Goal: Task Accomplishment & Management: Use online tool/utility

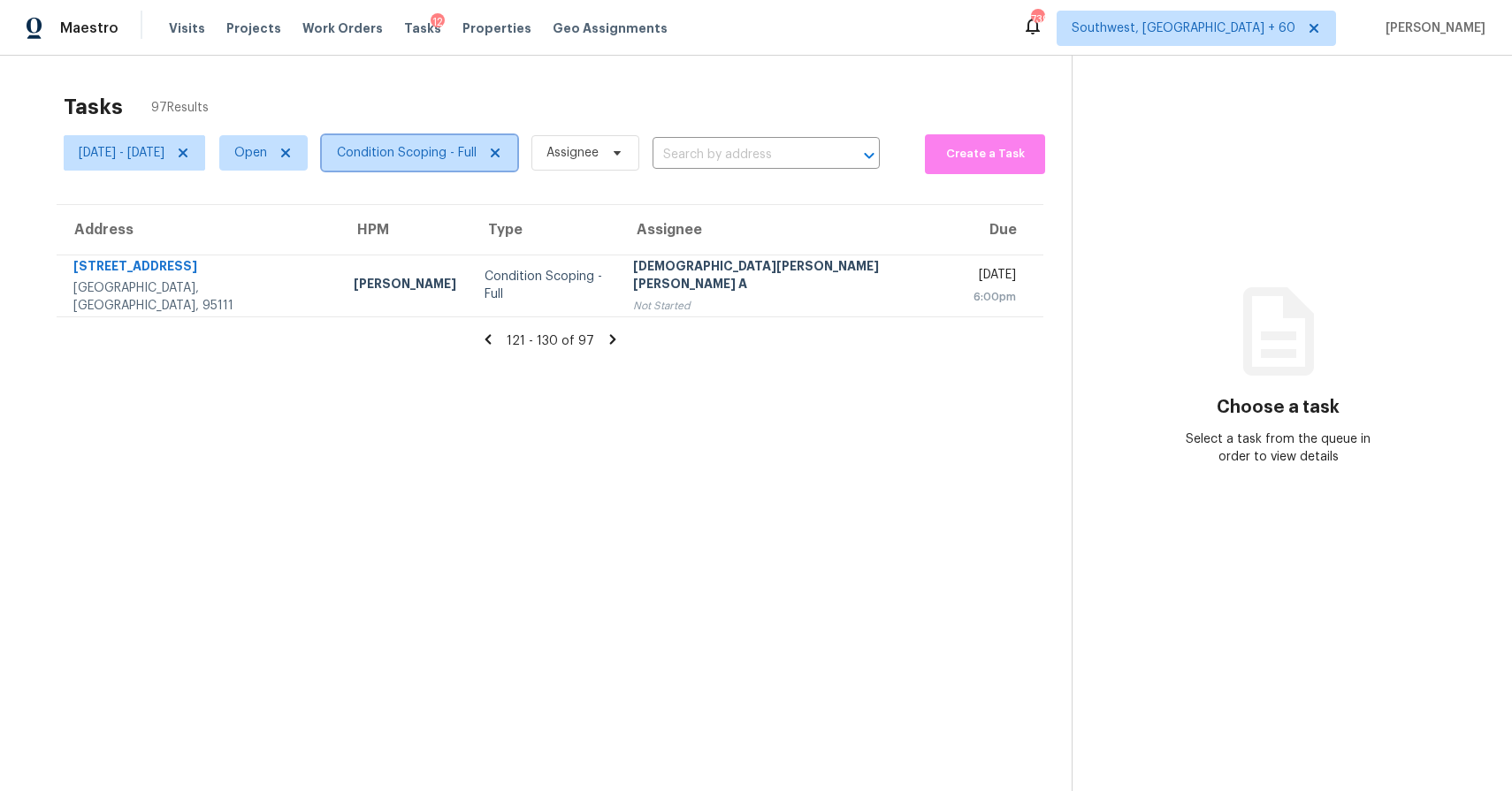
click at [502, 158] on span at bounding box center [492, 152] width 20 height 14
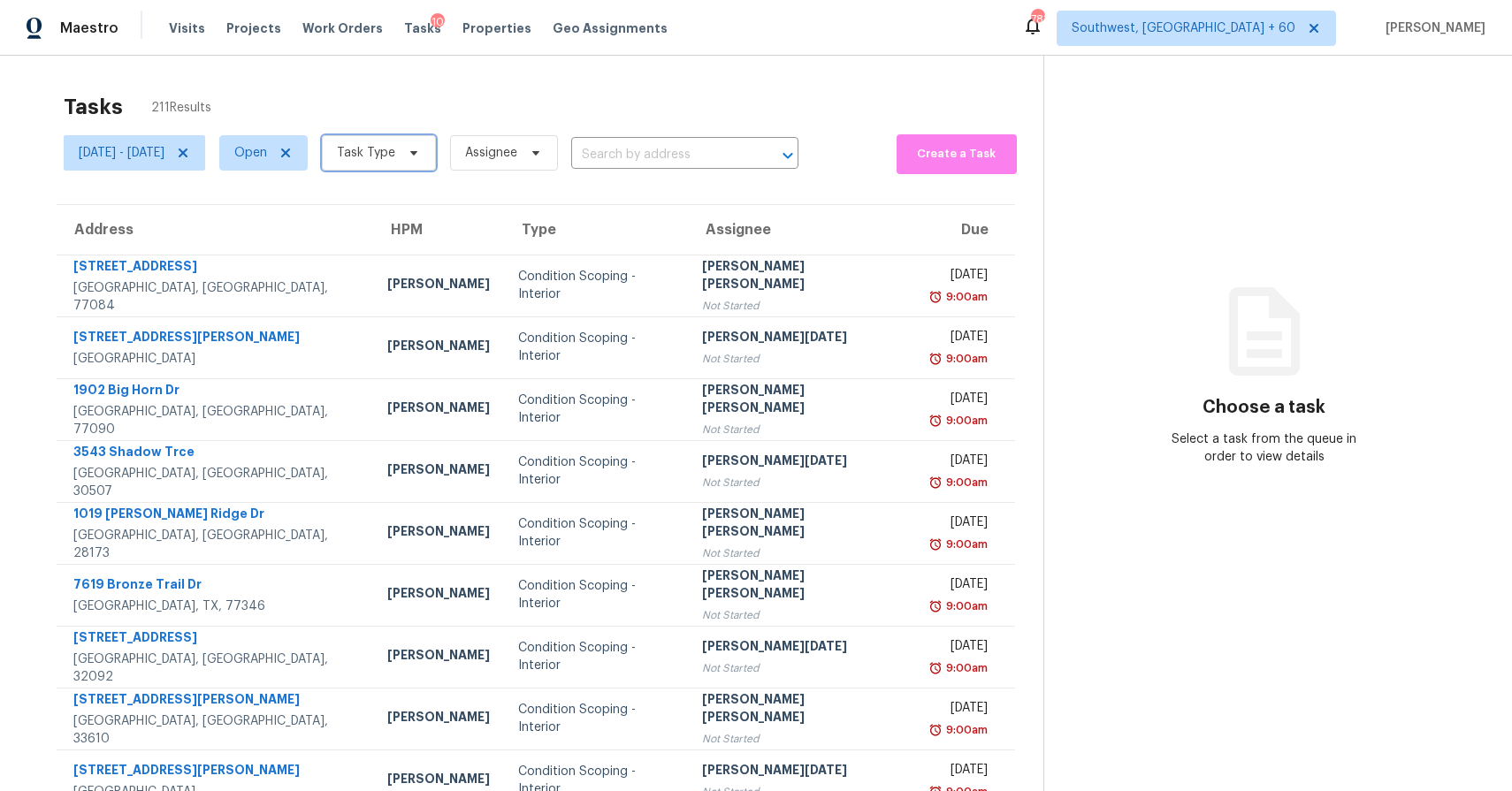
click at [395, 150] on span "Task Type" at bounding box center [366, 153] width 59 height 18
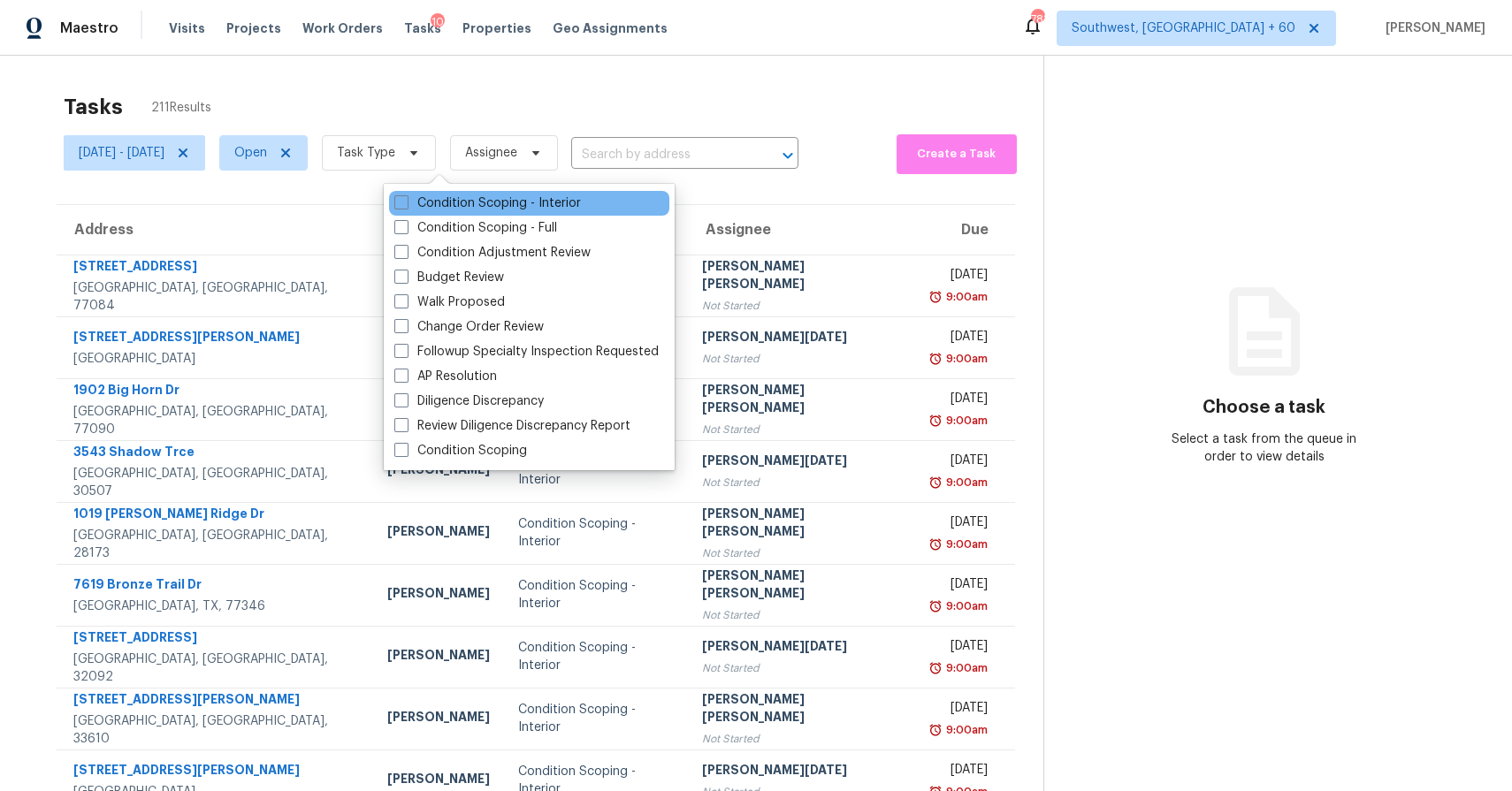
click at [465, 193] on div "Condition Scoping - Interior" at bounding box center [529, 203] width 281 height 25
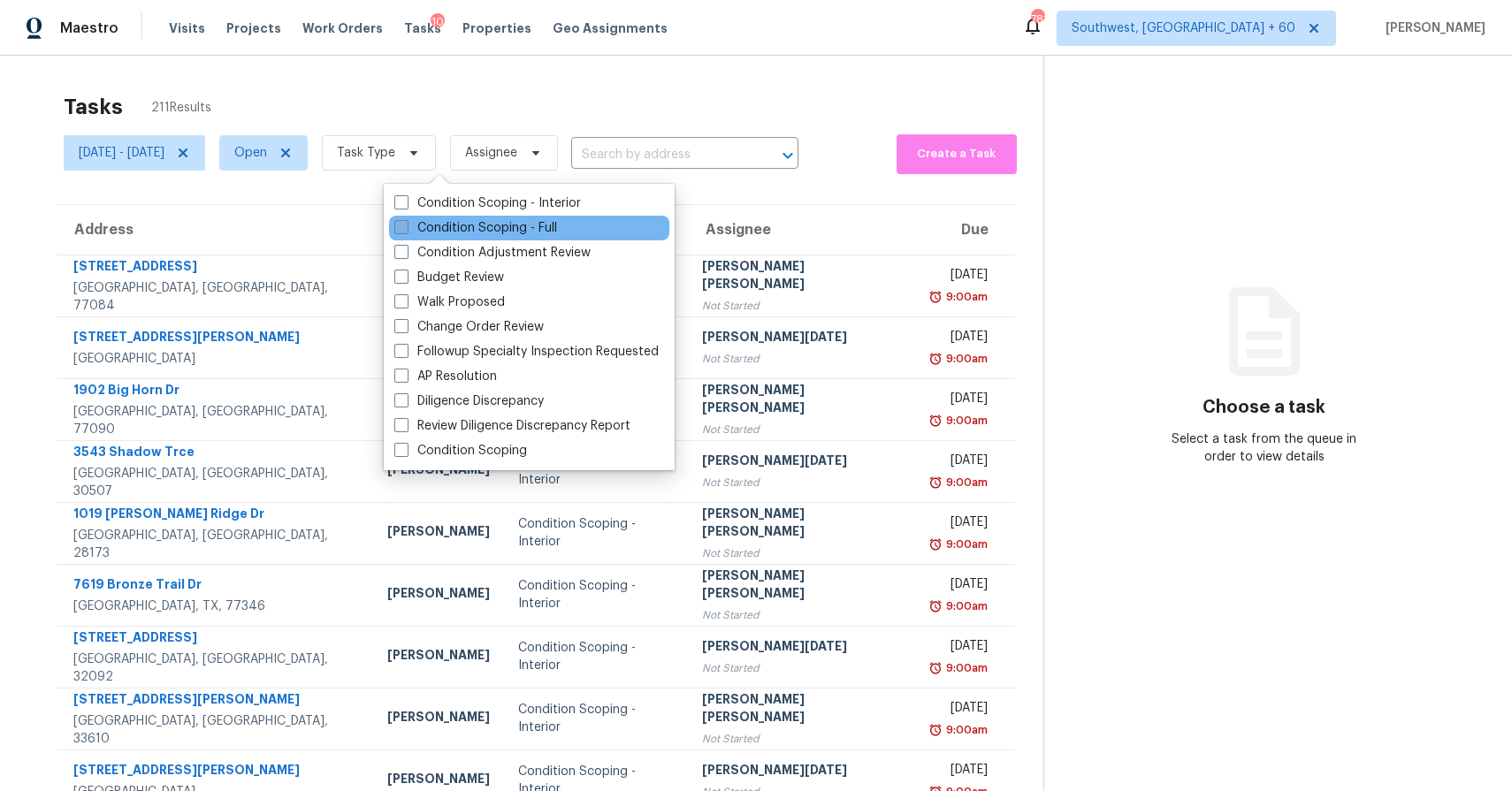
click at [482, 225] on label "Condition Scoping - Full" at bounding box center [475, 228] width 163 height 18
click at [405, 225] on input "Condition Scoping - Full" at bounding box center [400, 225] width 11 height 11
checkbox input "true"
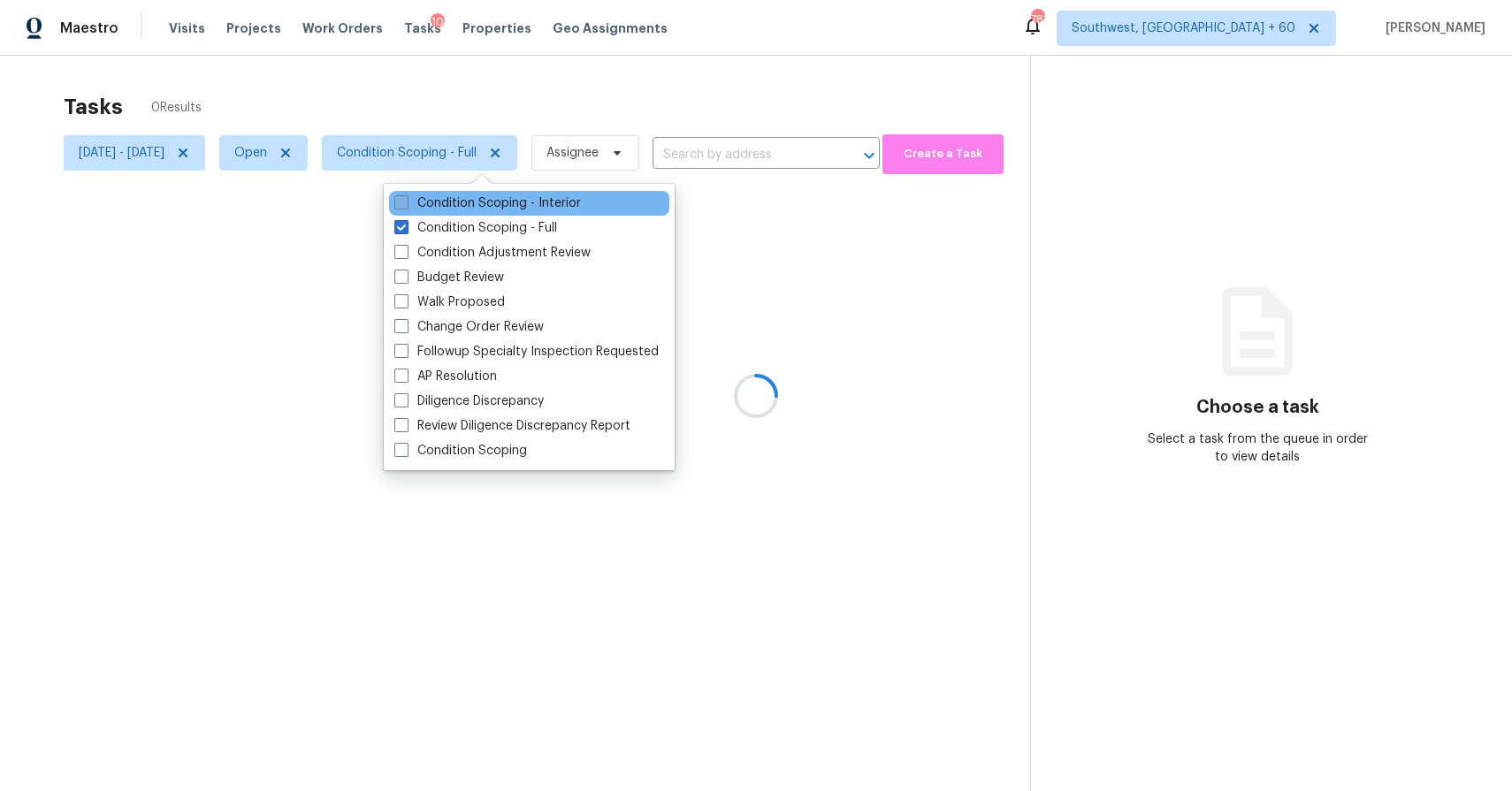
click at [486, 202] on label "Condition Scoping - Interior" at bounding box center [487, 203] width 186 height 18
click at [405, 202] on input "Condition Scoping - Interior" at bounding box center [400, 200] width 11 height 11
checkbox input "true"
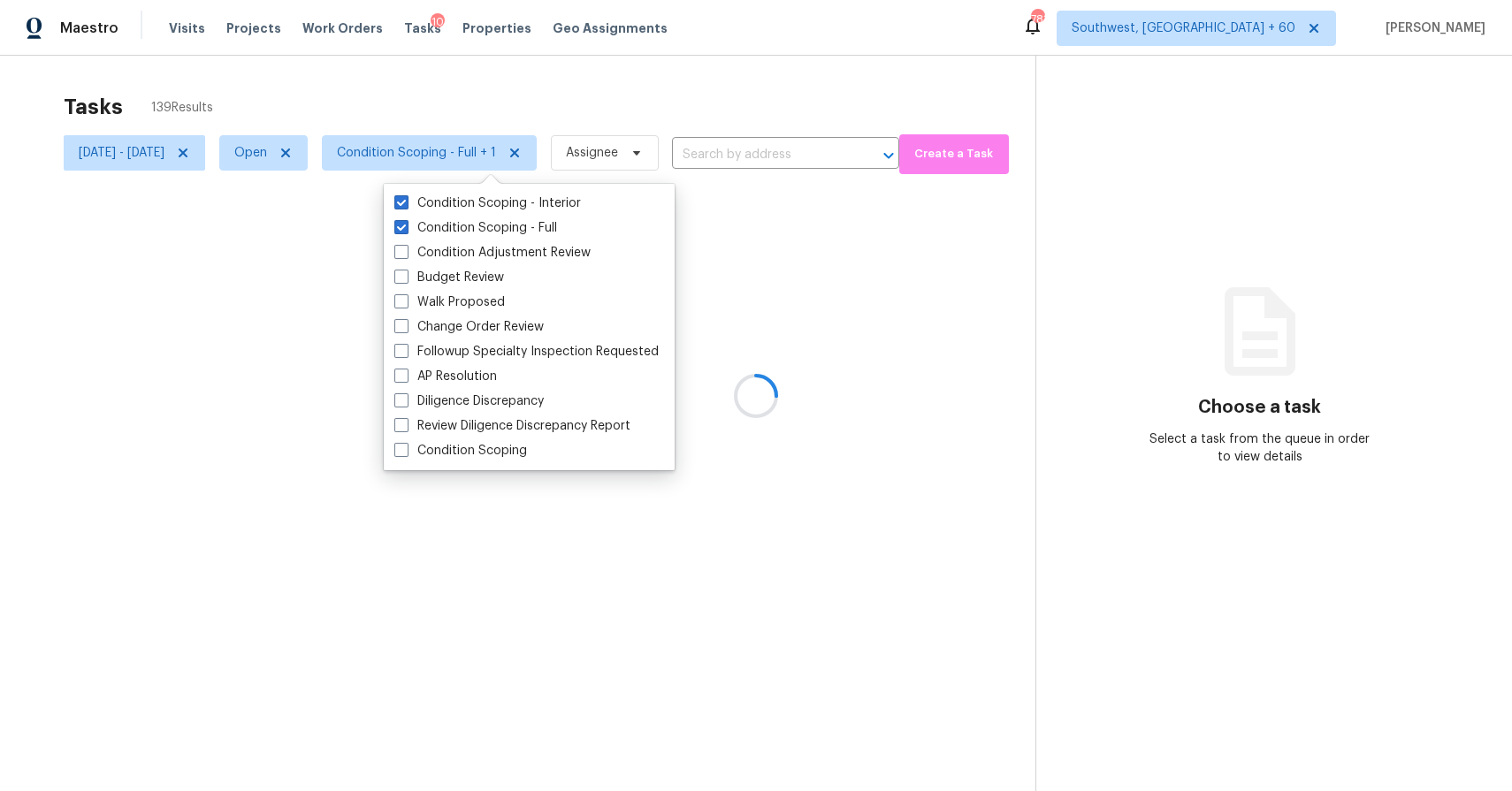
click at [525, 95] on div at bounding box center [756, 395] width 1512 height 791
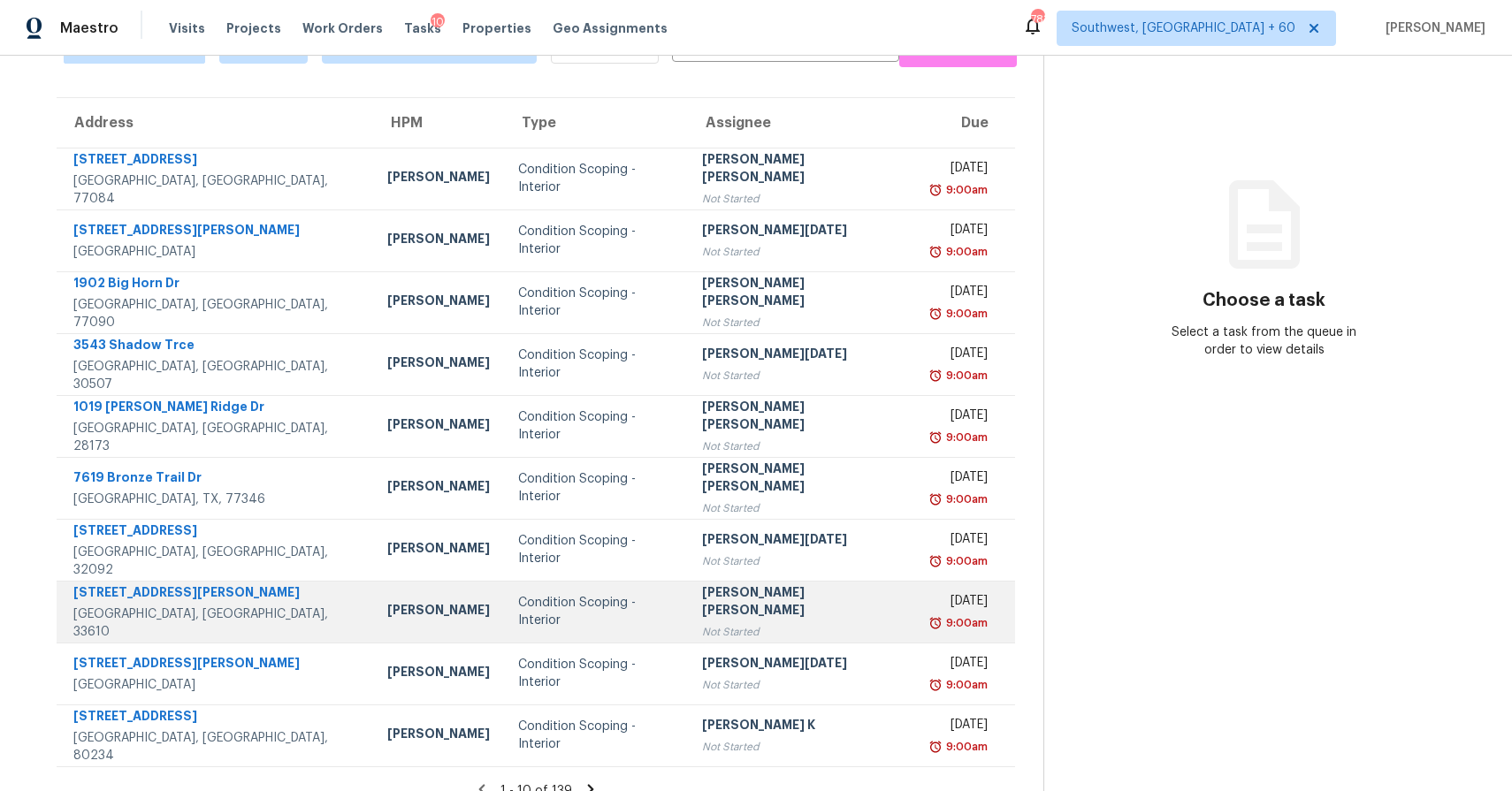
scroll to position [129, 0]
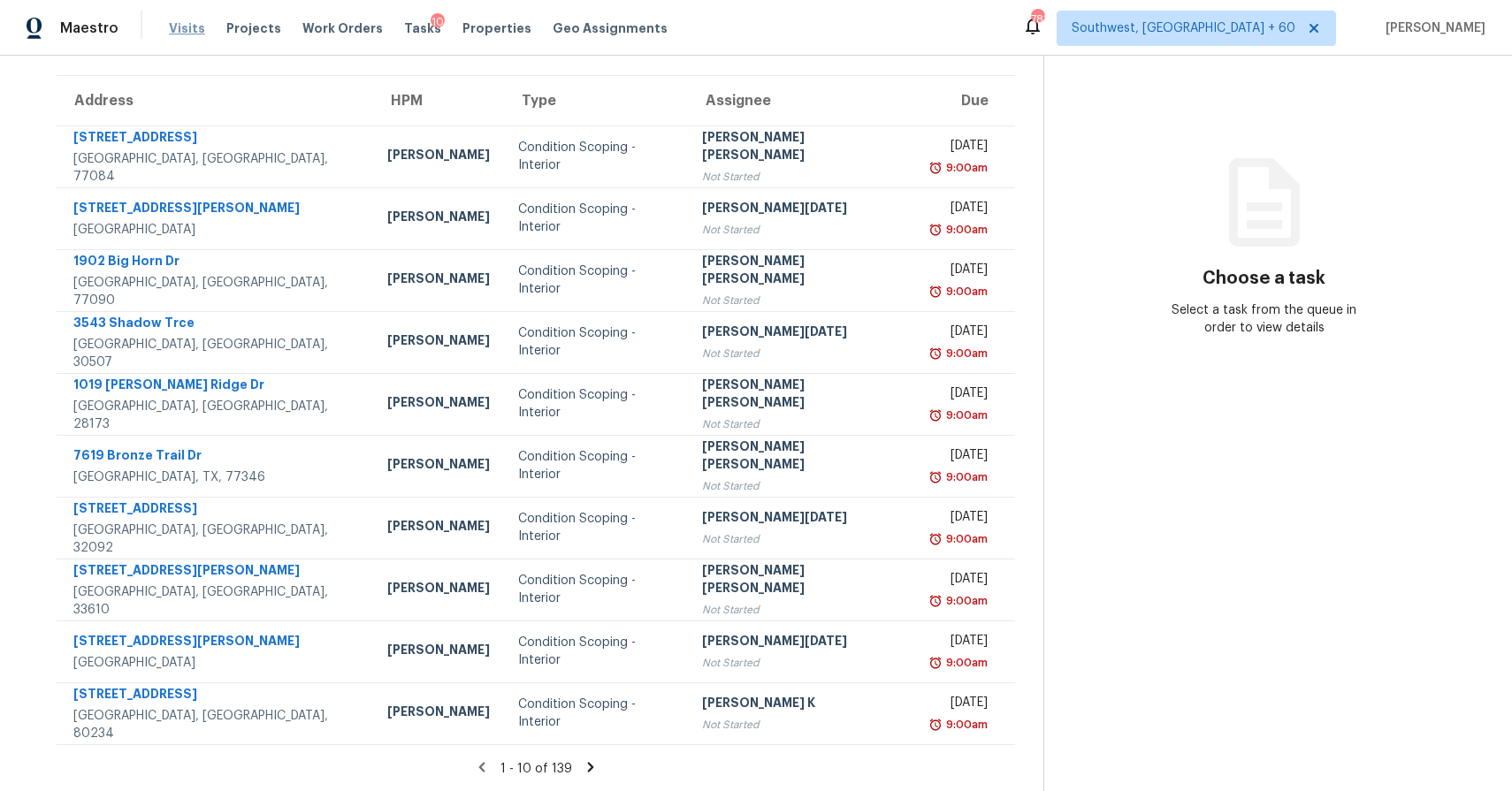
click at [193, 30] on span "Visits" at bounding box center [187, 28] width 36 height 18
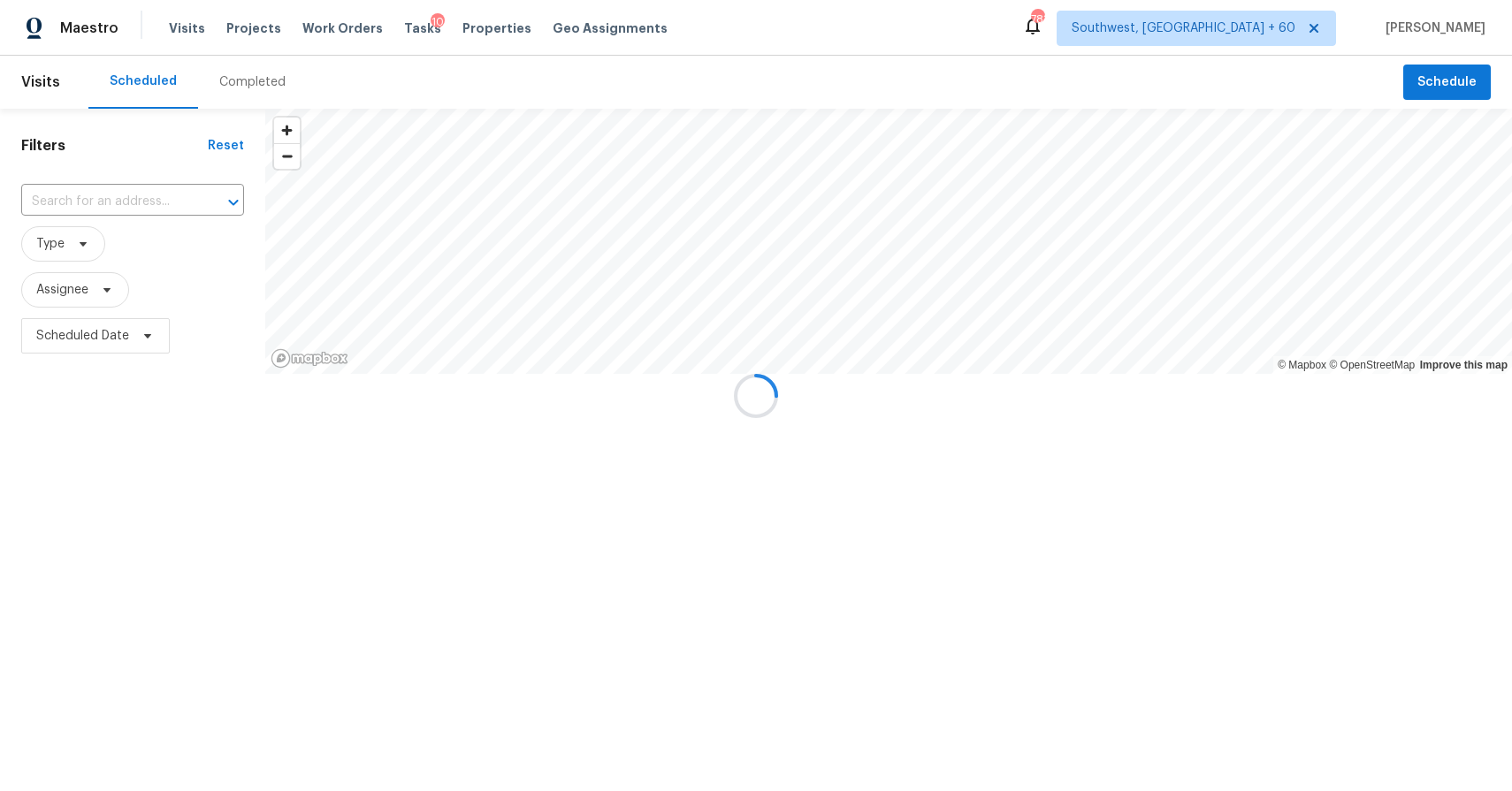
click at [253, 69] on div at bounding box center [756, 395] width 1512 height 791
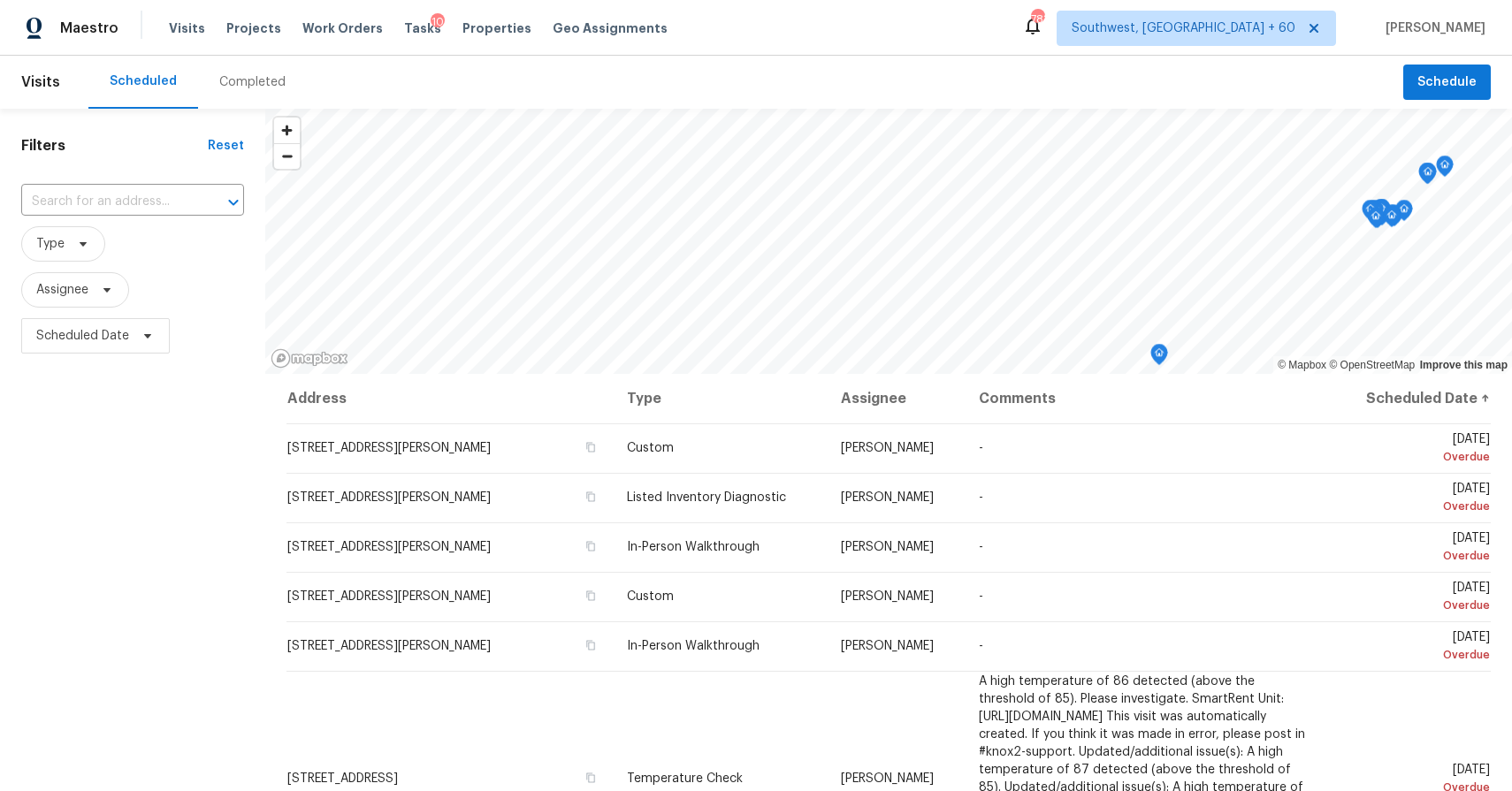
click at [285, 88] on div "Completed" at bounding box center [252, 82] width 109 height 53
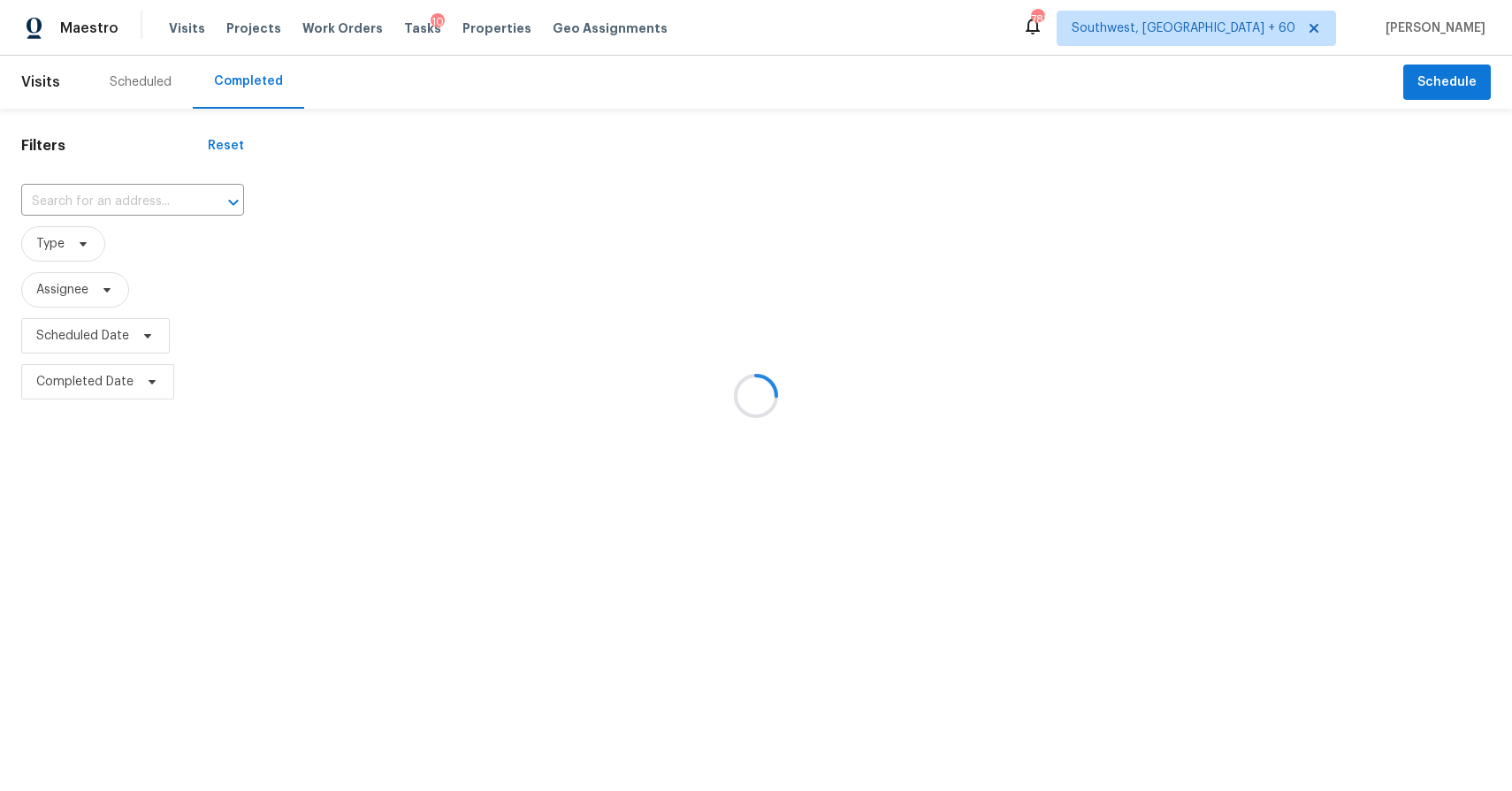
click at [119, 189] on div at bounding box center [756, 395] width 1512 height 791
click at [138, 197] on div at bounding box center [756, 395] width 1512 height 791
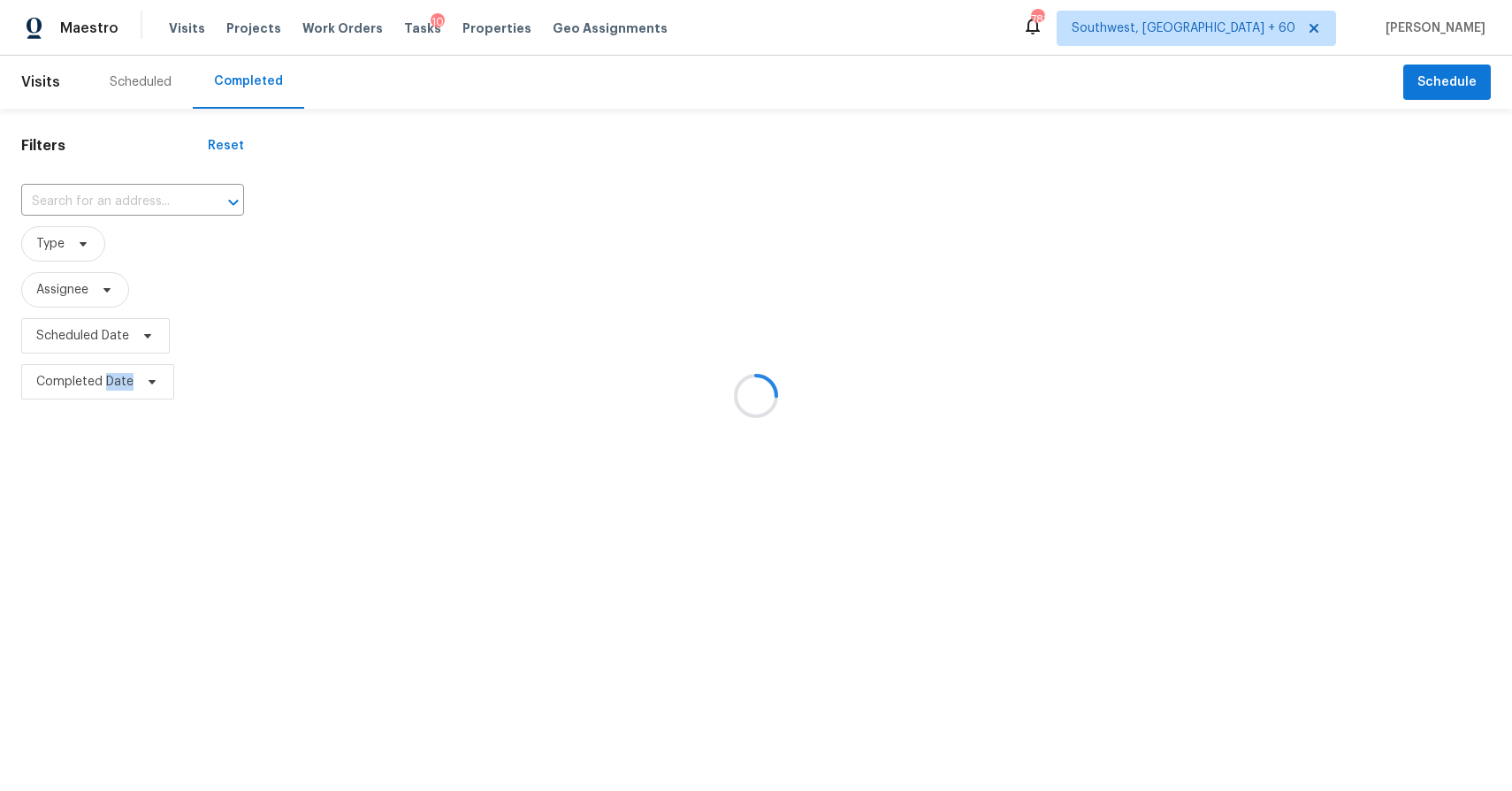
click at [138, 197] on div at bounding box center [756, 395] width 1512 height 791
click at [112, 196] on div at bounding box center [756, 395] width 1512 height 791
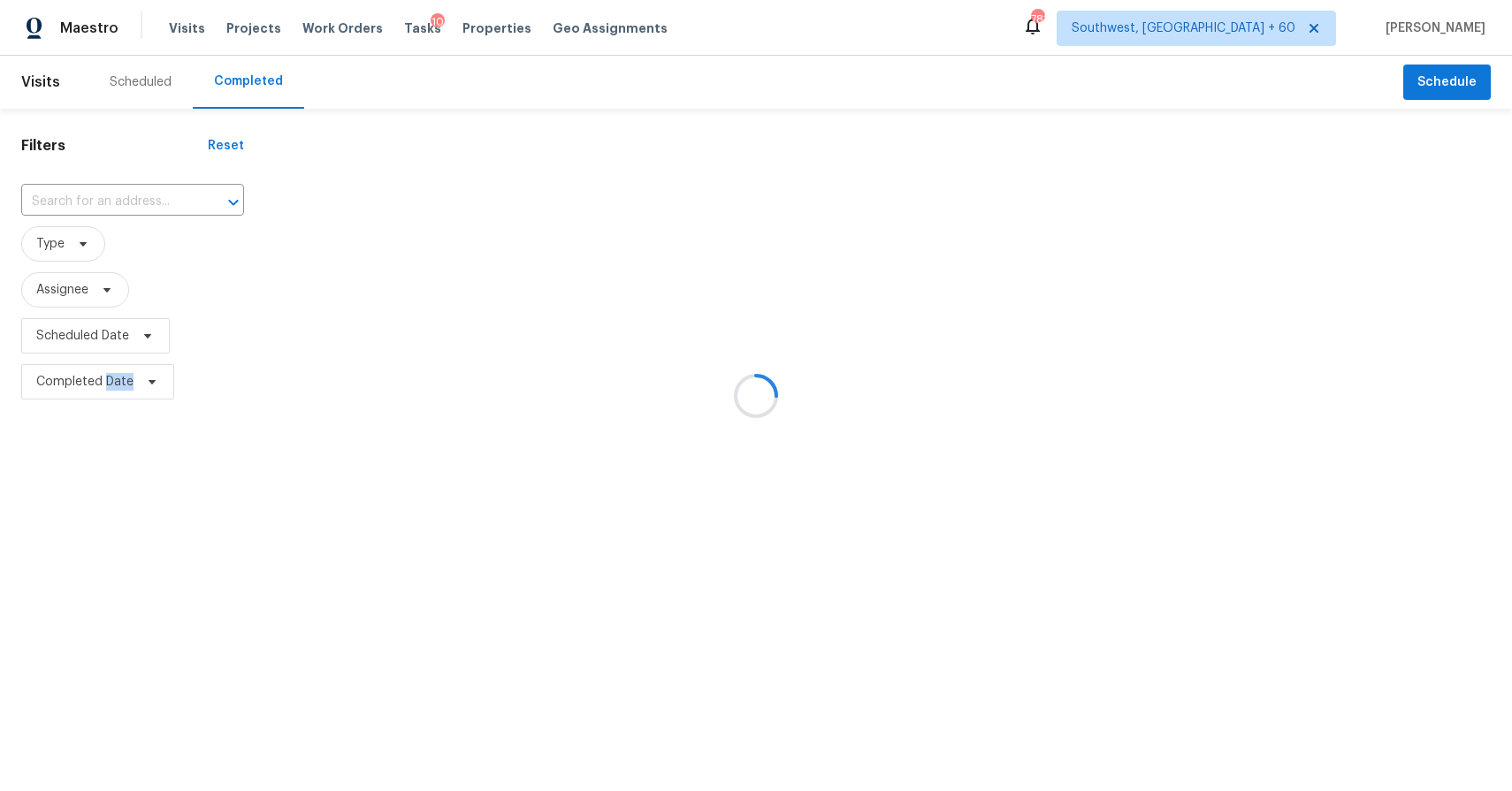
click at [112, 196] on div at bounding box center [756, 395] width 1512 height 791
click at [110, 196] on div at bounding box center [756, 395] width 1512 height 791
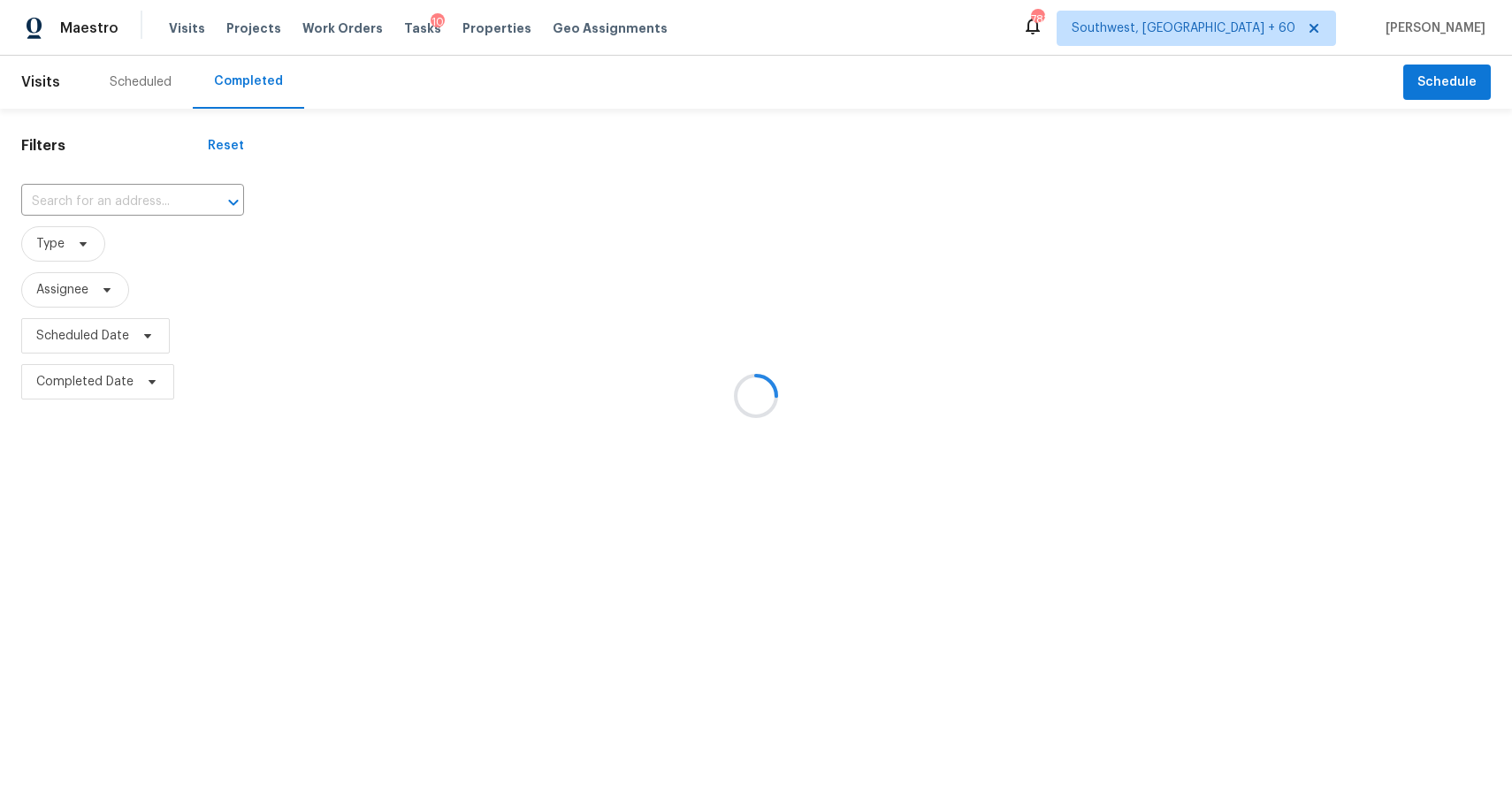
click at [110, 196] on div at bounding box center [756, 395] width 1512 height 791
click at [99, 196] on div at bounding box center [756, 395] width 1512 height 791
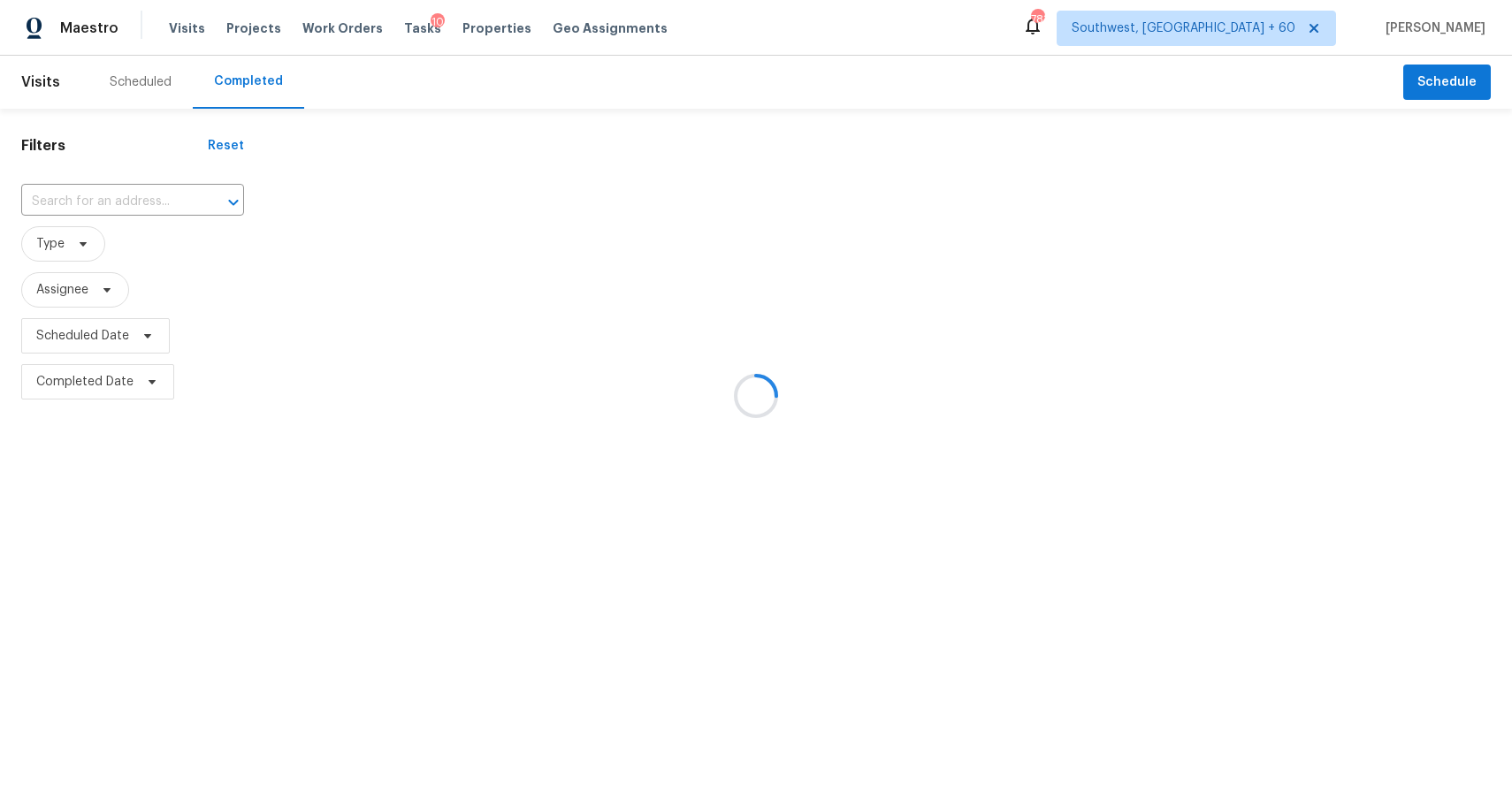
click at [99, 196] on input "text" at bounding box center [107, 201] width 173 height 27
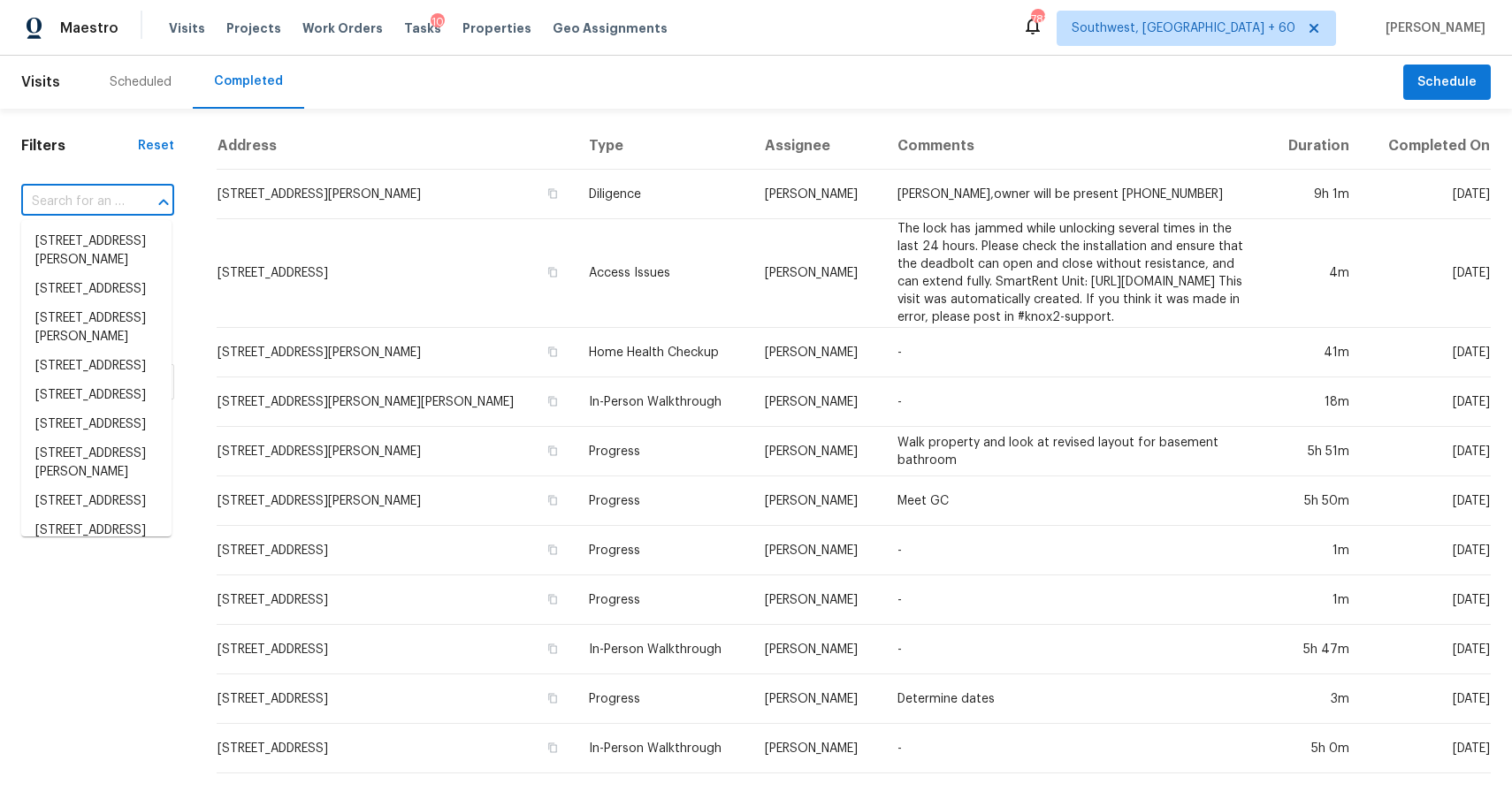
paste input "7252 S 252nd Ln Buckeye, AZ, 85326"
type input "7252 S 252nd Ln Buckeye, AZ, 85326"
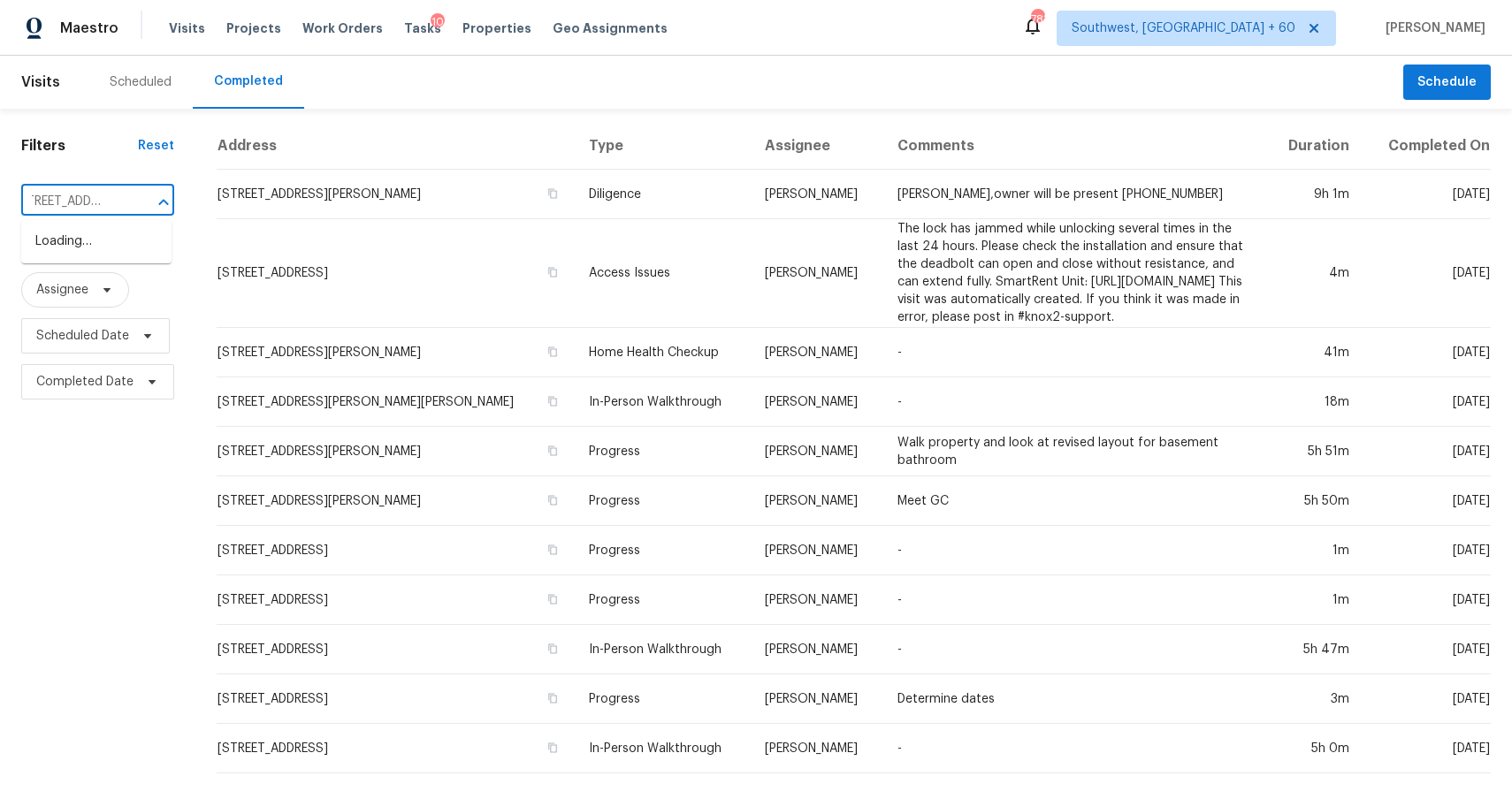
click at [99, 196] on input "7252 S 252nd Ln Buckeye, AZ, 85326" at bounding box center [72, 201] width 103 height 27
click at [128, 256] on li "7252 S 252nd Ln, Buckeye, AZ 85326" at bounding box center [95, 241] width 150 height 29
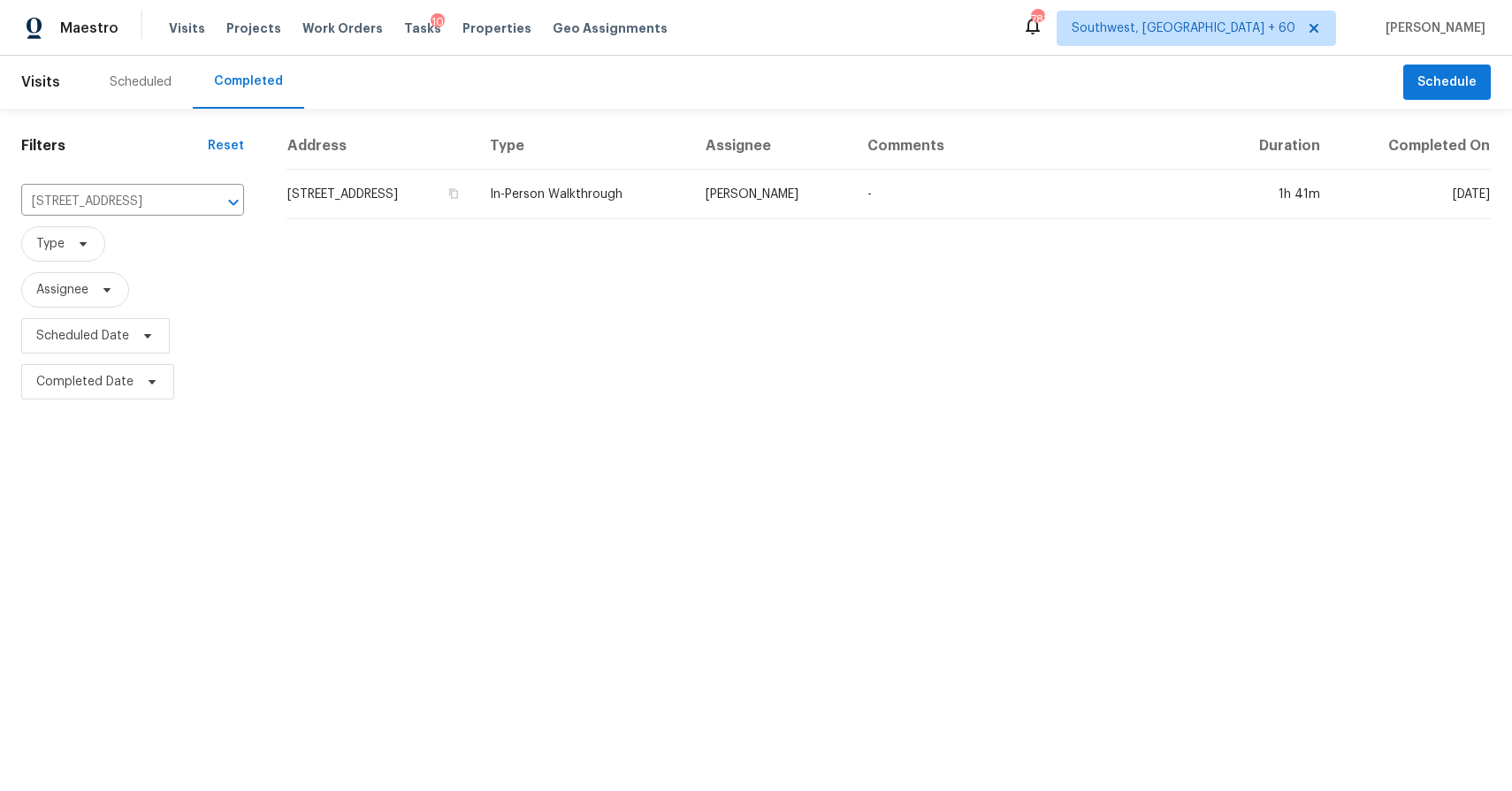
click at [713, 226] on div "Address Type Assignee Comments Duration Completed On 7252 S 252nd Ln, Buckeye, …" at bounding box center [888, 264] width 1246 height 282
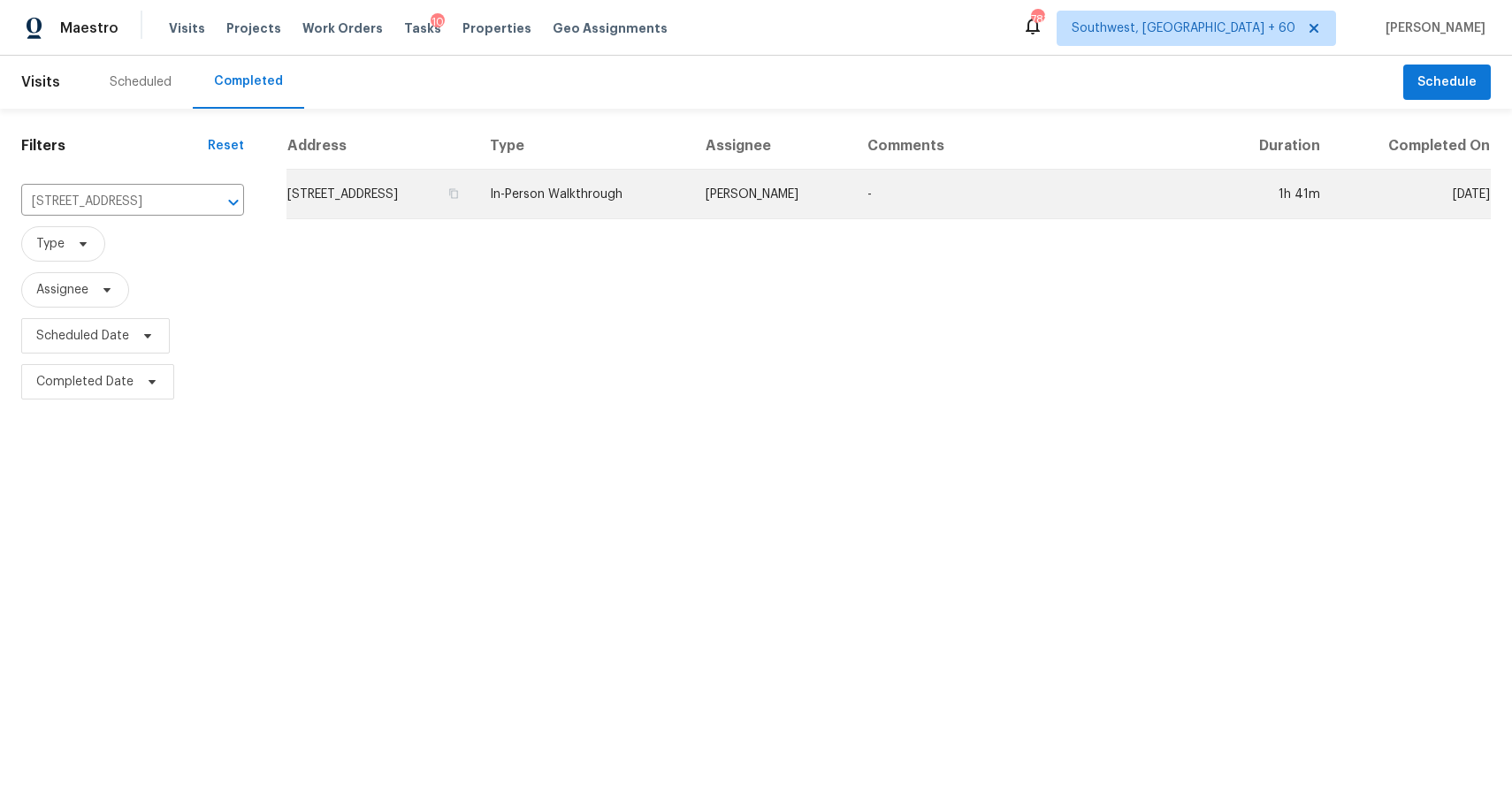
click at [692, 206] on td "In-Person Walkthrough" at bounding box center [583, 195] width 215 height 49
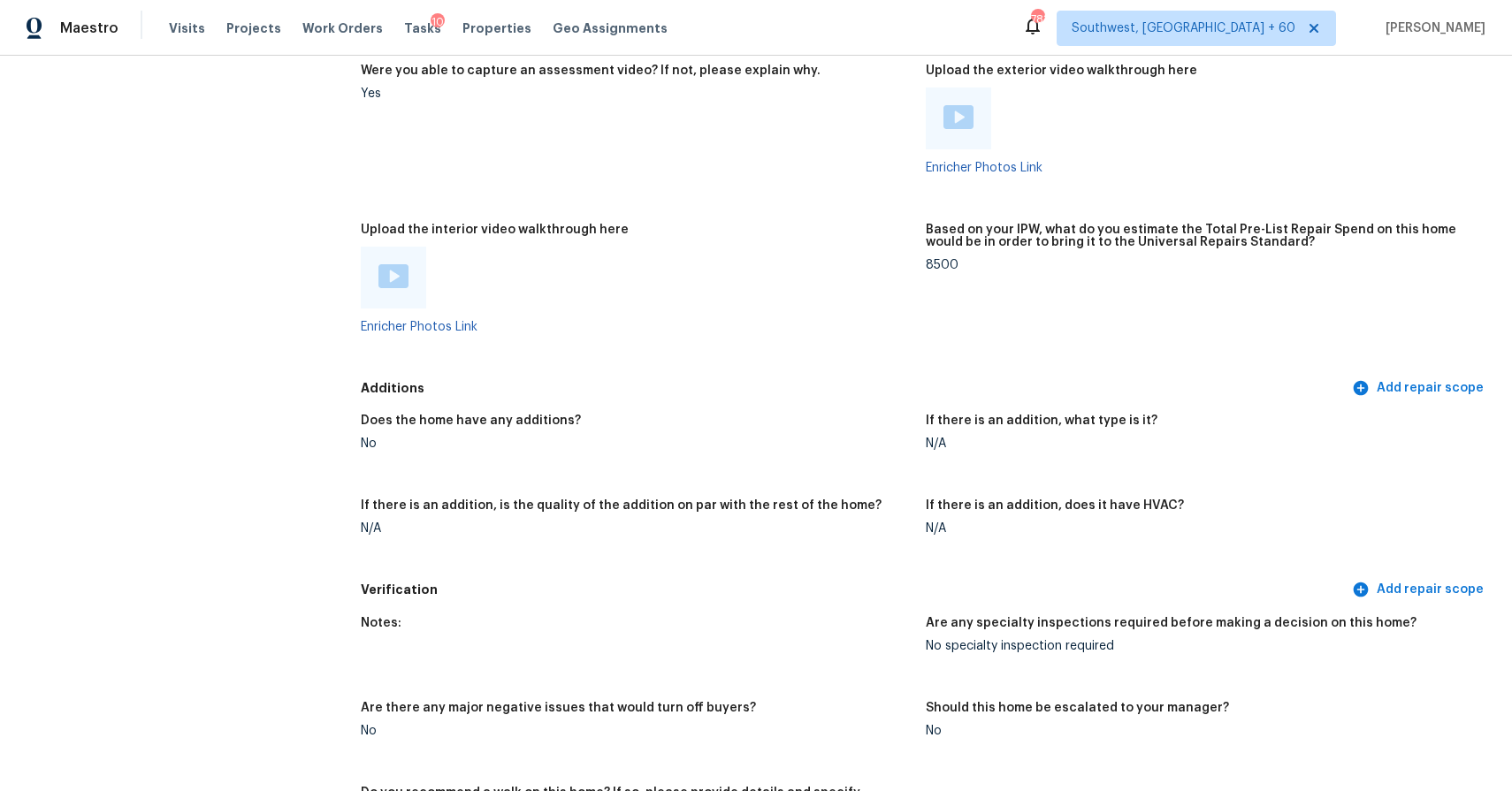
scroll to position [3213, 0]
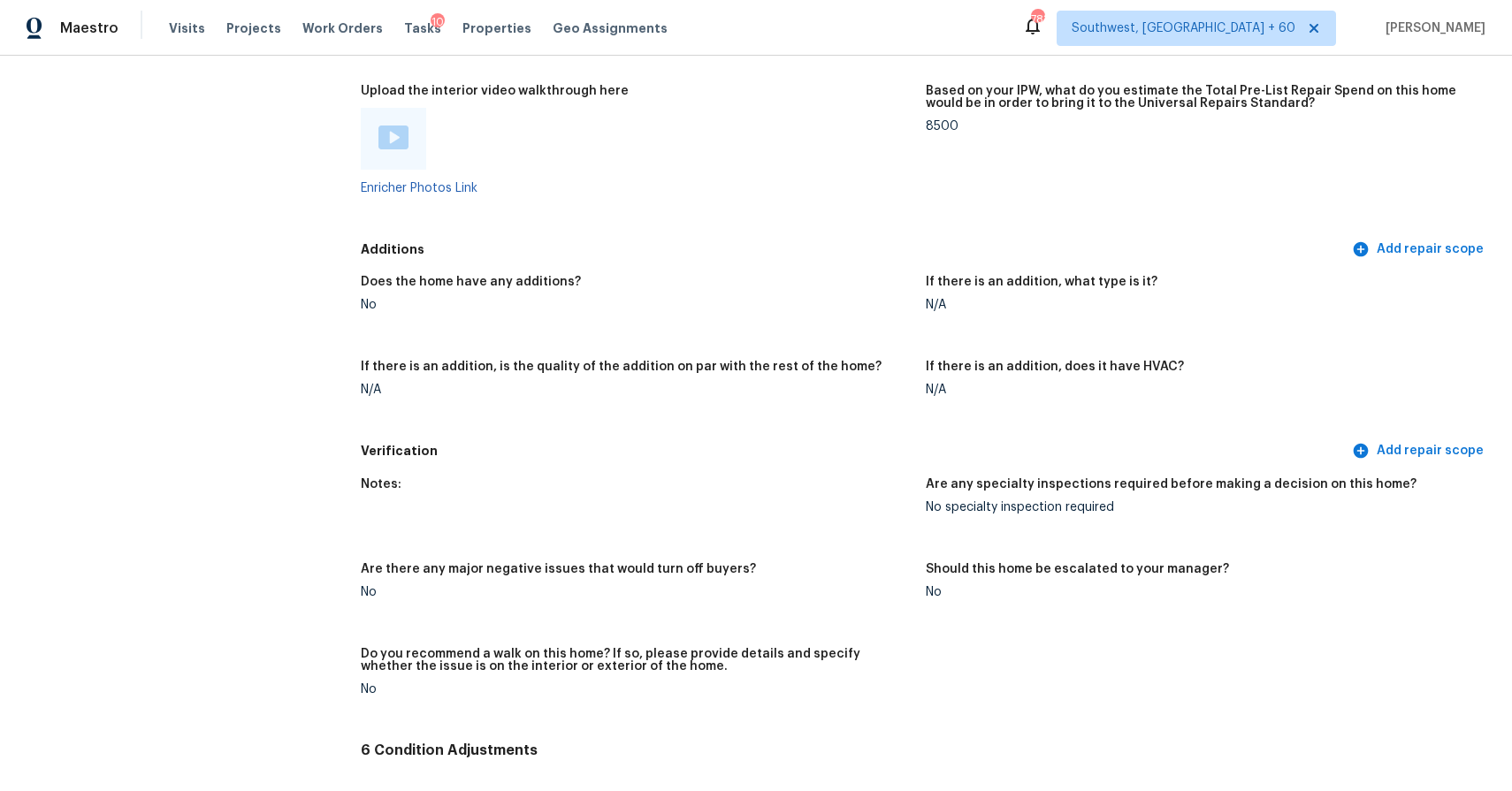
click at [397, 139] on img at bounding box center [393, 137] width 30 height 24
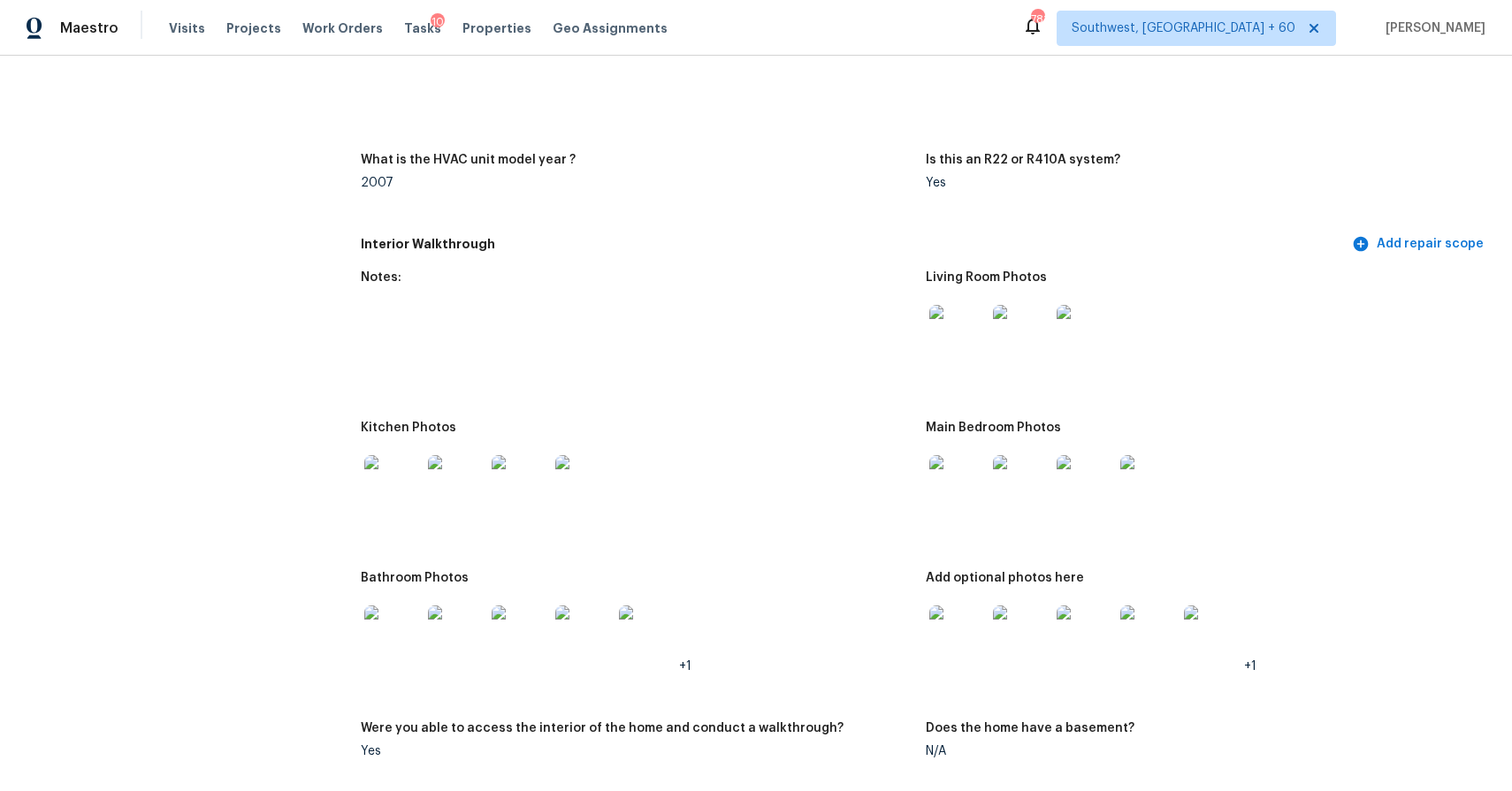
scroll to position [1617, 0]
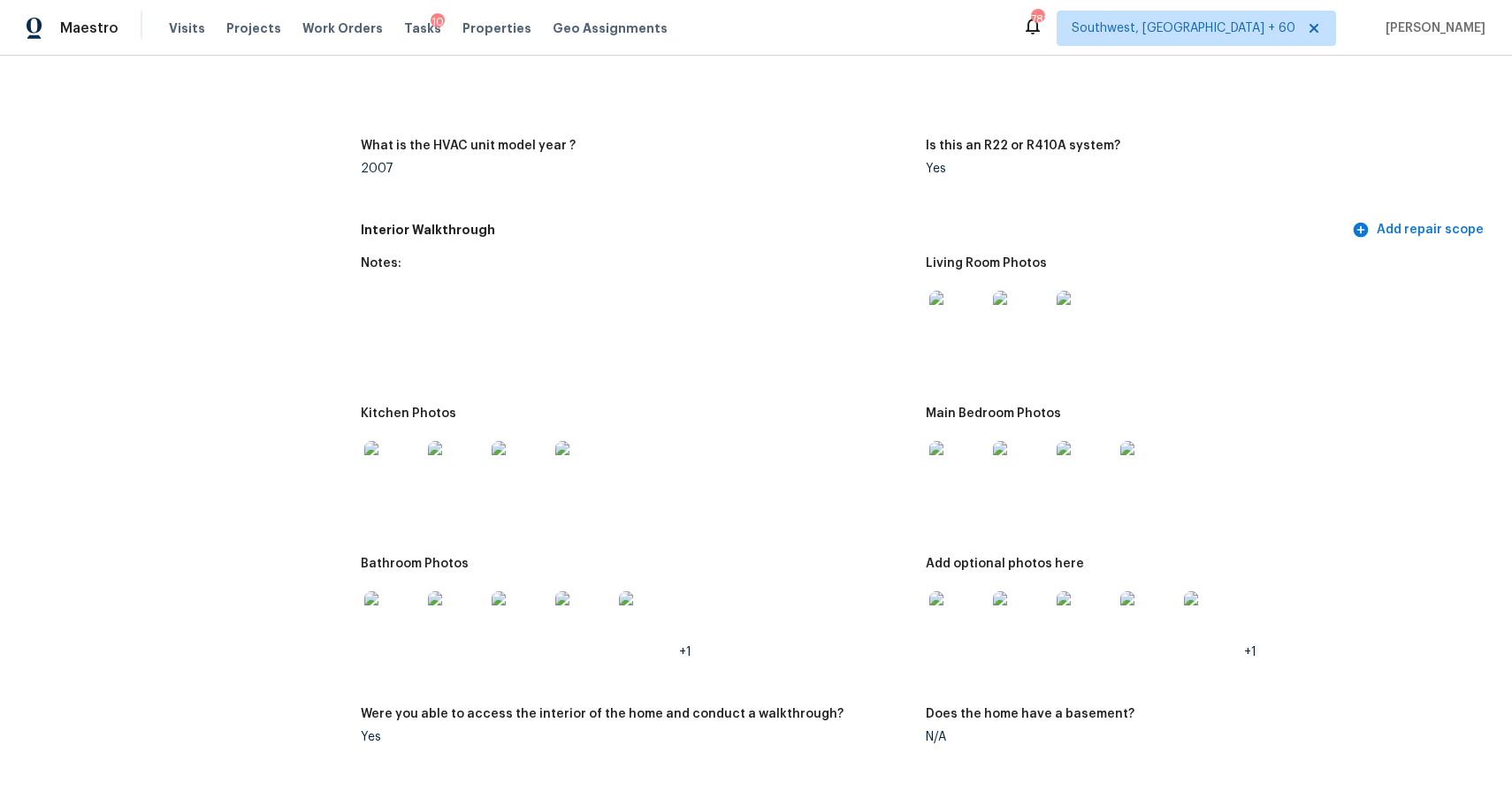
click at [968, 316] on img at bounding box center [957, 319] width 57 height 57
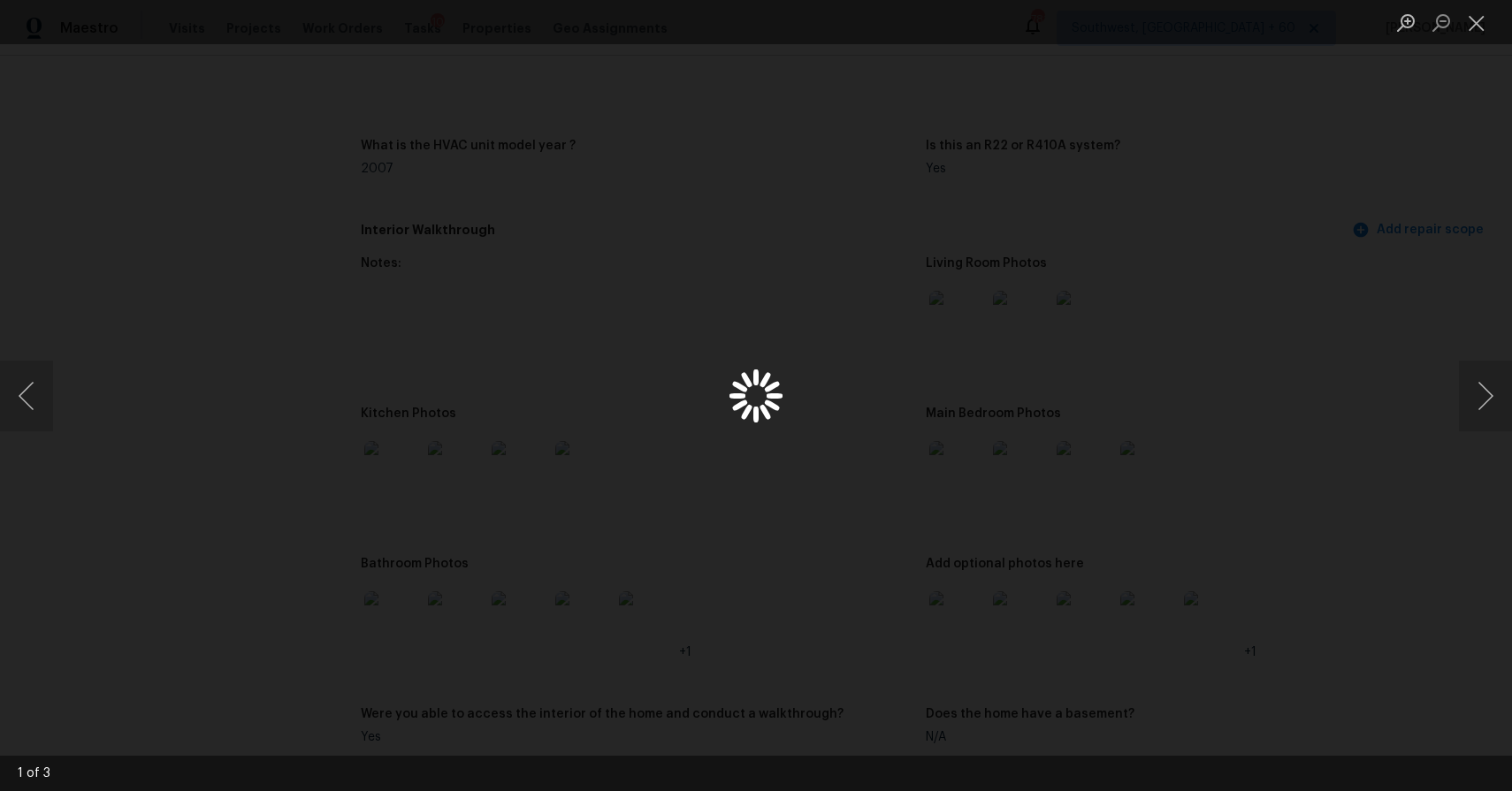
click at [968, 316] on div "Lightbox" at bounding box center [756, 395] width 1512 height 791
click at [1439, 574] on div "Lightbox" at bounding box center [756, 395] width 1512 height 791
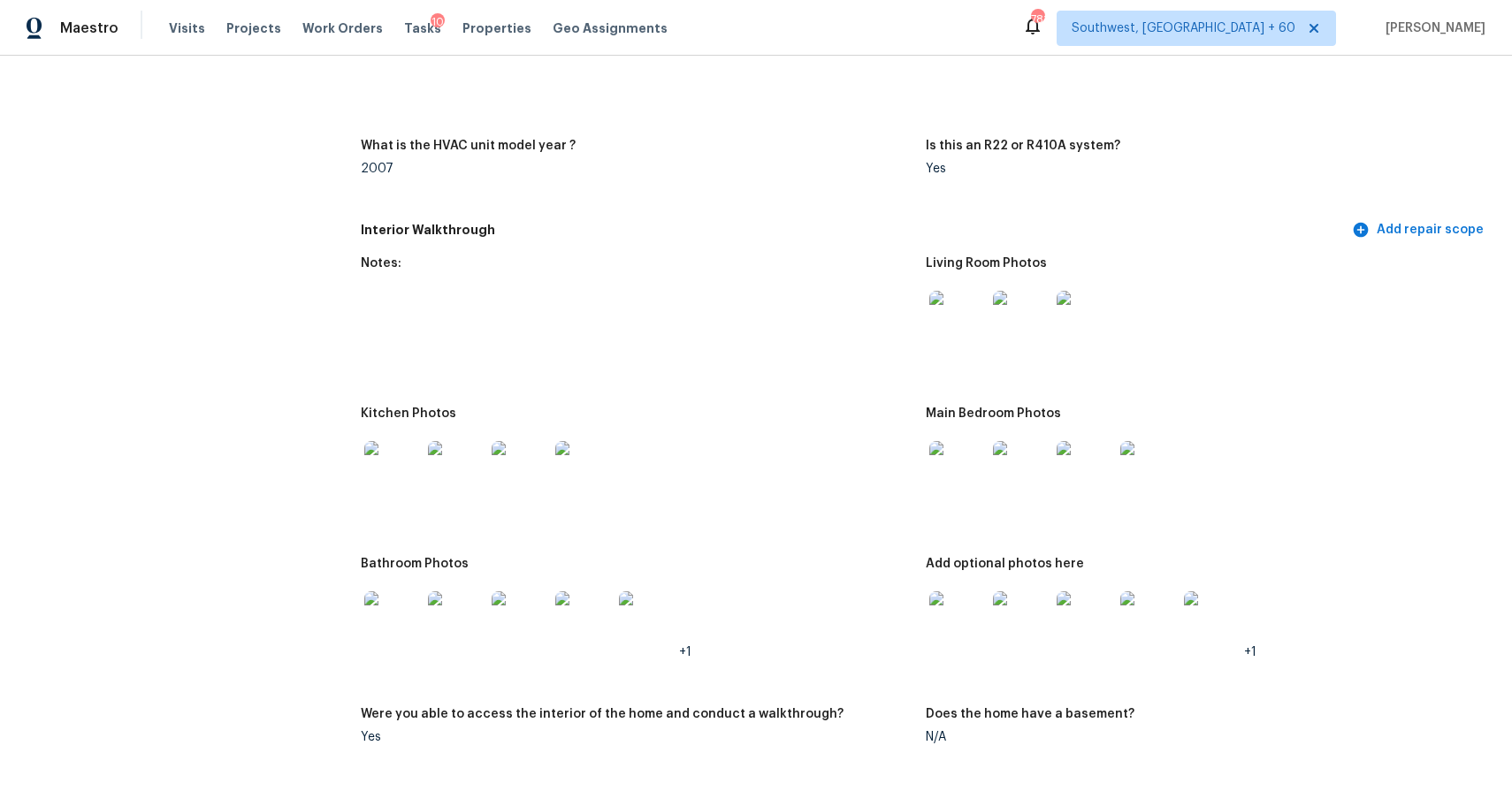
click at [967, 497] on img at bounding box center [957, 470] width 57 height 57
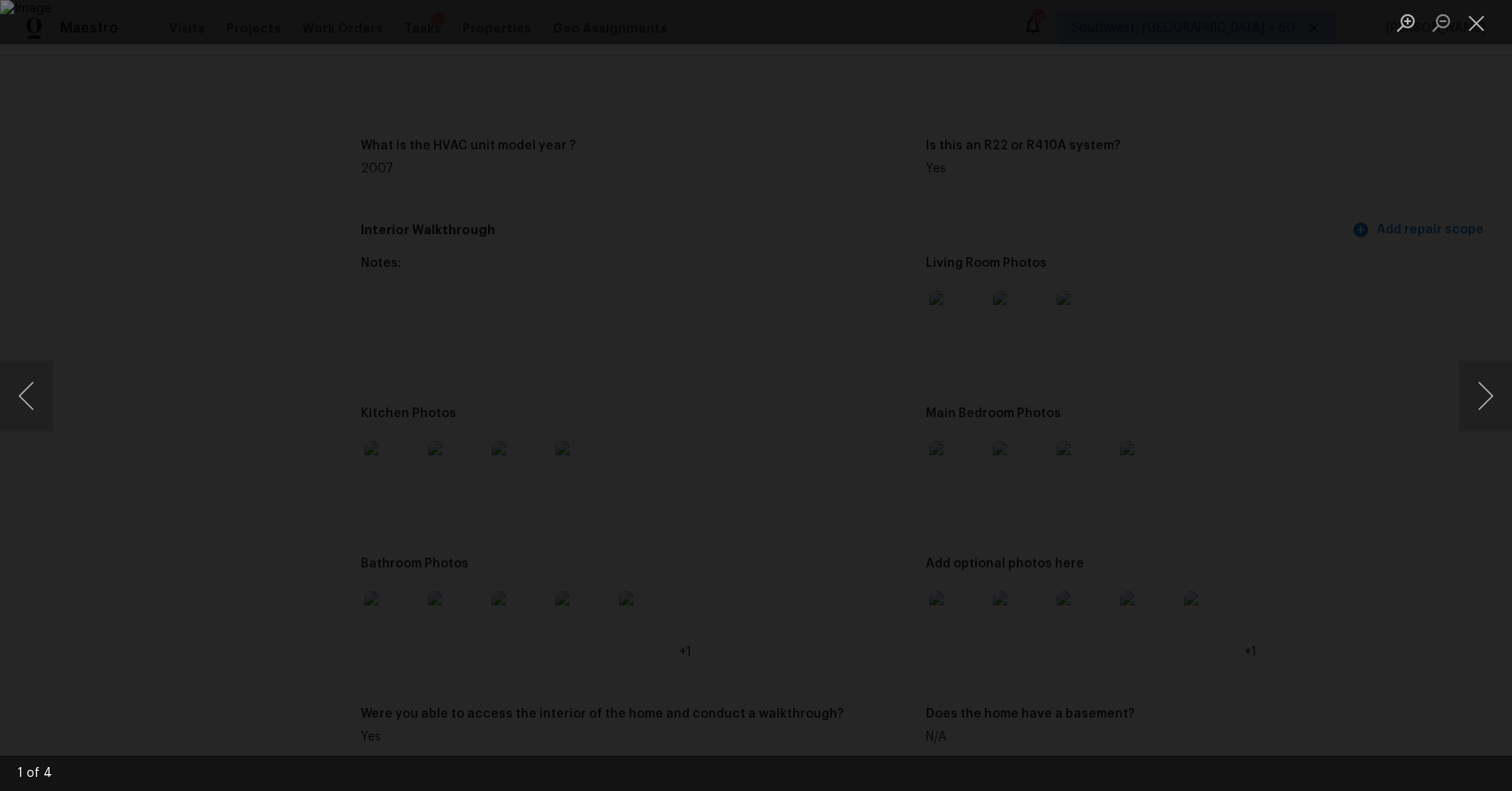
click at [1317, 437] on div "Lightbox" at bounding box center [756, 395] width 1512 height 791
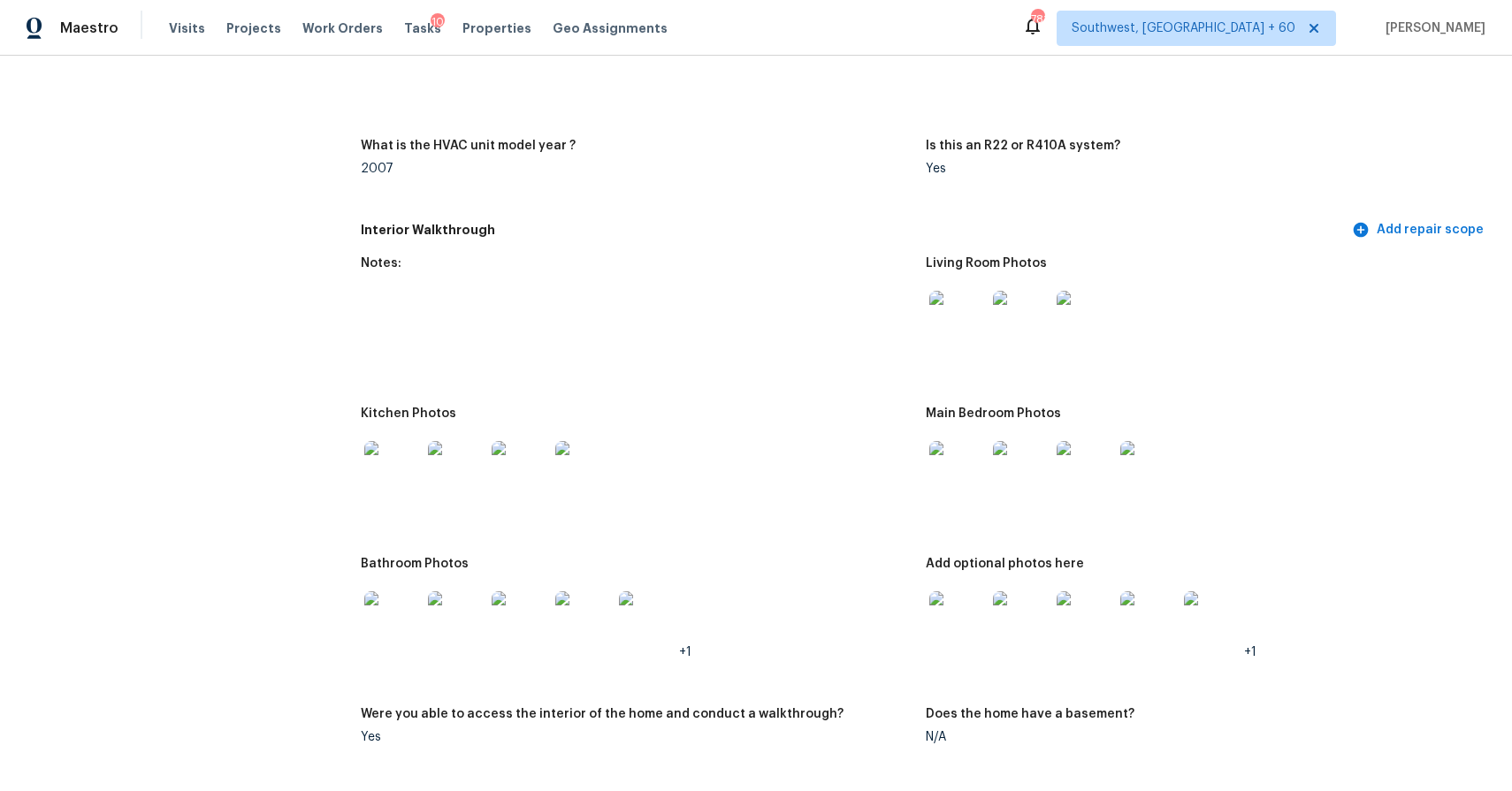
click at [958, 631] on img at bounding box center [957, 620] width 57 height 57
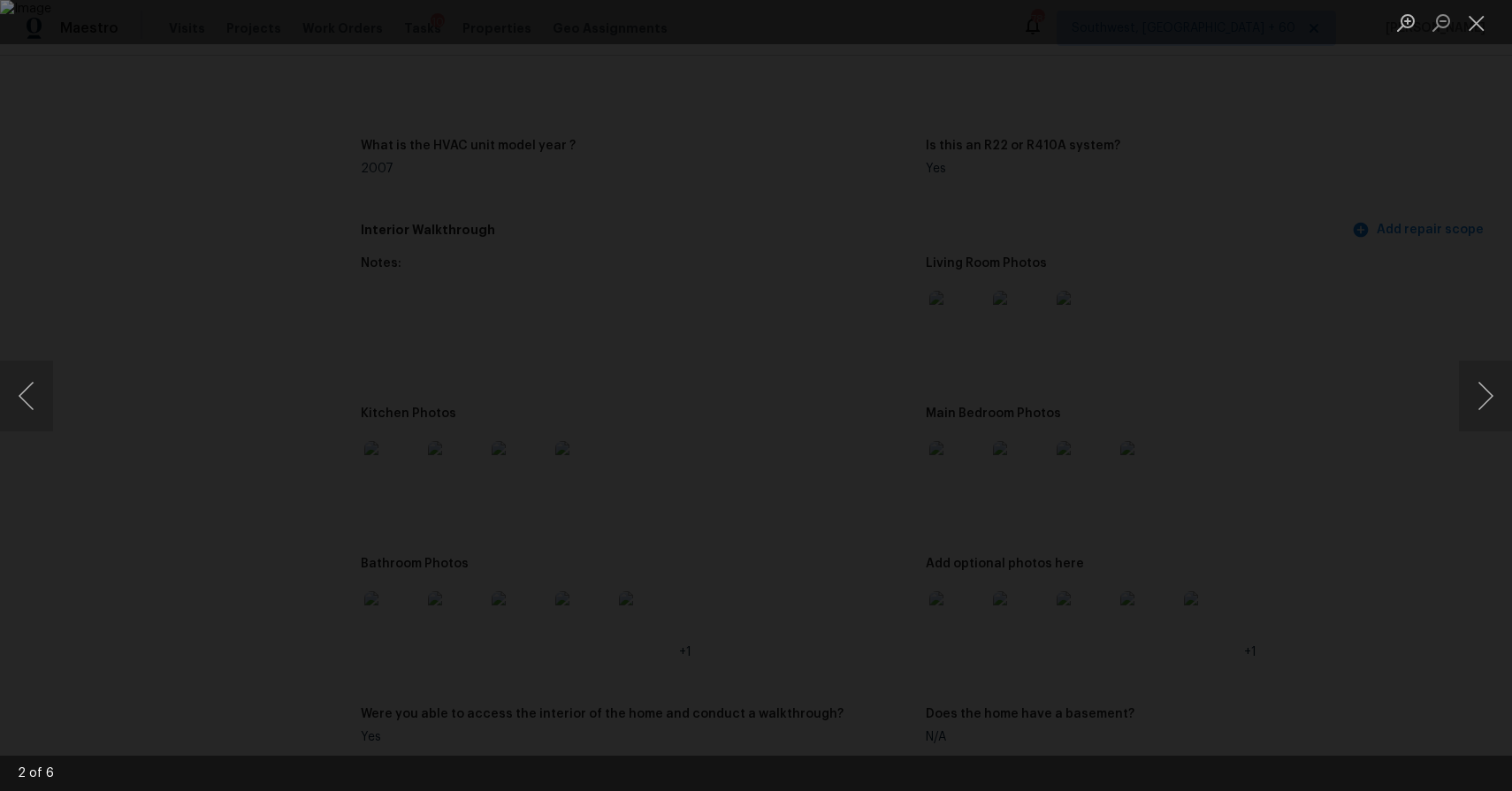
click at [1358, 367] on div "Lightbox" at bounding box center [756, 395] width 1512 height 791
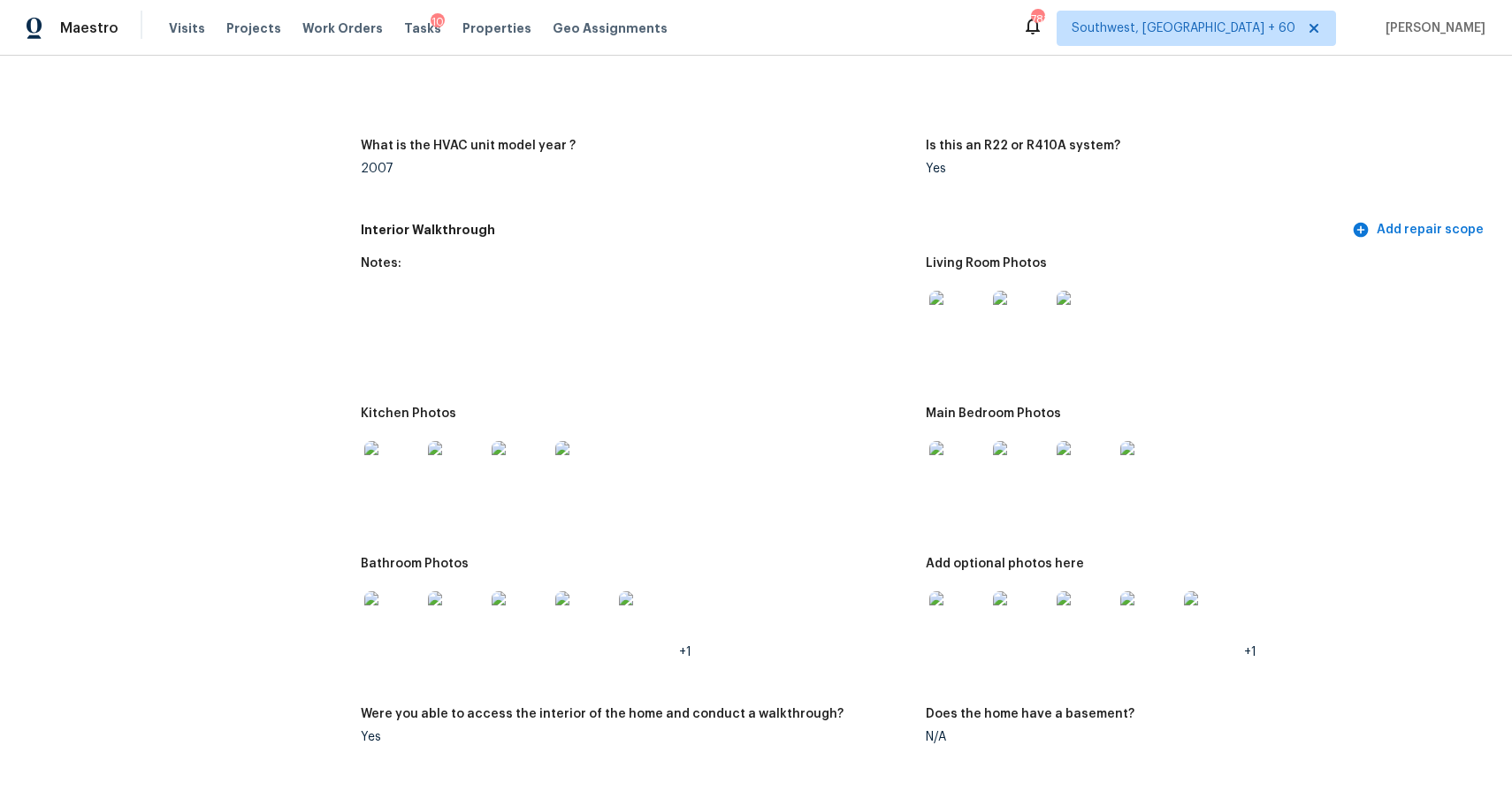
click at [1064, 485] on img at bounding box center [1085, 470] width 57 height 57
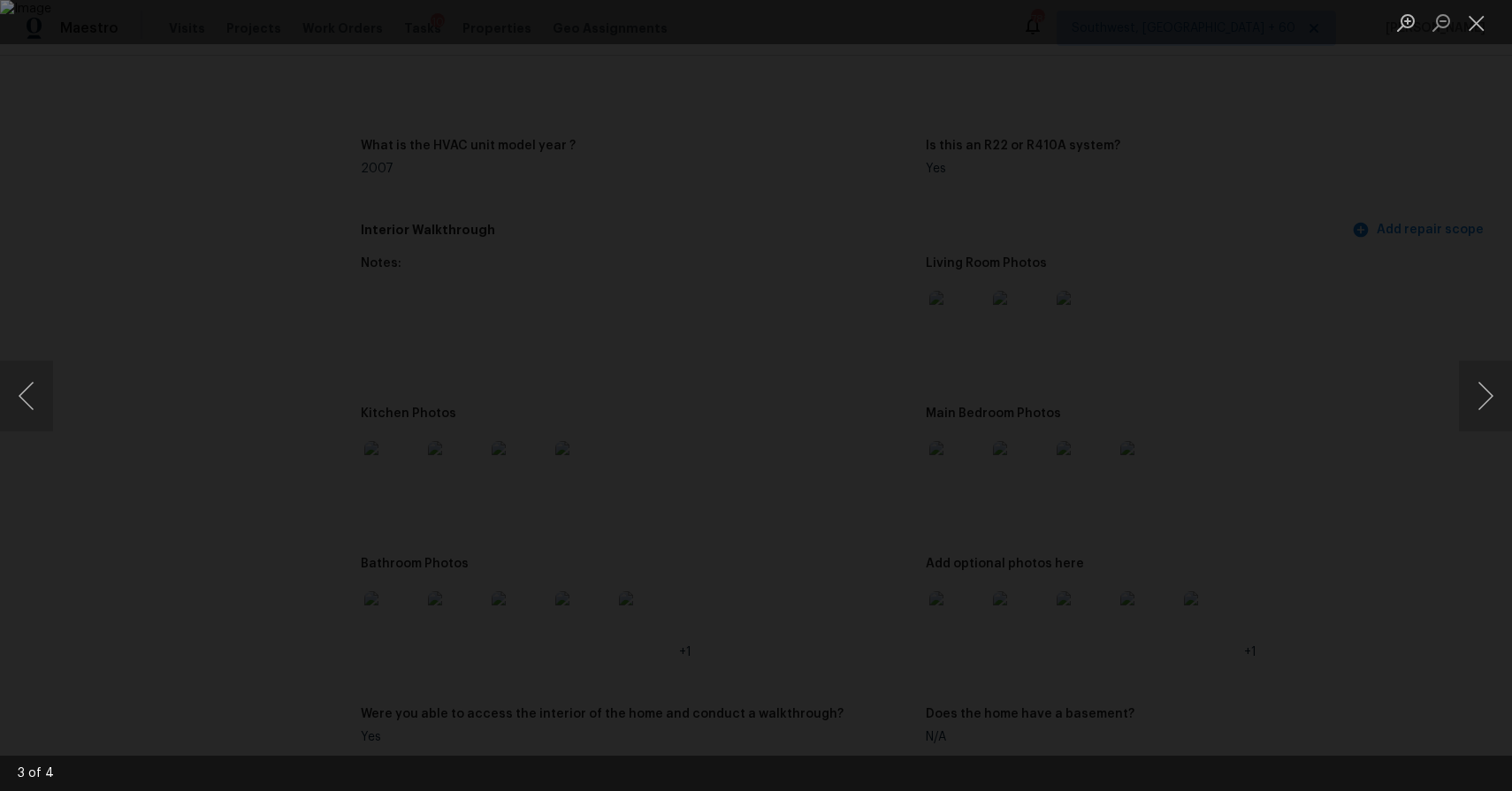
click at [1410, 379] on div "Lightbox" at bounding box center [756, 395] width 1512 height 791
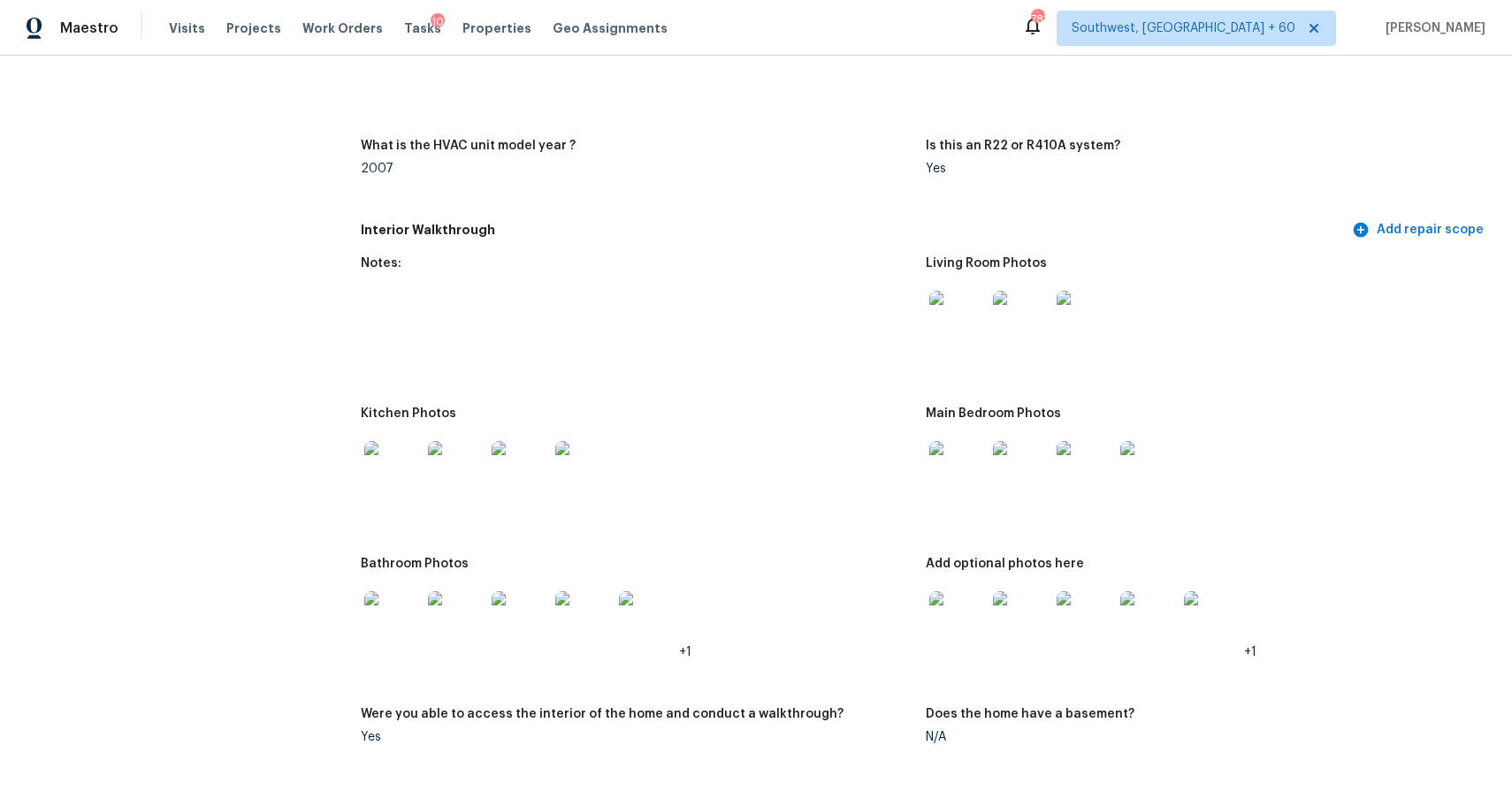
click at [1126, 458] on img at bounding box center [1148, 470] width 57 height 57
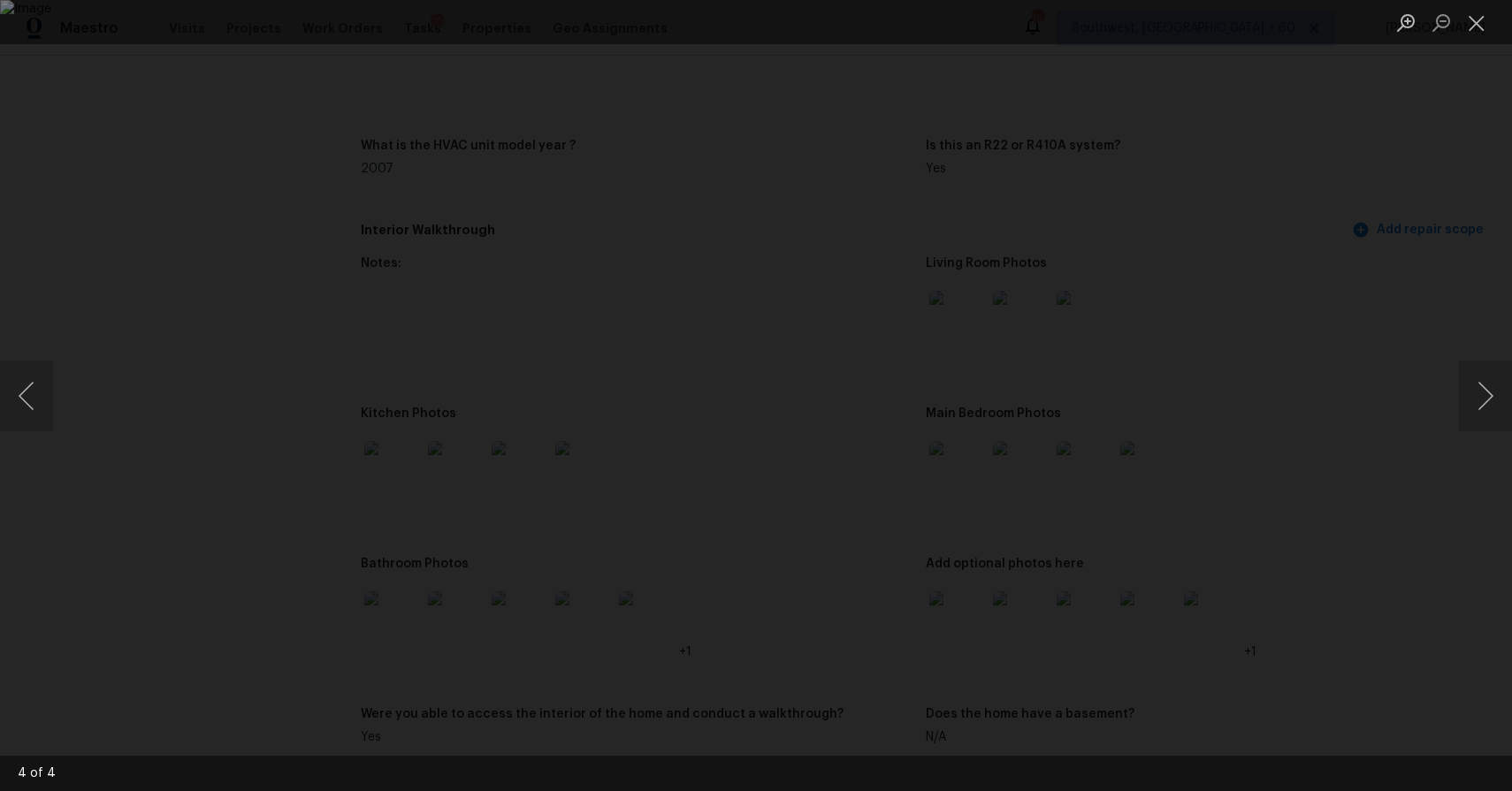
click at [1399, 423] on div "Lightbox" at bounding box center [756, 395] width 1512 height 791
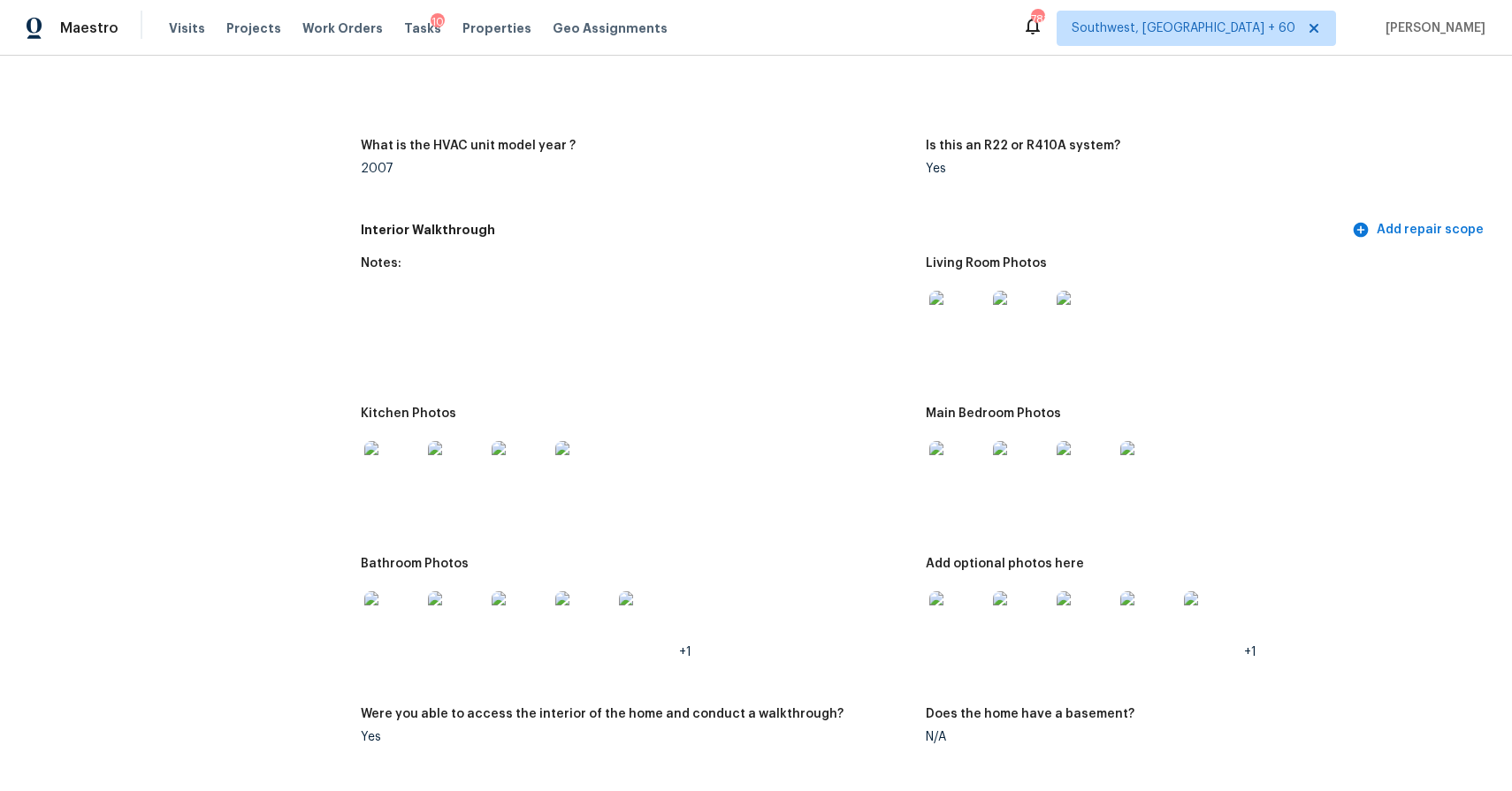
click at [959, 460] on img at bounding box center [957, 470] width 57 height 57
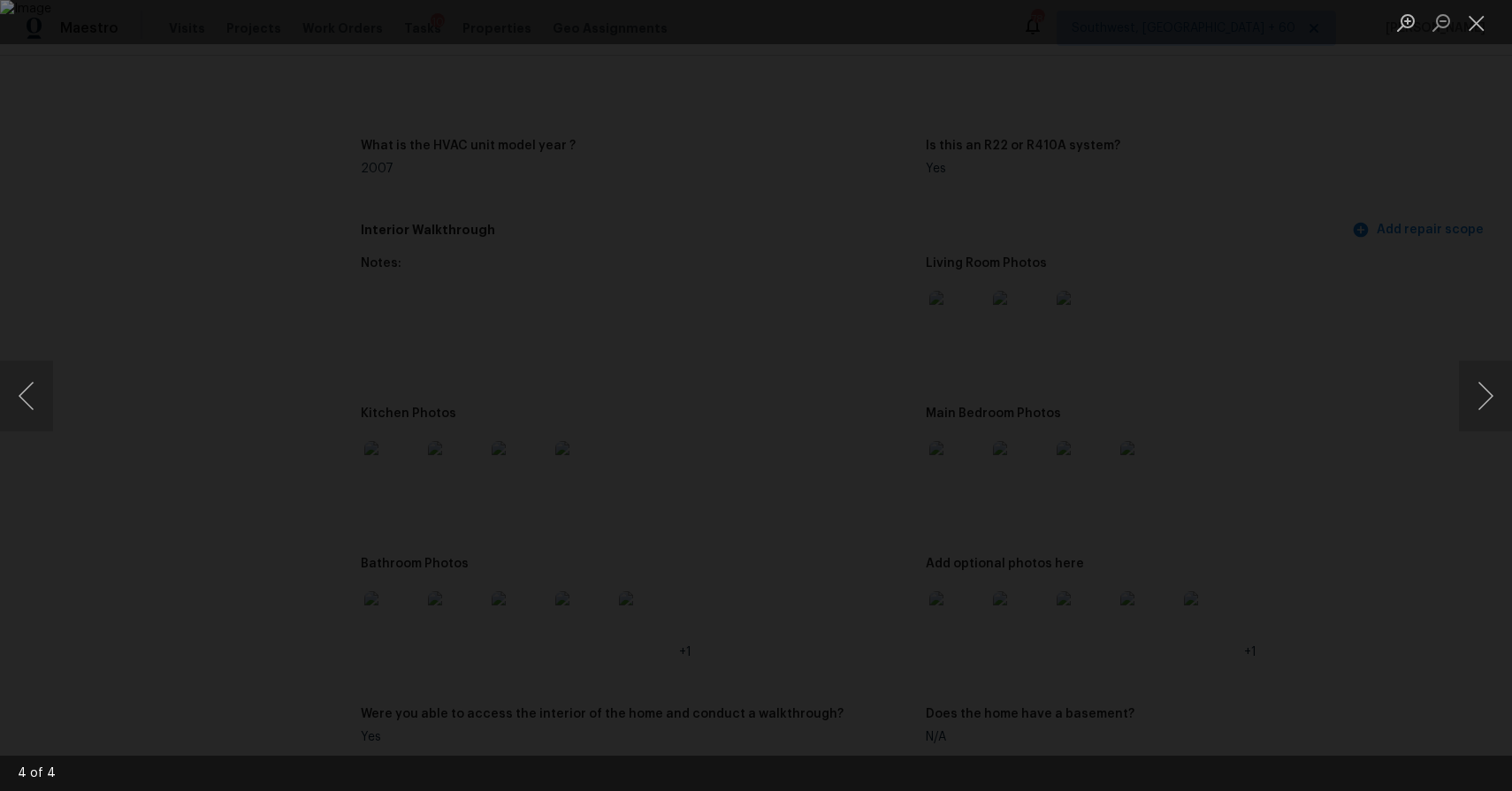
click at [1360, 332] on div "Lightbox" at bounding box center [756, 395] width 1512 height 791
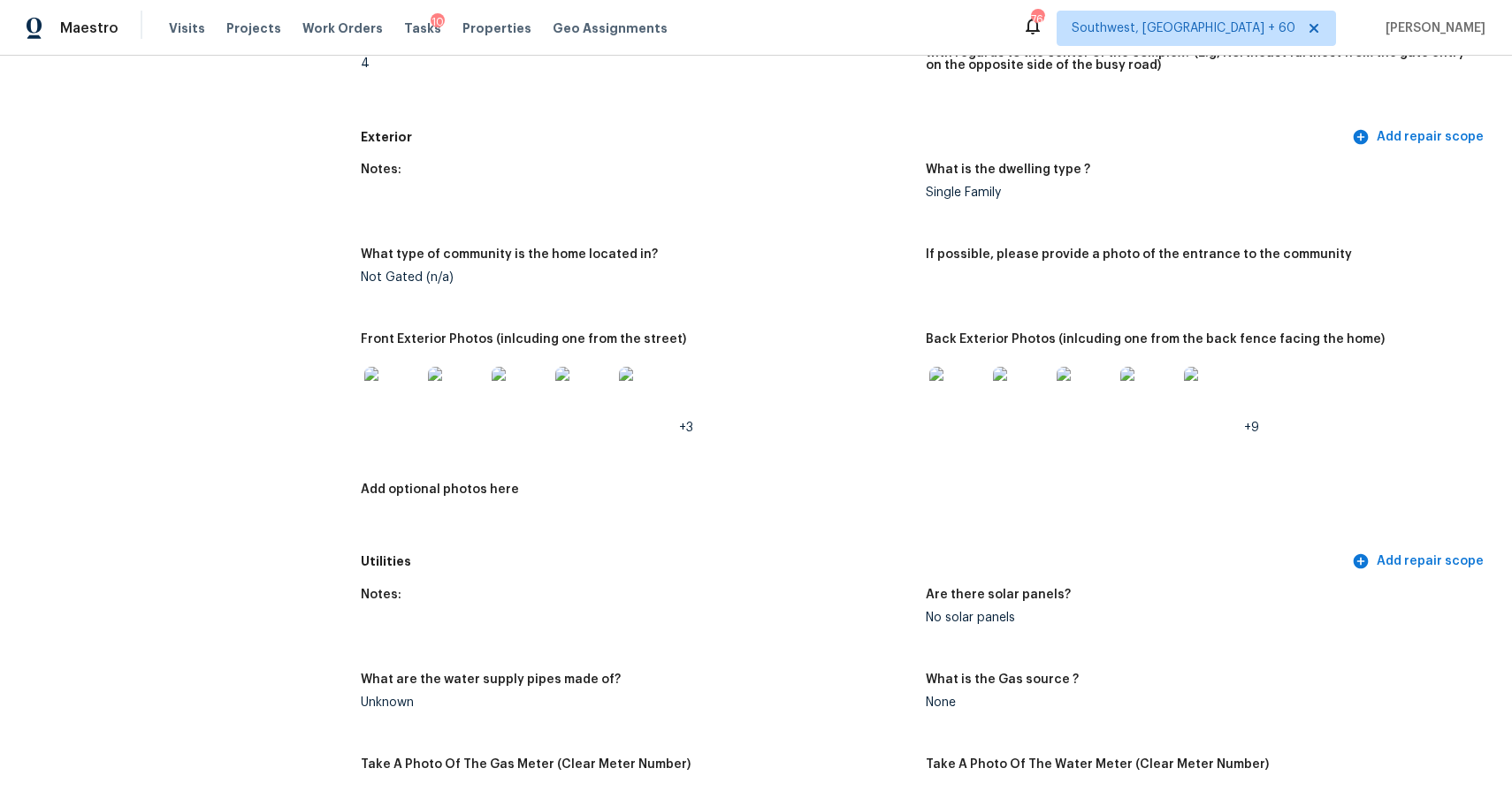
scroll to position [251, 0]
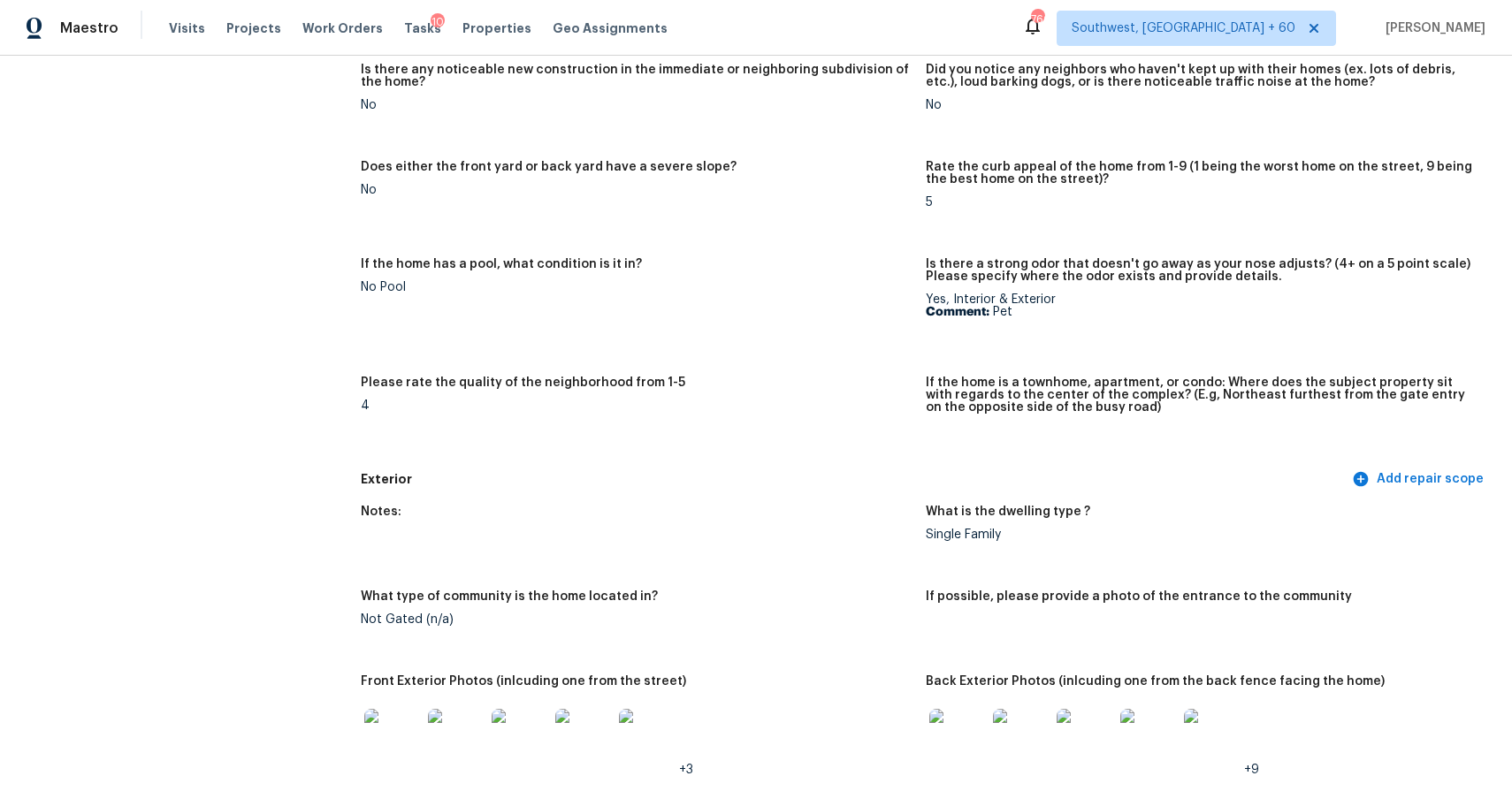
click at [181, 12] on div "Visits Projects Work Orders Tasks 10 Properties Geo Assignments" at bounding box center [429, 27] width 520 height 35
click at [186, 21] on span "Visits" at bounding box center [187, 28] width 36 height 18
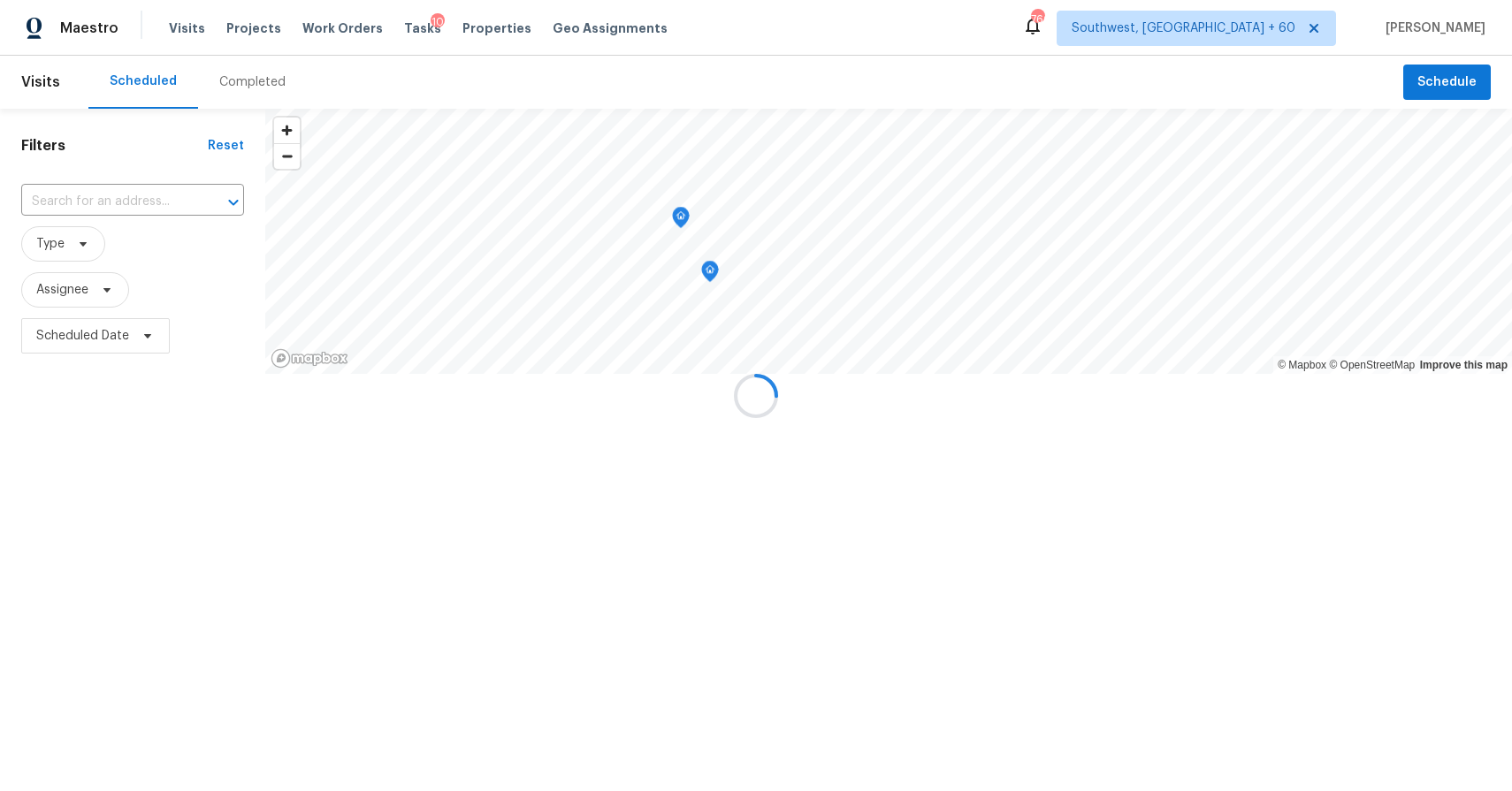
click at [245, 83] on div at bounding box center [756, 395] width 1512 height 791
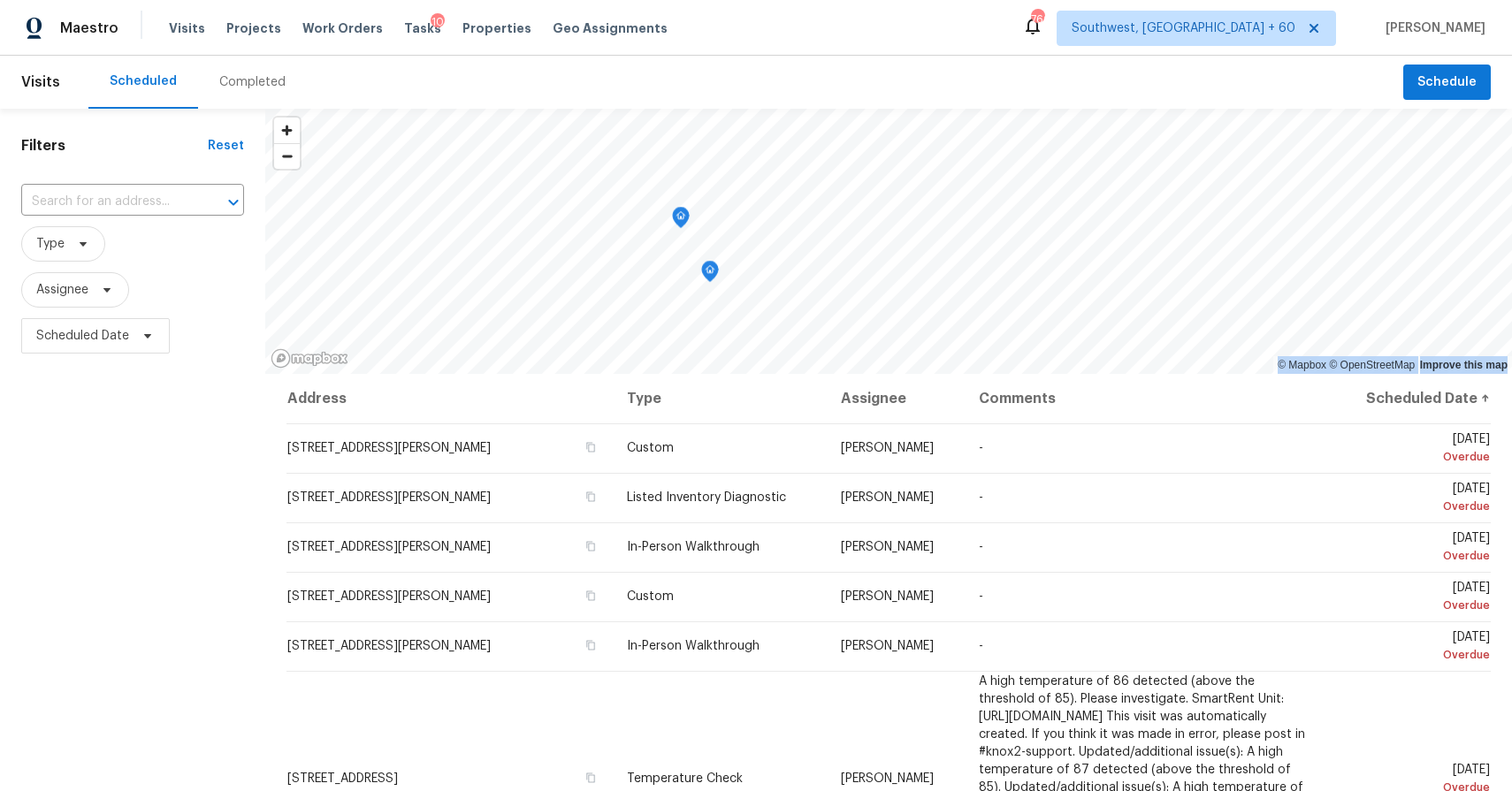
click at [245, 83] on div "Completed" at bounding box center [252, 82] width 66 height 18
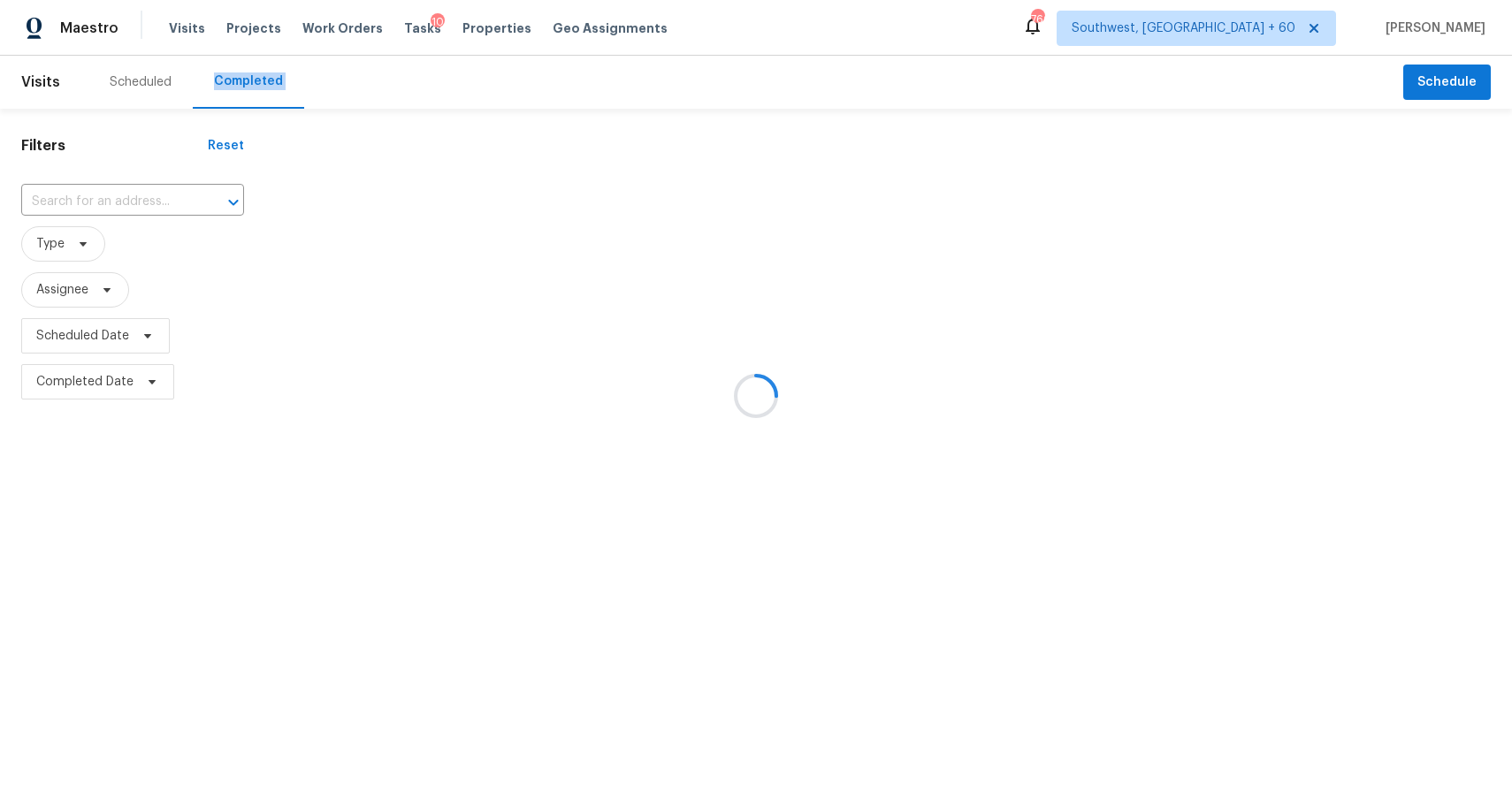
click at [245, 83] on div at bounding box center [756, 395] width 1512 height 791
click at [149, 198] on div at bounding box center [756, 395] width 1512 height 791
click at [89, 199] on div at bounding box center [756, 395] width 1512 height 791
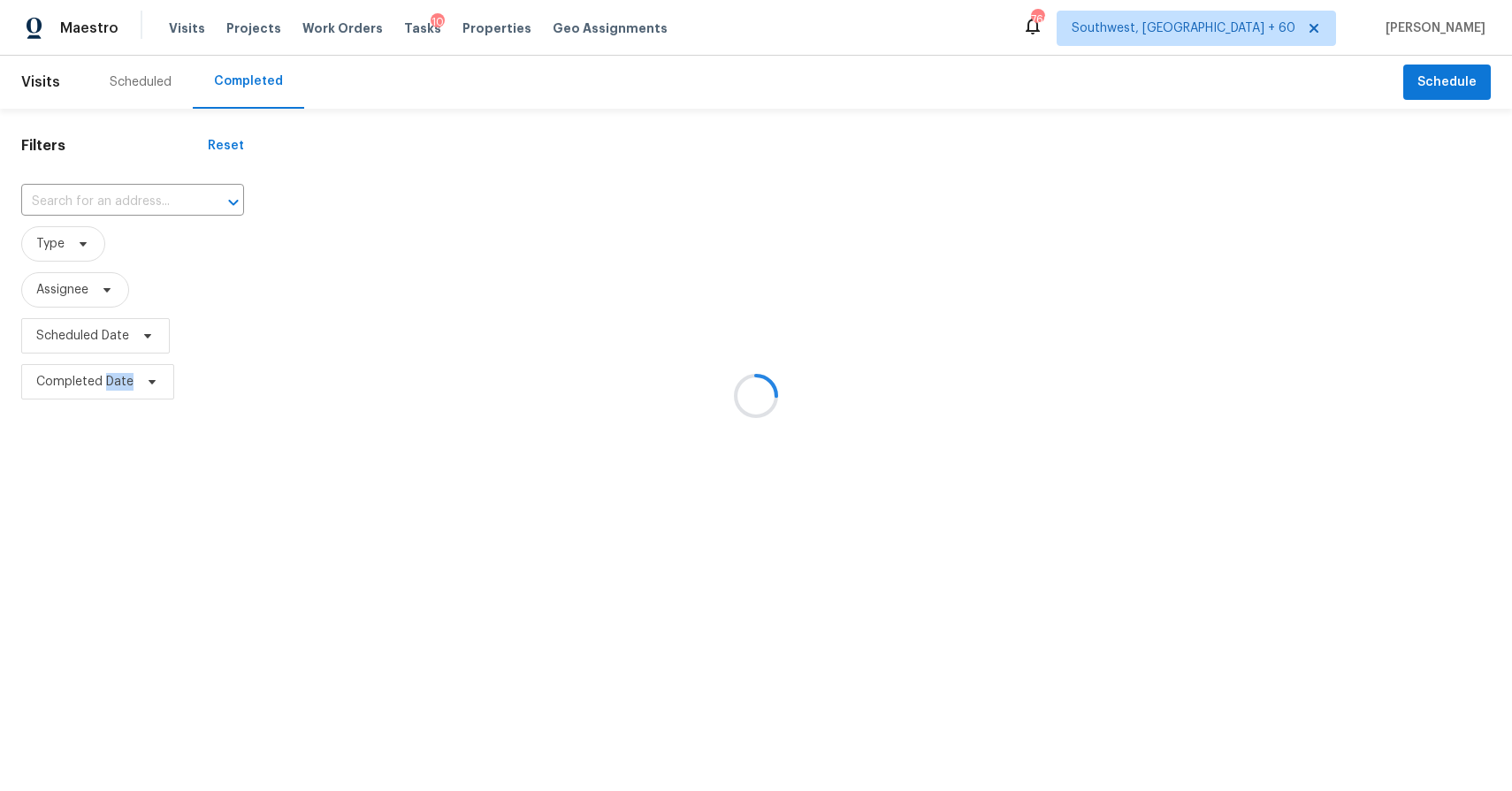
click at [89, 199] on div at bounding box center [756, 395] width 1512 height 791
click at [89, 199] on input "text" at bounding box center [107, 201] width 173 height 27
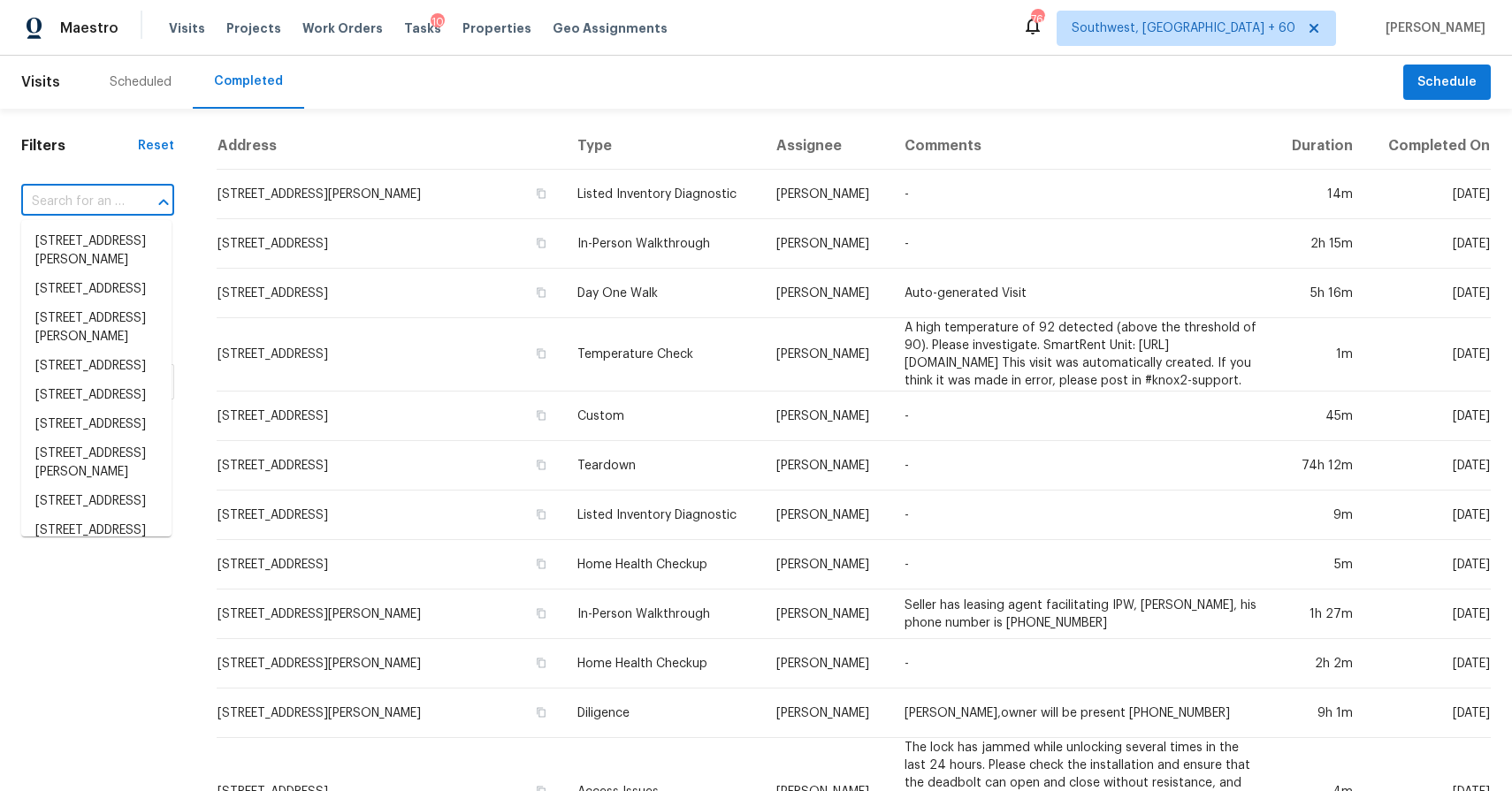
click at [89, 199] on input "text" at bounding box center [72, 201] width 103 height 27
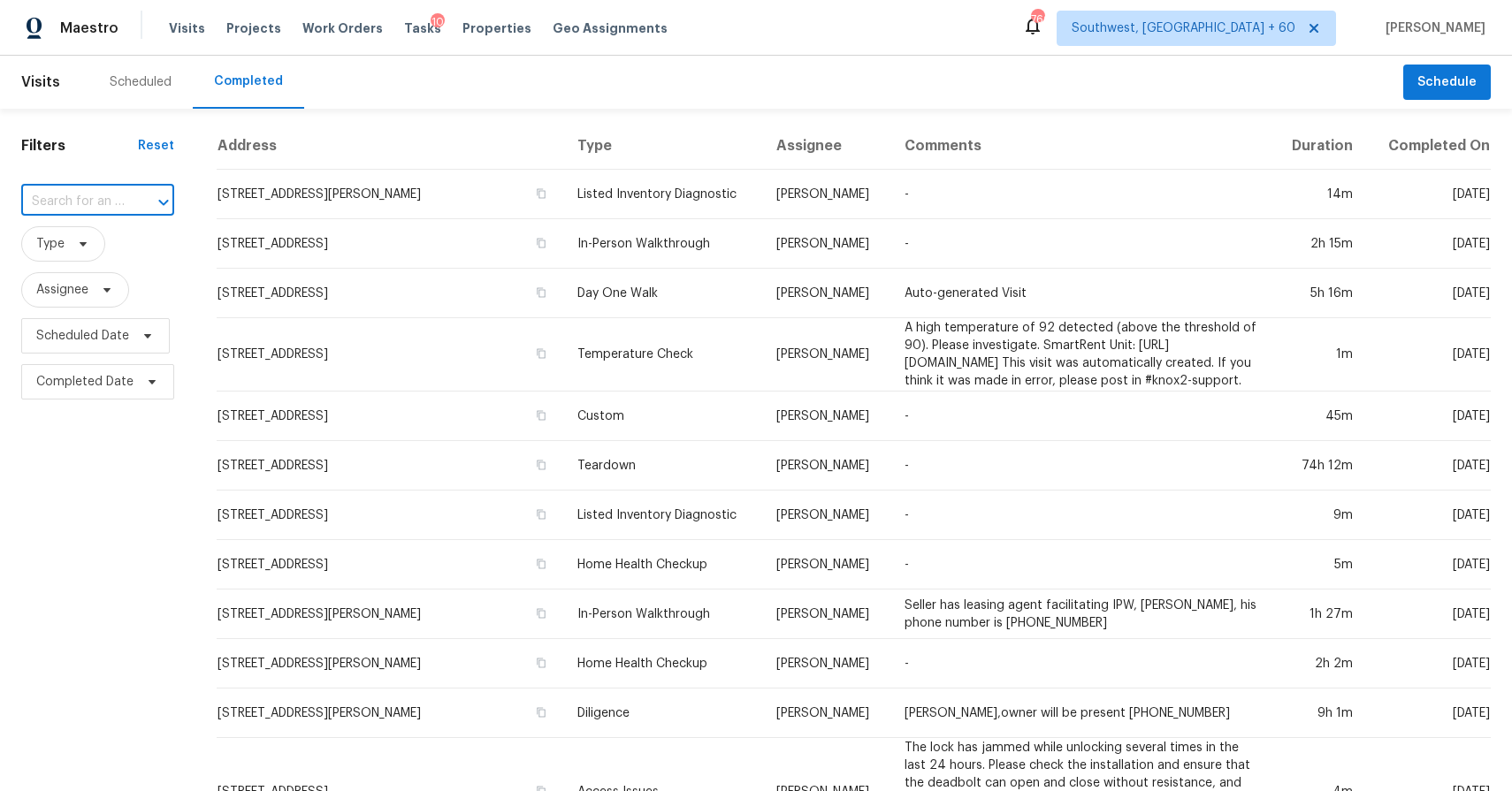
paste input "1352 E Glade Cir Mesa, AZ, 85204"
type input "1352 E Glade Cir Mesa, AZ, 85204"
click at [99, 247] on li "1352 E Glade Cir, Mesa, AZ 85204" at bounding box center [95, 250] width 150 height 48
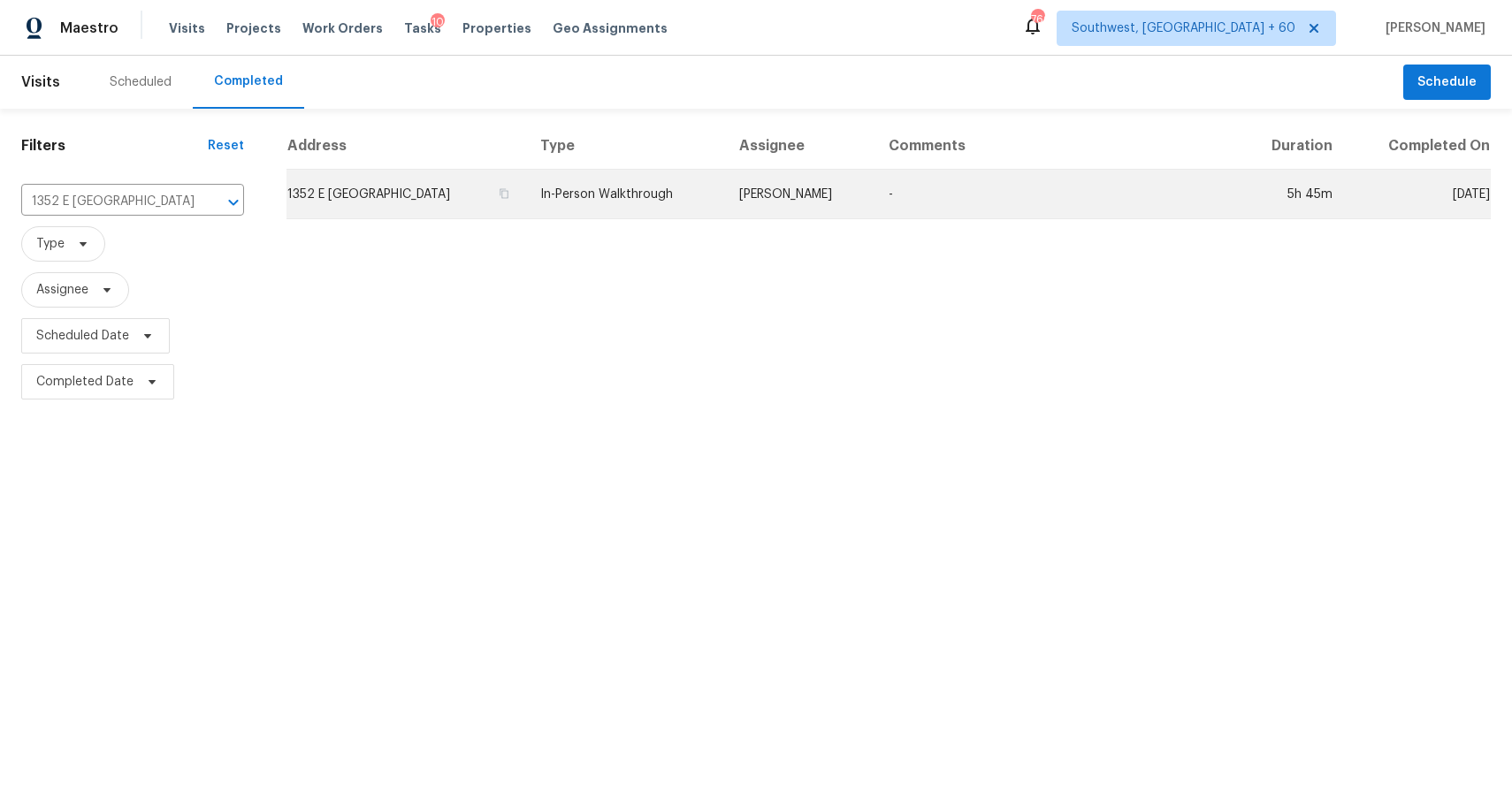
click at [993, 207] on td "-" at bounding box center [1055, 195] width 362 height 49
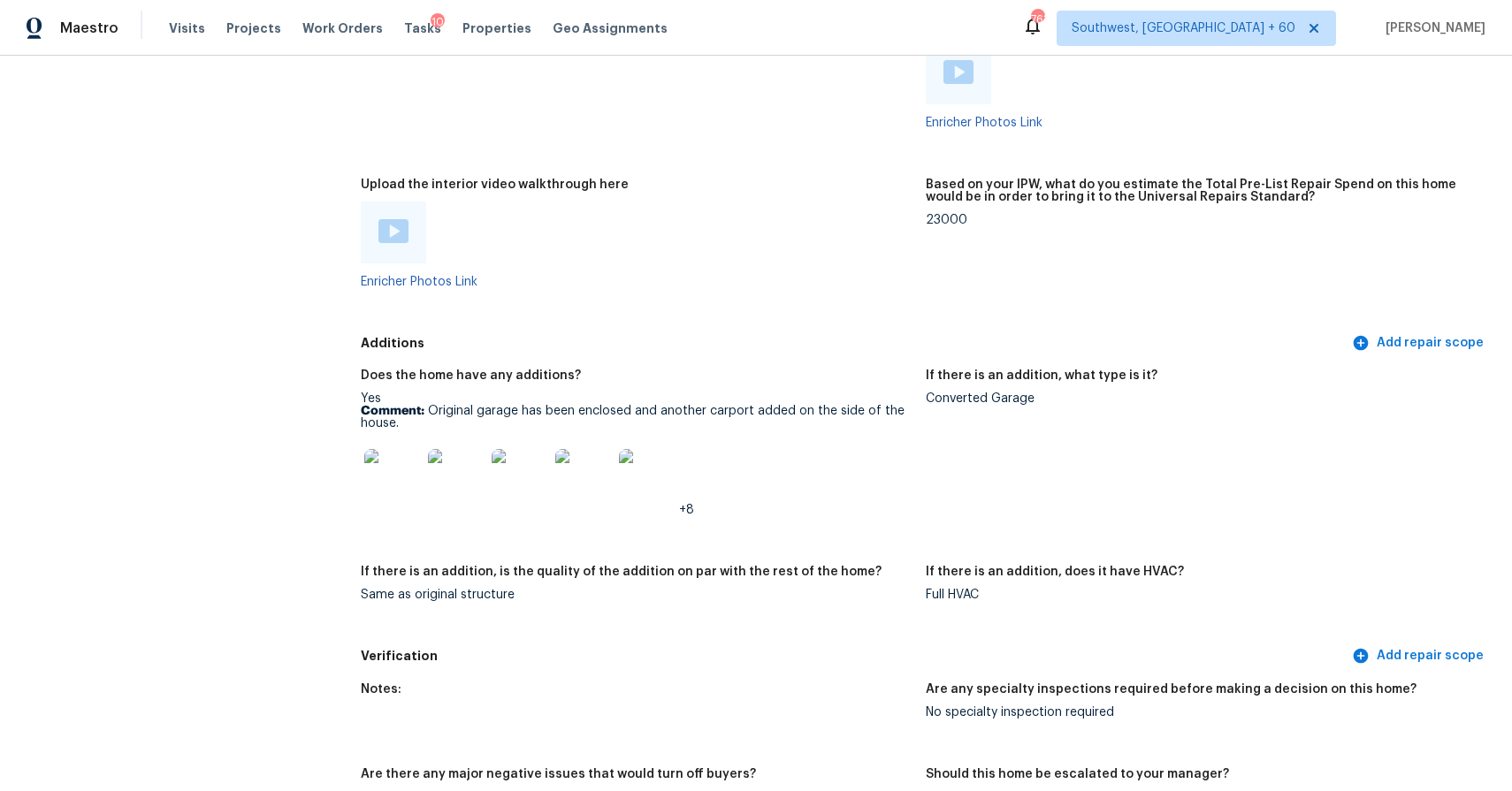
scroll to position [2938, 0]
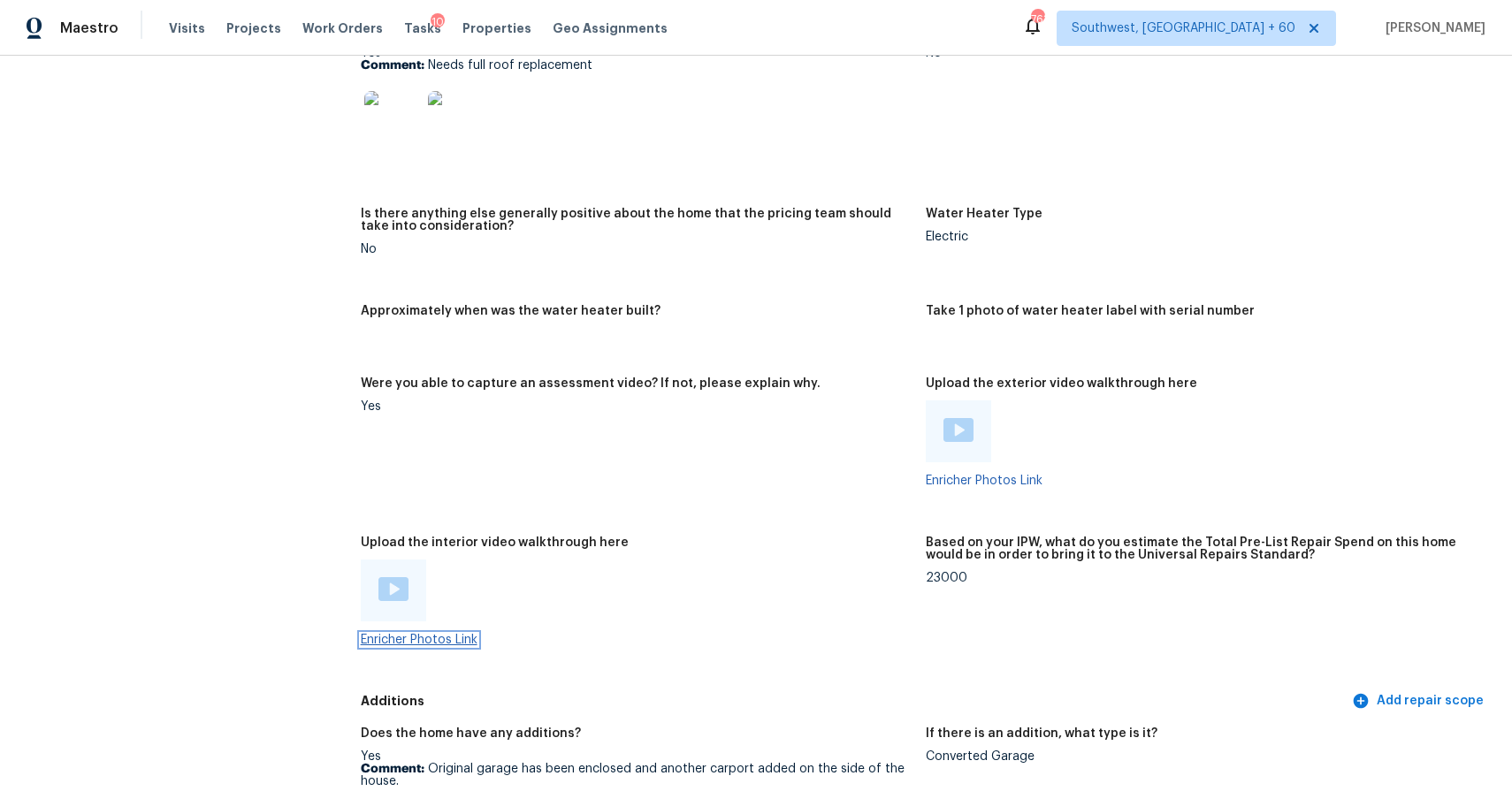
click at [434, 634] on link "Enricher Photos Link" at bounding box center [419, 640] width 116 height 12
click at [396, 582] on img at bounding box center [393, 589] width 30 height 24
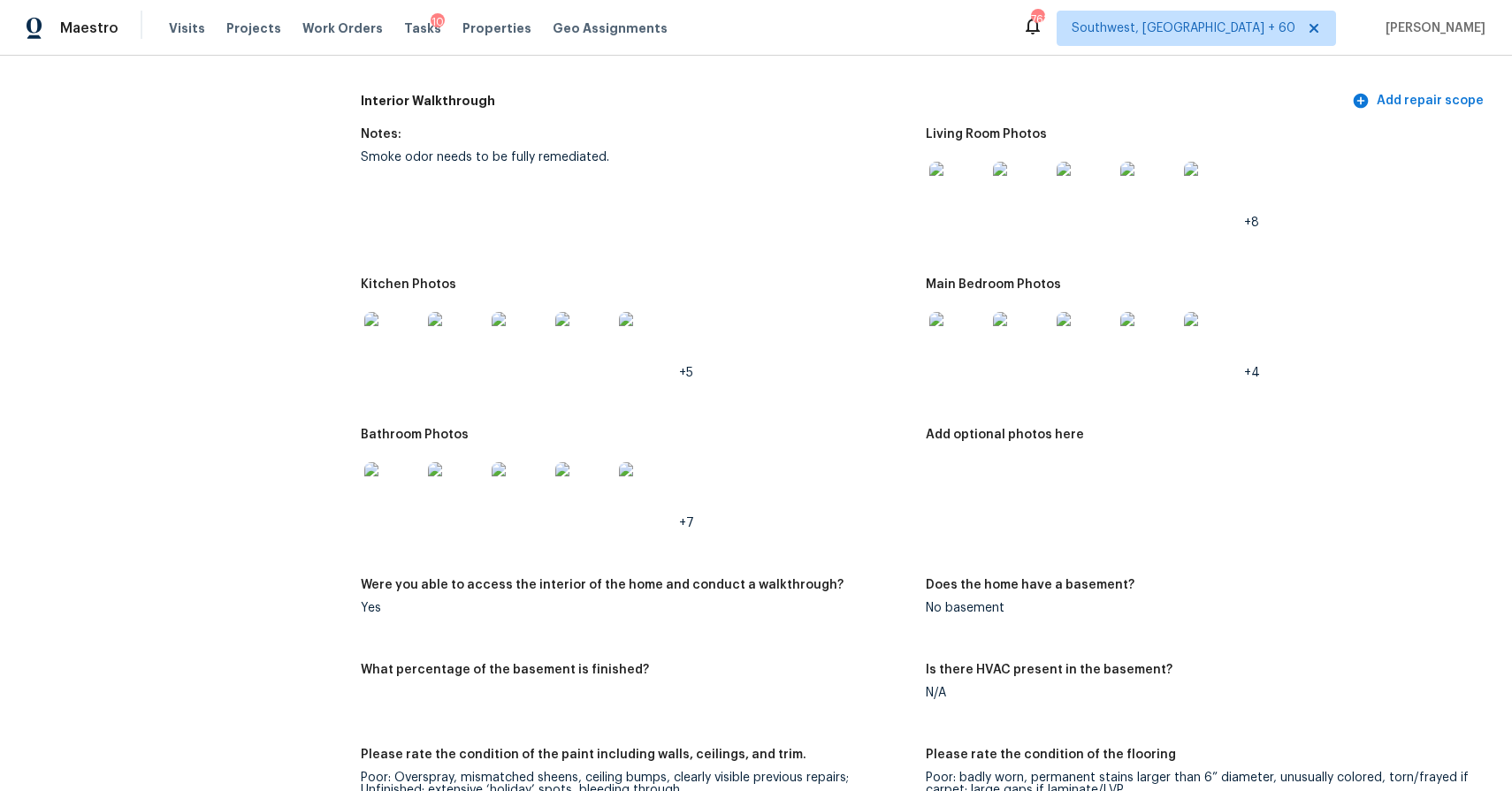
scroll to position [1724, 0]
click at [955, 185] on img at bounding box center [957, 191] width 57 height 57
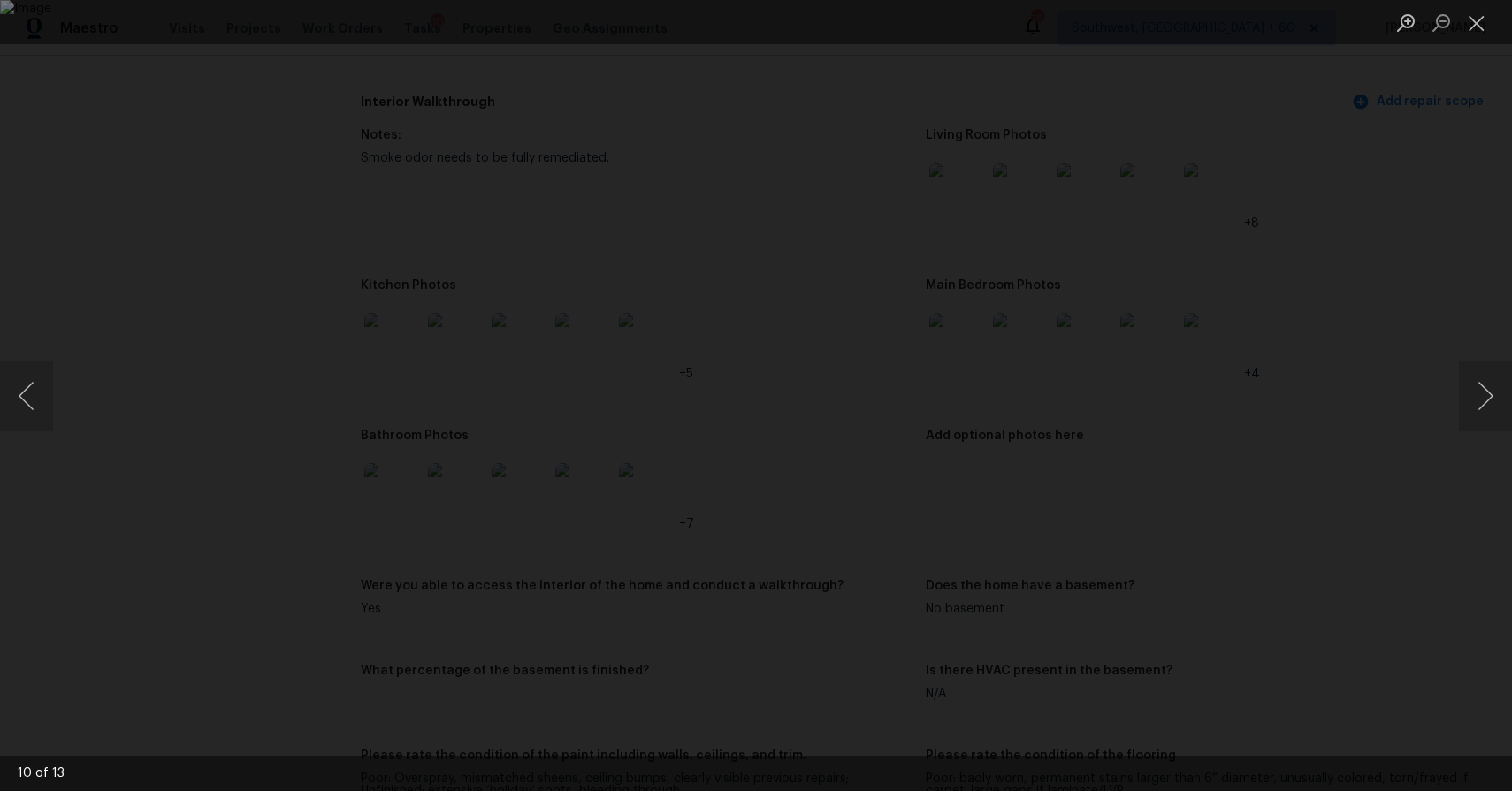
click at [1293, 353] on div "Lightbox" at bounding box center [756, 395] width 1512 height 791
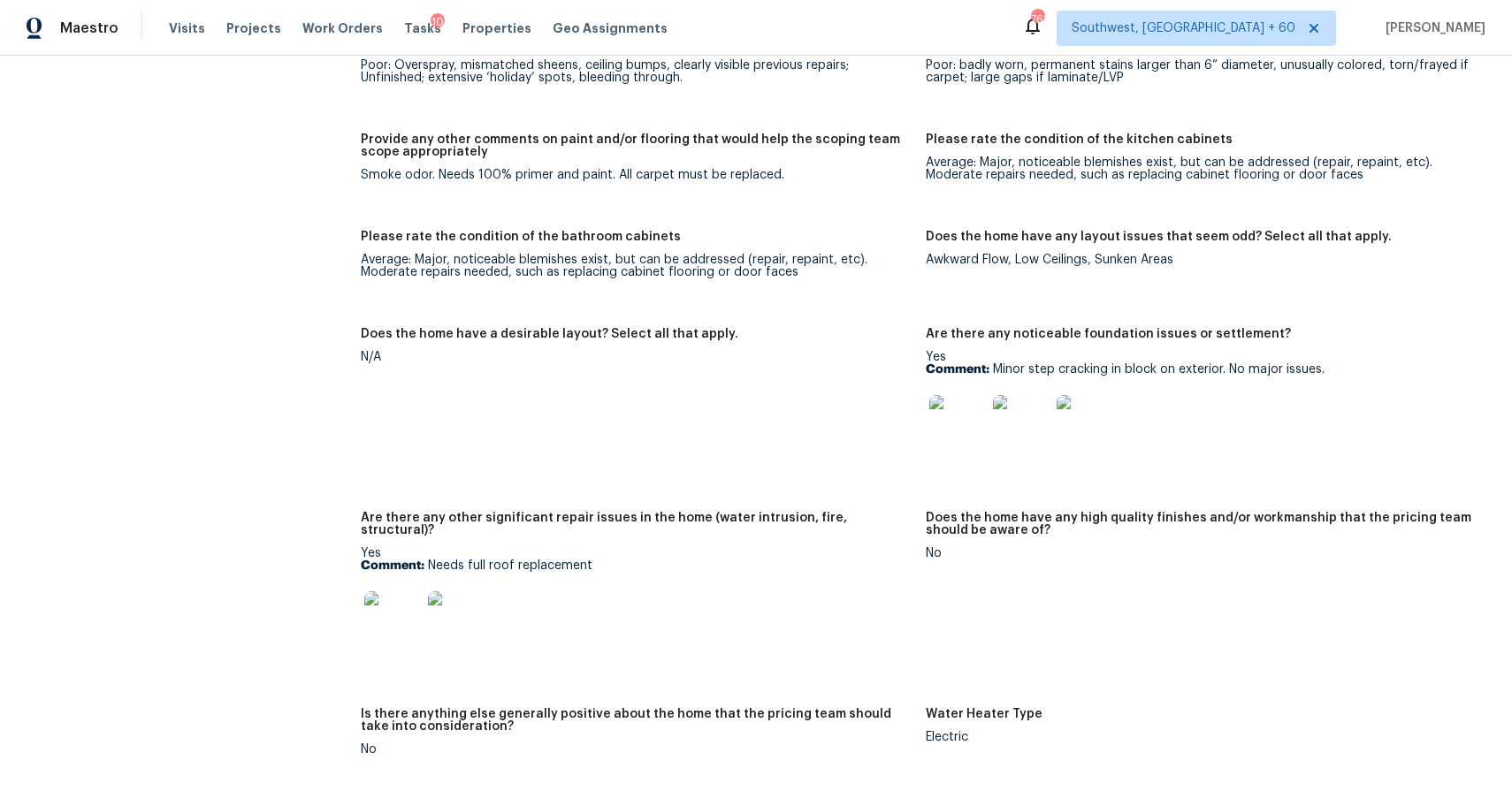
scroll to position [2438, 0]
click at [942, 417] on img at bounding box center [957, 422] width 57 height 57
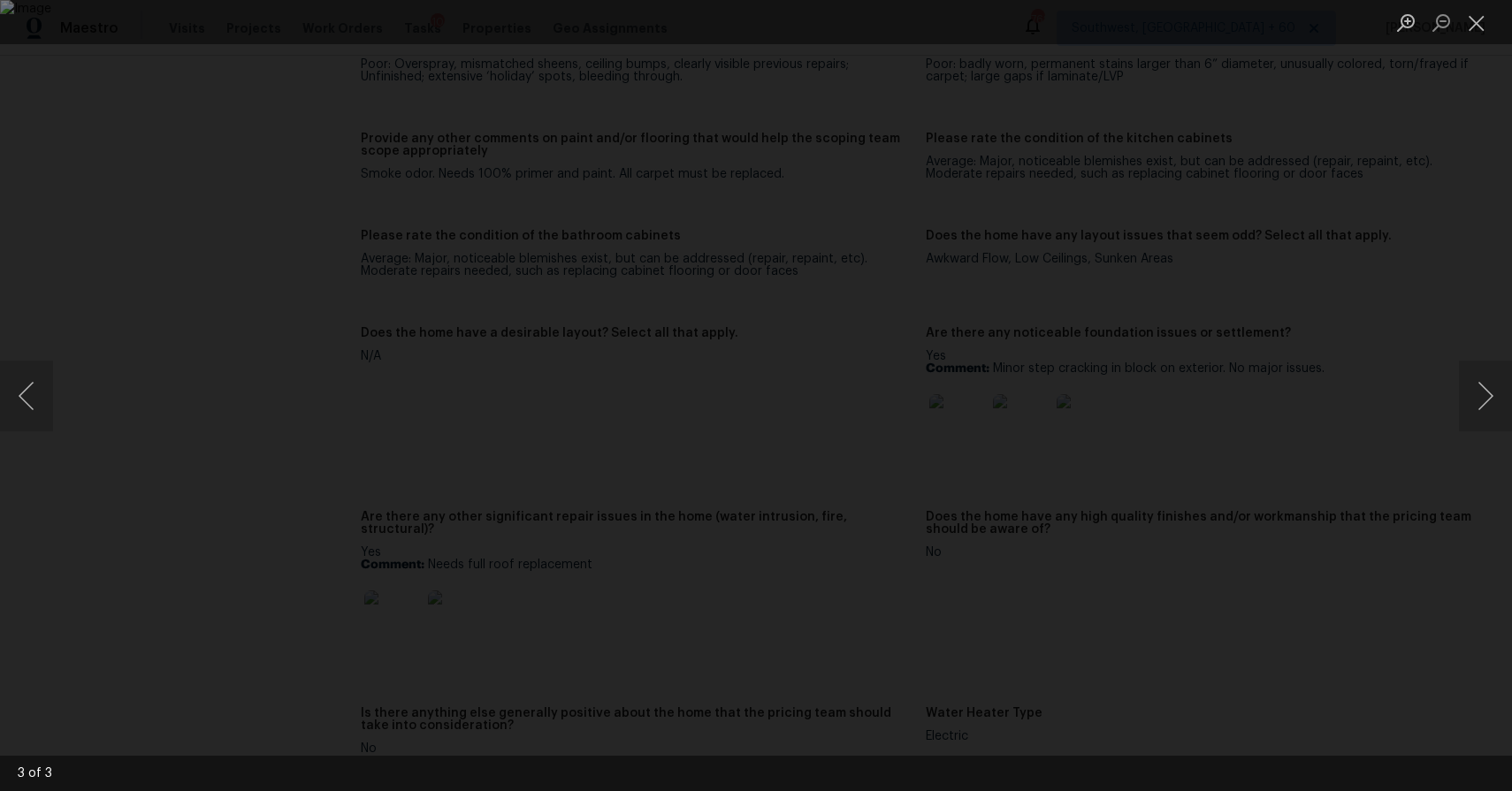
click at [1392, 410] on div "Lightbox" at bounding box center [756, 395] width 1512 height 791
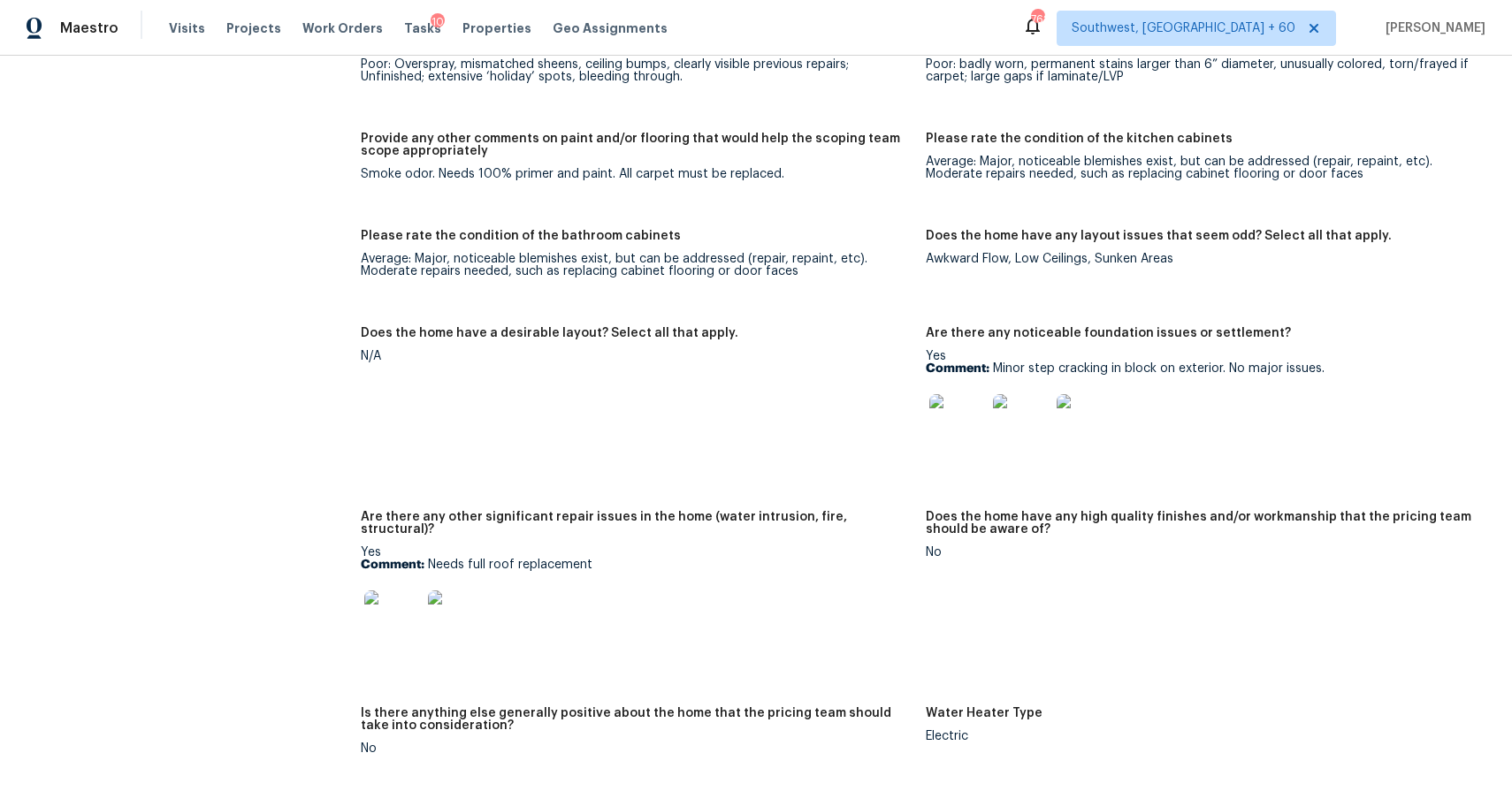
scroll to position [2377, 0]
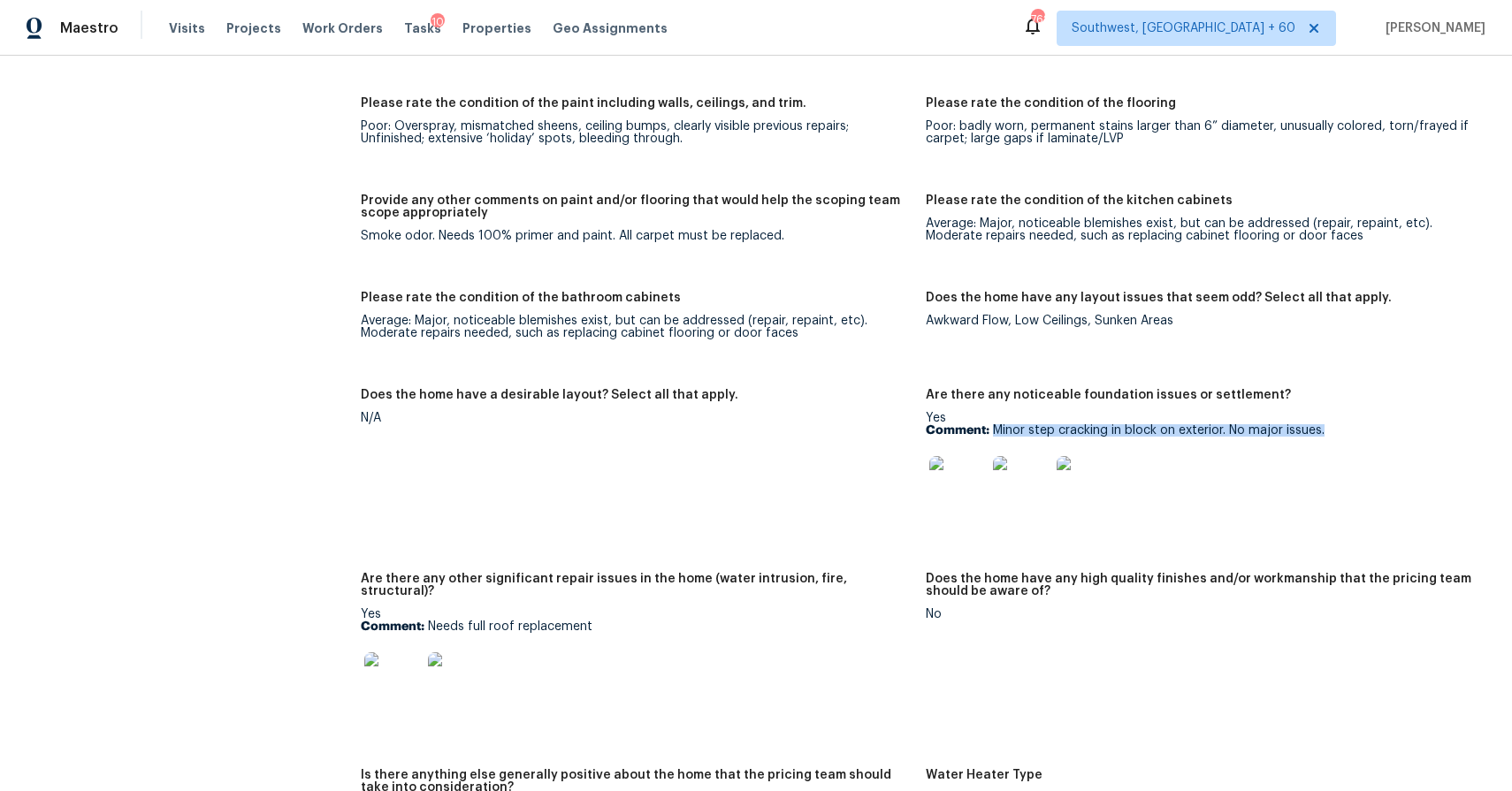
drag, startPoint x: 995, startPoint y: 431, endPoint x: 1352, endPoint y: 431, distance: 357.0
click at [1352, 431] on p "Comment: Minor step cracking in block on exterior. No major issues." at bounding box center [1201, 430] width 551 height 12
copy p "Minor step cracking in block on exterior. No major issues."
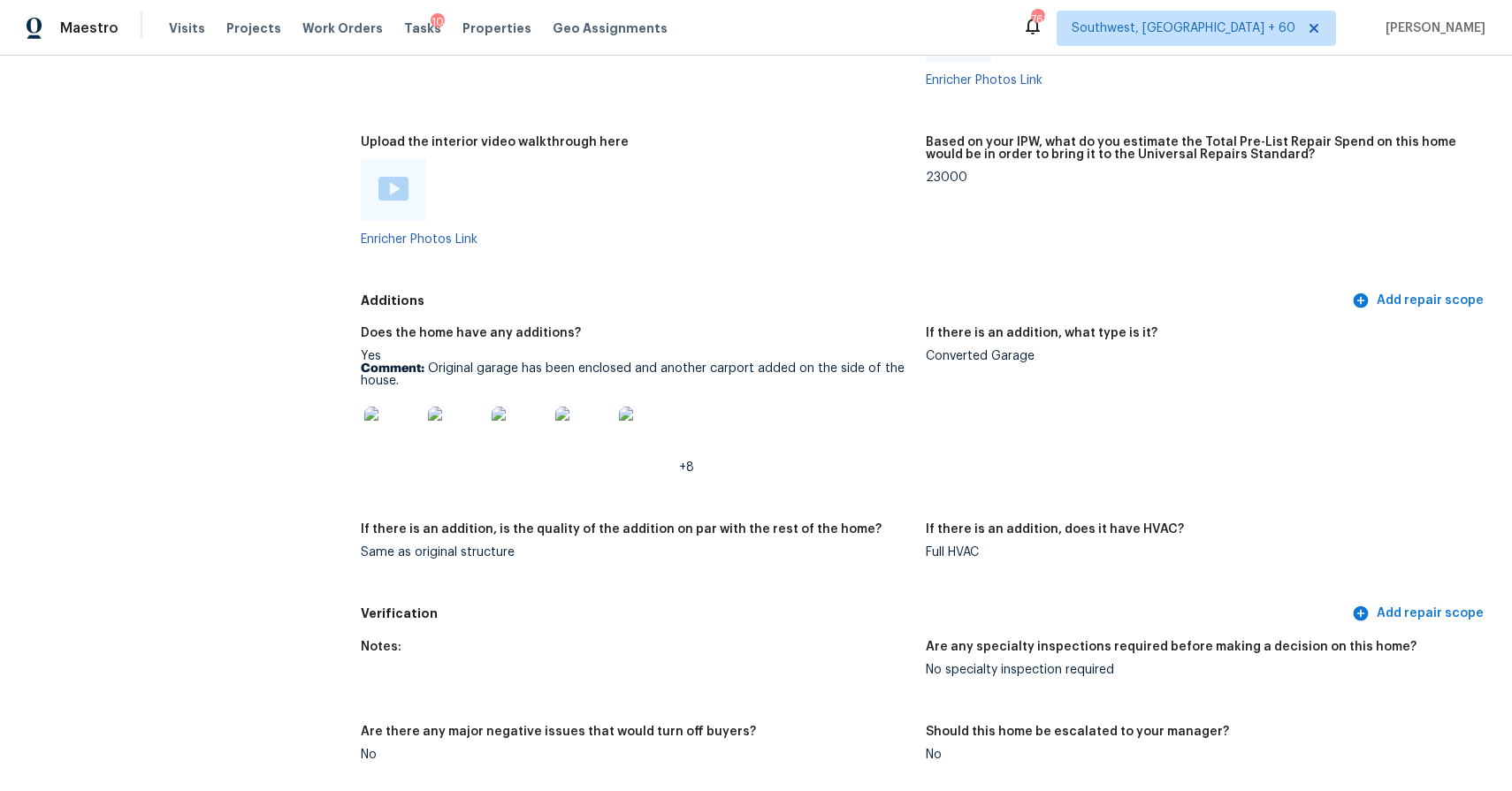
scroll to position [3411, 0]
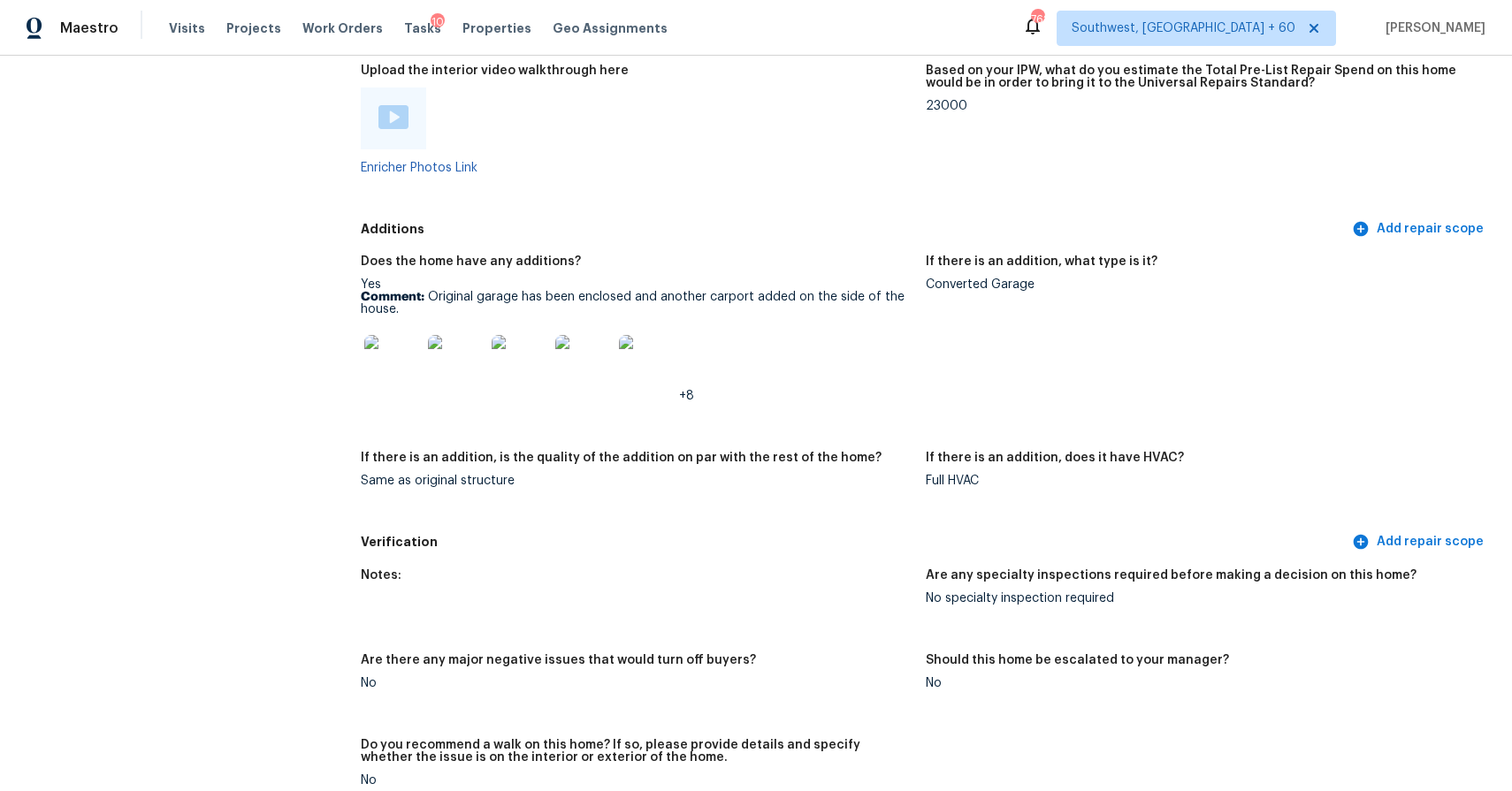
click at [383, 335] on img at bounding box center [392, 364] width 57 height 57
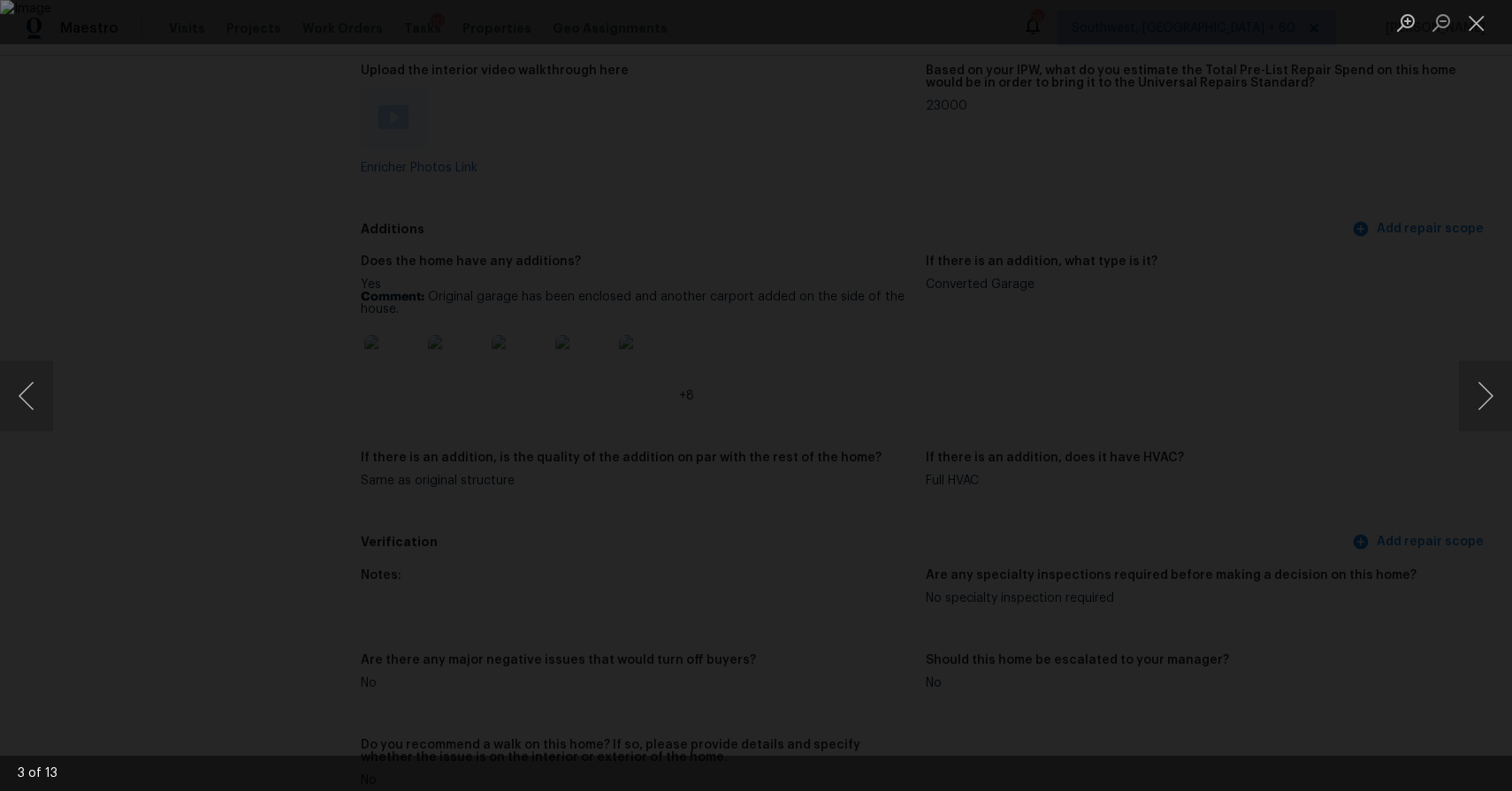
click at [1367, 375] on div "Lightbox" at bounding box center [756, 395] width 1512 height 791
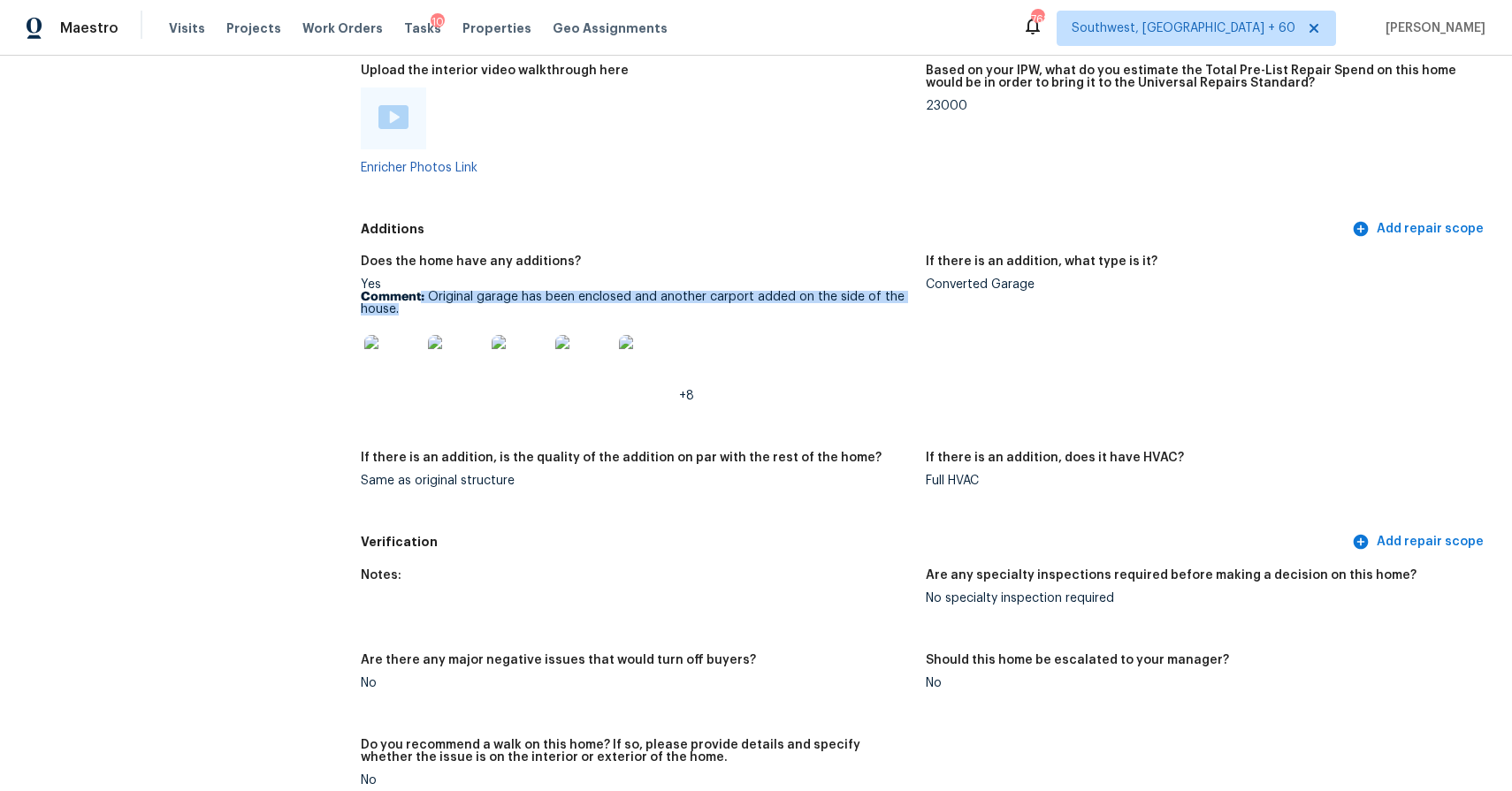
drag, startPoint x: 421, startPoint y: 284, endPoint x: 444, endPoint y: 294, distance: 25.1
click at [444, 294] on p "Comment: Original garage has been enclosed and another carport added on the sid…" at bounding box center [636, 303] width 551 height 25
copy p ": Original garage has been enclosed and another carport added on the side of th…"
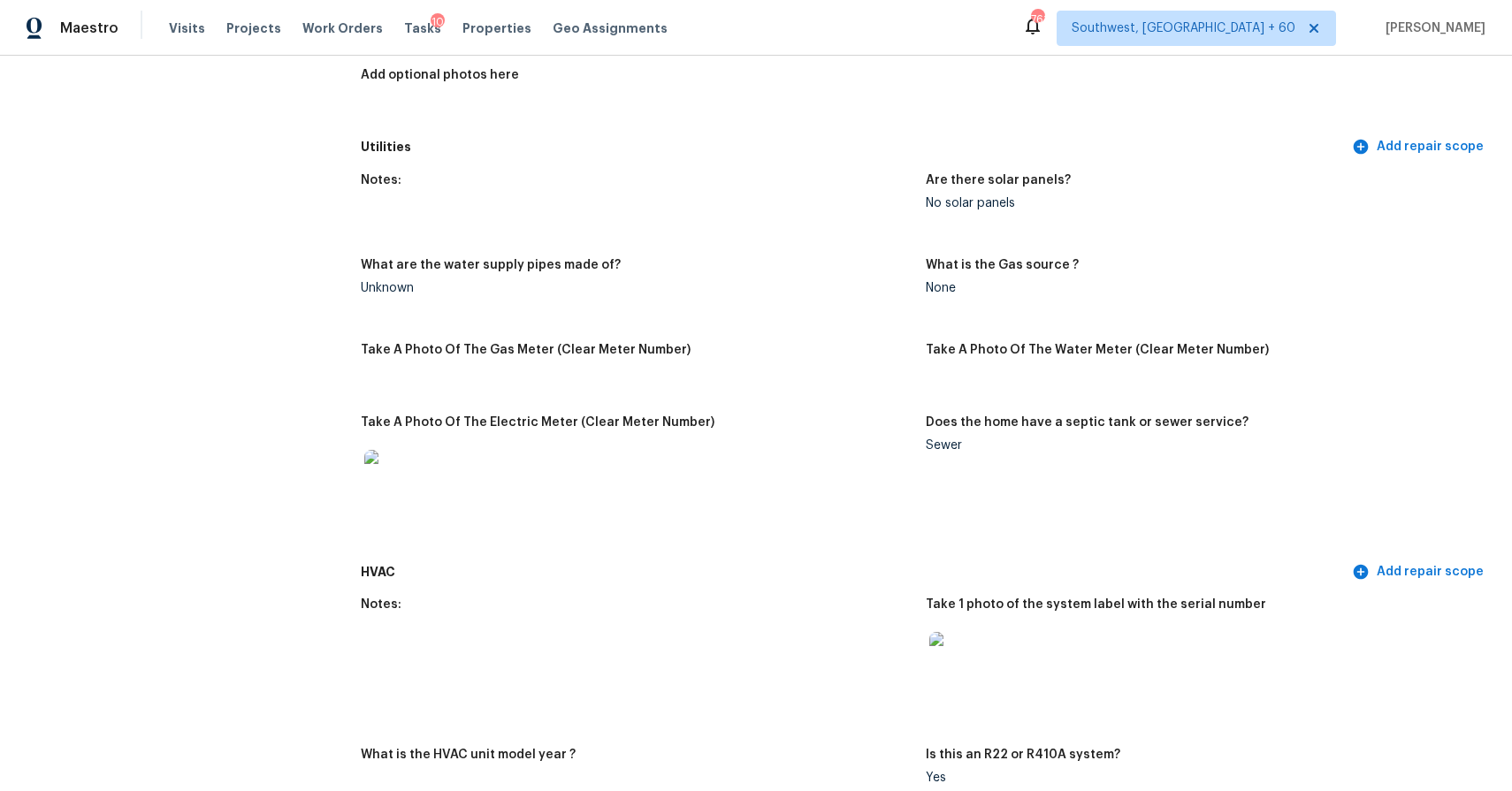
scroll to position [986, 0]
click at [172, 10] on div "Visits Projects Work Orders Tasks 10 Properties Geo Assignments" at bounding box center [429, 27] width 520 height 35
click at [183, 23] on span "Visits" at bounding box center [187, 28] width 36 height 18
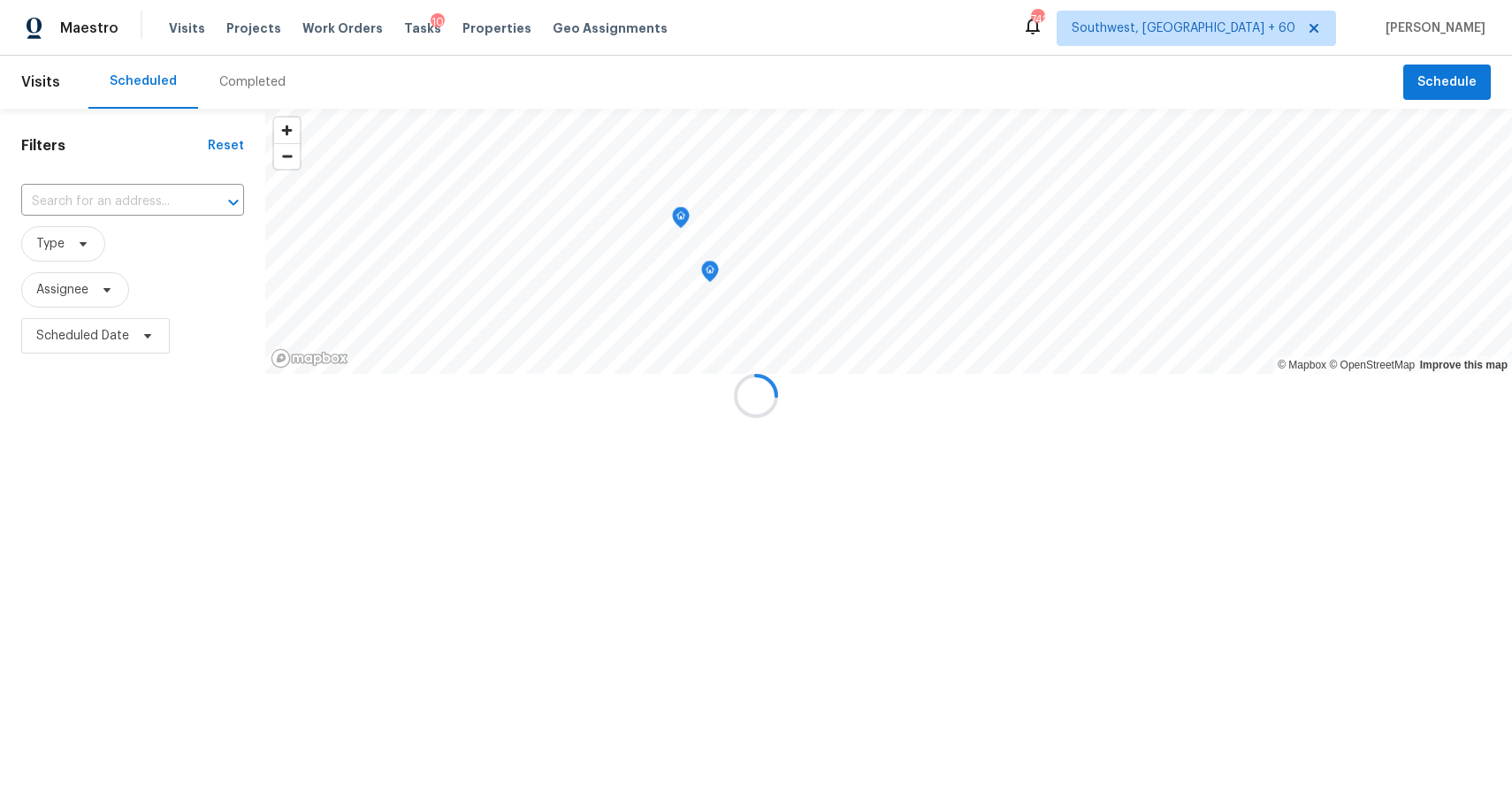
click at [233, 61] on div at bounding box center [756, 395] width 1512 height 791
click at [263, 77] on div at bounding box center [756, 395] width 1512 height 791
click at [263, 77] on div "Completed" at bounding box center [252, 82] width 66 height 18
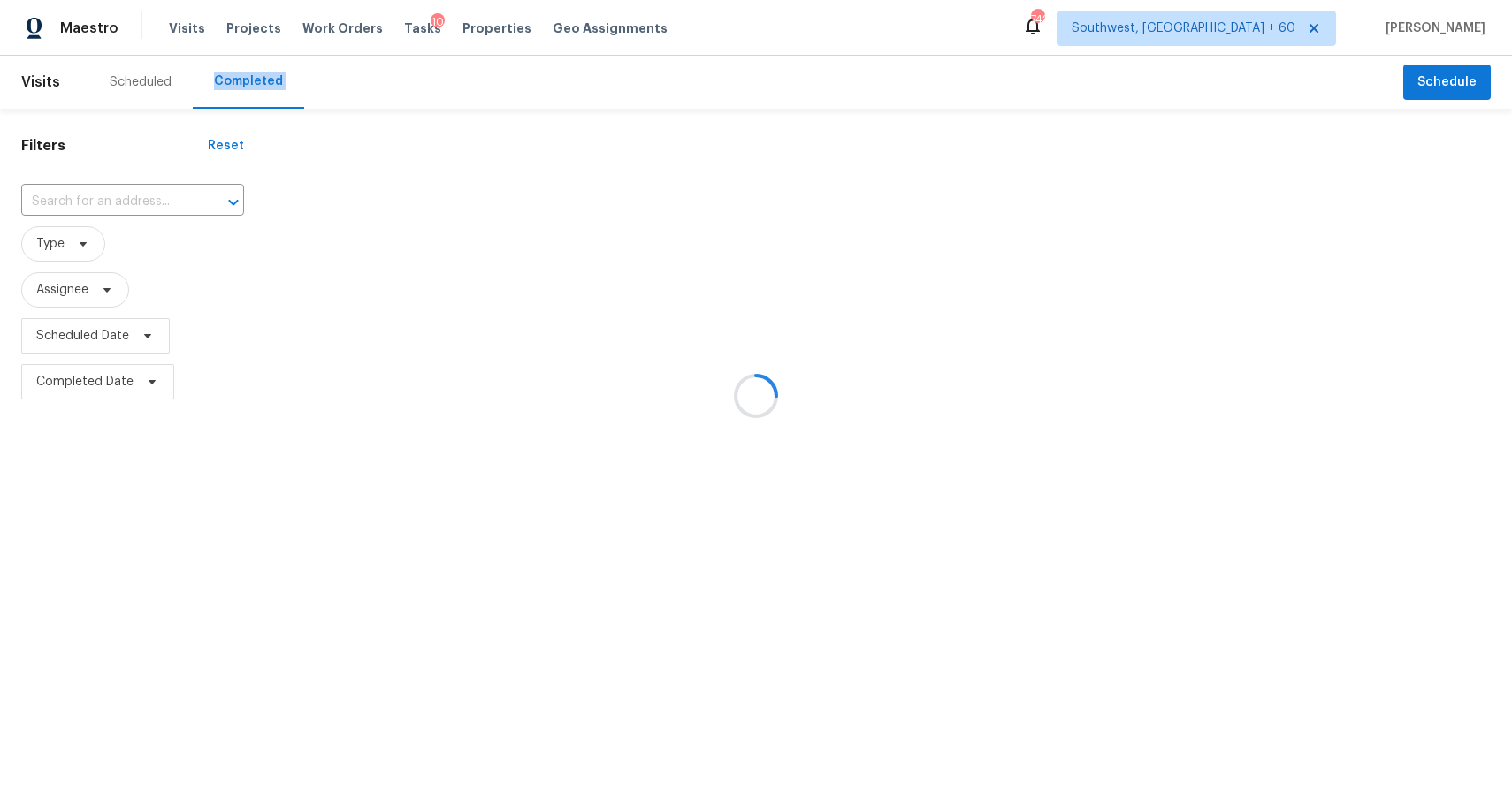
click at [268, 77] on div at bounding box center [756, 395] width 1512 height 791
click at [124, 217] on div at bounding box center [756, 395] width 1512 height 791
click at [130, 201] on div at bounding box center [756, 395] width 1512 height 791
click at [117, 181] on div at bounding box center [756, 395] width 1512 height 791
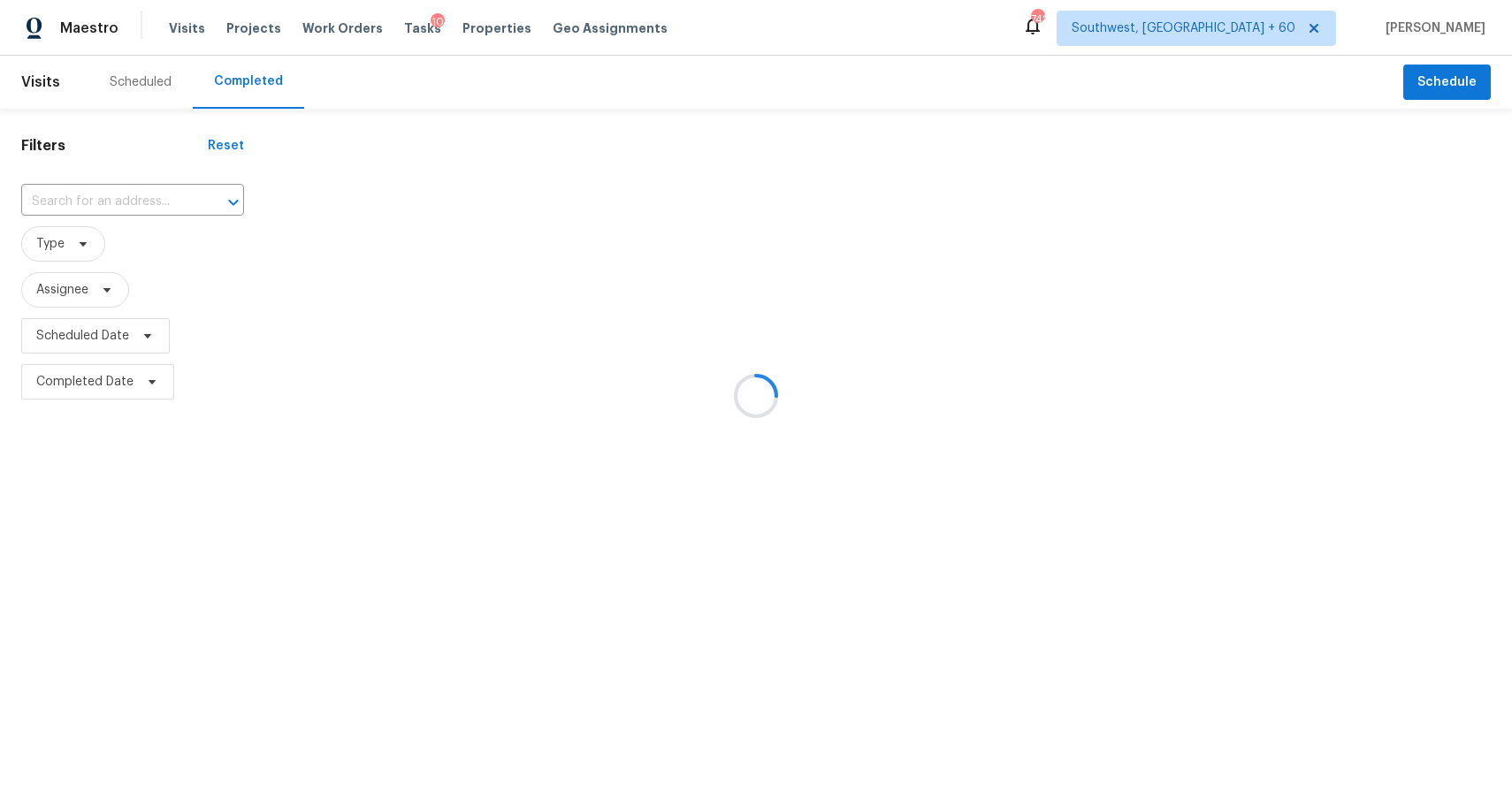
click at [117, 181] on div at bounding box center [756, 395] width 1512 height 791
click at [122, 198] on div at bounding box center [756, 395] width 1512 height 791
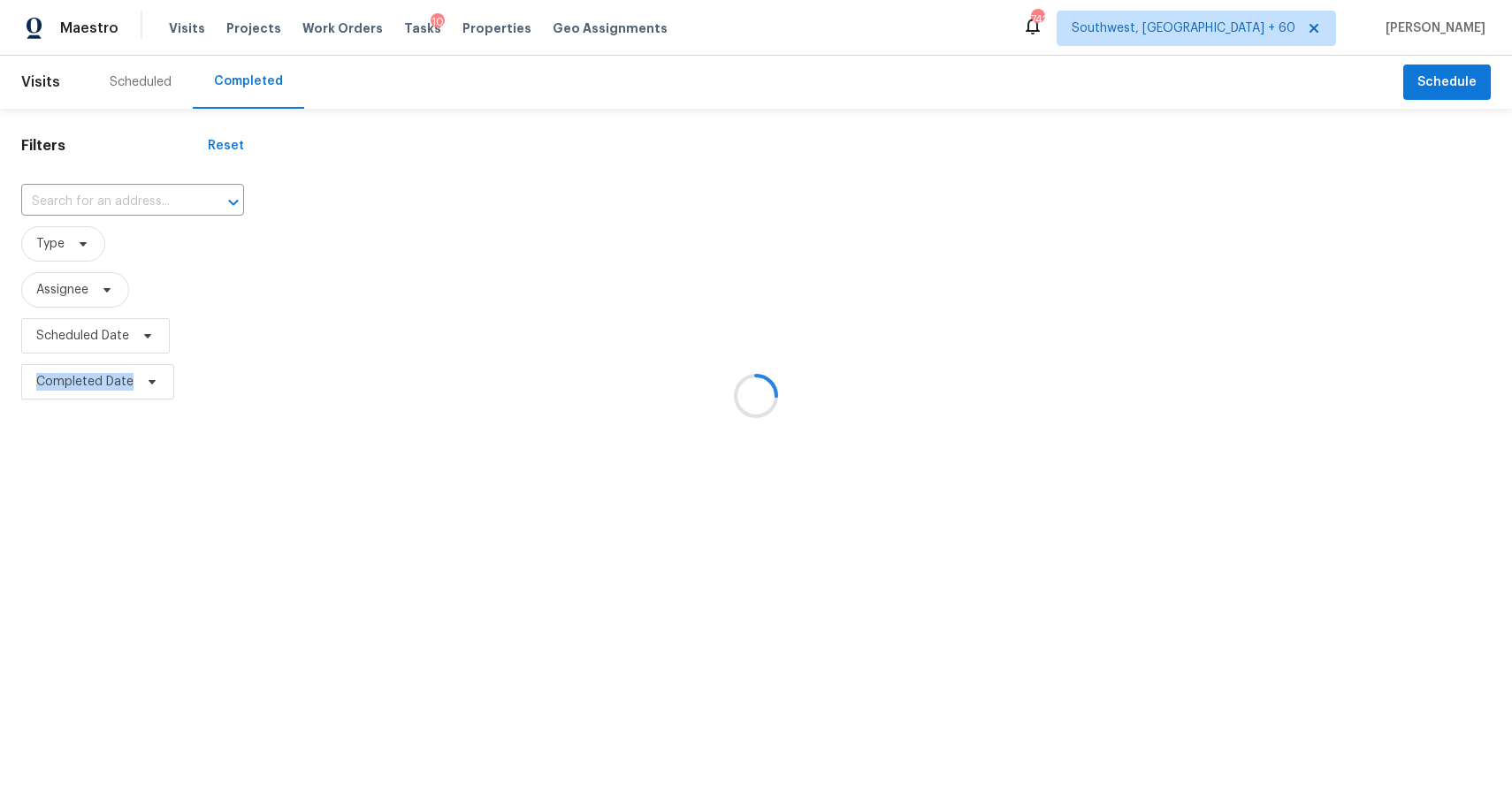
click at [122, 198] on div at bounding box center [756, 395] width 1512 height 791
click at [122, 198] on input "text" at bounding box center [107, 201] width 173 height 27
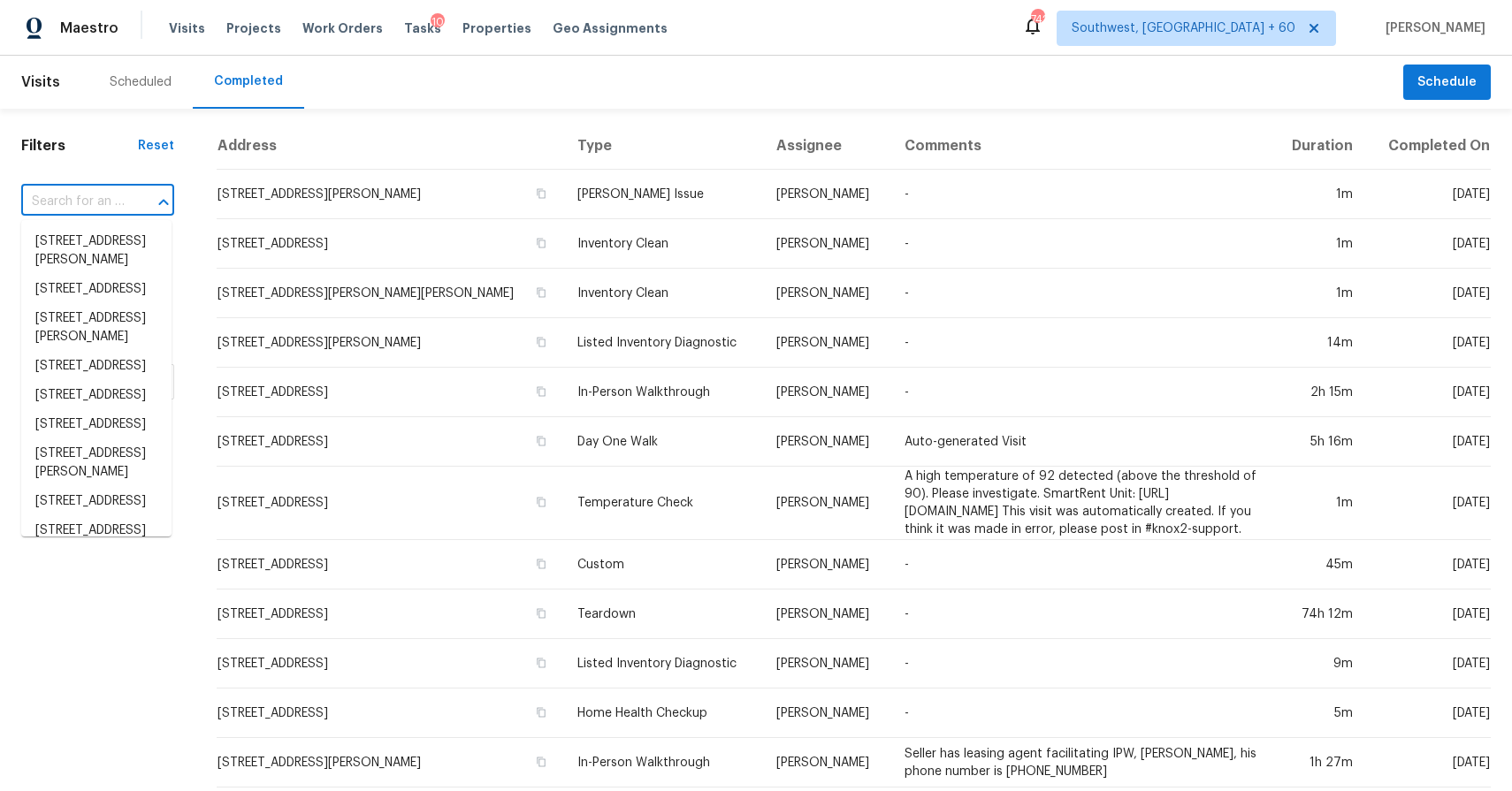
click at [122, 198] on input "text" at bounding box center [72, 201] width 103 height 27
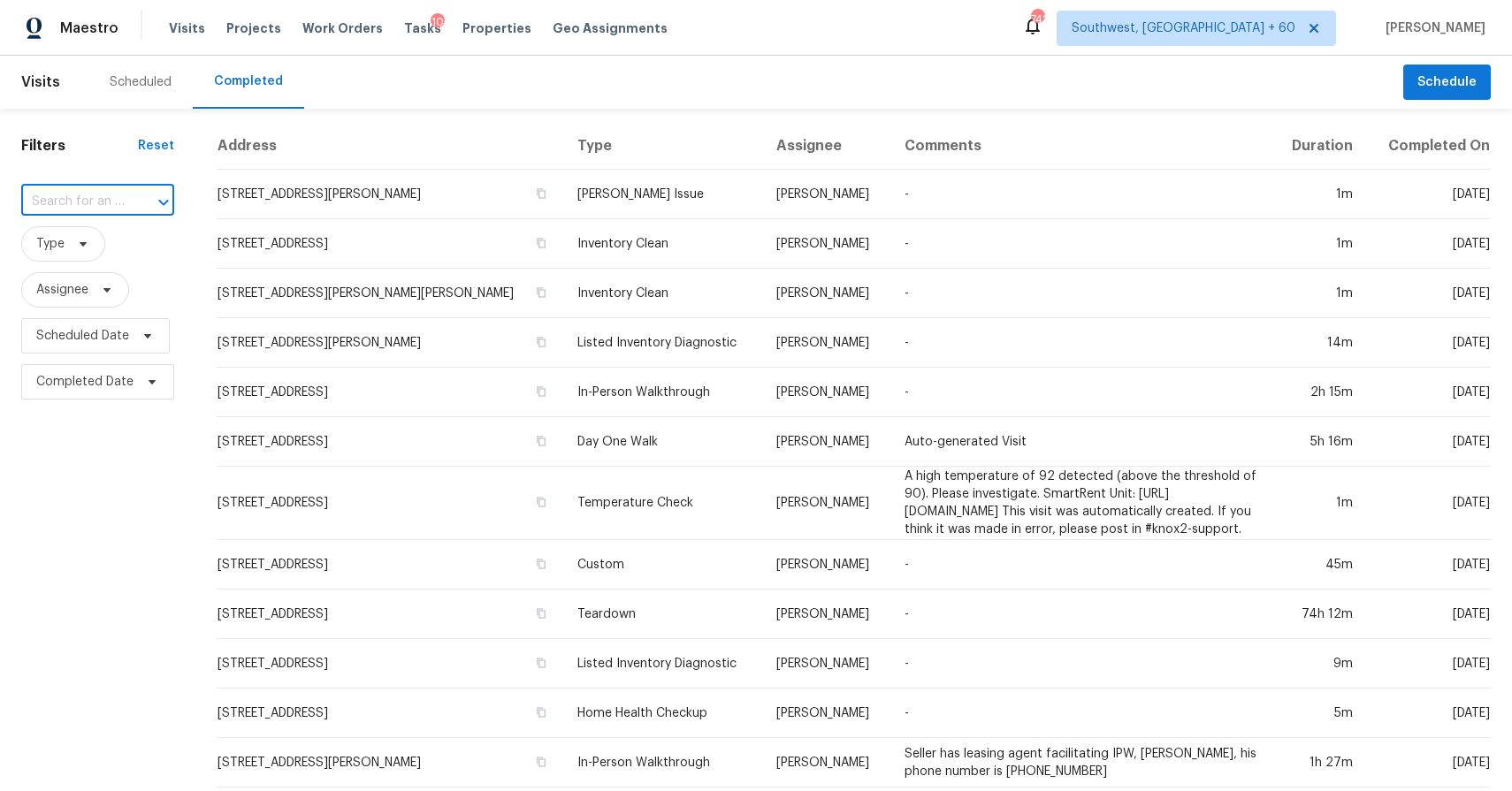
paste input "25828 Collin Dr Homeland, CA, 92548"
type input "25828 Collin Dr Homeland, CA, 92548"
click at [103, 255] on li "25828 Collin Dr, Homeland, CA 92548" at bounding box center [95, 241] width 150 height 29
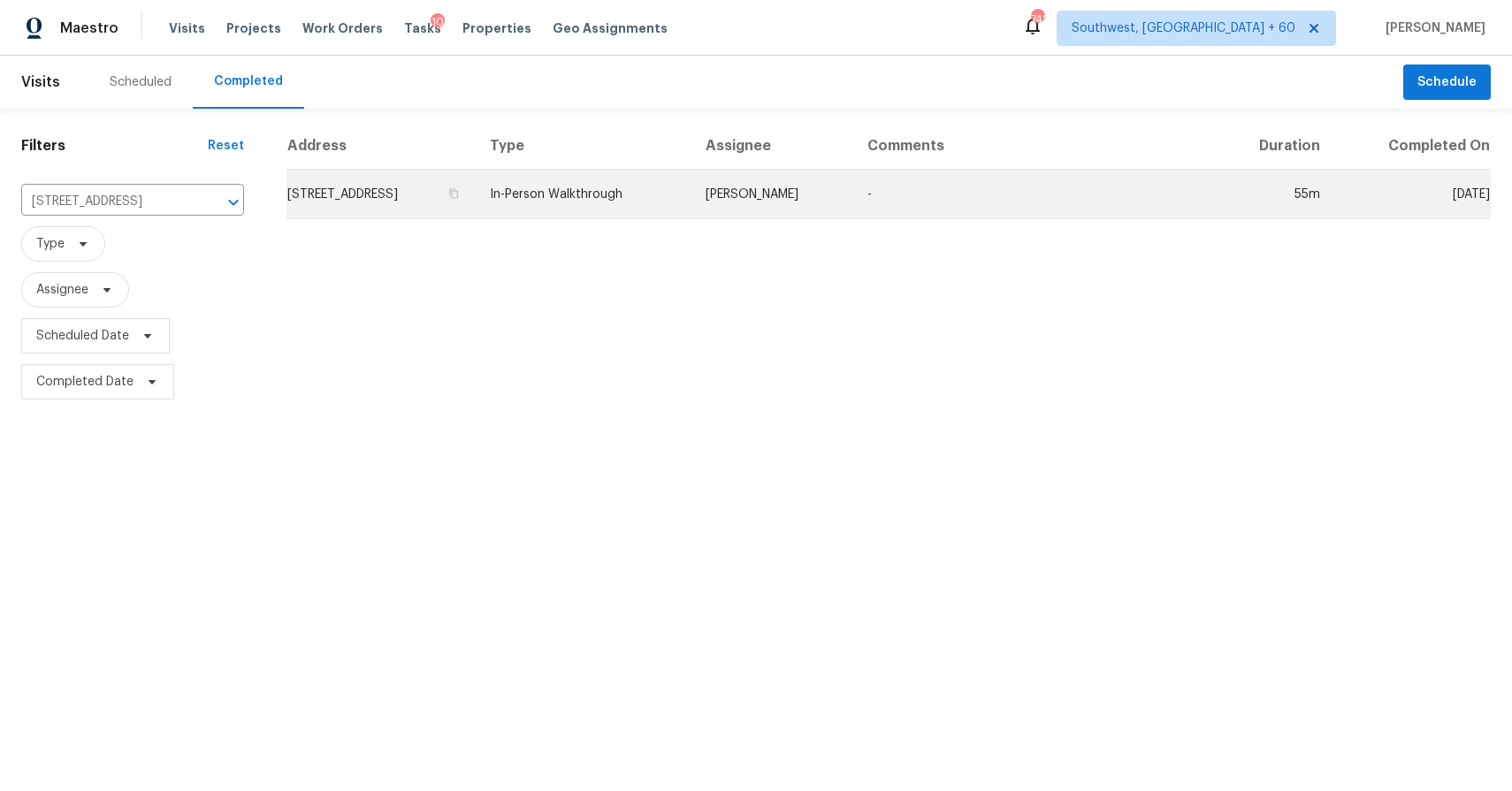
click at [953, 210] on td "-" at bounding box center [1034, 195] width 362 height 49
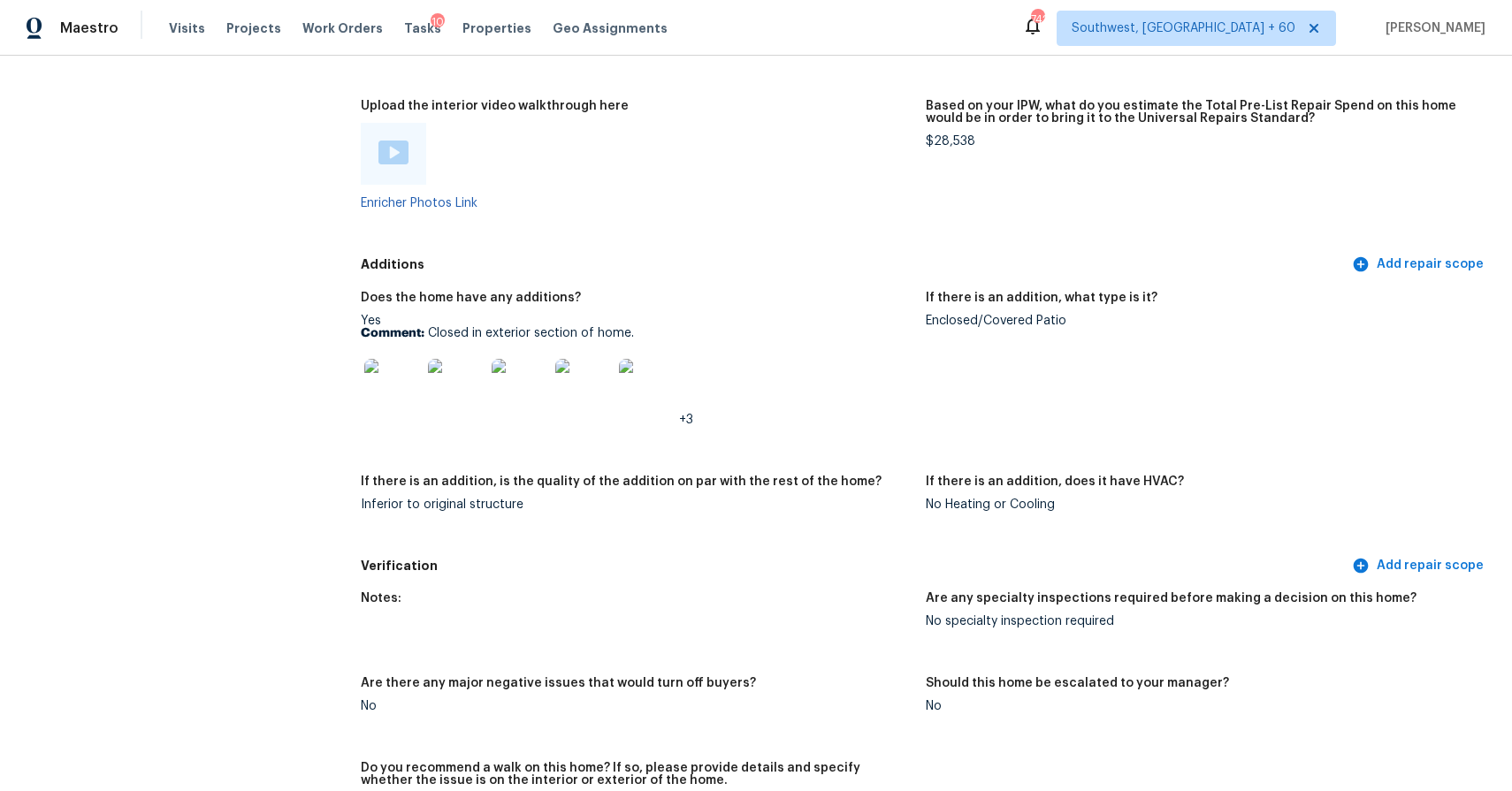
scroll to position [3675, 0]
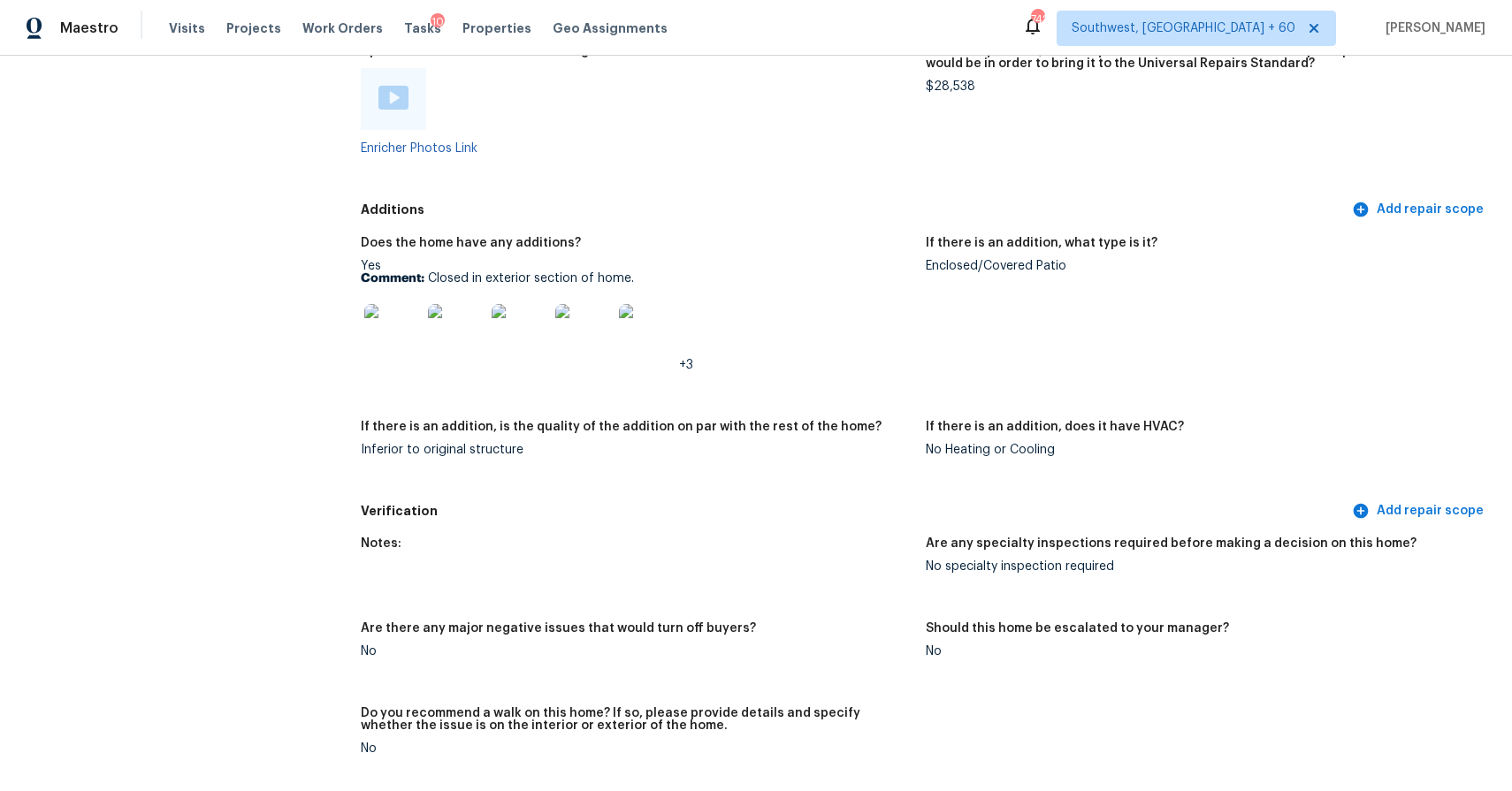
click at [418, 330] on img at bounding box center [392, 333] width 57 height 57
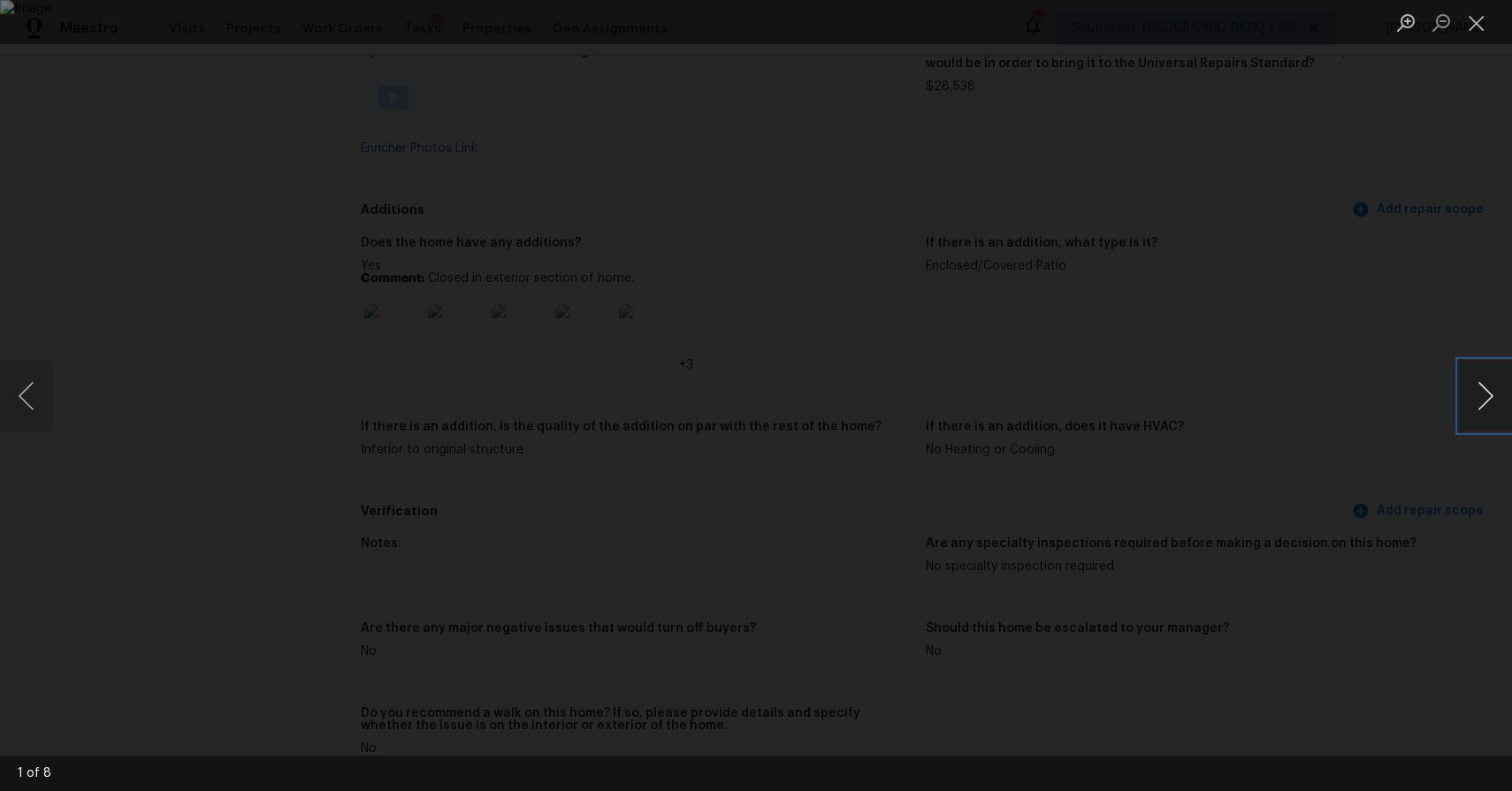
click at [1486, 396] on button "Next image" at bounding box center [1486, 396] width 53 height 71
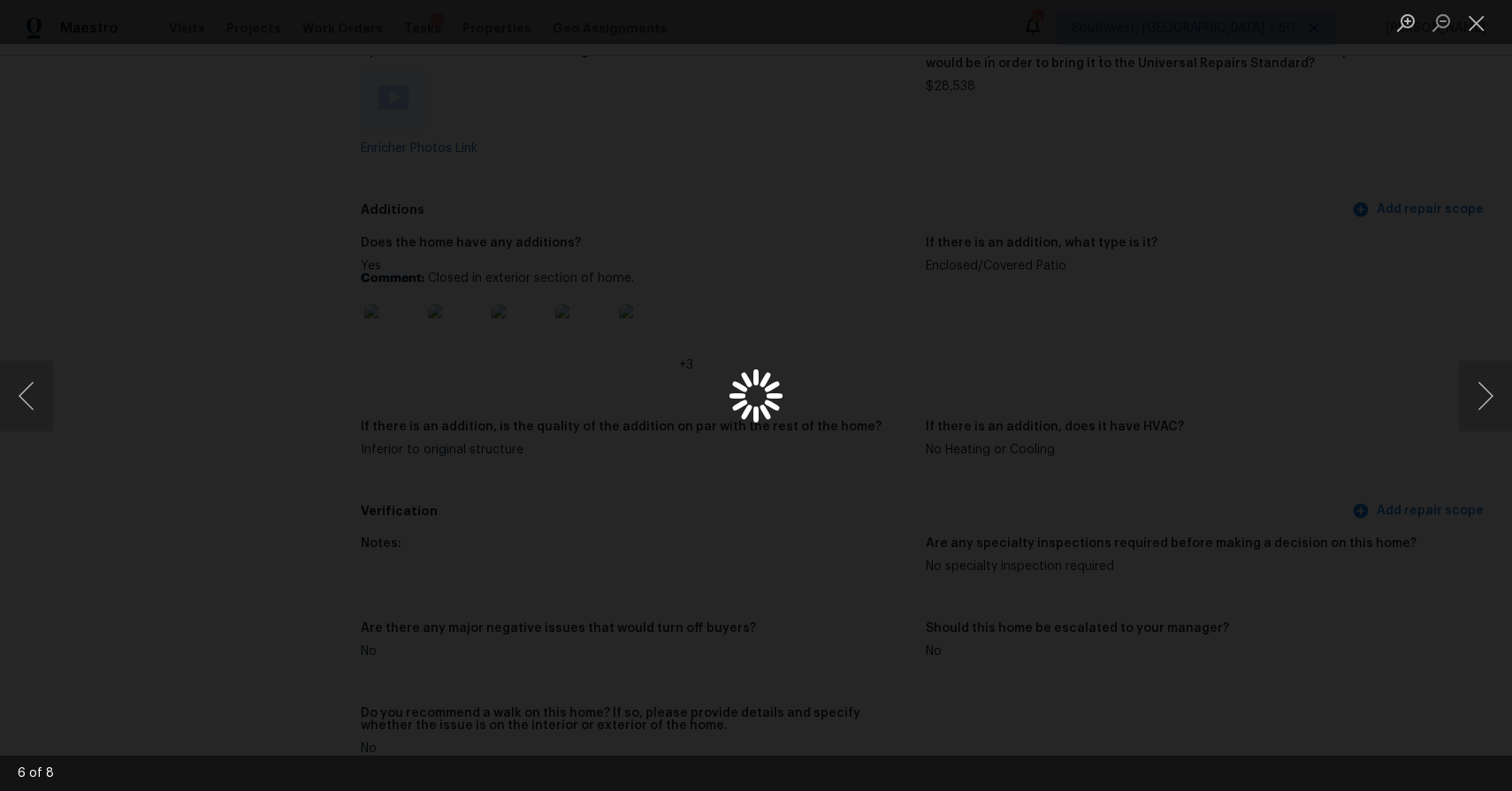
click at [1337, 333] on div "Lightbox" at bounding box center [756, 395] width 1512 height 791
click at [1311, 386] on div "Lightbox" at bounding box center [756, 395] width 1512 height 791
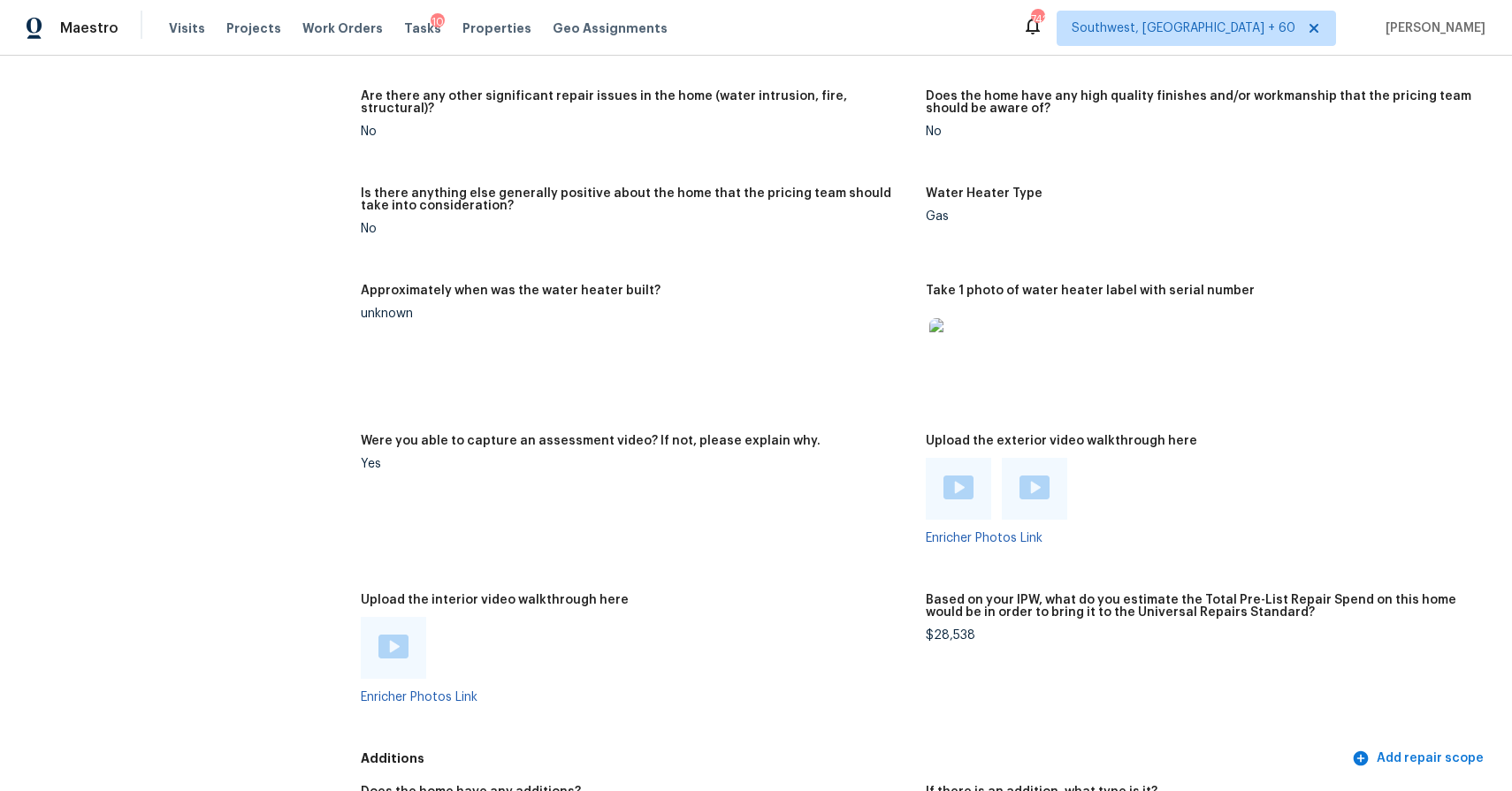
scroll to position [3128, 0]
click at [392, 644] on img at bounding box center [393, 645] width 30 height 24
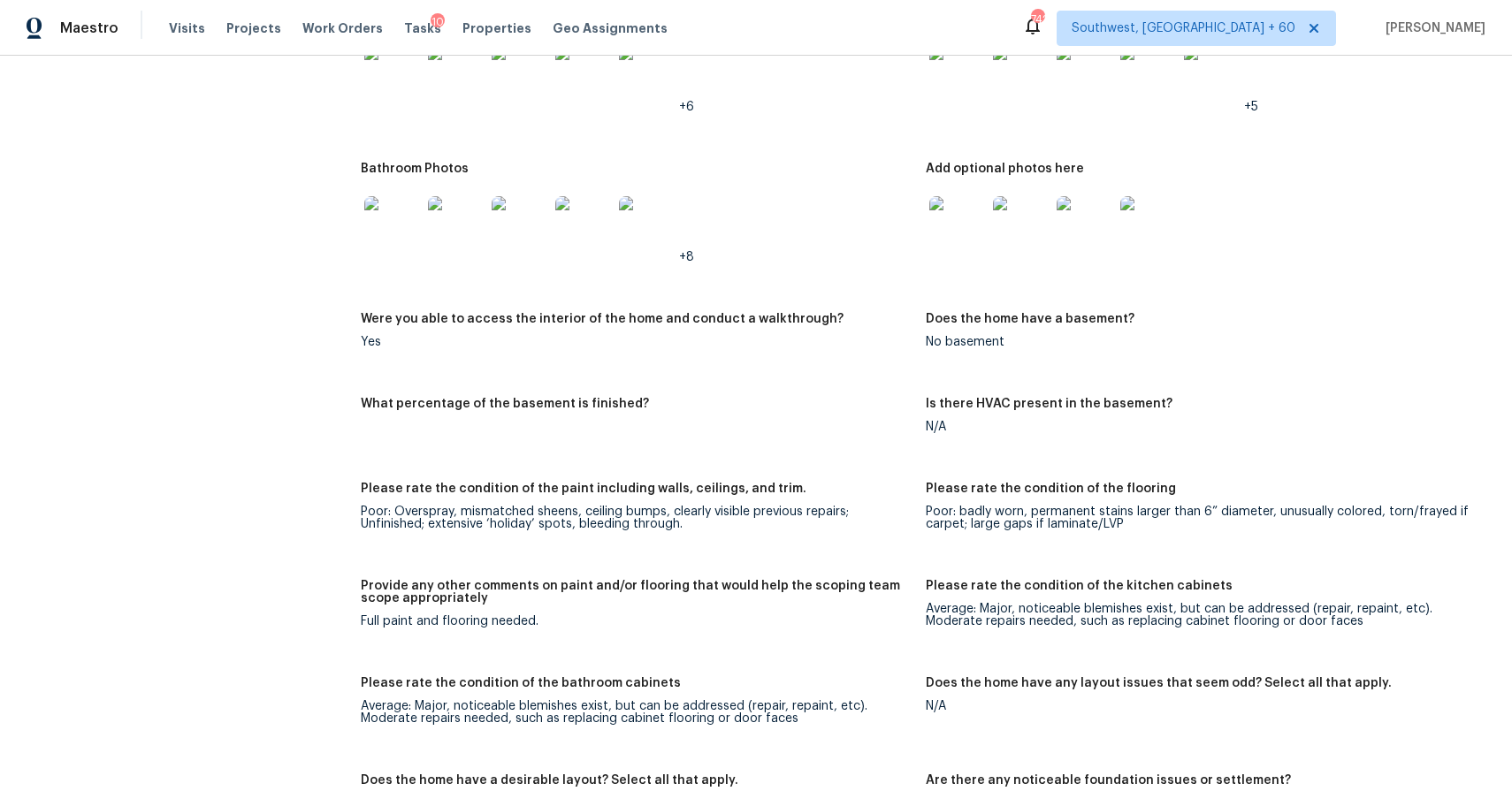
scroll to position [2058, 0]
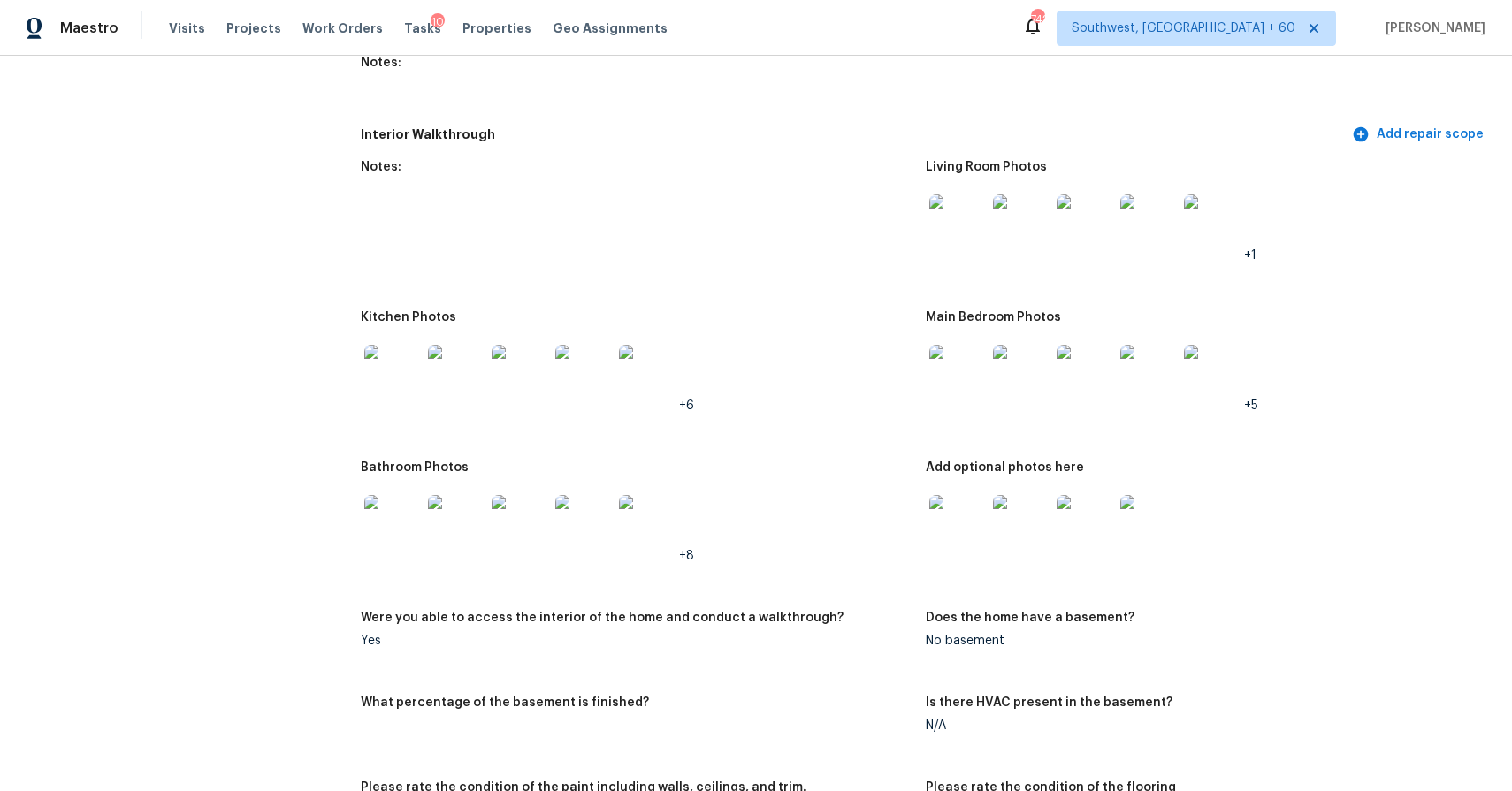
click at [951, 209] on img at bounding box center [957, 223] width 57 height 57
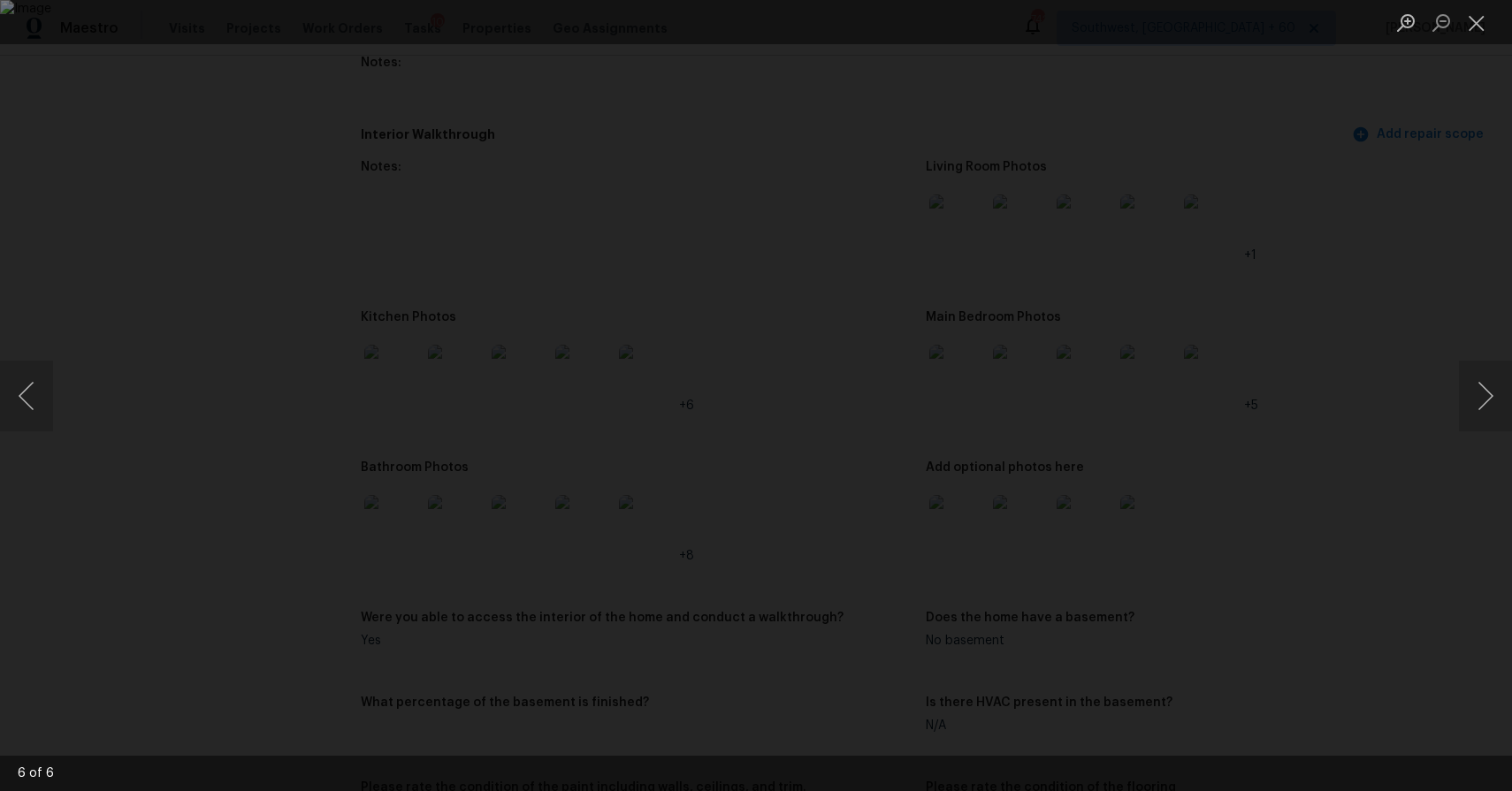
click at [1422, 257] on div "Lightbox" at bounding box center [756, 395] width 1512 height 791
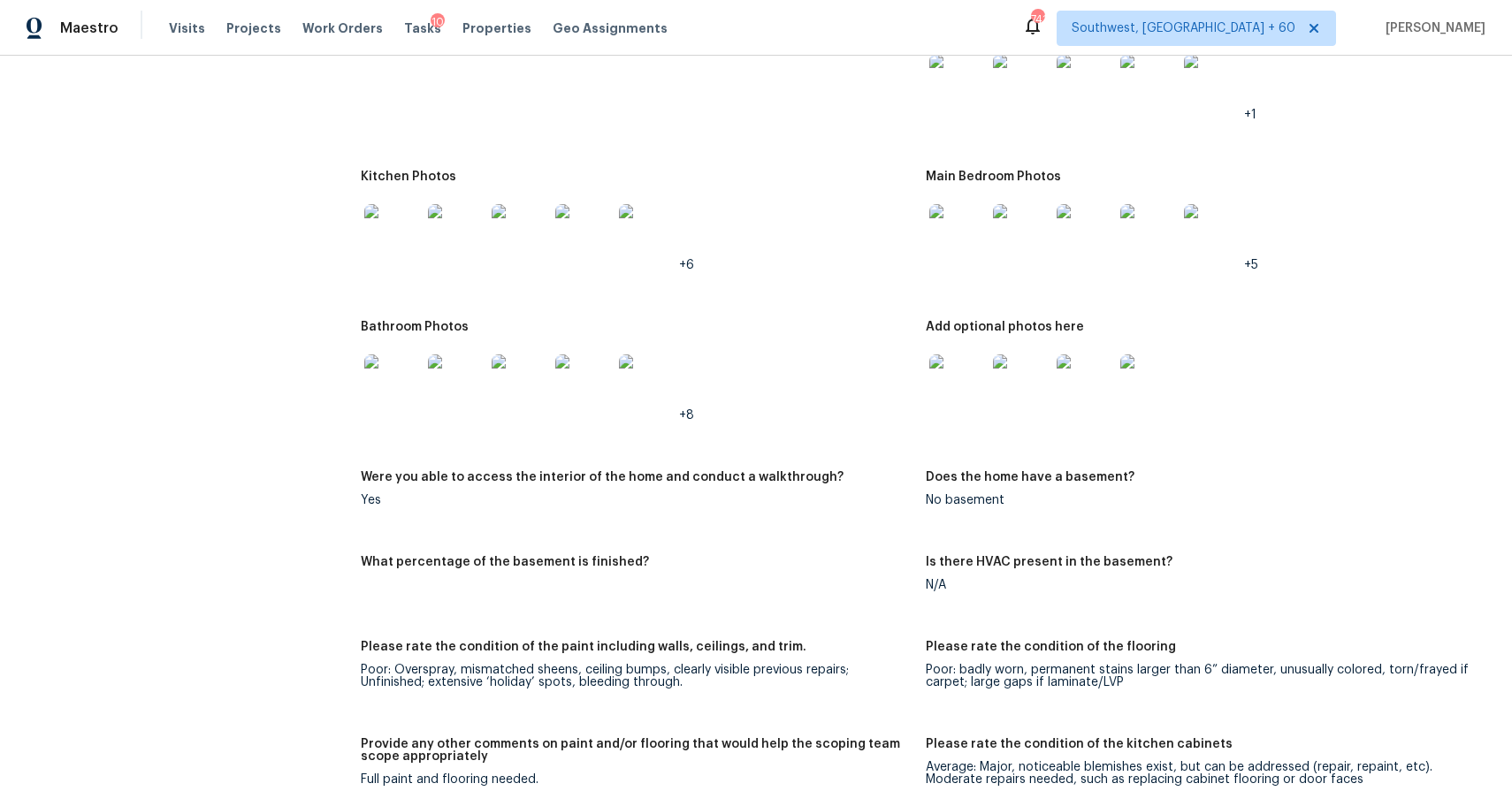
scroll to position [2042, 0]
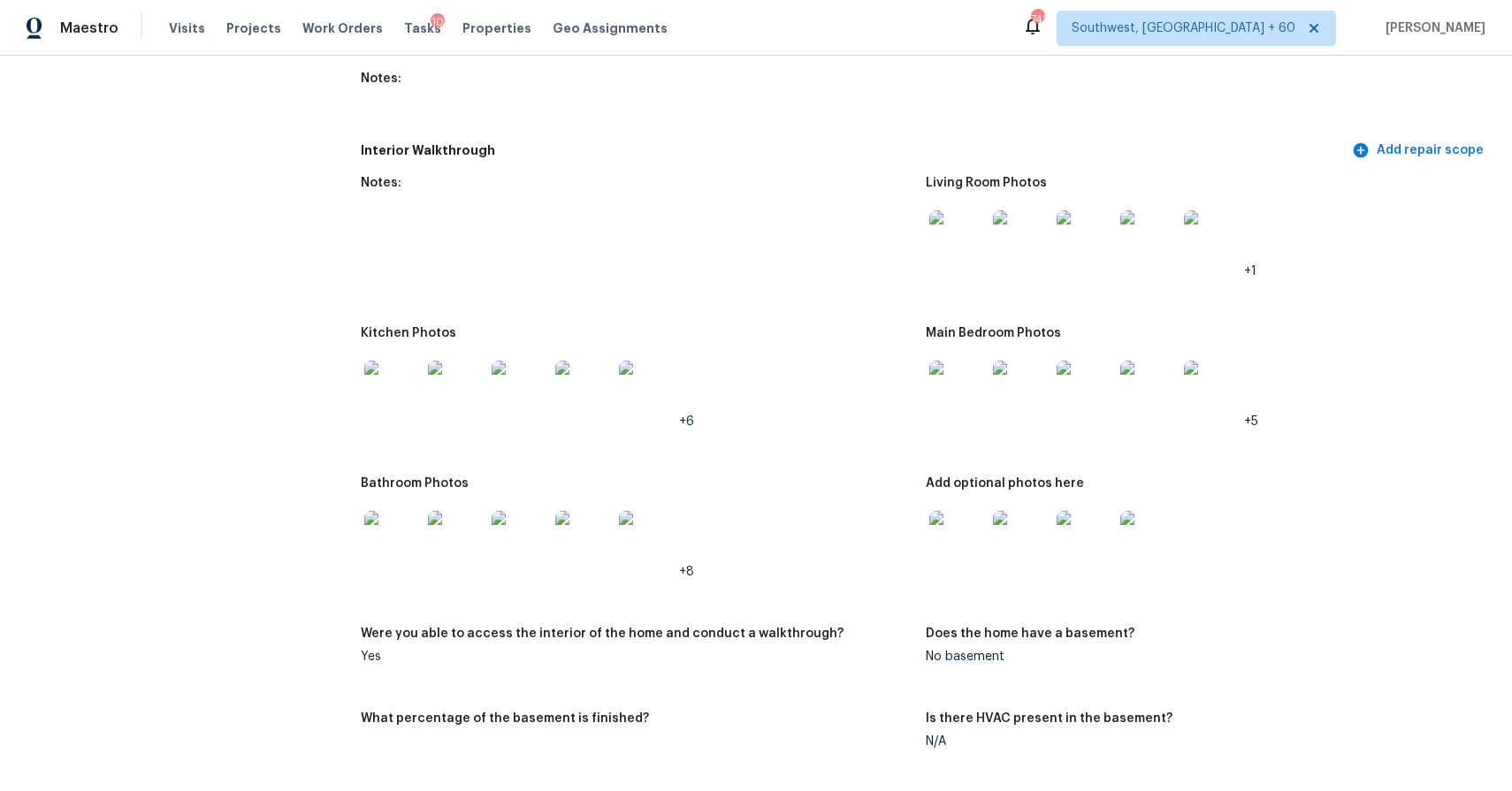
click at [954, 404] on img at bounding box center [957, 389] width 57 height 57
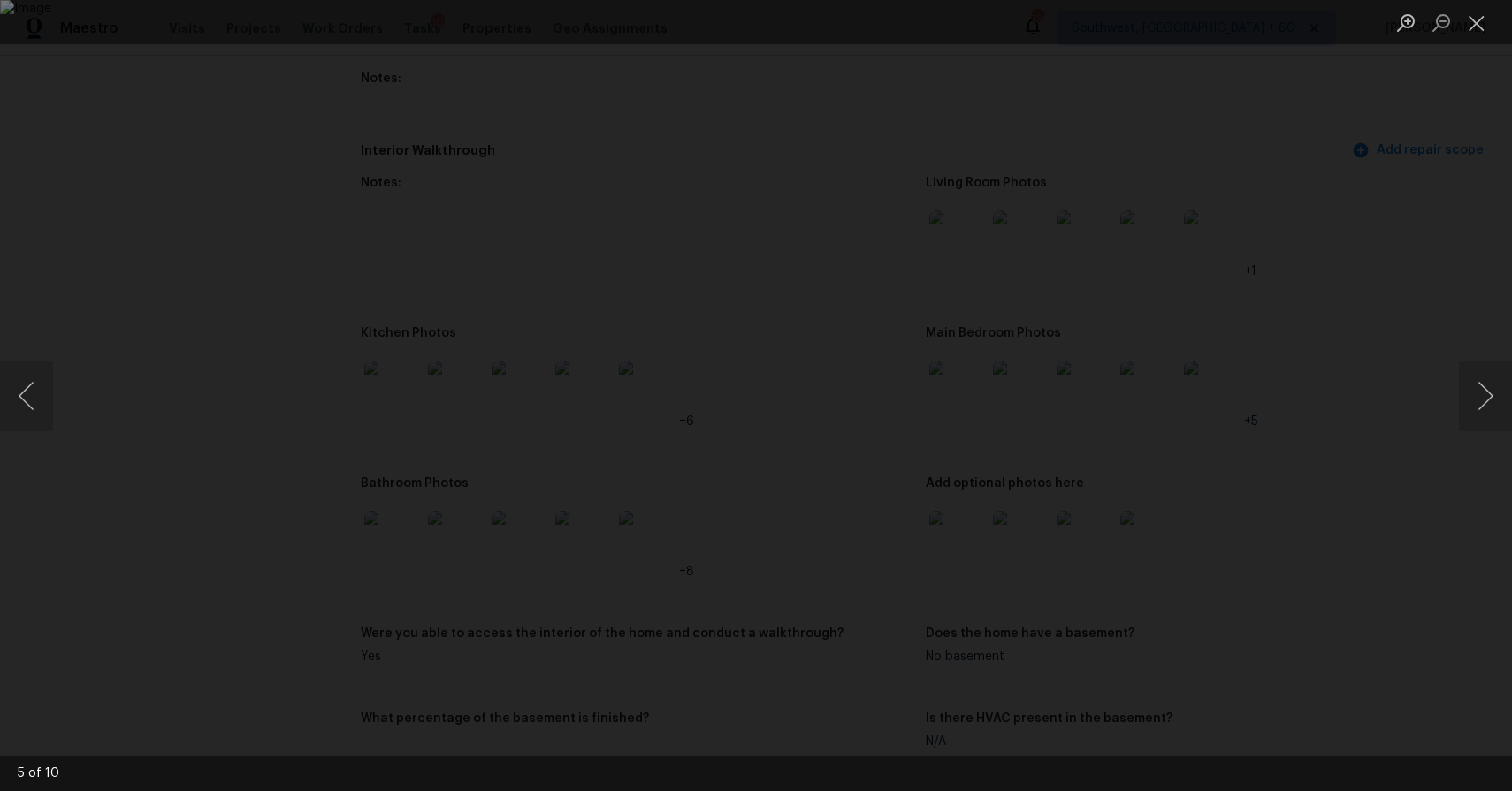
click at [1288, 277] on div "Lightbox" at bounding box center [756, 395] width 1512 height 791
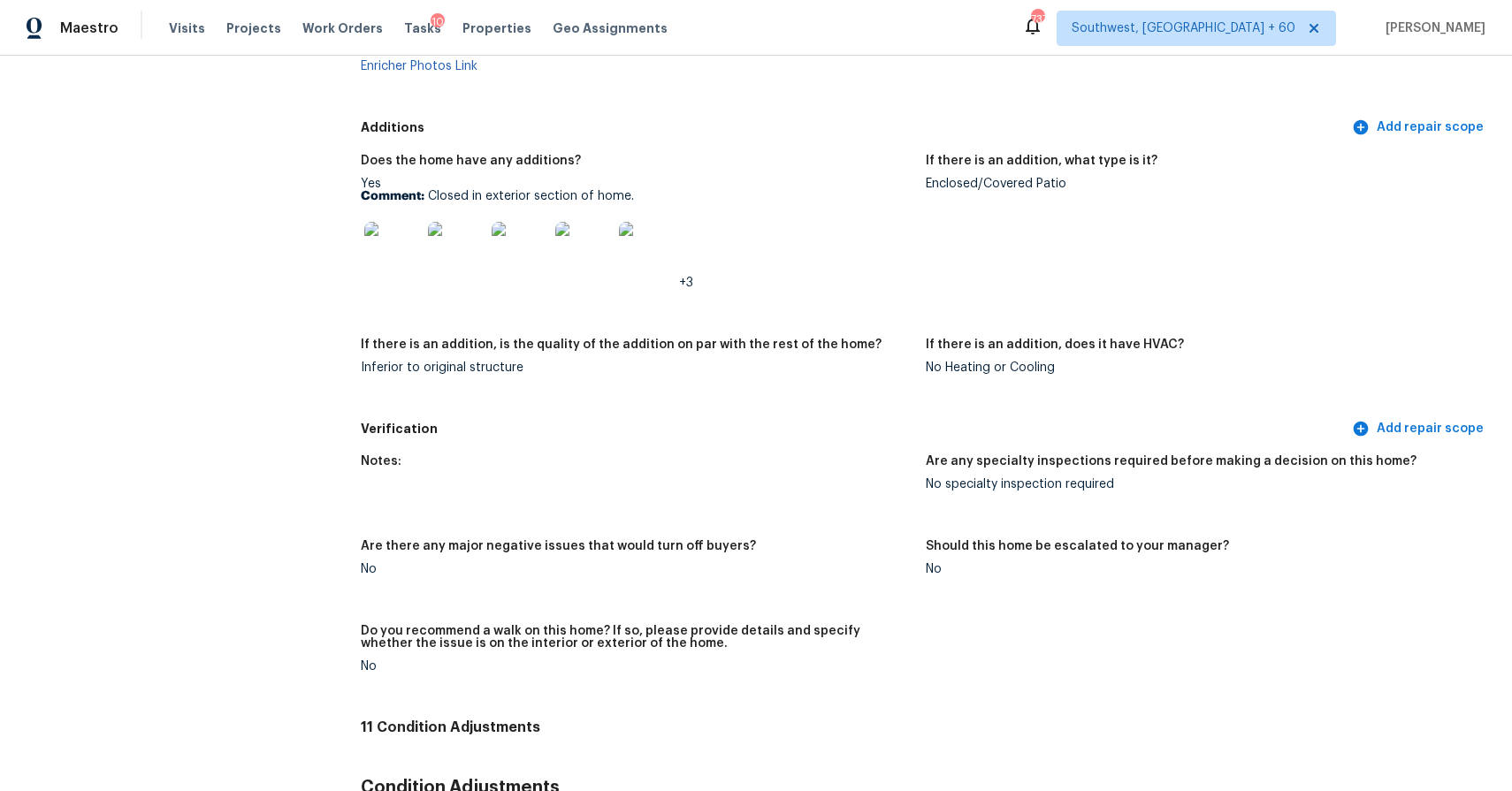
scroll to position [3809, 0]
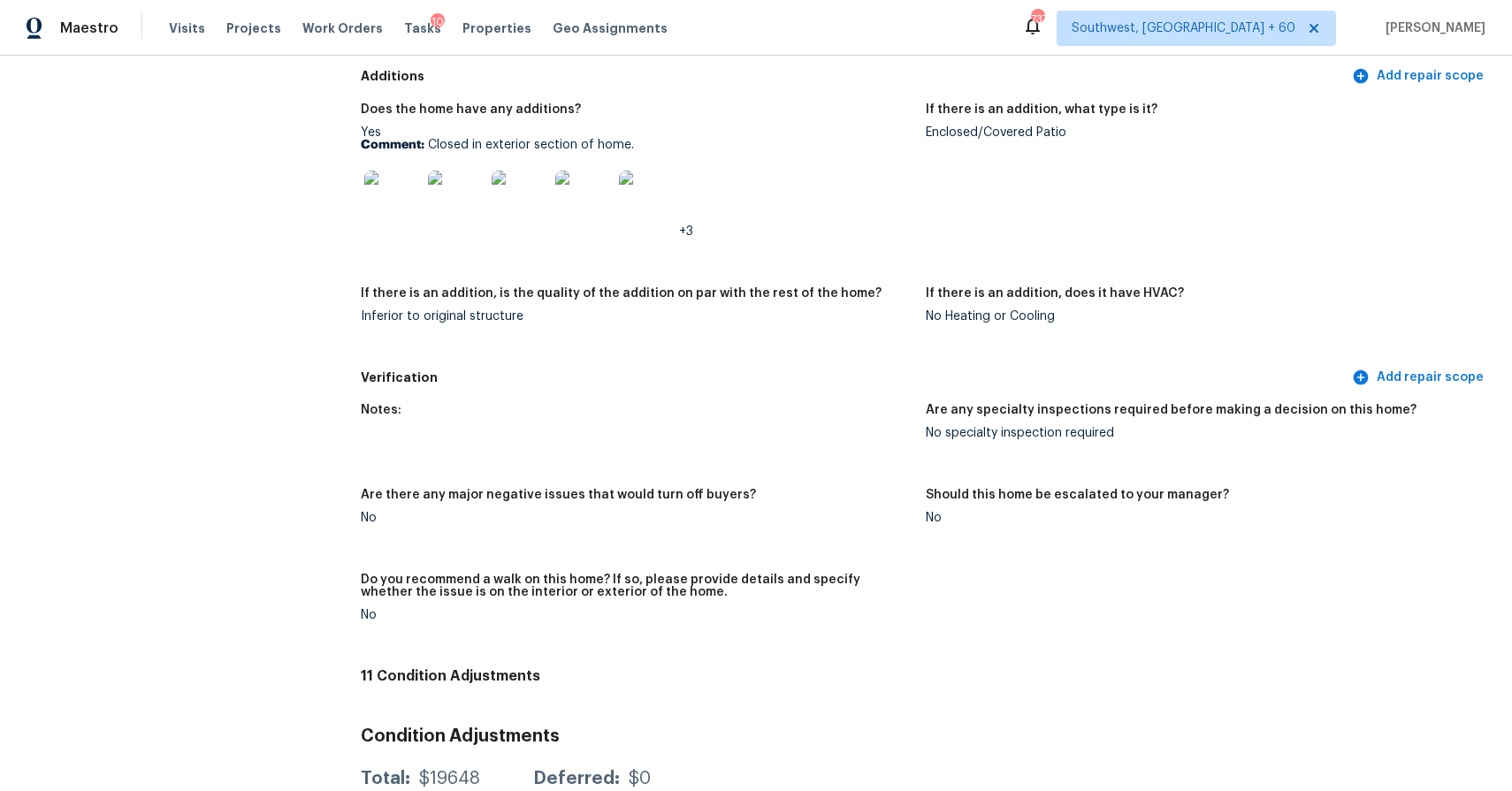
click at [373, 165] on div at bounding box center [392, 198] width 63 height 77
click at [381, 175] on img at bounding box center [392, 199] width 57 height 57
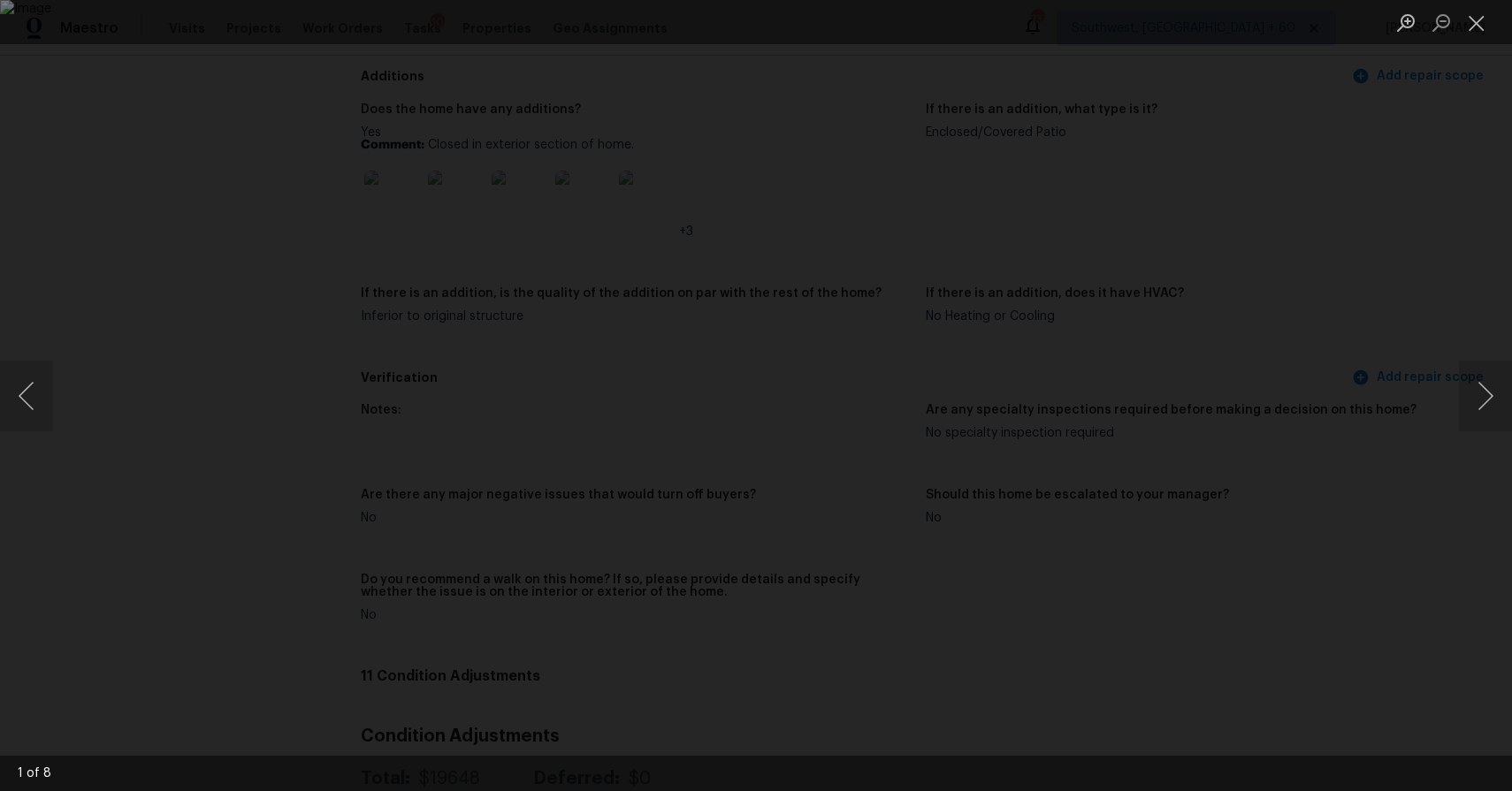
click at [1377, 298] on div "Lightbox" at bounding box center [756, 395] width 1512 height 791
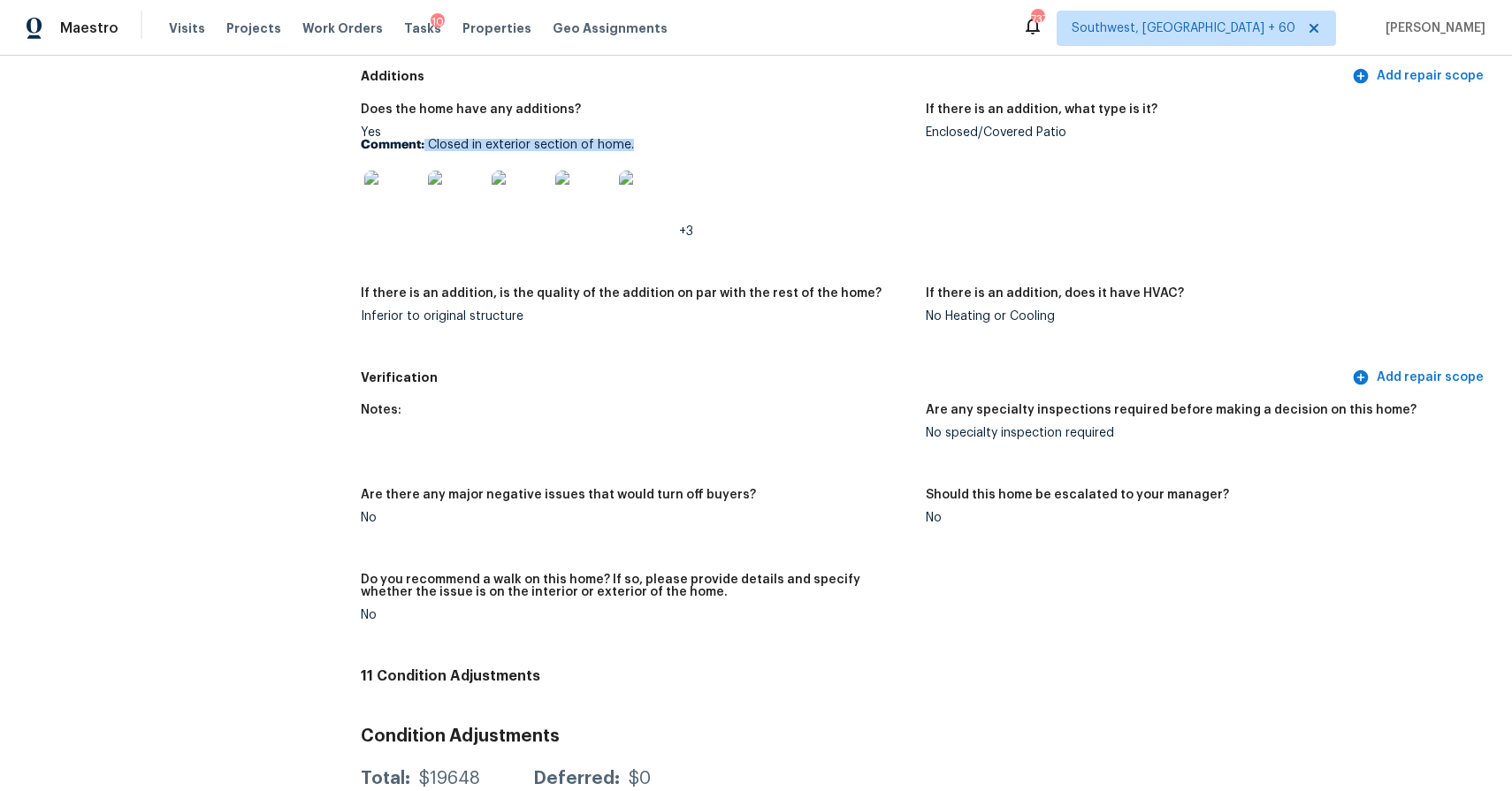
drag, startPoint x: 424, startPoint y: 146, endPoint x: 733, endPoint y: 146, distance: 309.0
click at [733, 146] on p "Comment: Closed in exterior section of home." at bounding box center [636, 145] width 551 height 12
drag, startPoint x: 429, startPoint y: 145, endPoint x: 638, endPoint y: 145, distance: 209.0
click at [638, 145] on p "Comment: Closed in exterior section of home." at bounding box center [636, 145] width 551 height 12
copy p "Closed in exterior section of home."
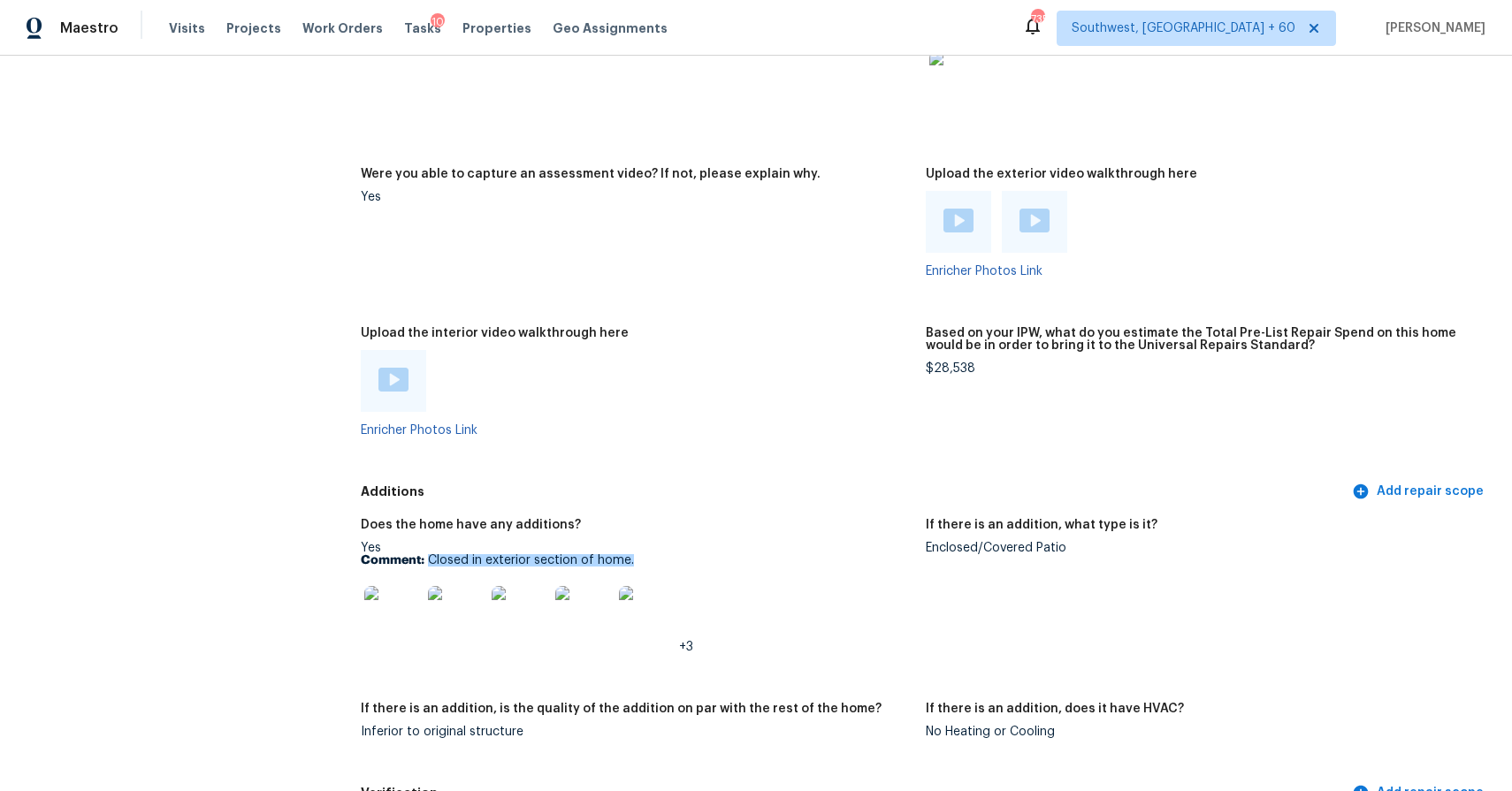
scroll to position [3438, 0]
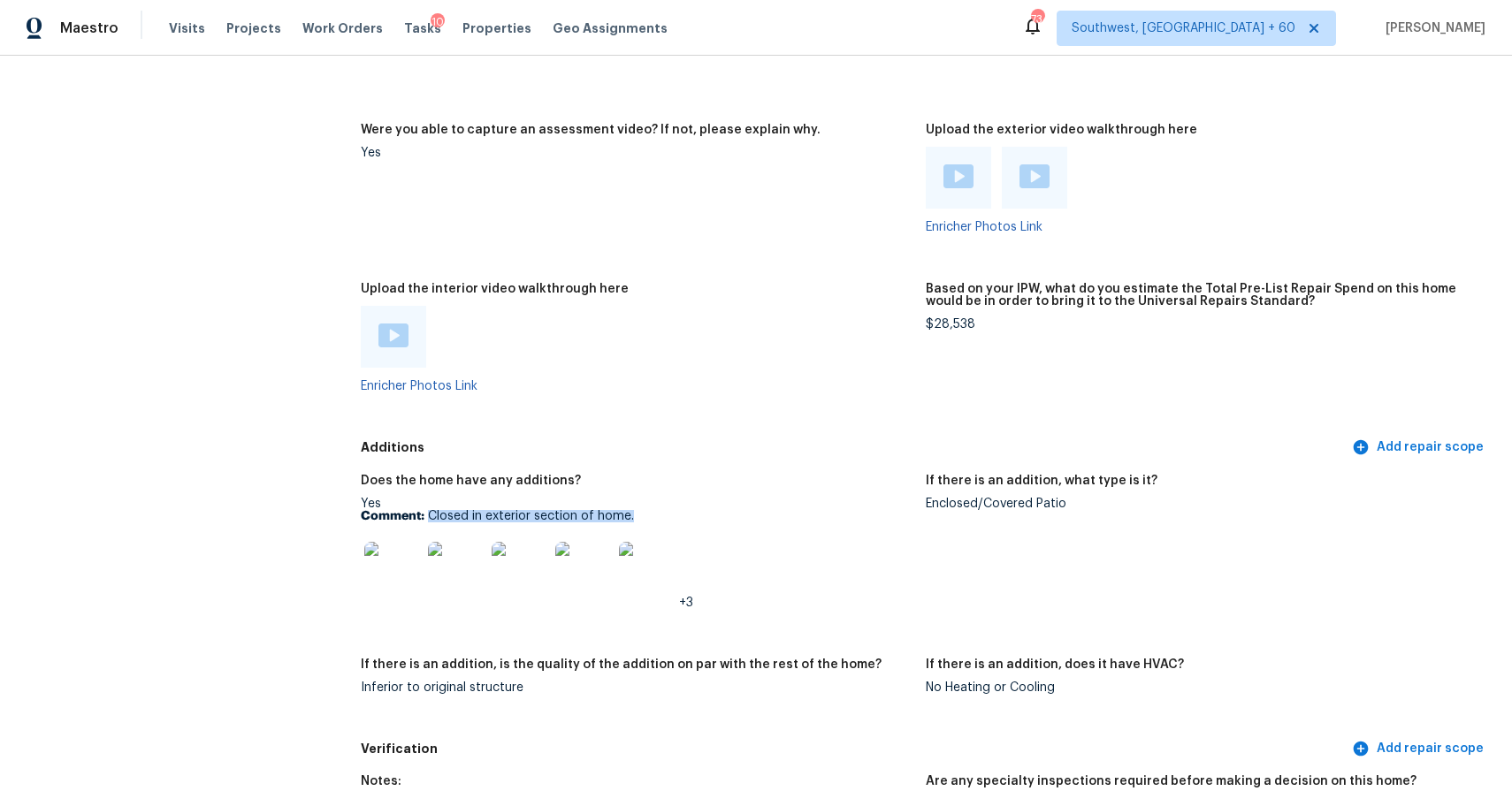
click at [170, 9] on div "Maestro Visits Projects Work Orders Tasks 10 Properties Geo Assignments 734 Sou…" at bounding box center [756, 27] width 1512 height 56
click at [194, 25] on span "Visits" at bounding box center [187, 28] width 36 height 18
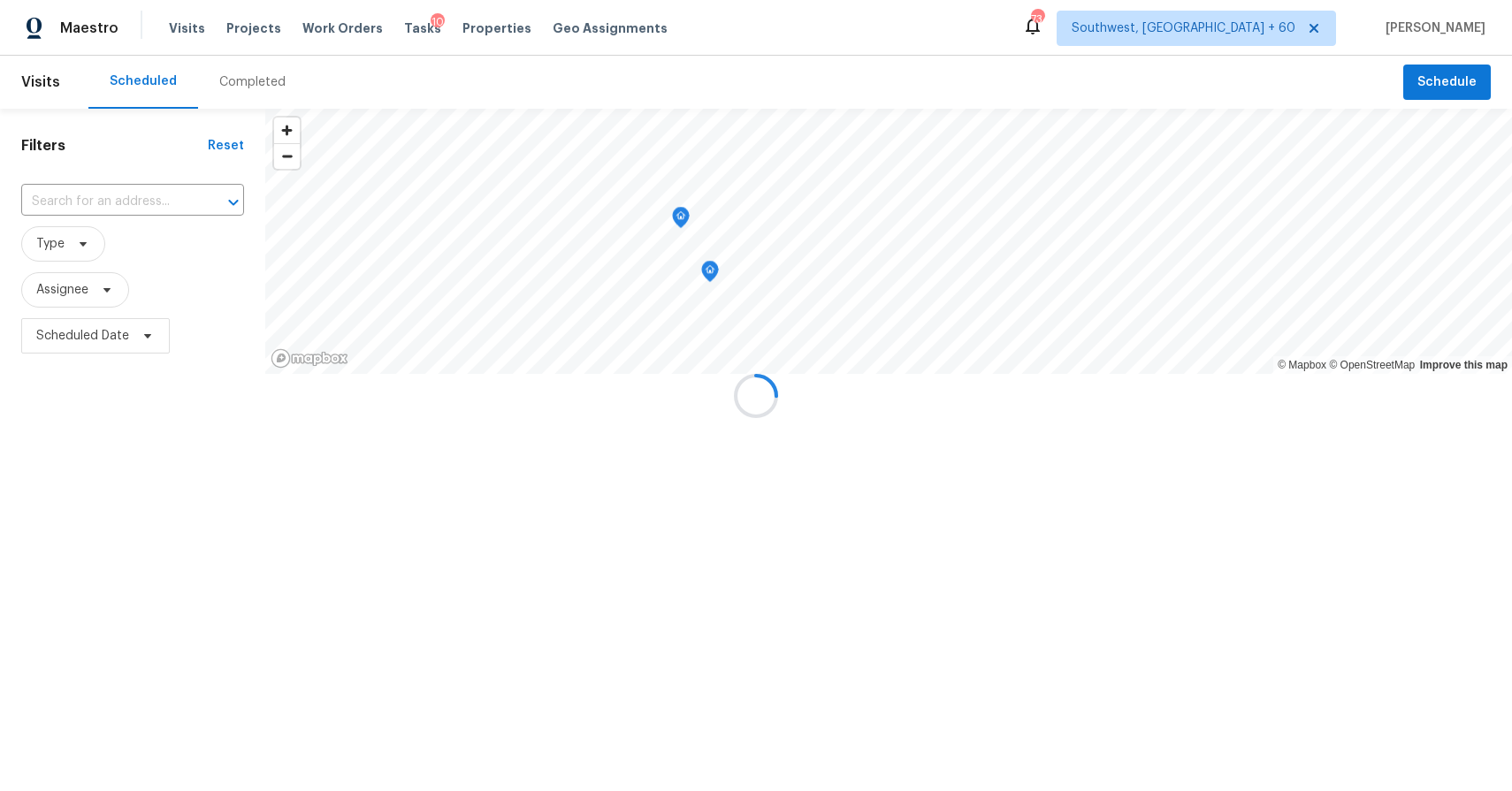
click at [269, 100] on div at bounding box center [756, 395] width 1512 height 791
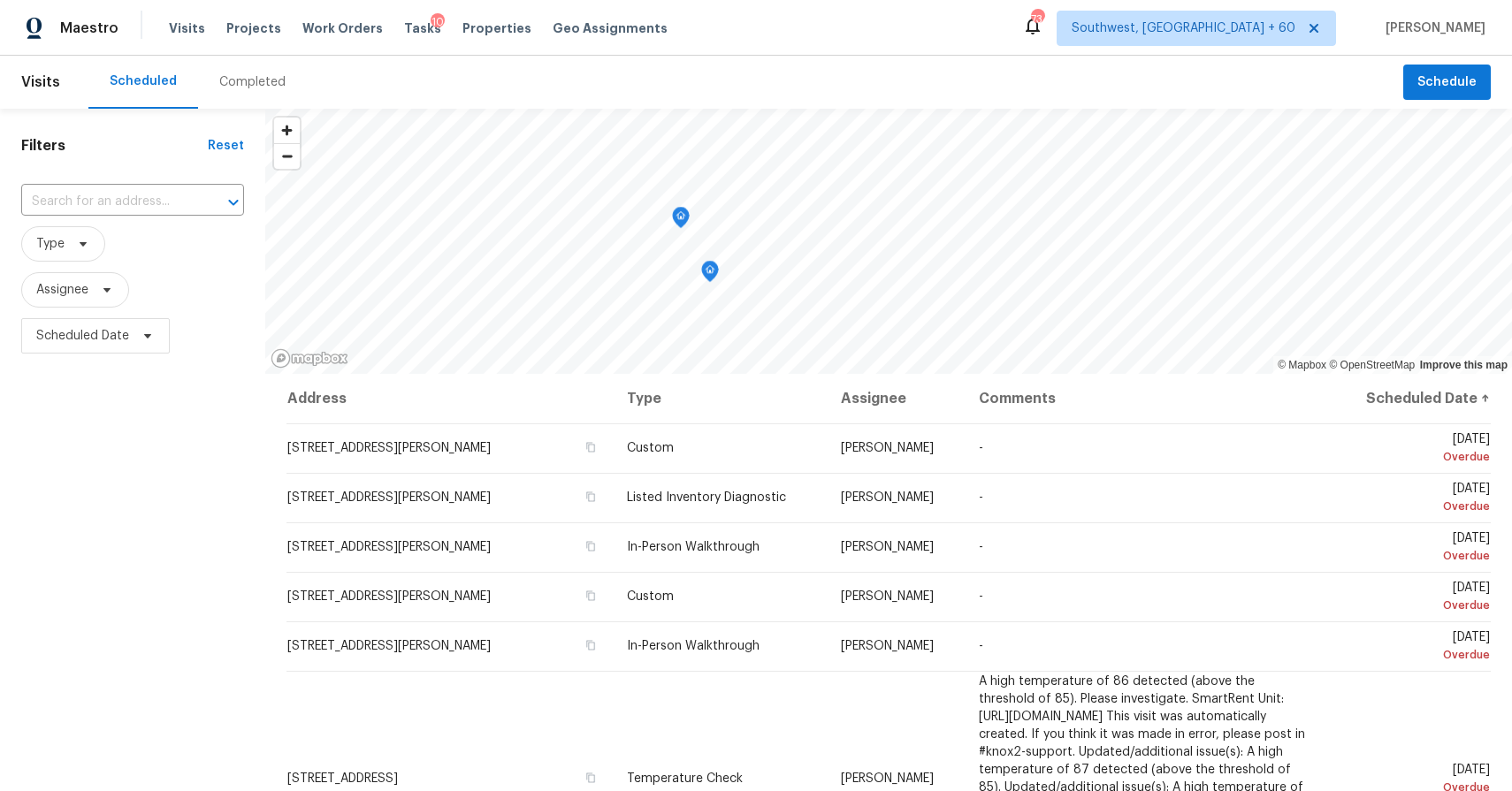
click at [229, 75] on div "Completed" at bounding box center [252, 82] width 66 height 18
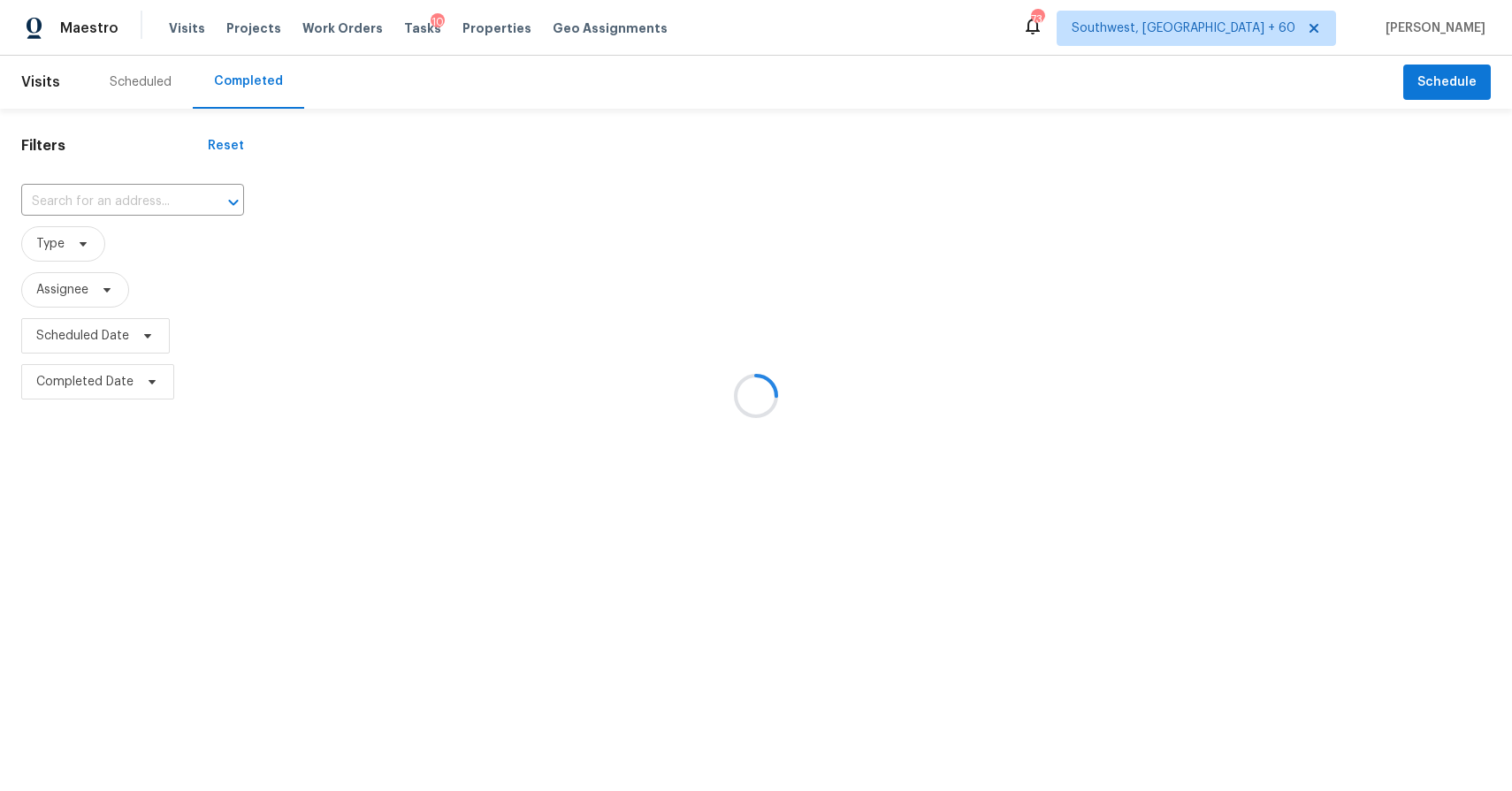
click at [229, 75] on div at bounding box center [756, 395] width 1512 height 791
click at [89, 187] on div at bounding box center [756, 395] width 1512 height 791
click at [110, 198] on div at bounding box center [756, 395] width 1512 height 791
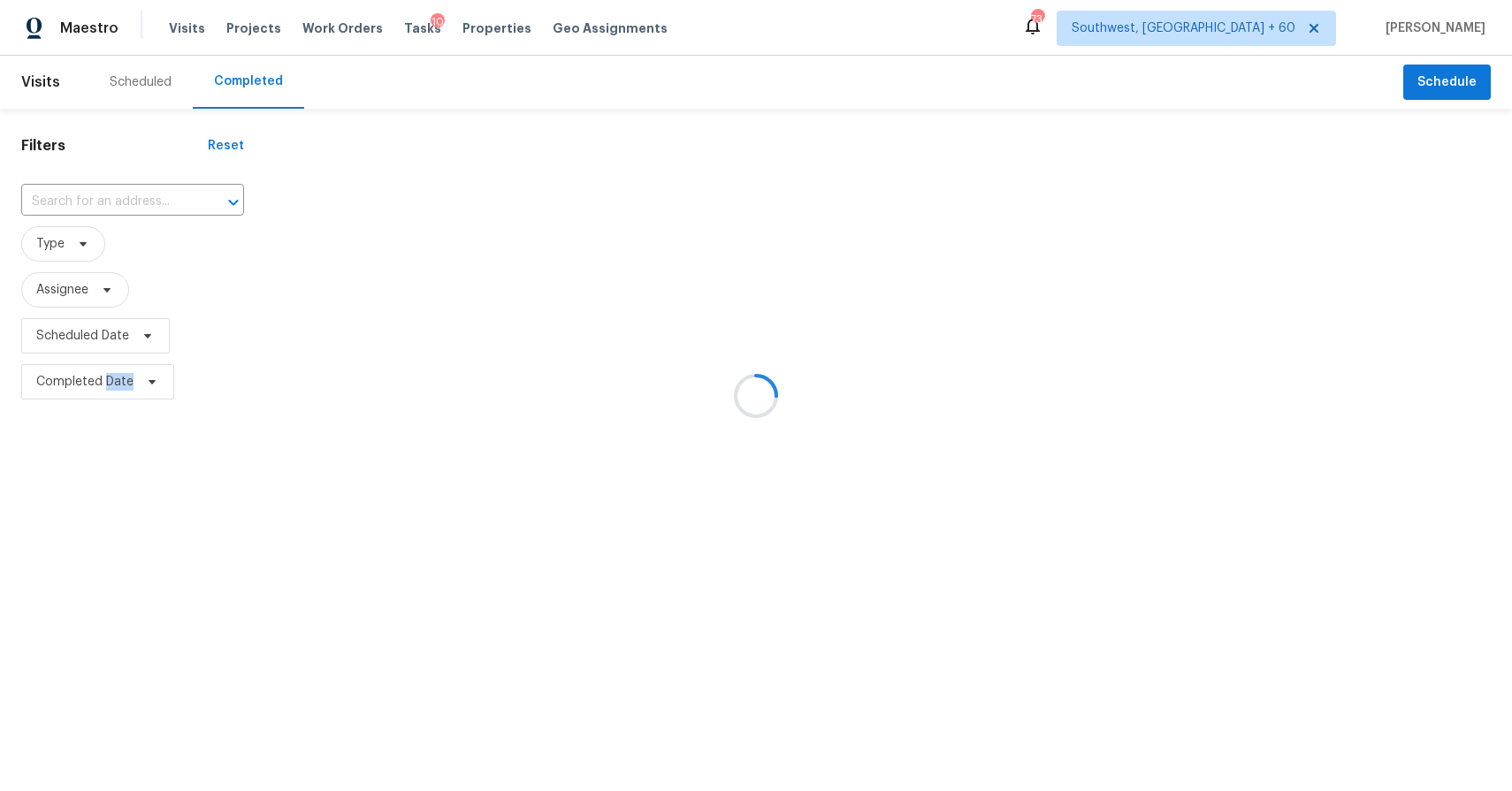
click at [110, 198] on div at bounding box center [756, 395] width 1512 height 791
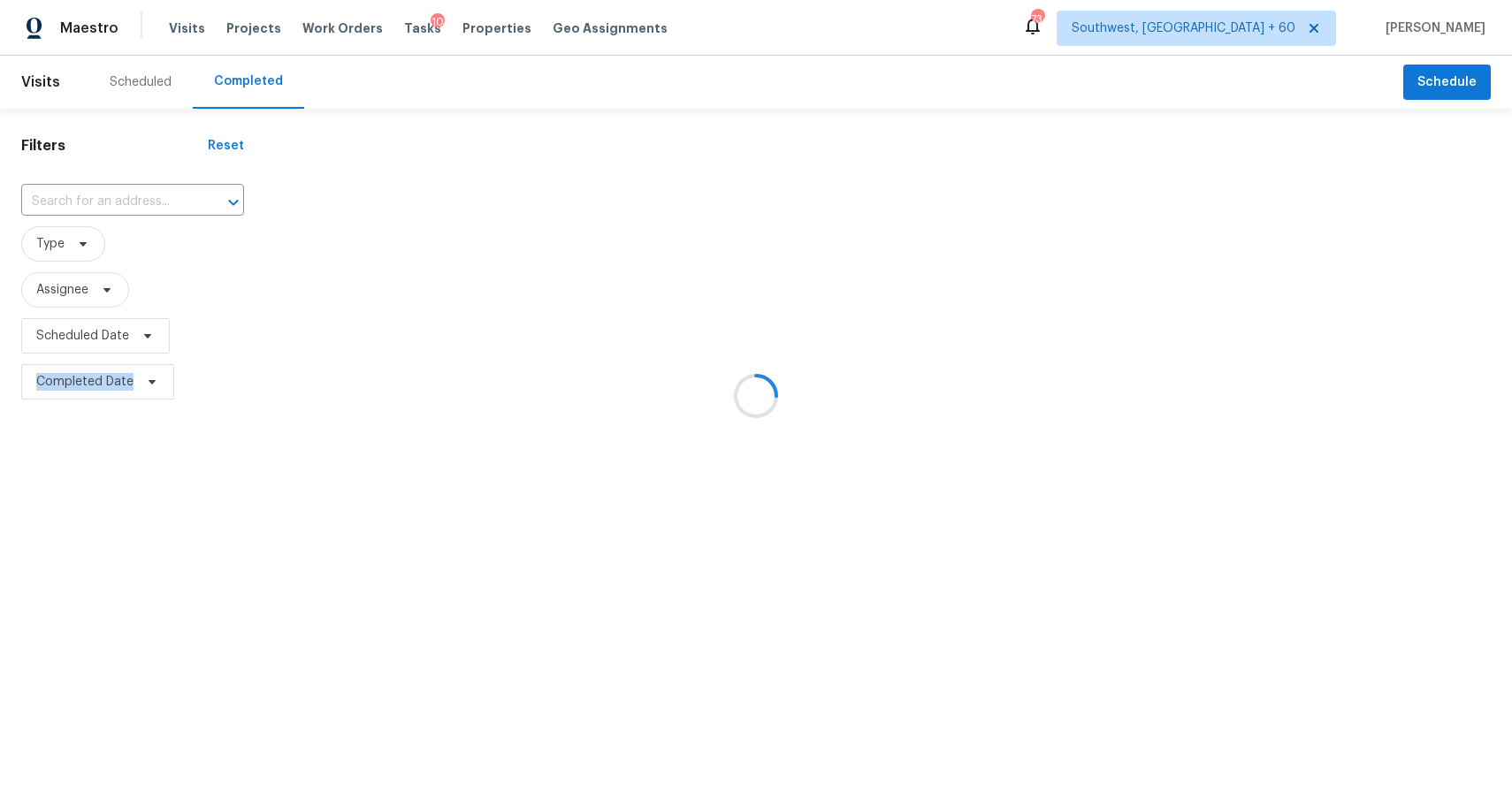
click at [110, 198] on input "text" at bounding box center [107, 201] width 173 height 27
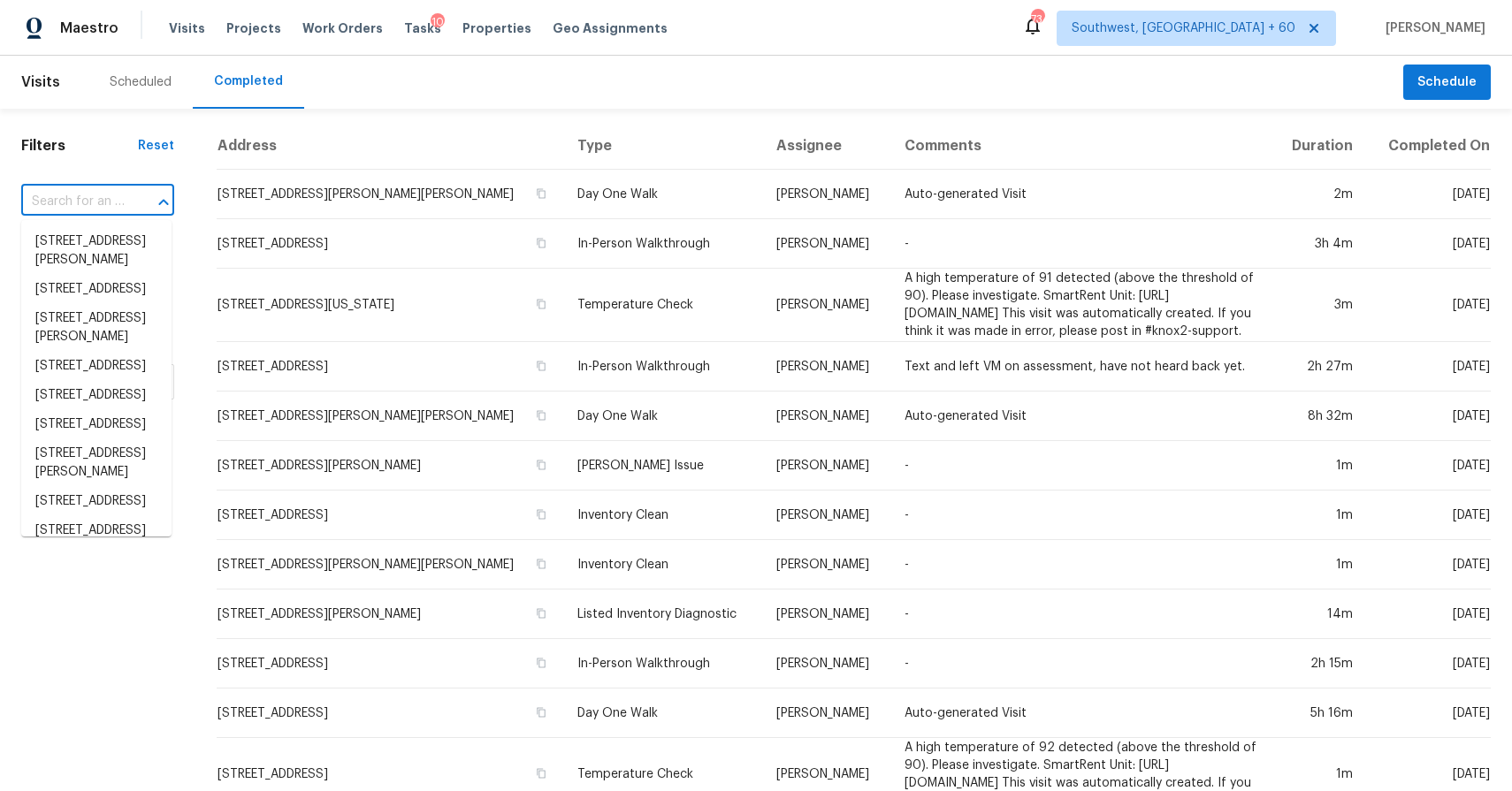
click at [110, 198] on input "text" at bounding box center [72, 201] width 103 height 27
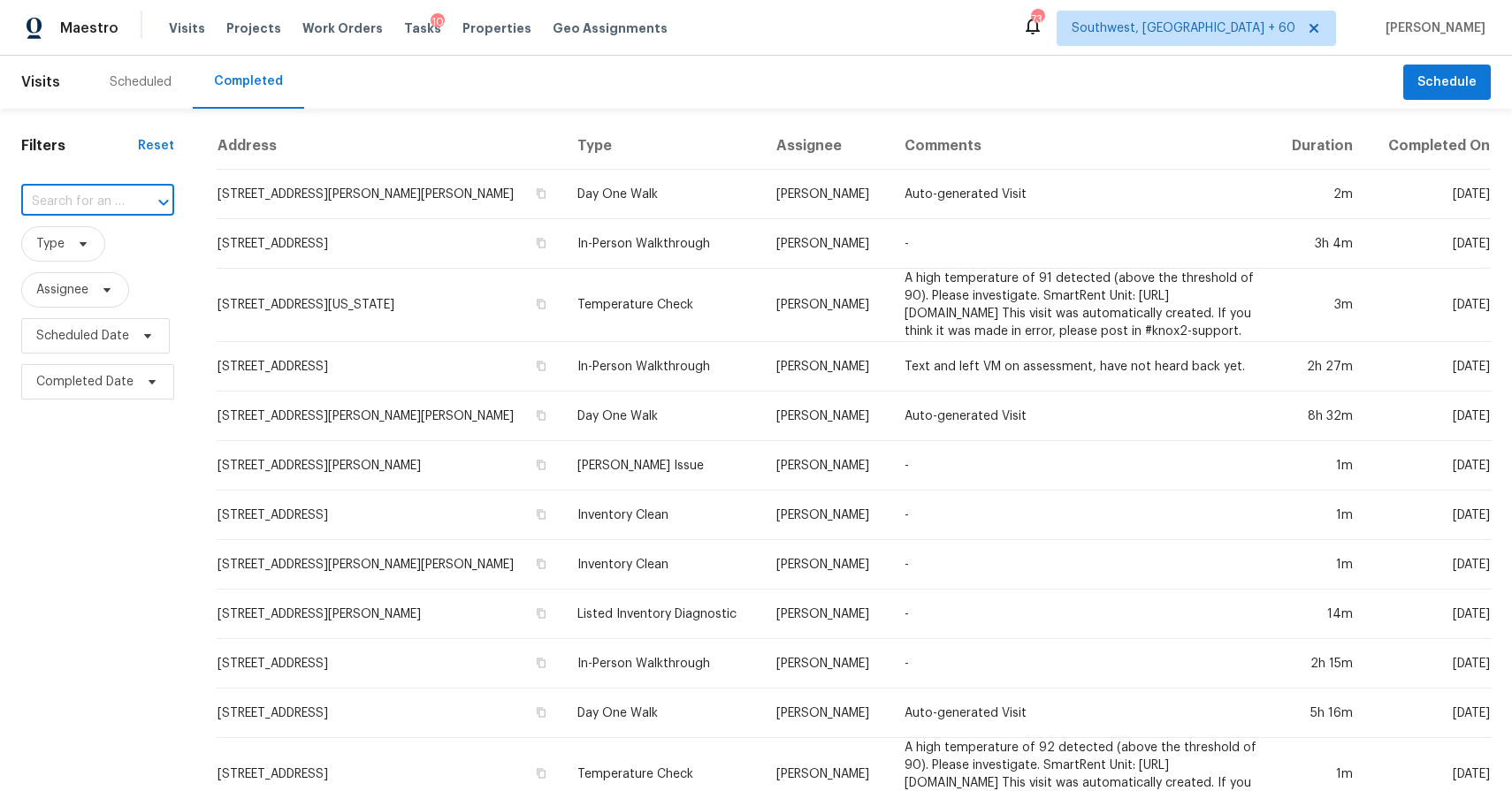
paste input "7333 Hawkeye Ridge Rd Jurupa Valley, CA, 92509"
type input "7333 Hawkeye Ridge Rd Jurupa Valley, CA, 92509"
click at [111, 237] on li "7333 Hawkeye Ridge Rd, Jurupa Valley, CA 92509" at bounding box center [95, 241] width 150 height 29
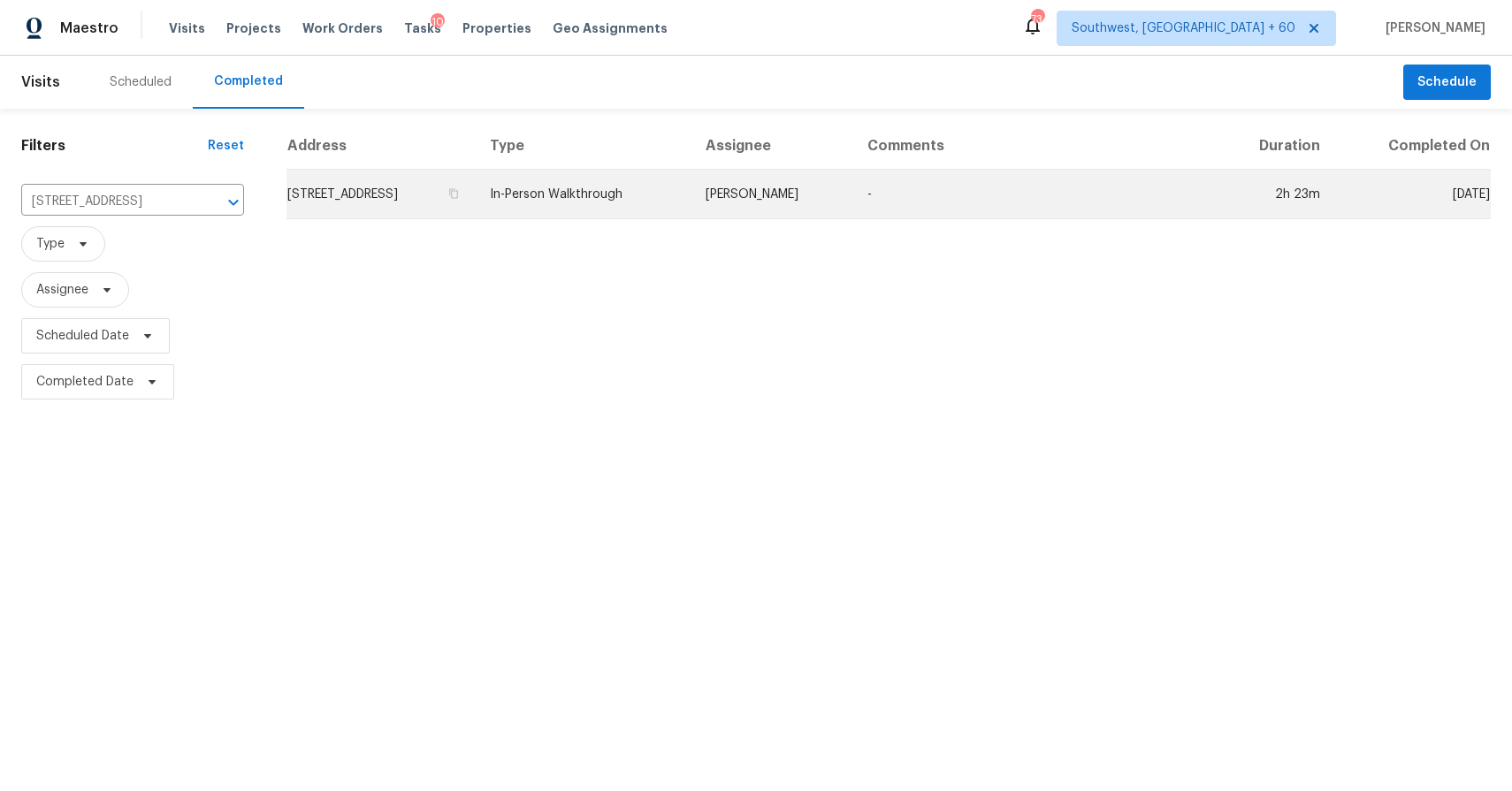
click at [692, 188] on td "In-Person Walkthrough" at bounding box center [583, 195] width 215 height 49
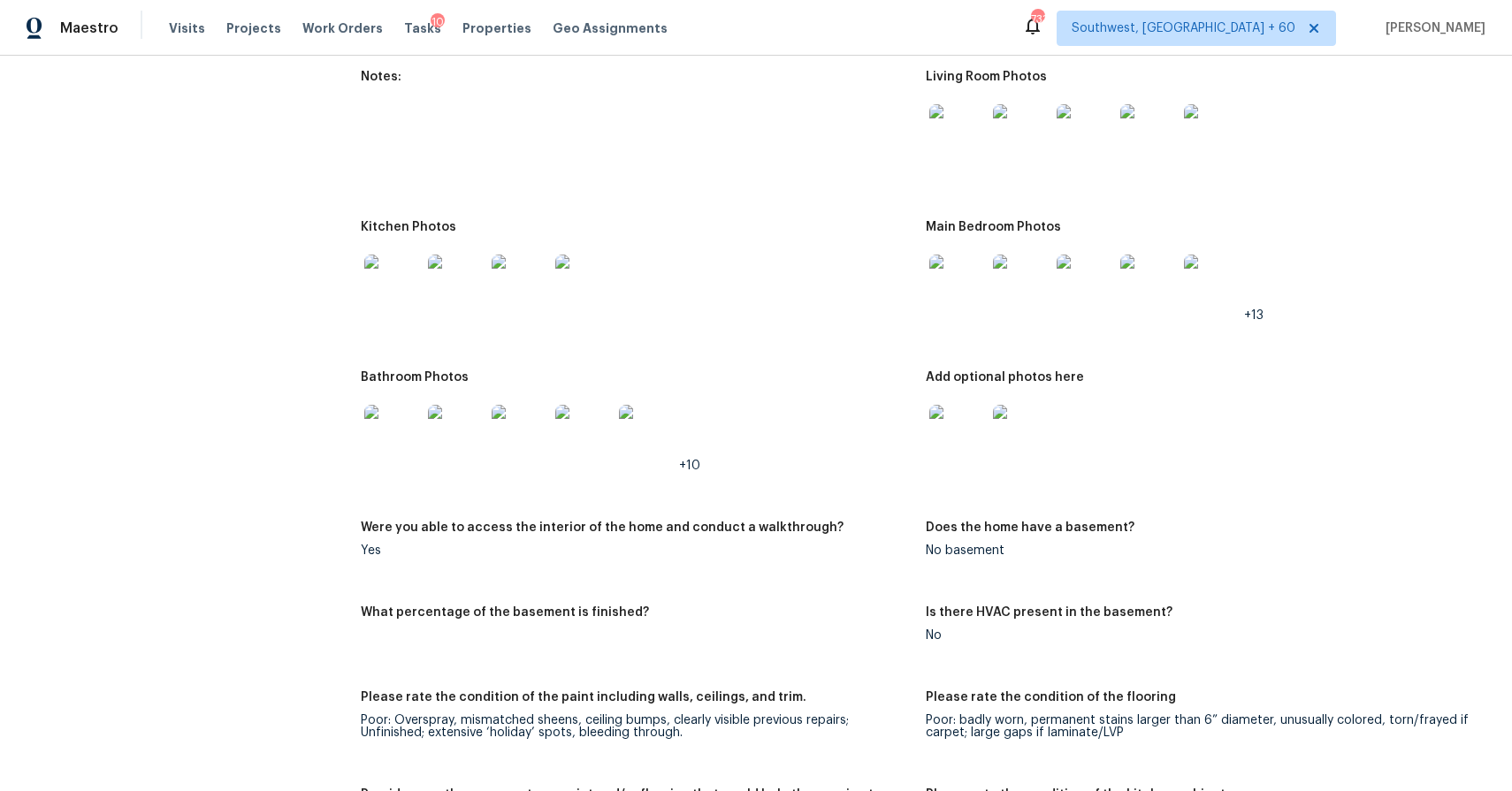
scroll to position [2395, 0]
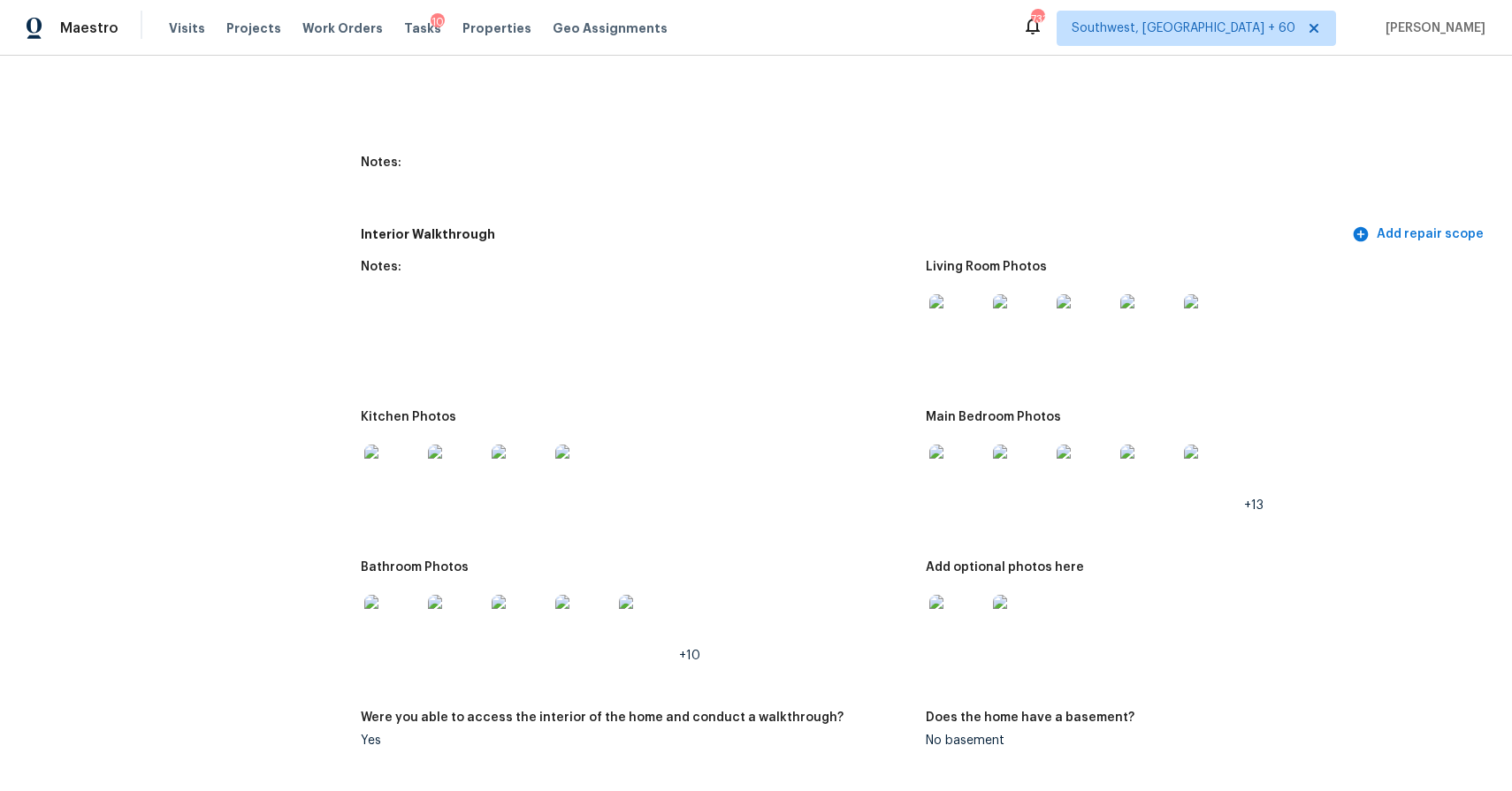
click at [962, 358] on div at bounding box center [957, 322] width 63 height 77
click at [966, 336] on img at bounding box center [957, 323] width 57 height 57
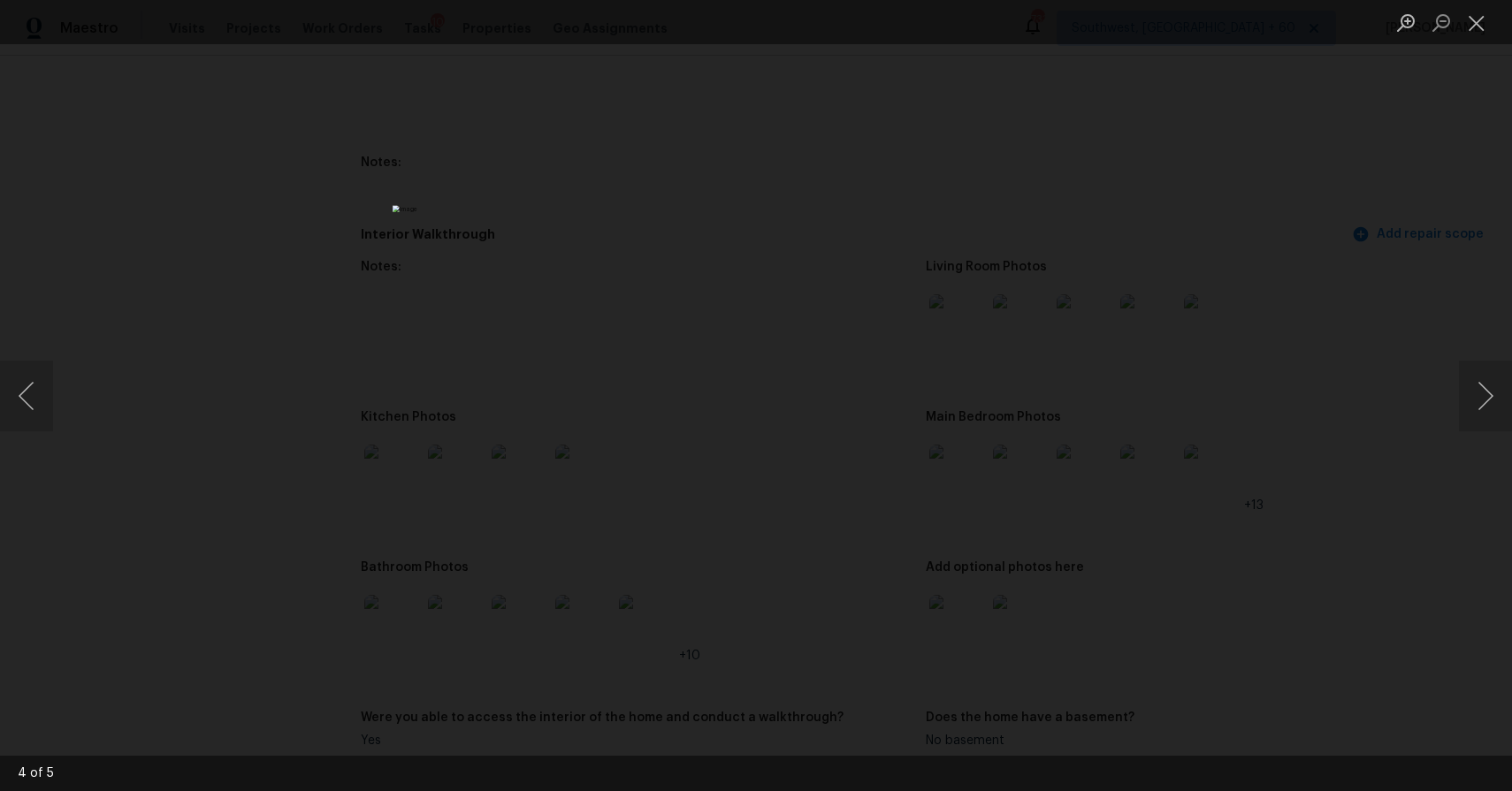
click at [1091, 560] on div "Lightbox" at bounding box center [756, 395] width 1512 height 791
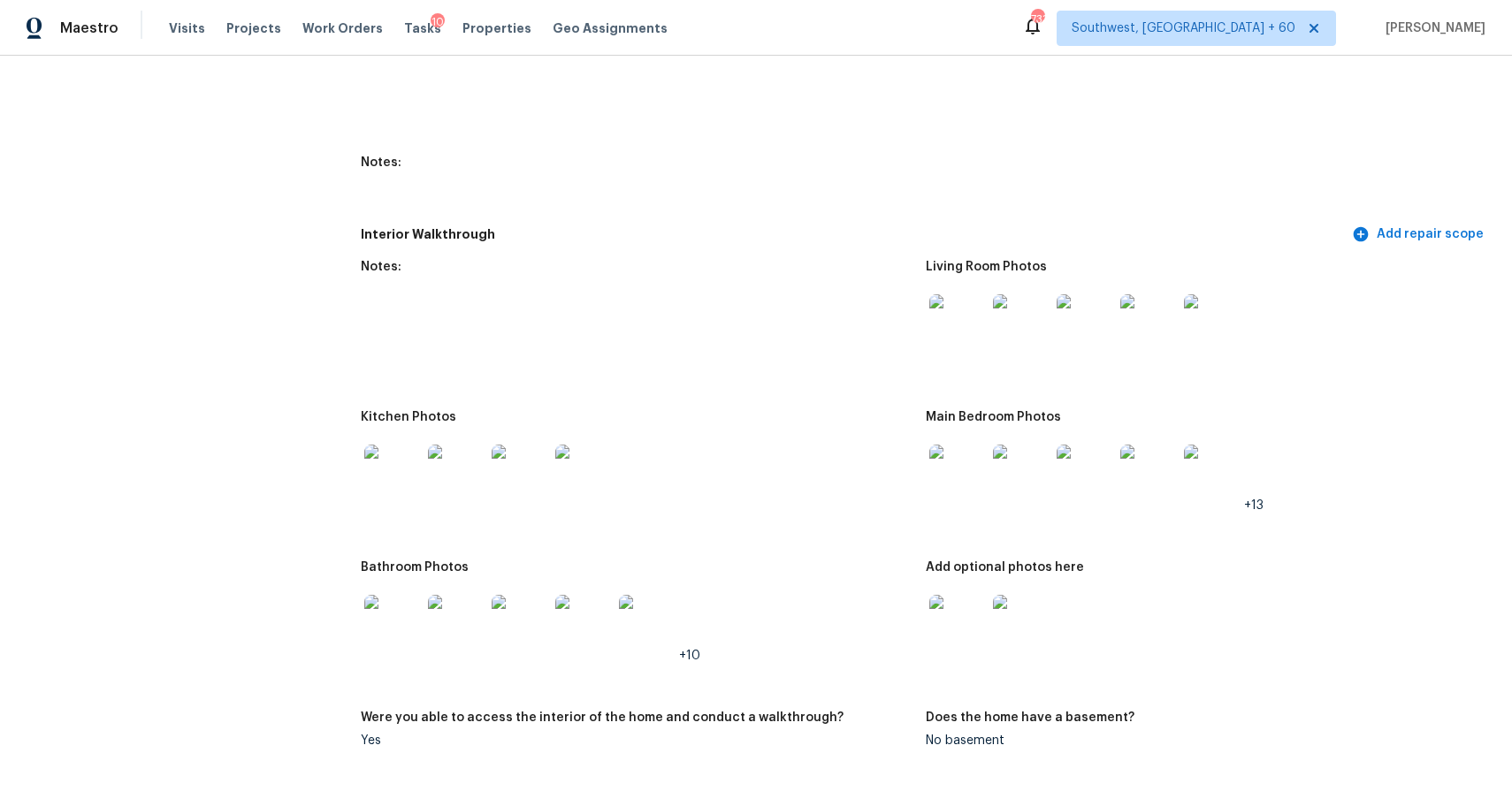
click at [1004, 456] on img at bounding box center [1022, 473] width 57 height 57
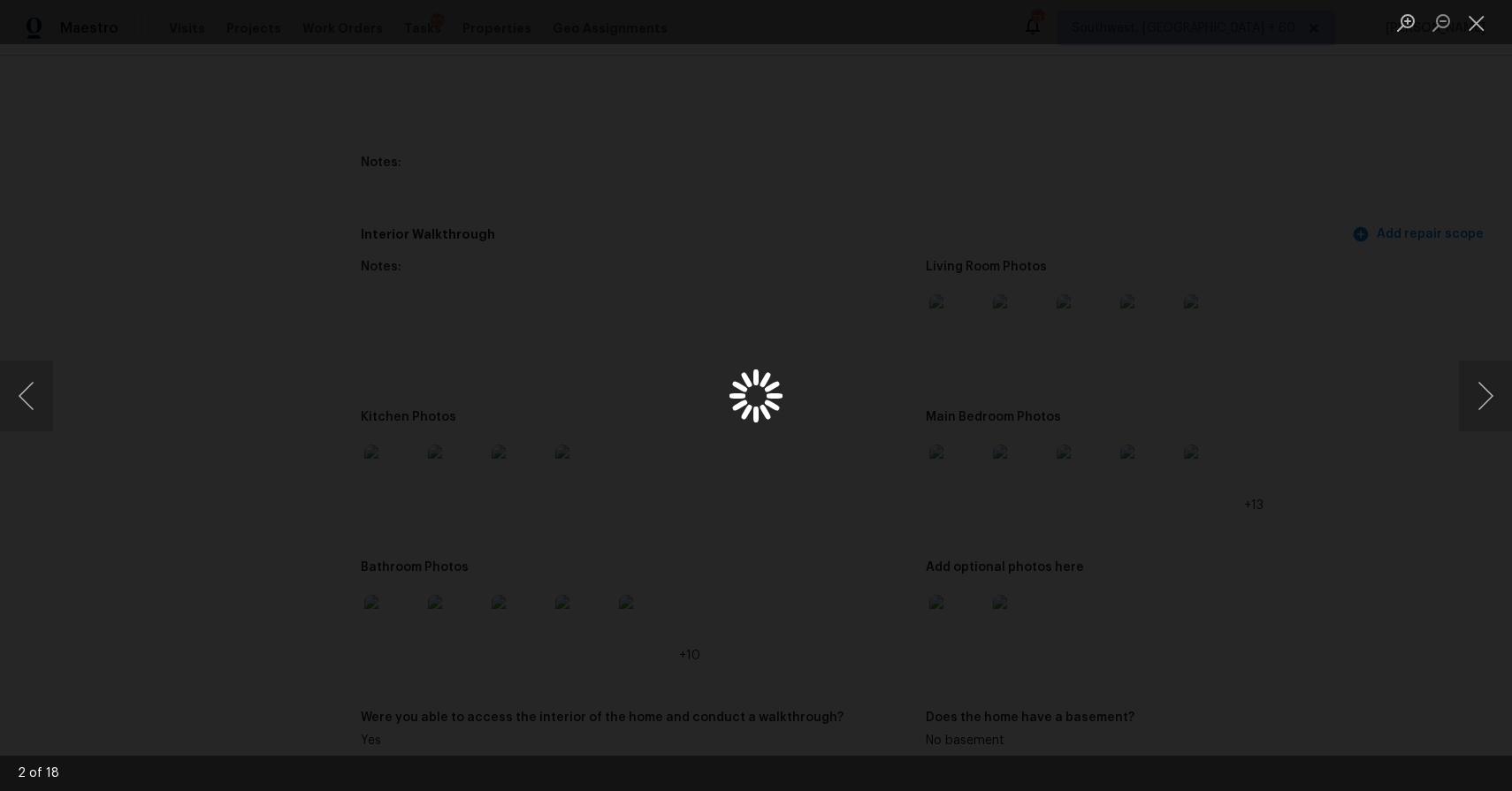
click at [954, 466] on div "Lightbox" at bounding box center [756, 395] width 1512 height 791
click at [1301, 408] on div "Lightbox" at bounding box center [756, 395] width 1512 height 791
click at [1022, 491] on div "Lightbox" at bounding box center [756, 395] width 1512 height 791
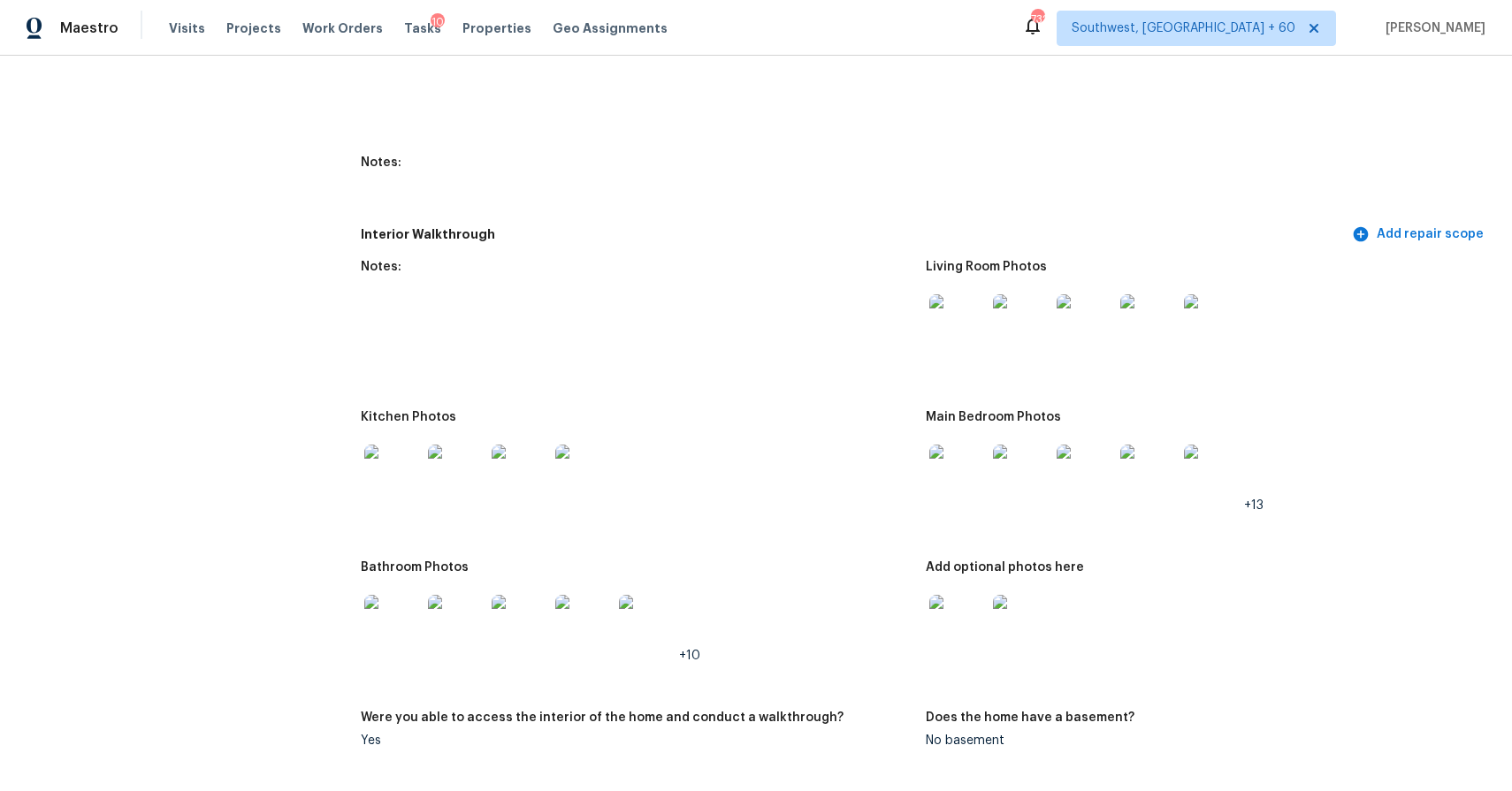
click at [964, 460] on img at bounding box center [957, 473] width 57 height 57
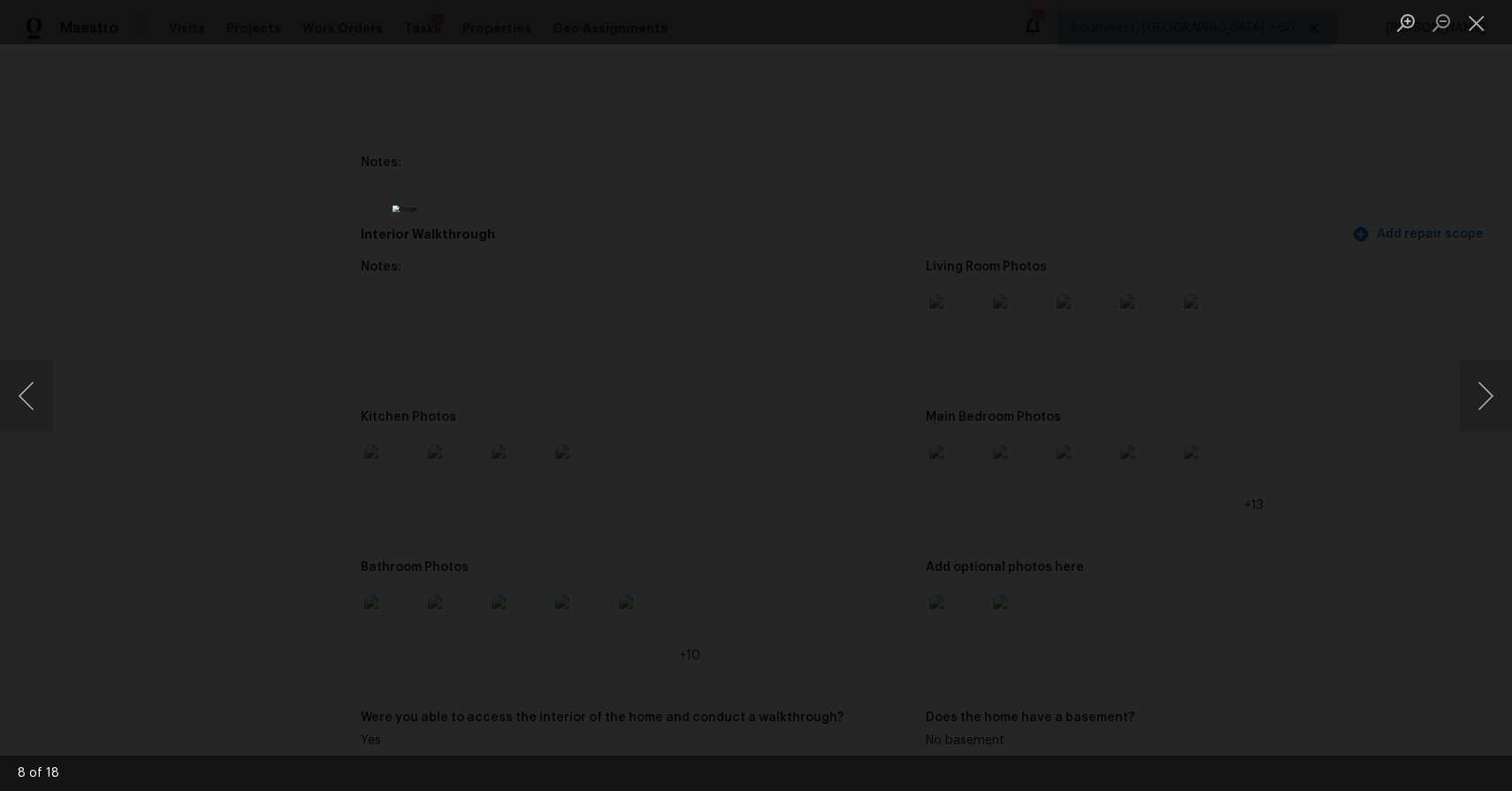
click at [1057, 407] on div "Lightbox" at bounding box center [756, 395] width 1512 height 791
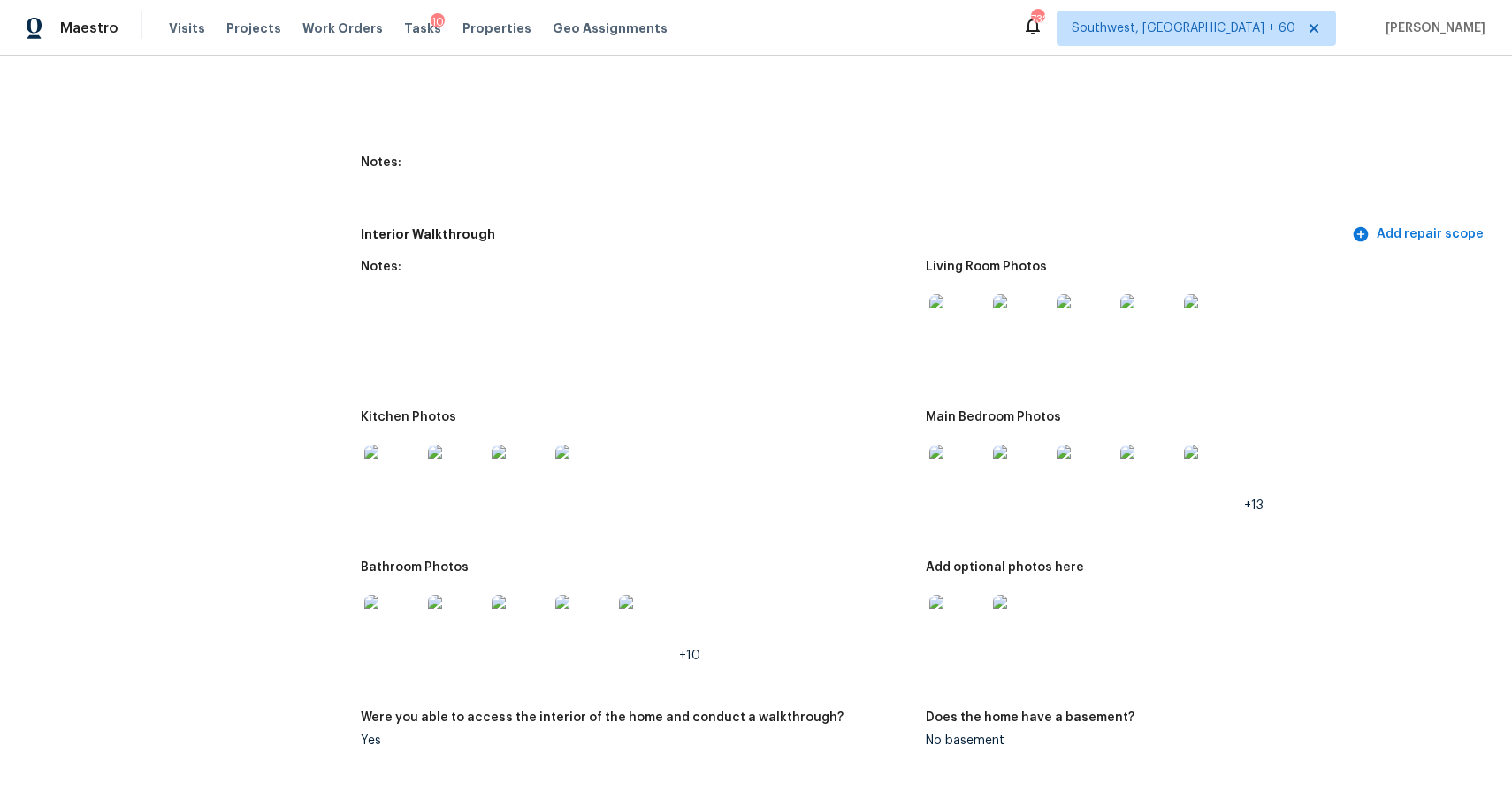
click at [966, 345] on img at bounding box center [957, 323] width 57 height 57
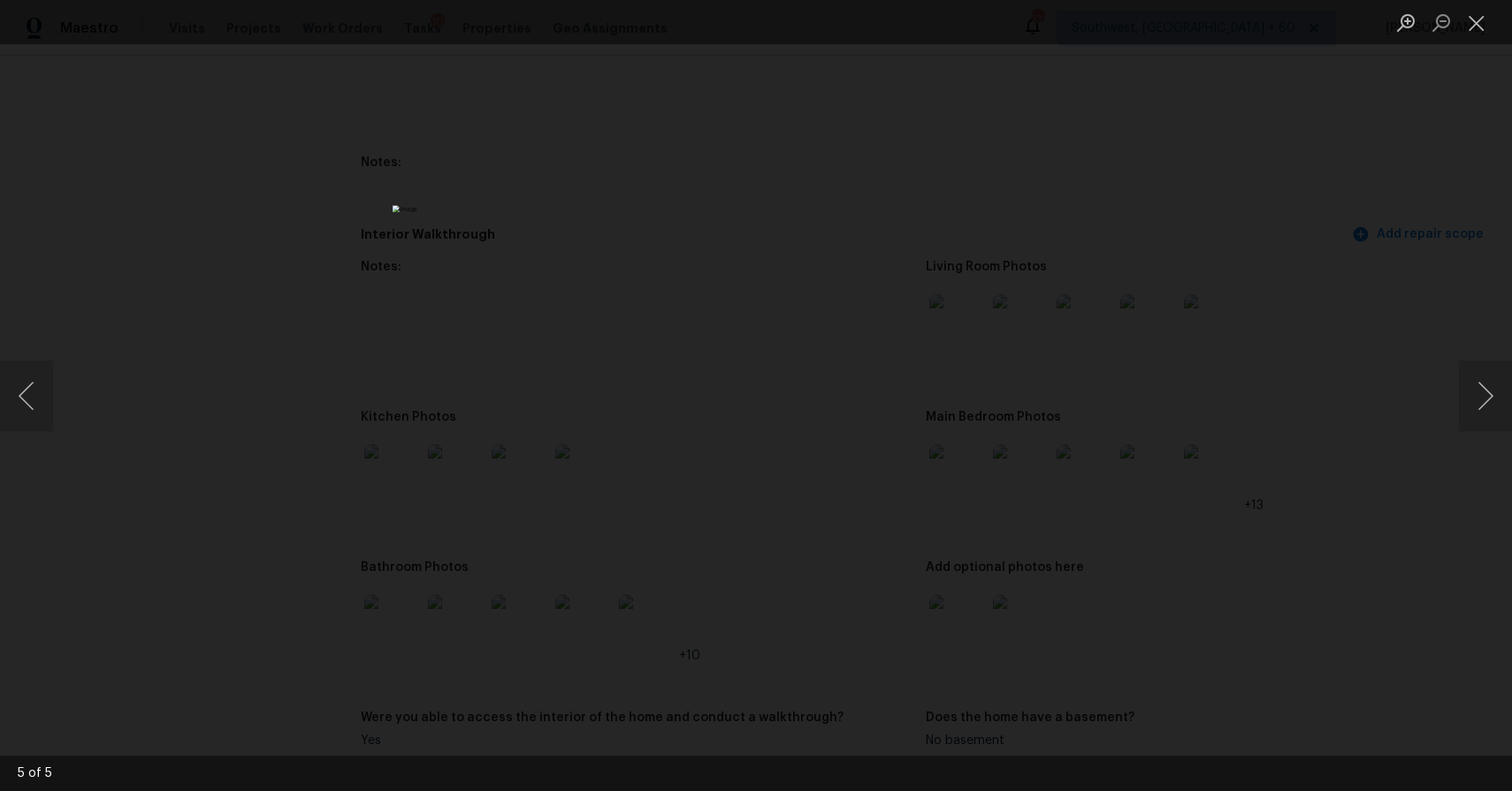
click at [1226, 336] on div "Lightbox" at bounding box center [756, 395] width 1512 height 791
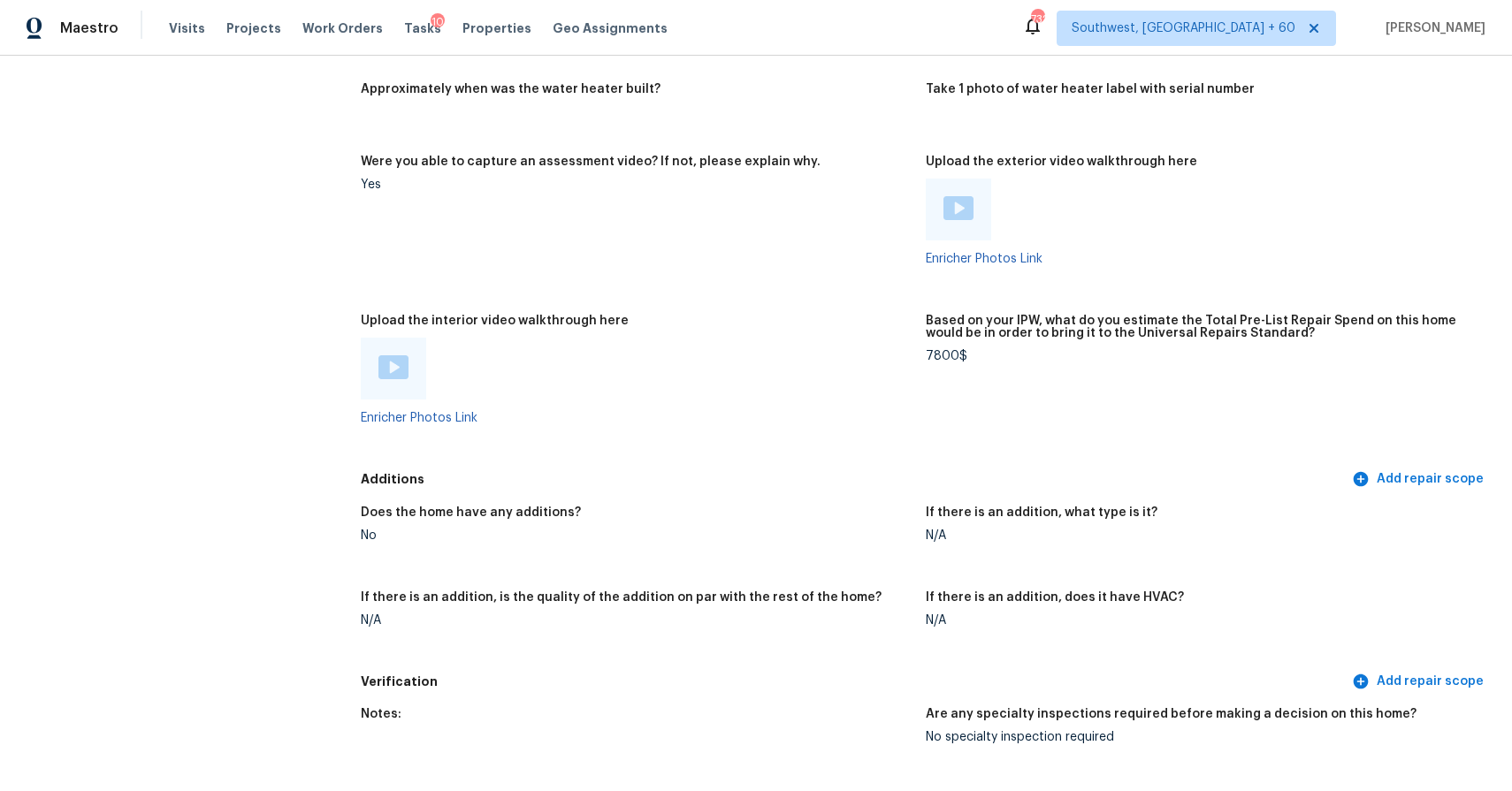
scroll to position [3747, 0]
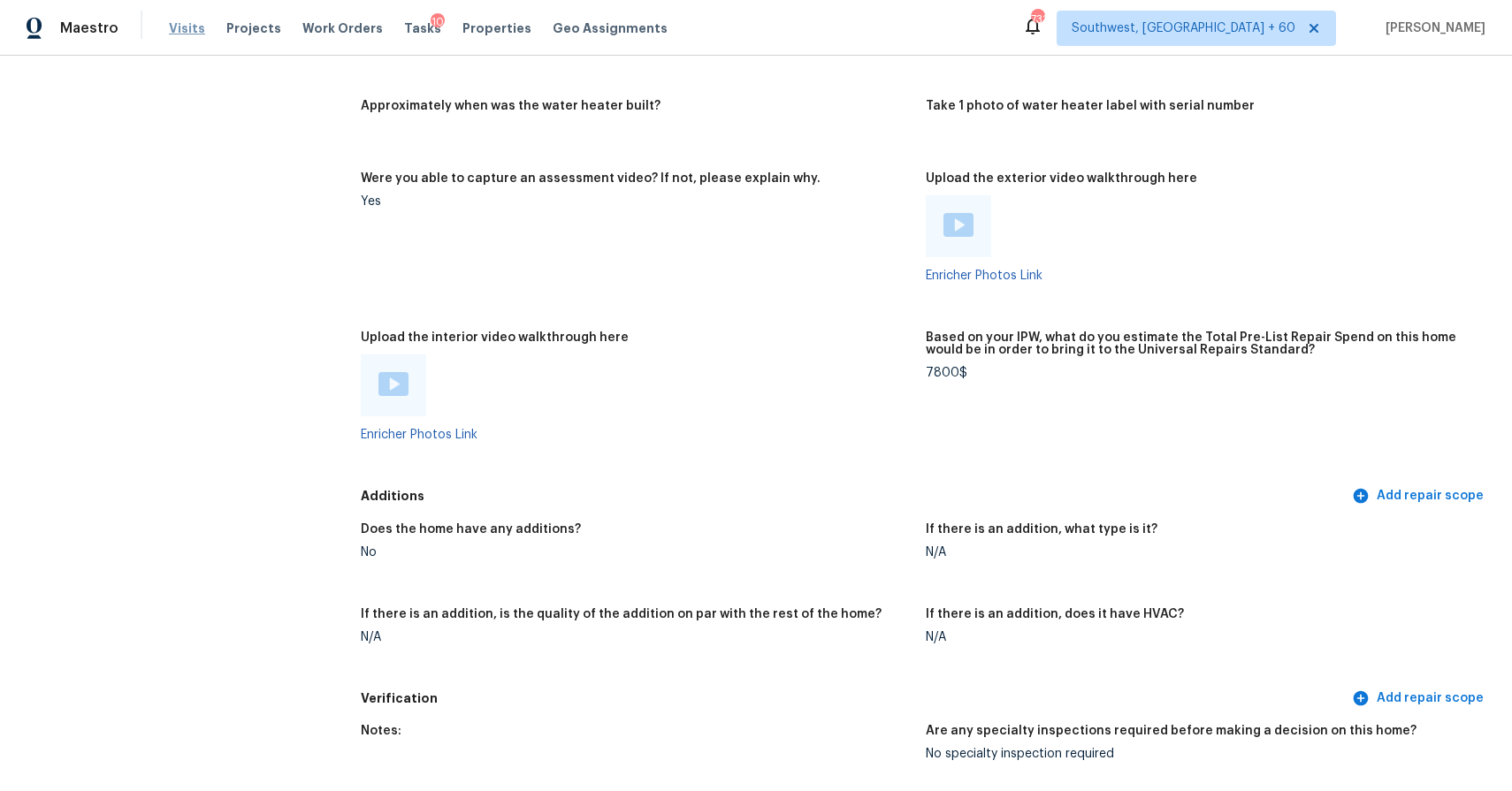
click at [188, 29] on span "Visits" at bounding box center [187, 28] width 36 height 18
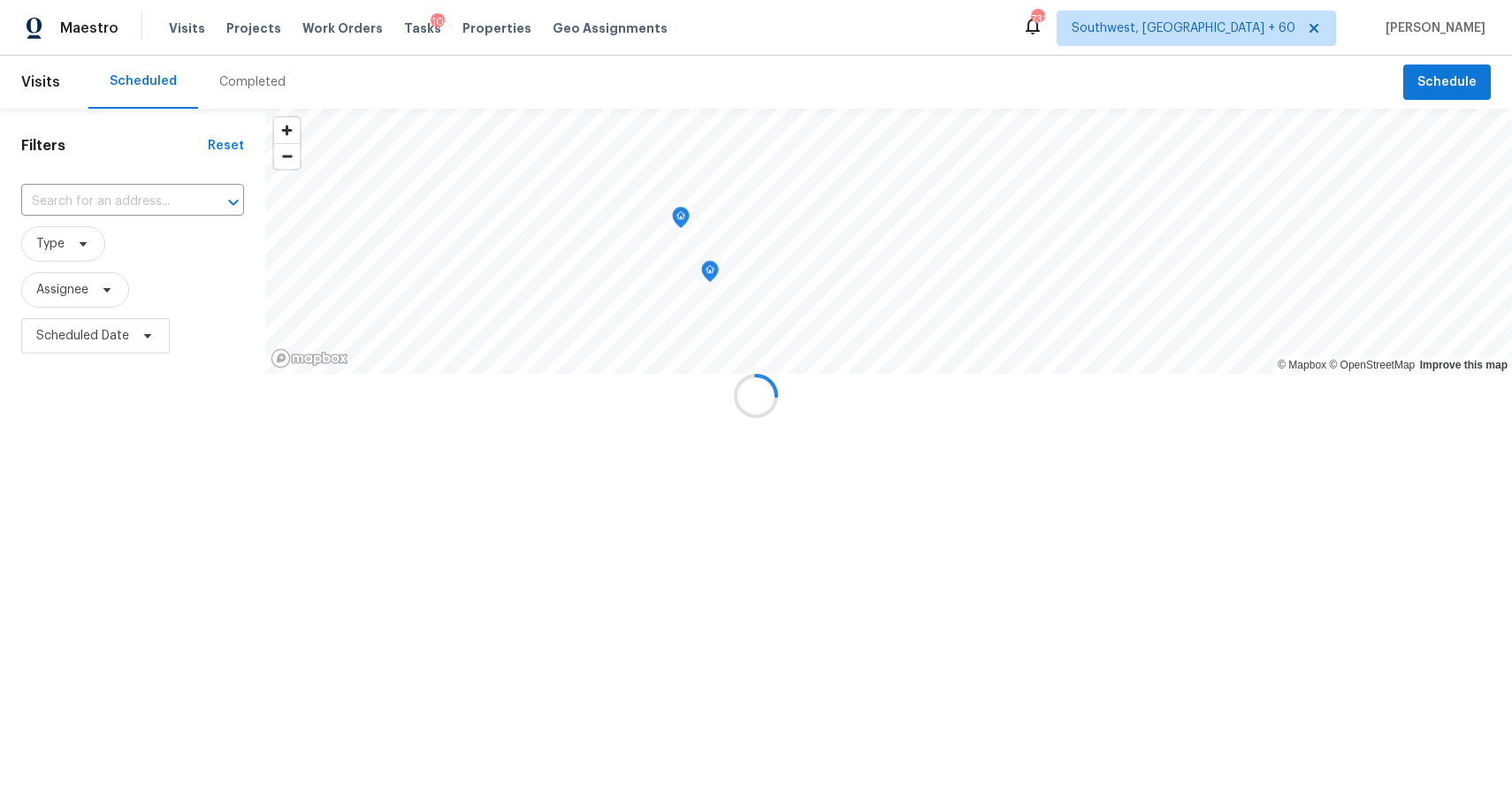
click at [254, 56] on div at bounding box center [756, 395] width 1512 height 791
click at [263, 70] on div at bounding box center [756, 395] width 1512 height 791
click at [263, 70] on div "Completed" at bounding box center [252, 82] width 109 height 53
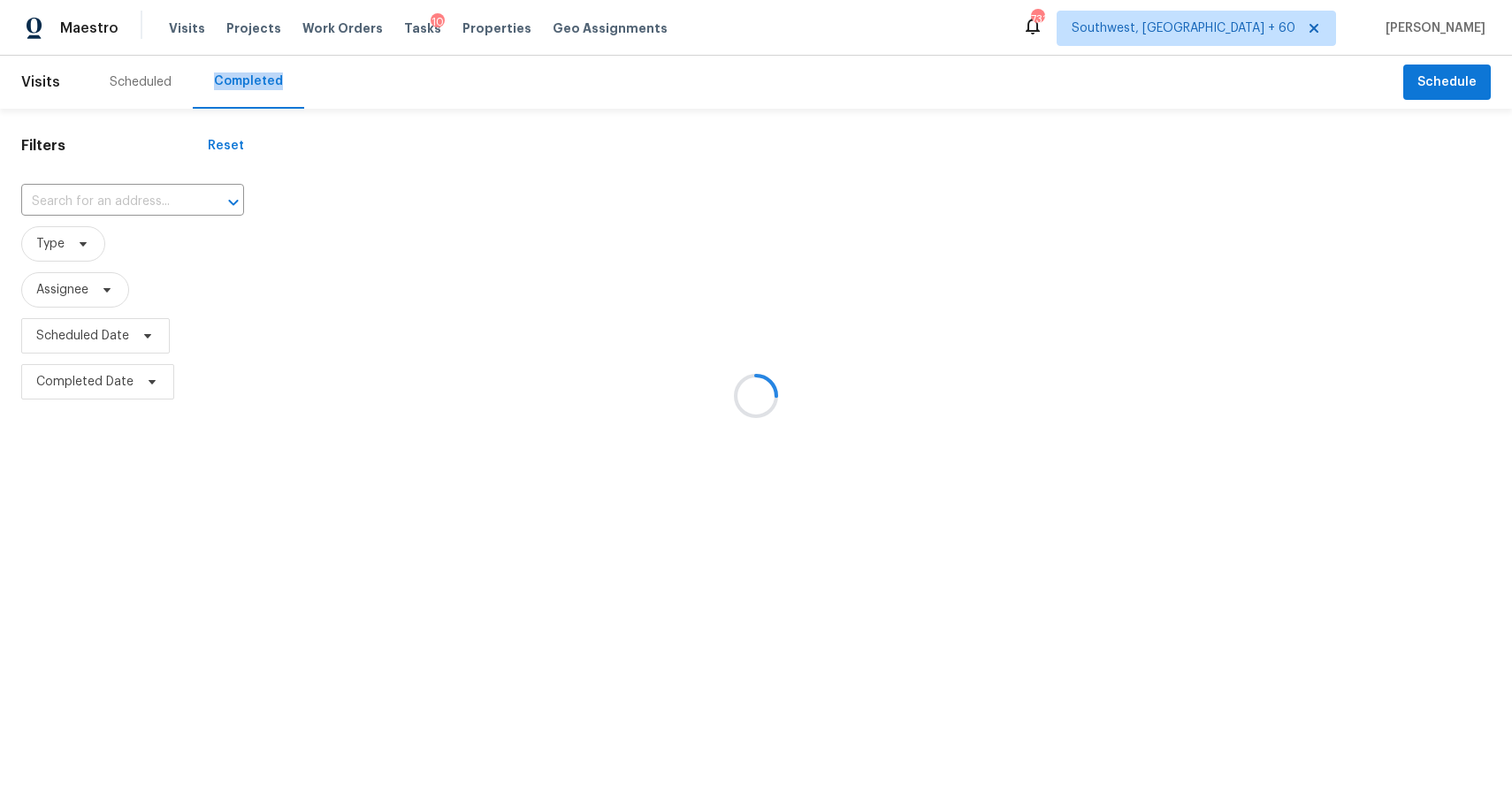
click at [268, 83] on div at bounding box center [756, 395] width 1512 height 791
click at [75, 203] on div at bounding box center [756, 395] width 1512 height 791
click at [75, 198] on div at bounding box center [756, 395] width 1512 height 791
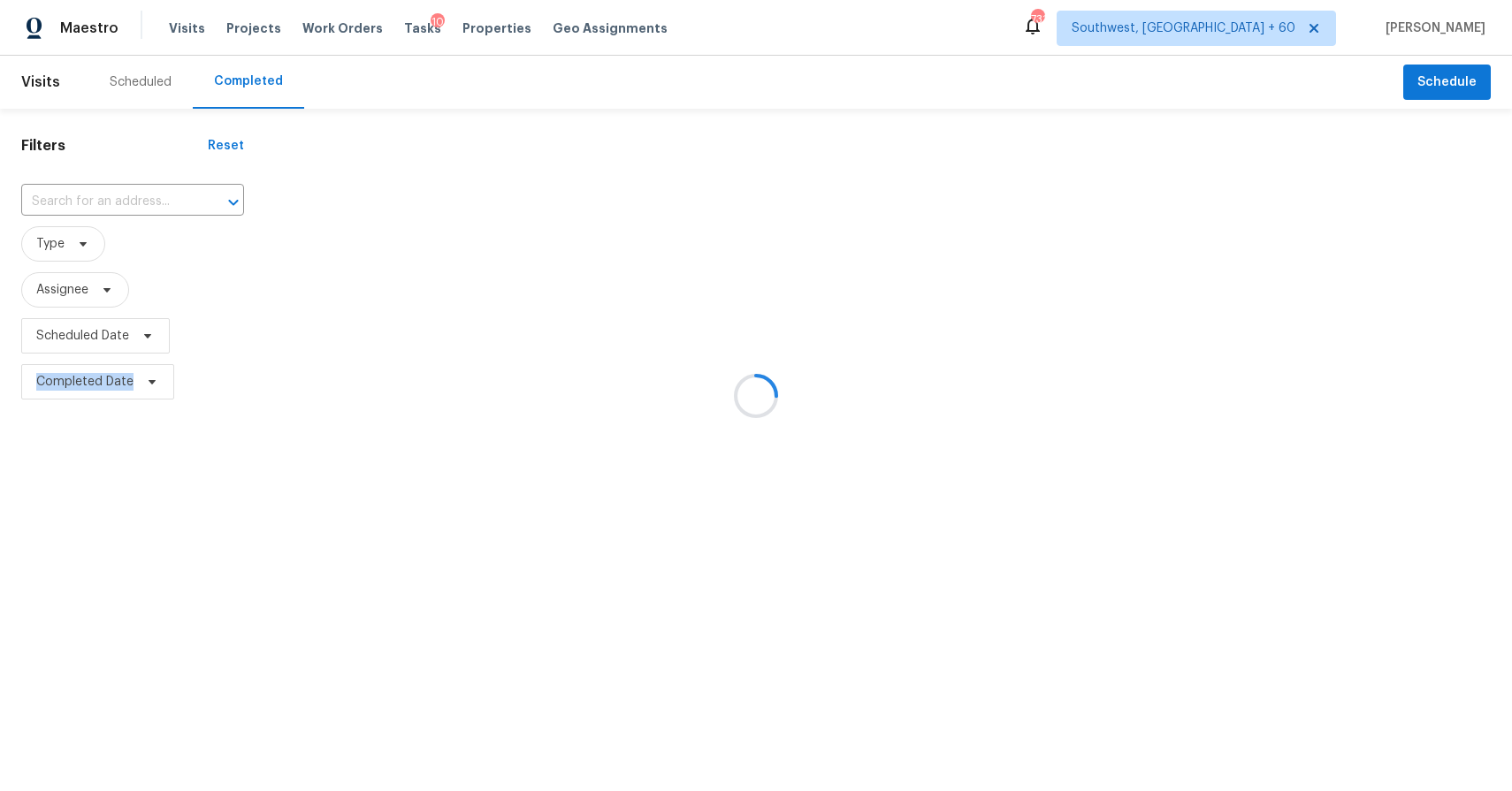
click at [75, 198] on input "text" at bounding box center [107, 201] width 173 height 27
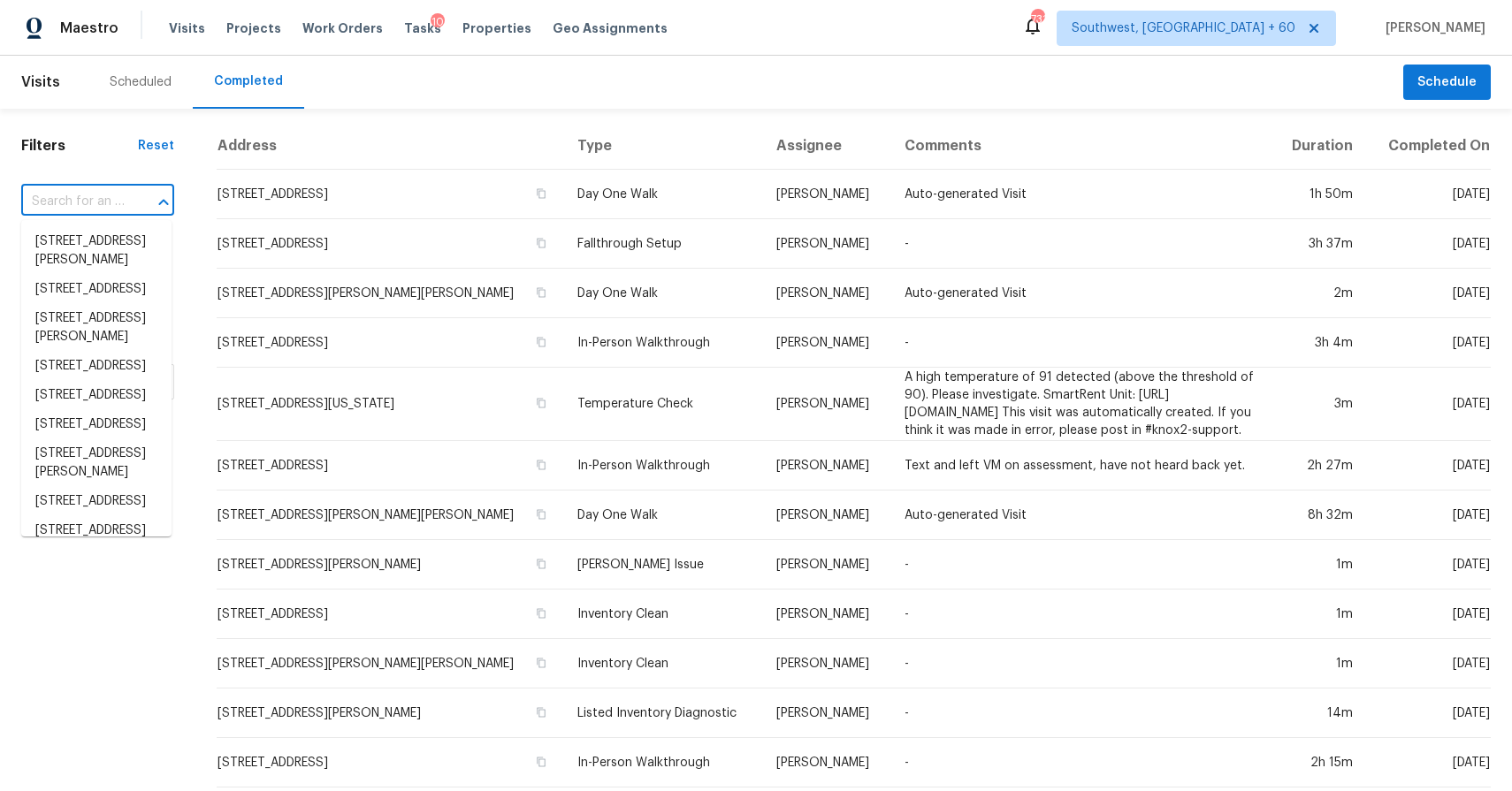
click at [75, 198] on input "text" at bounding box center [72, 201] width 103 height 27
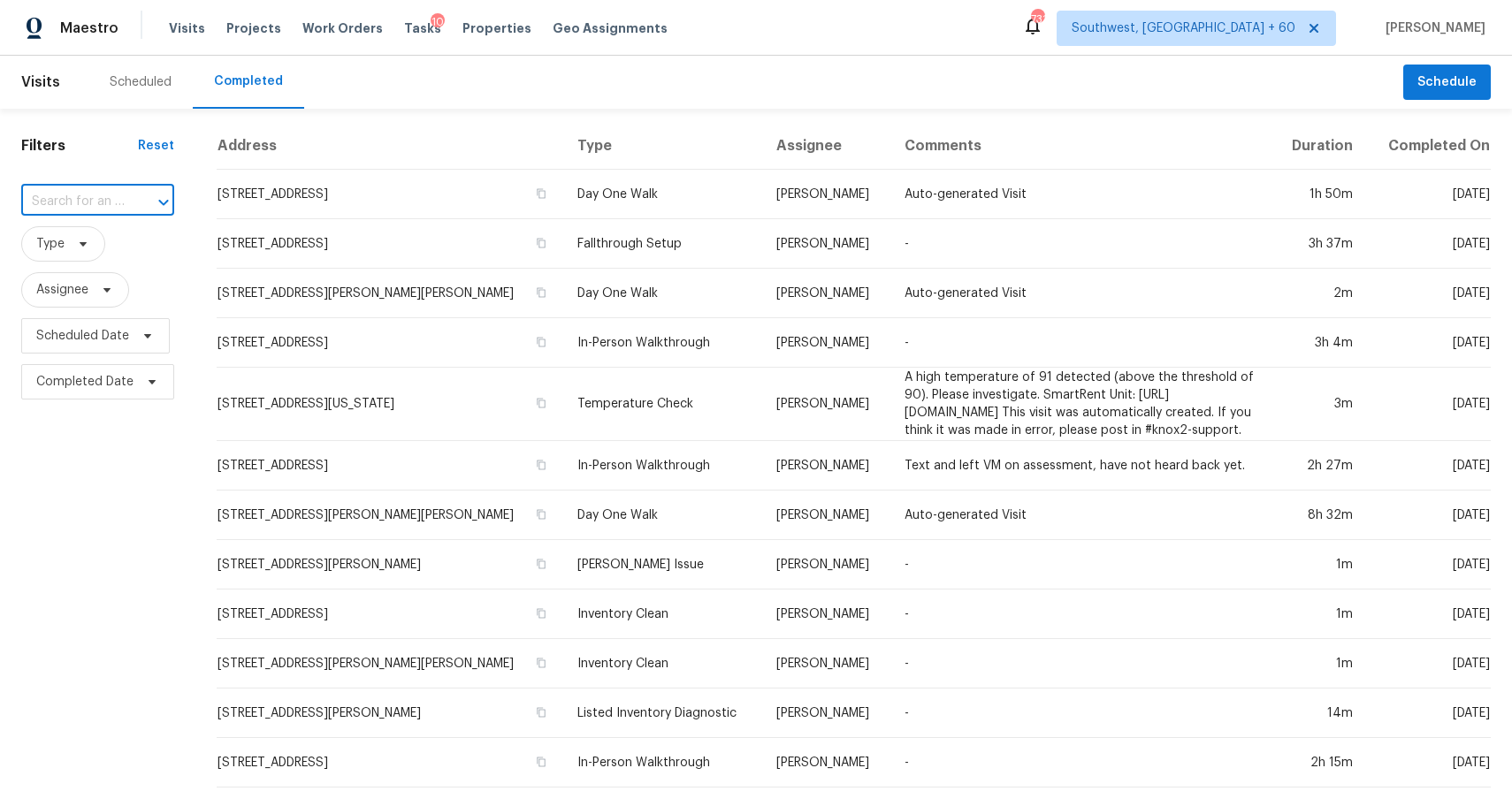
click at [75, 198] on input "text" at bounding box center [72, 201] width 103 height 27
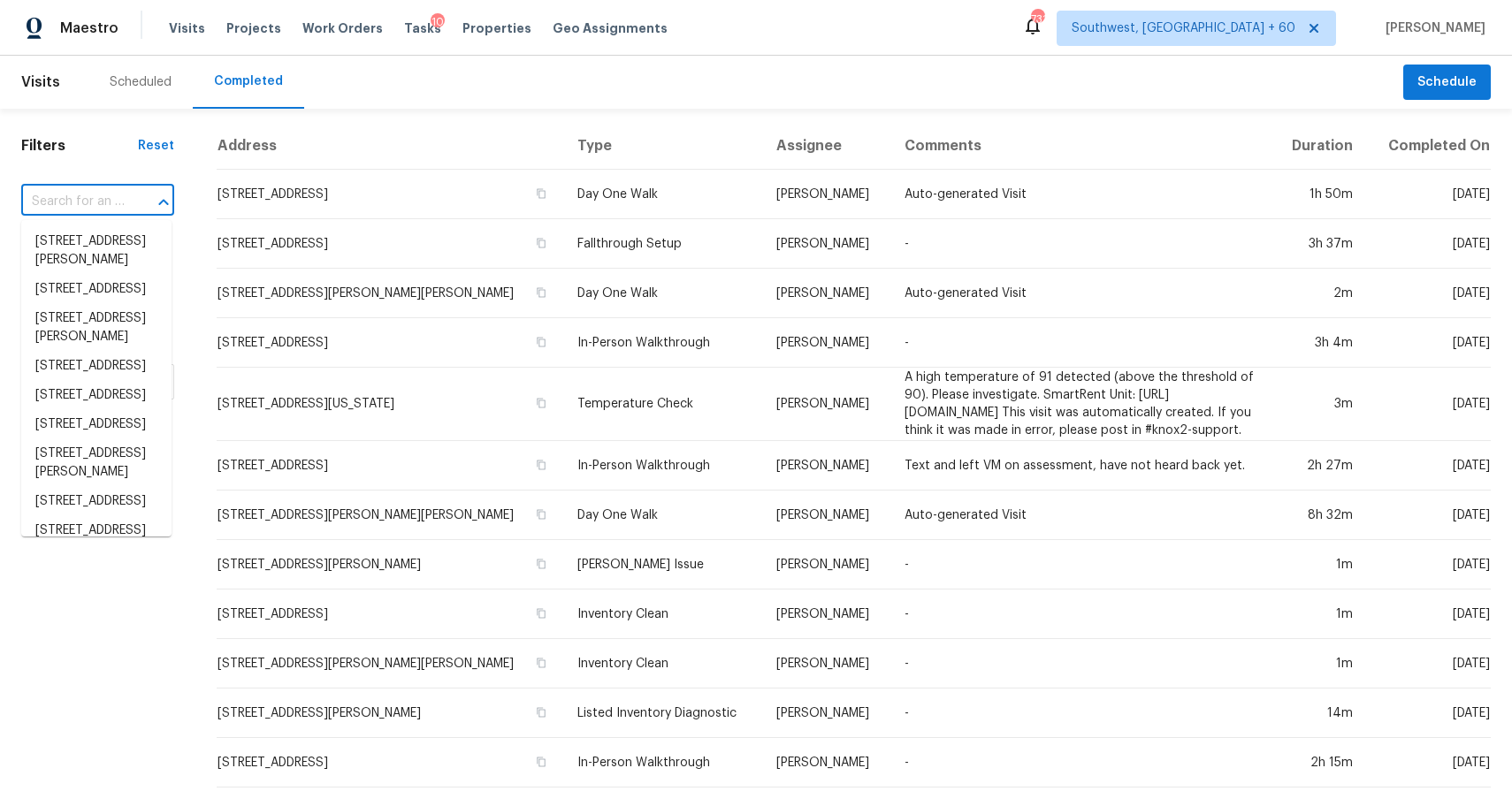
paste input "4098 W Coneflower Ln San Tan Valley, AZ, 85144"
type input "4098 W Coneflower Ln San Tan Valley, AZ, 85144"
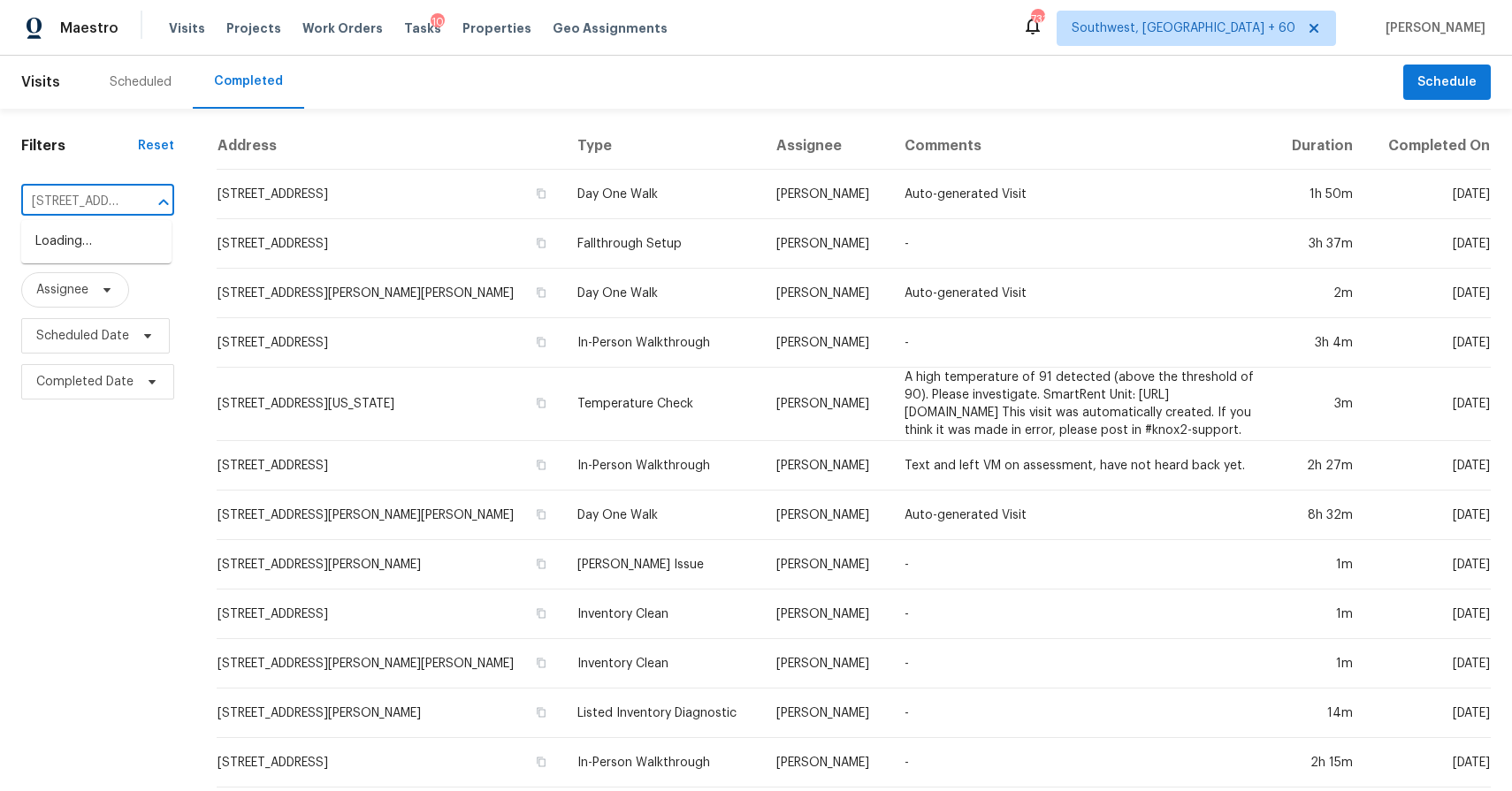
scroll to position [0, 192]
click at [113, 243] on li "4098 W Coneflower Ln, San Tan Valley, AZ 85144" at bounding box center [95, 241] width 150 height 29
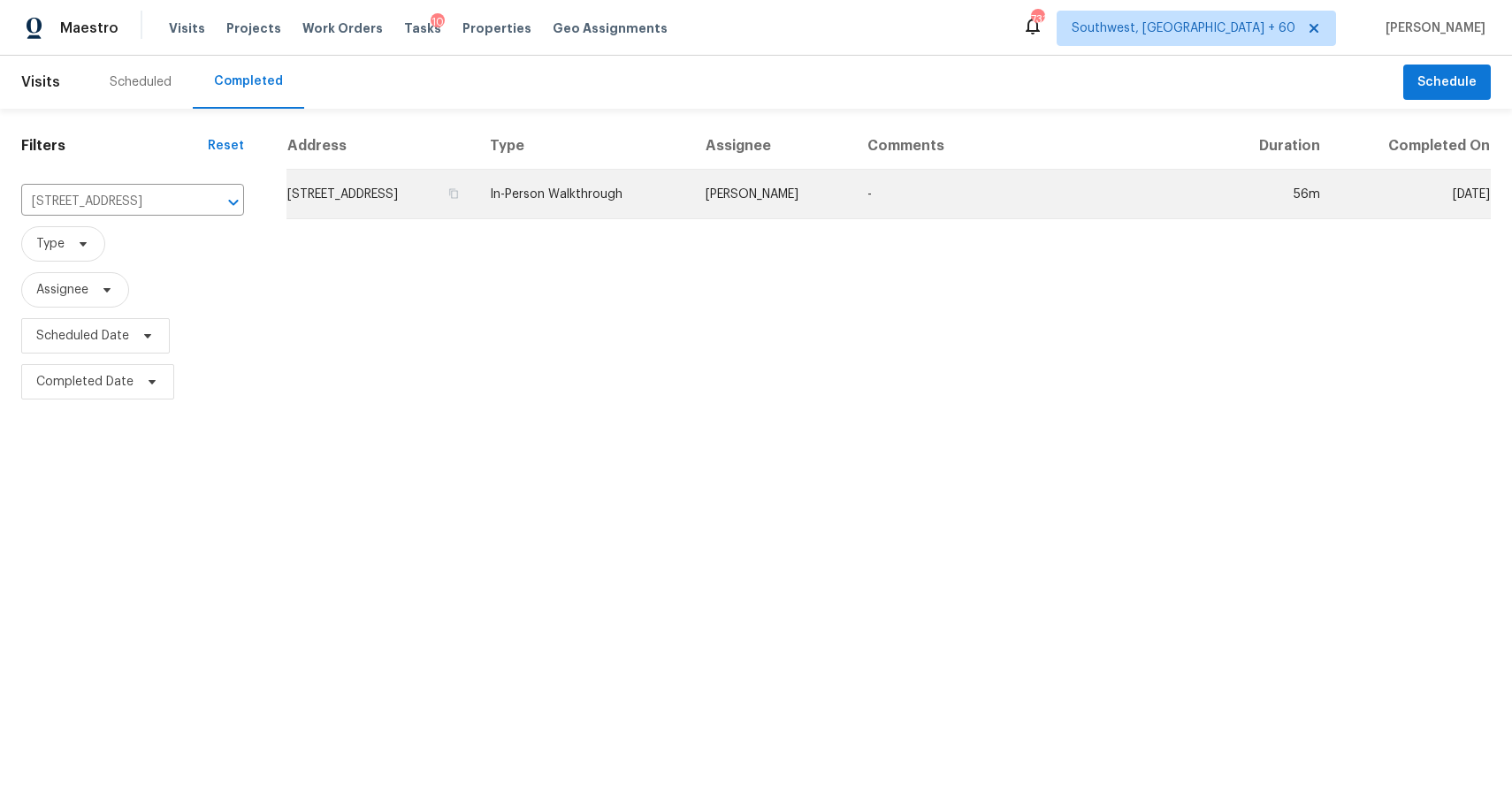
click at [687, 207] on td "In-Person Walkthrough" at bounding box center [583, 195] width 215 height 49
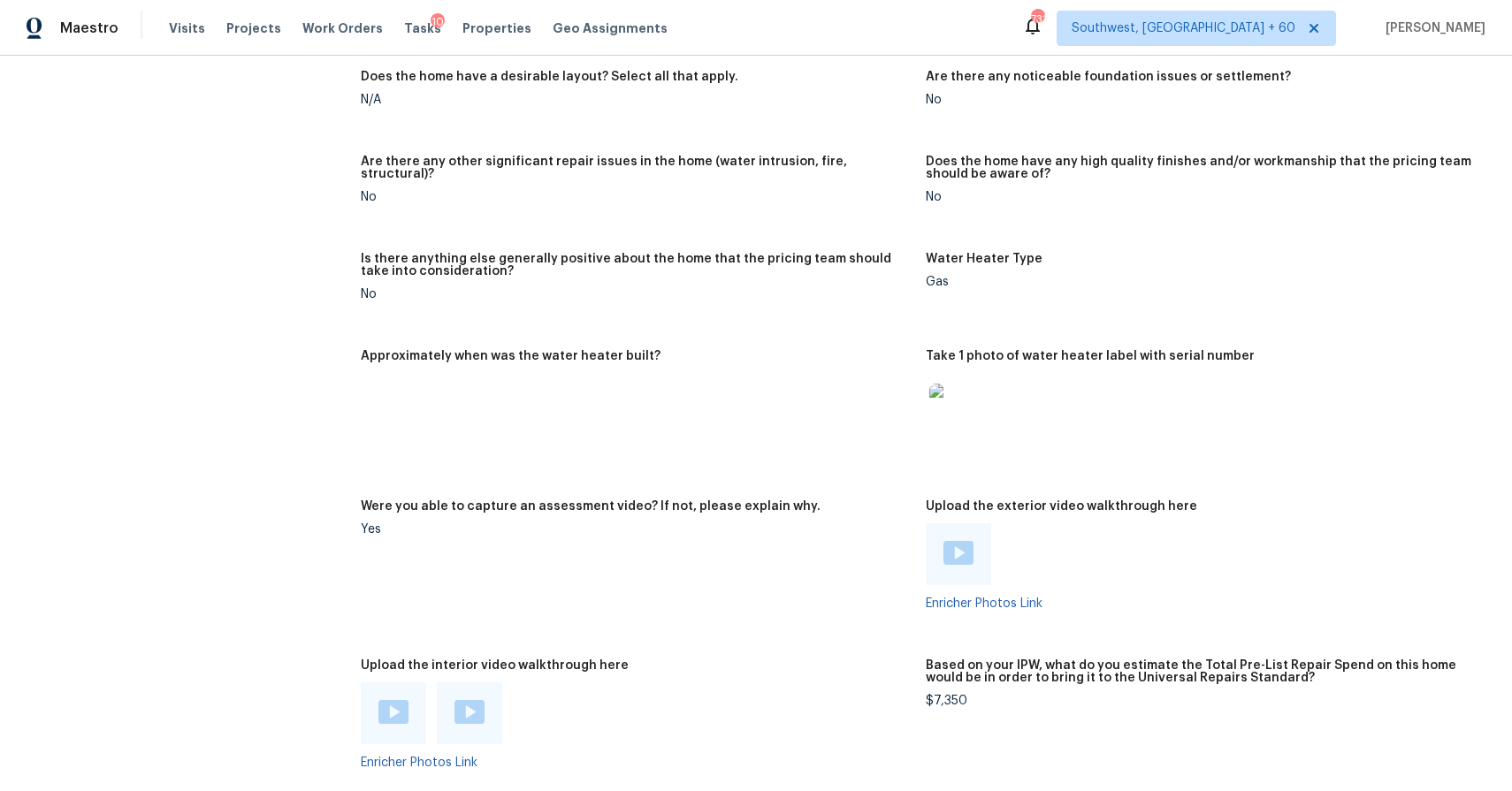
scroll to position [2847, 0]
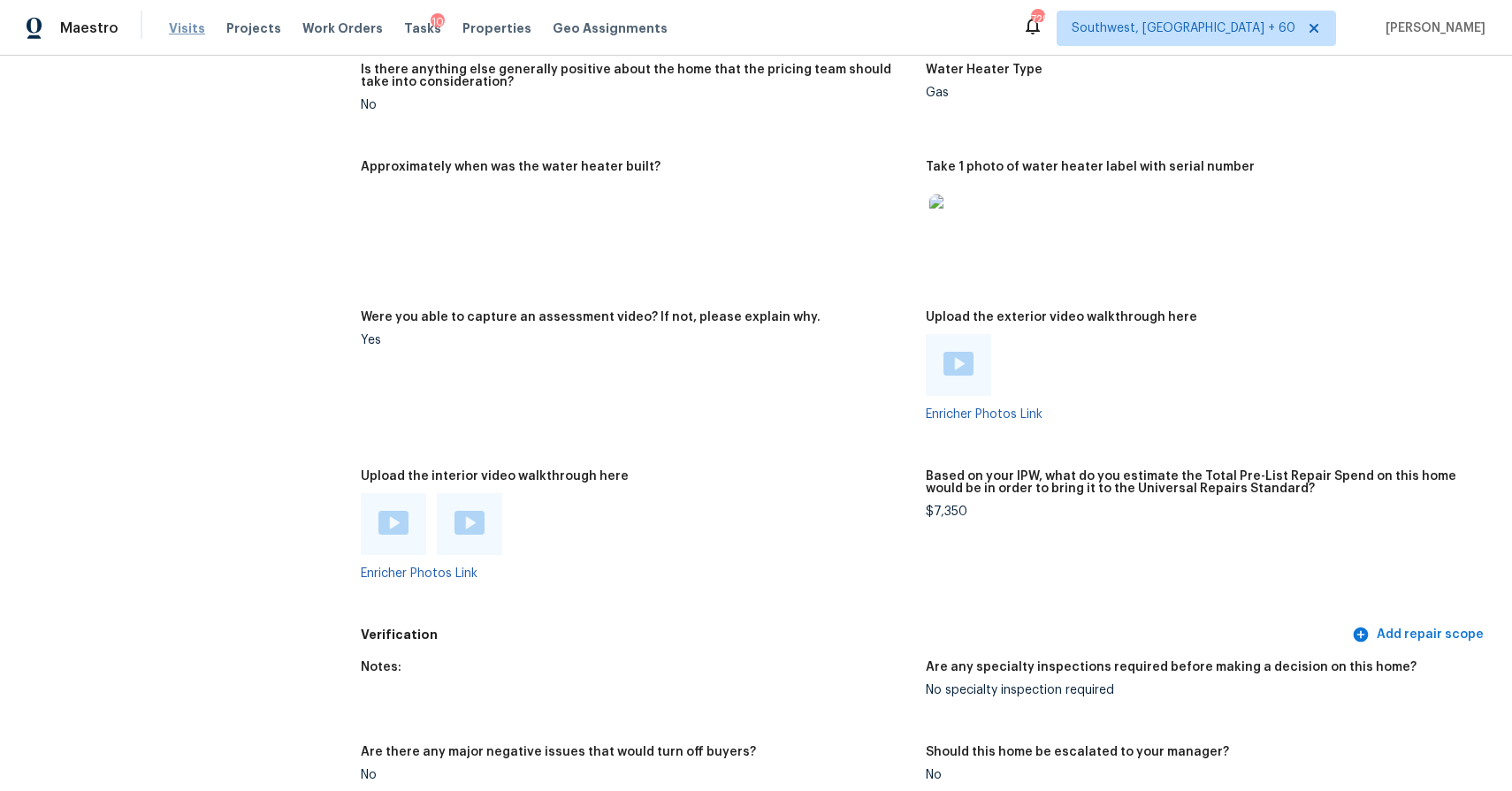
click at [182, 30] on span "Visits" at bounding box center [187, 28] width 36 height 18
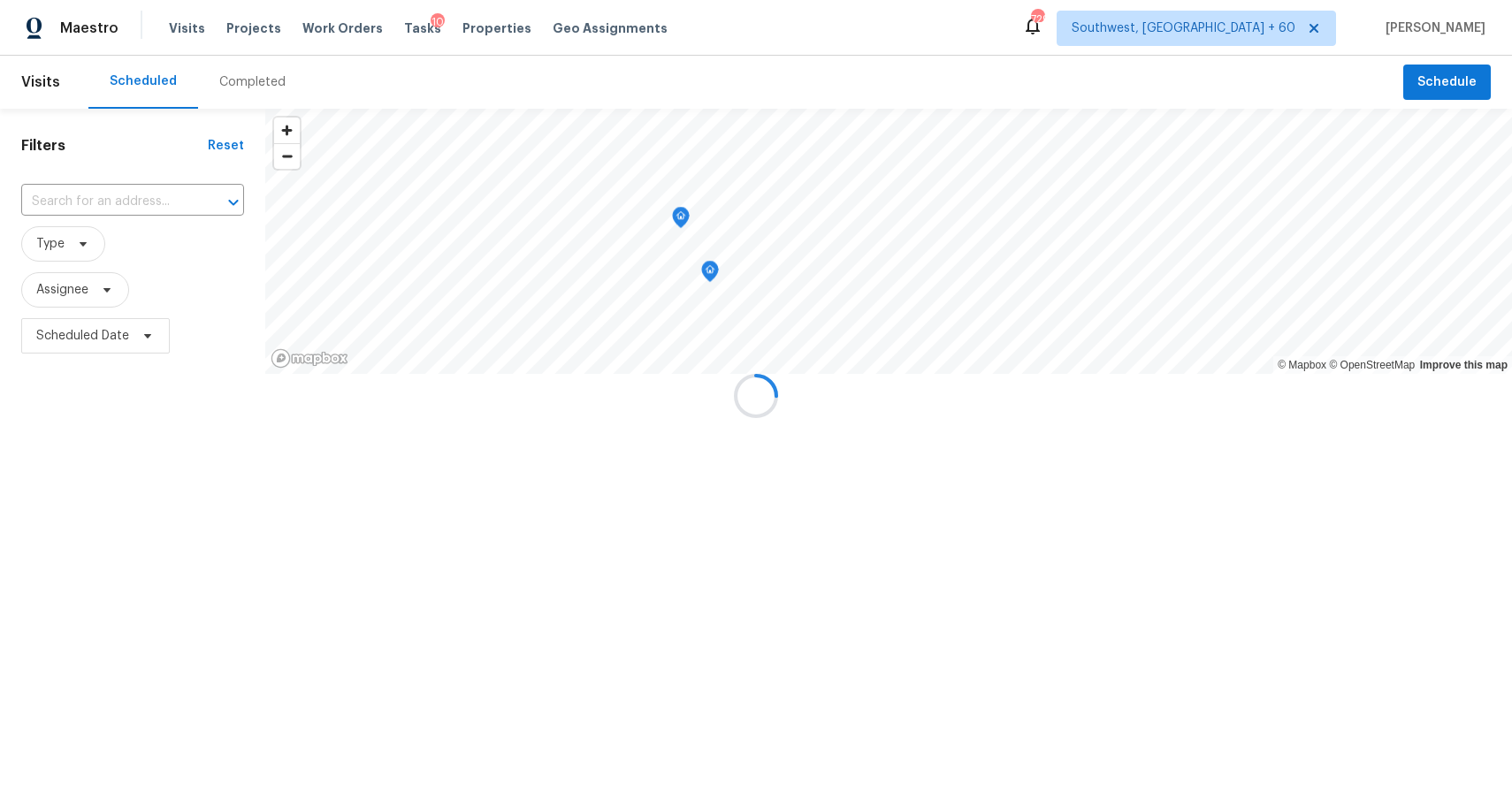
click at [237, 89] on div at bounding box center [756, 395] width 1512 height 791
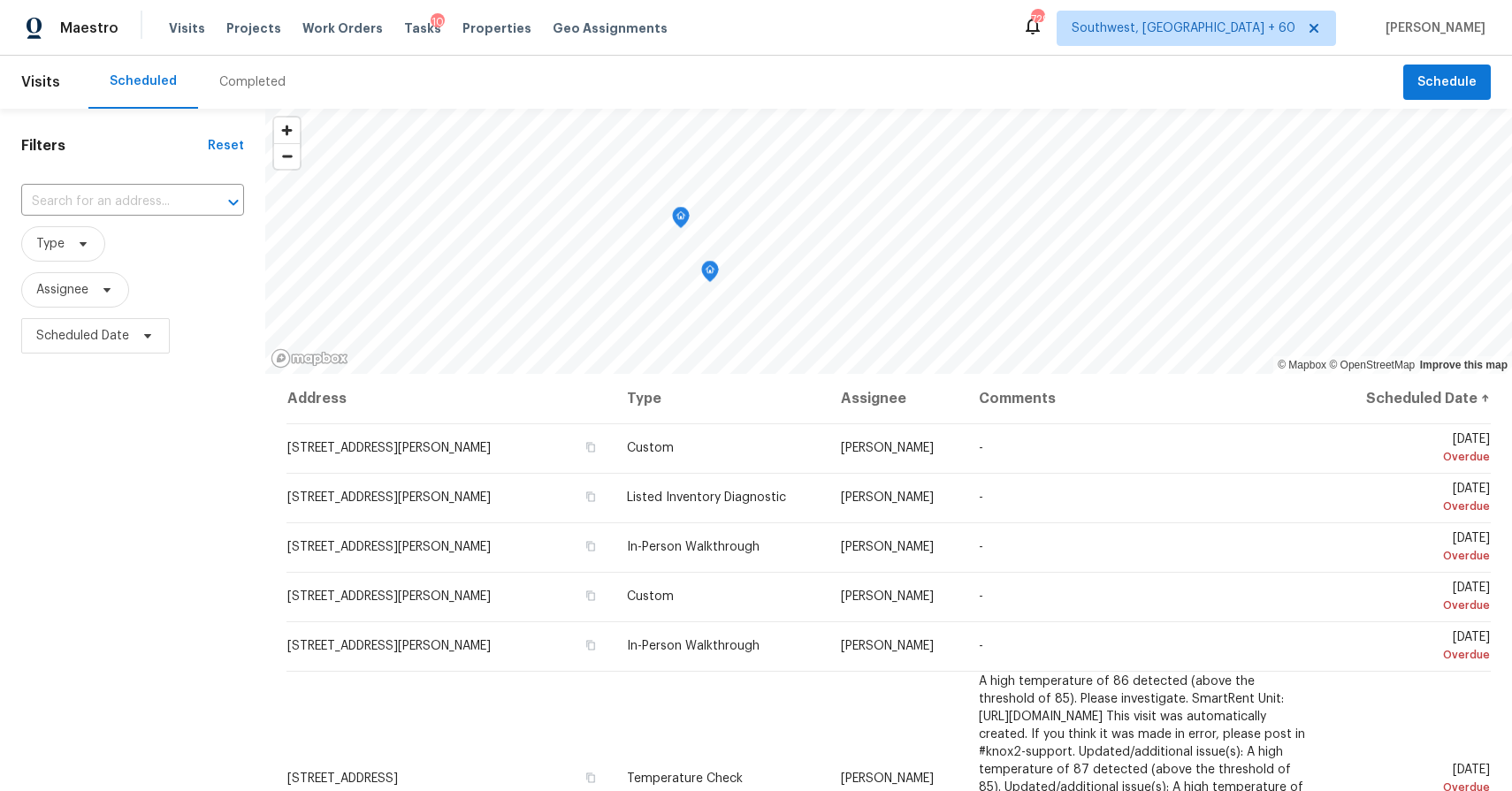
click at [243, 78] on div "Completed" at bounding box center [252, 82] width 66 height 18
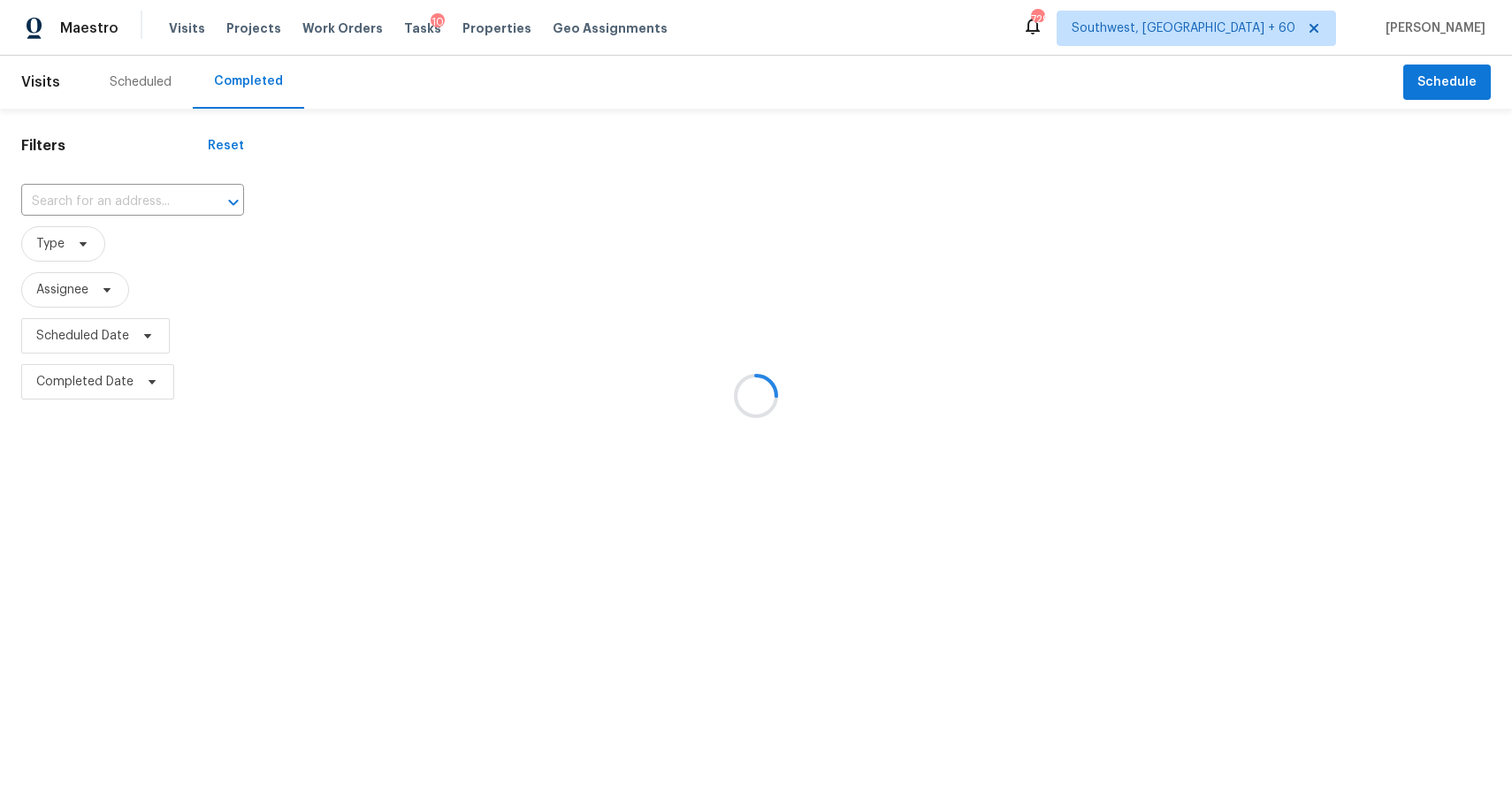
click at [125, 207] on div at bounding box center [756, 395] width 1512 height 791
click at [120, 191] on div at bounding box center [756, 395] width 1512 height 791
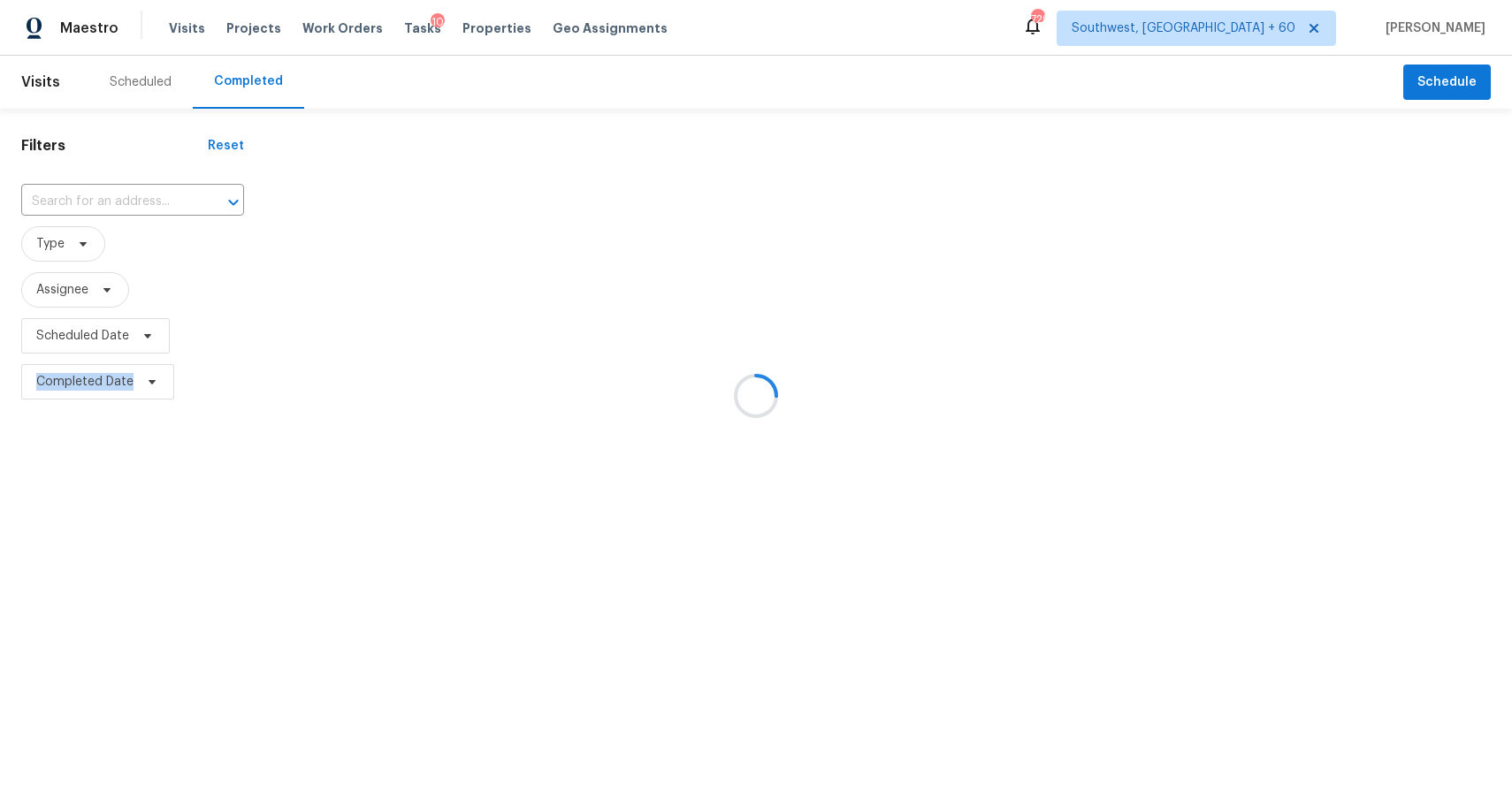
click at [120, 191] on input "text" at bounding box center [107, 201] width 173 height 27
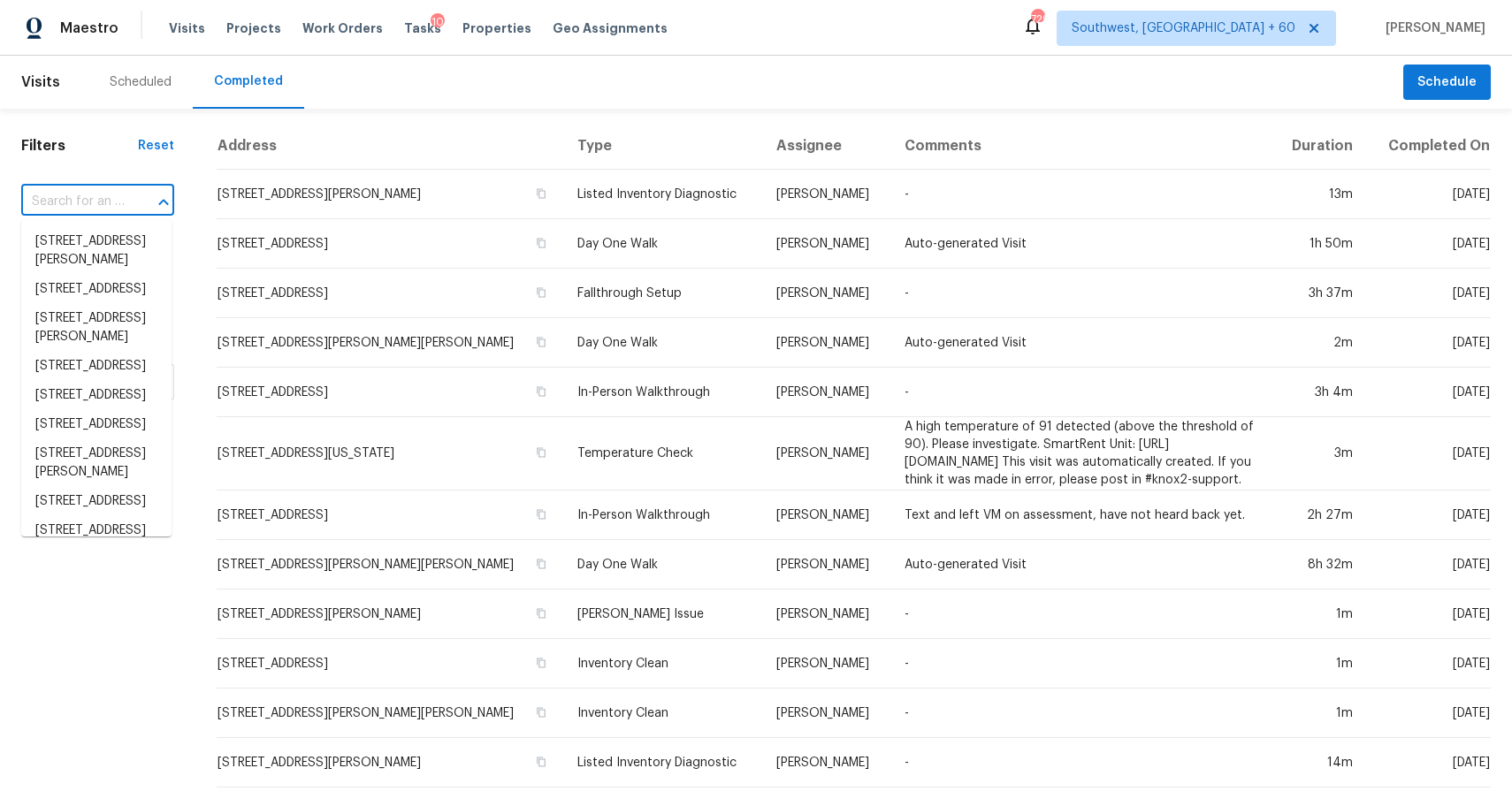
click at [129, 199] on div at bounding box center [151, 202] width 46 height 25
paste input "4601 Magnolia Preserve Loop Winter Haven, FL, 33880"
type input "4601 Magnolia Preserve Loop Winter Haven, FL, 33880"
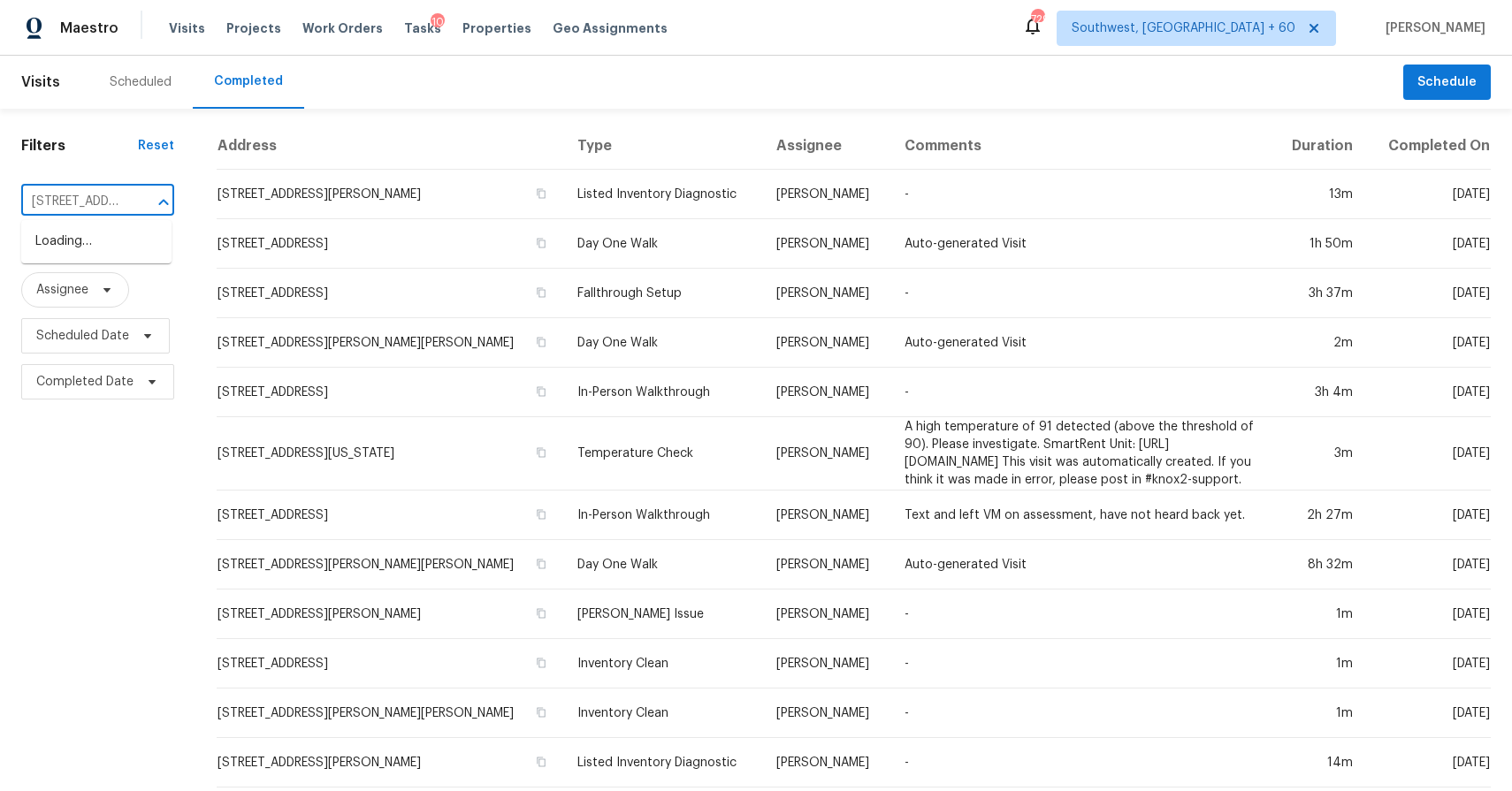
scroll to position [0, 226]
click at [94, 254] on li "4601 Magnolia Preserve Loop, Winter Haven, FL 33880" at bounding box center [95, 241] width 150 height 29
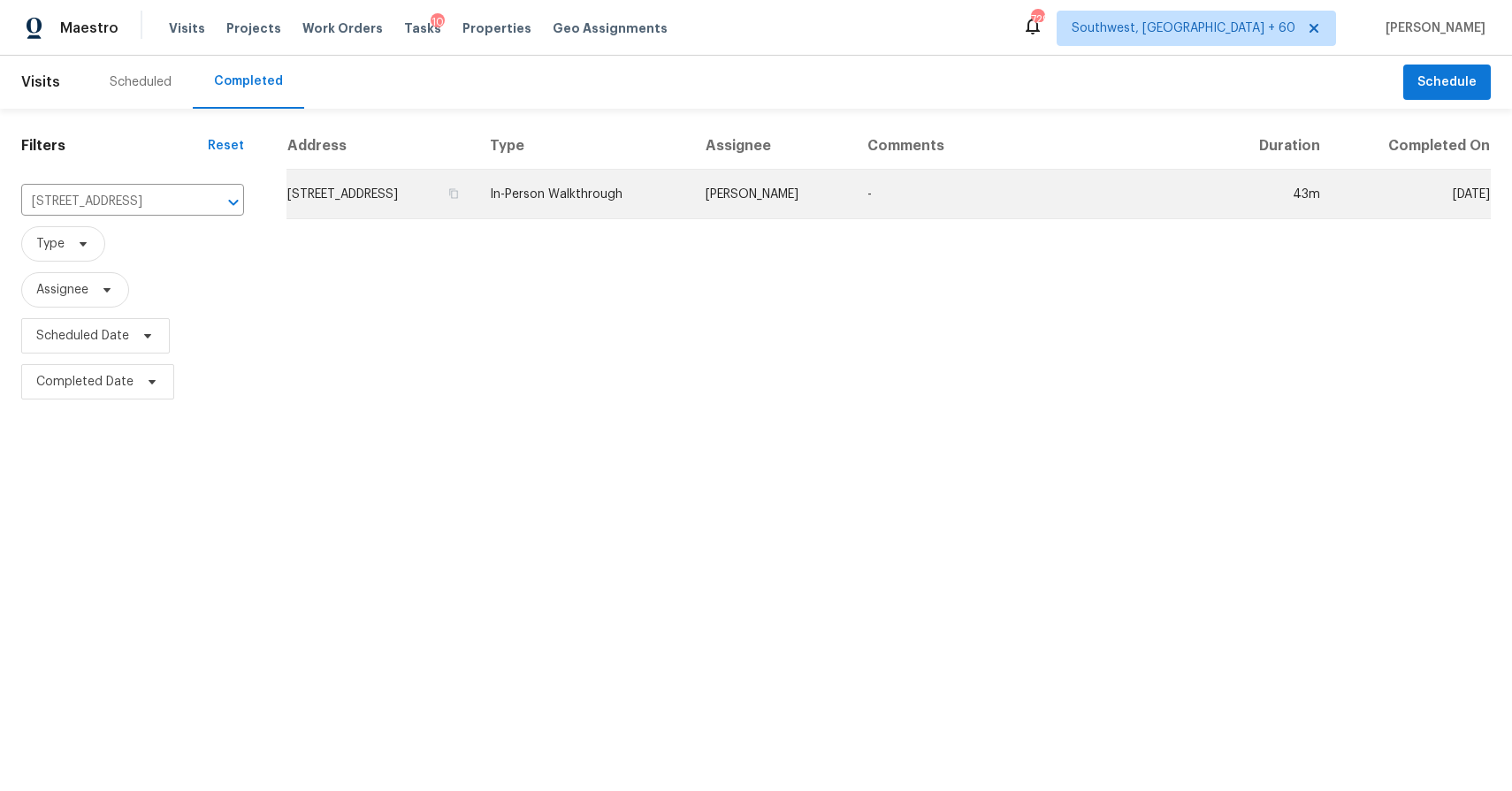
click at [853, 213] on td "Nick Christian" at bounding box center [772, 195] width 162 height 49
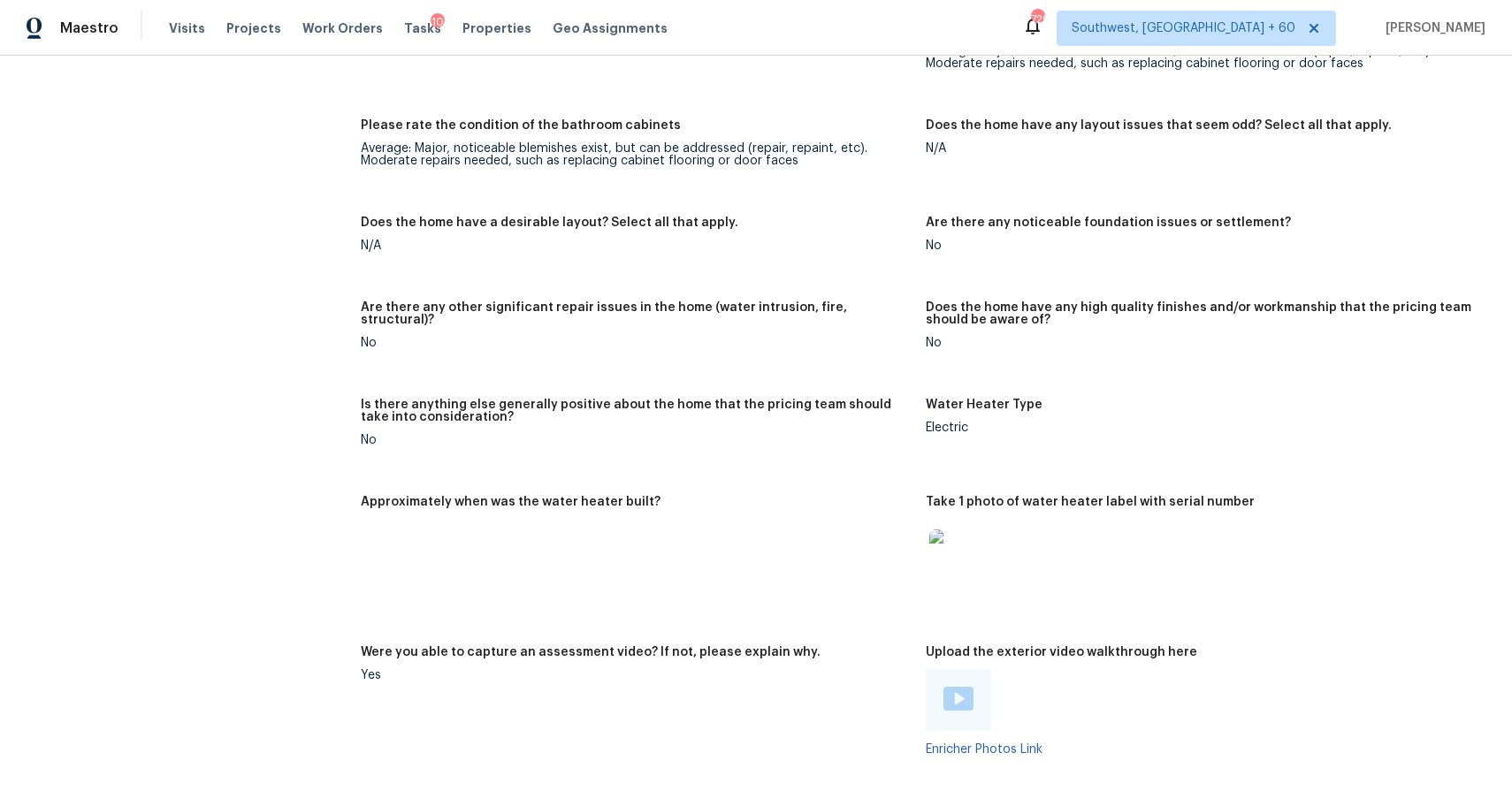
scroll to position [2846, 0]
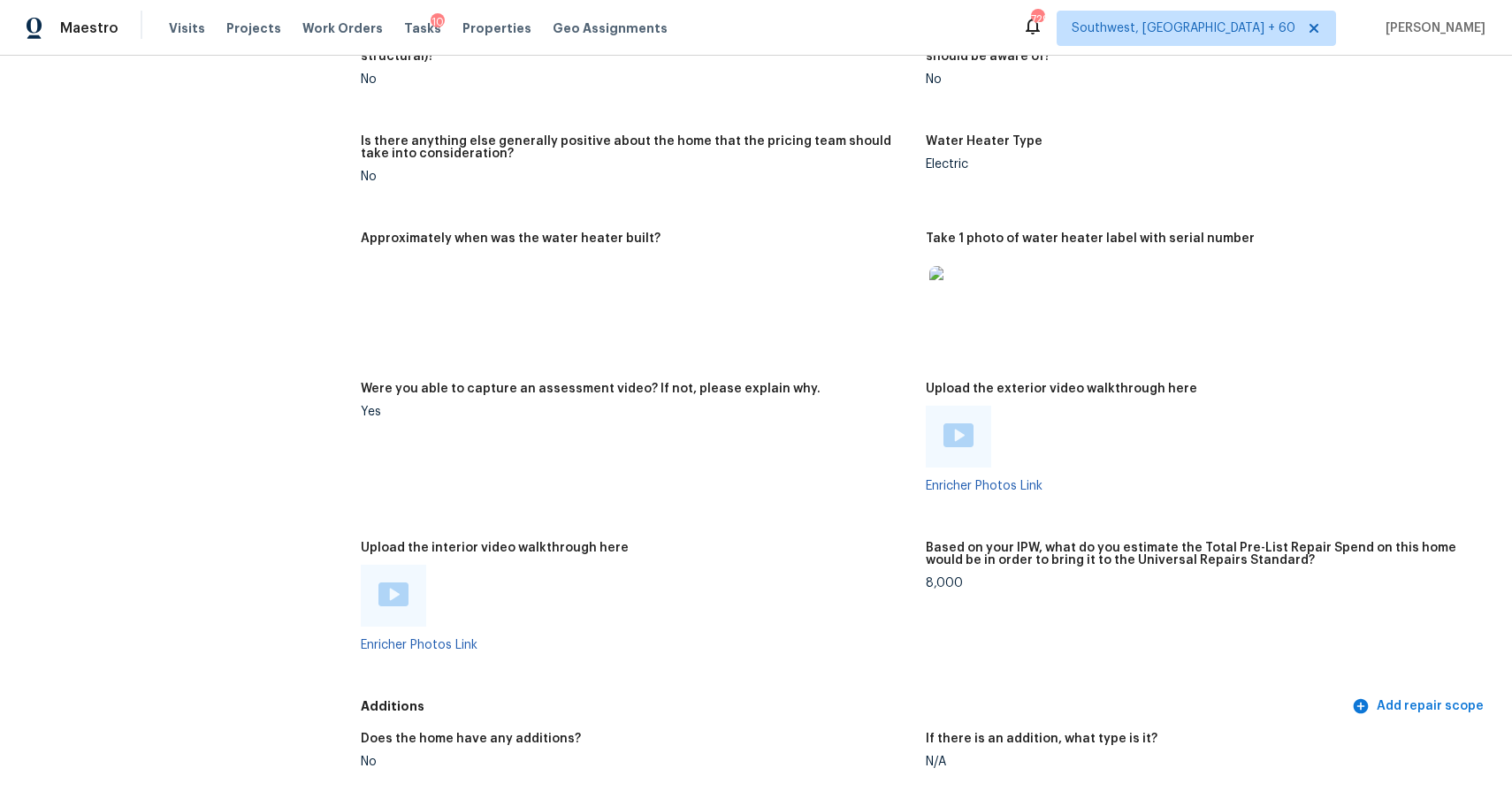
click at [389, 595] on img at bounding box center [393, 594] width 30 height 24
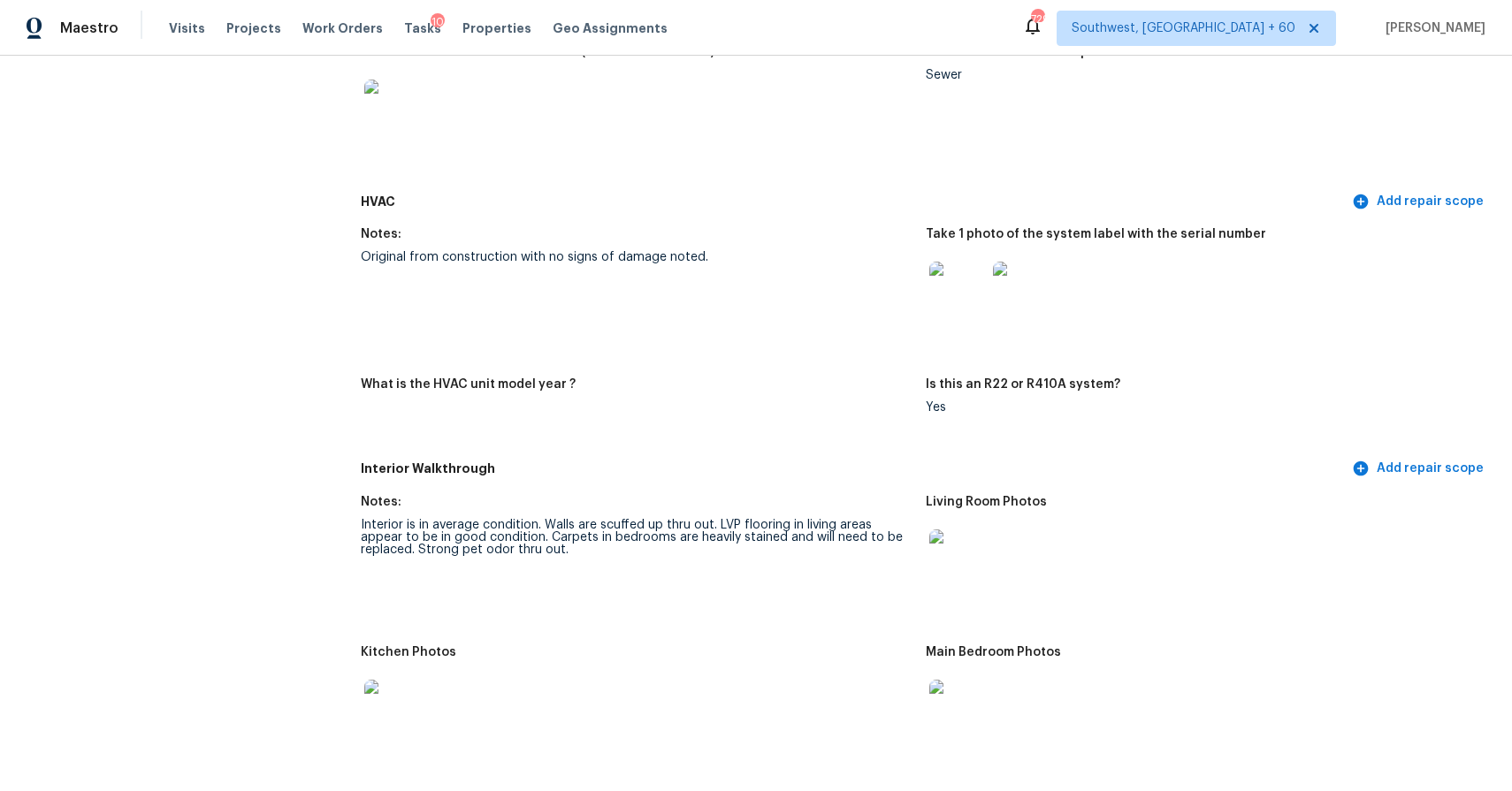
scroll to position [1237, 0]
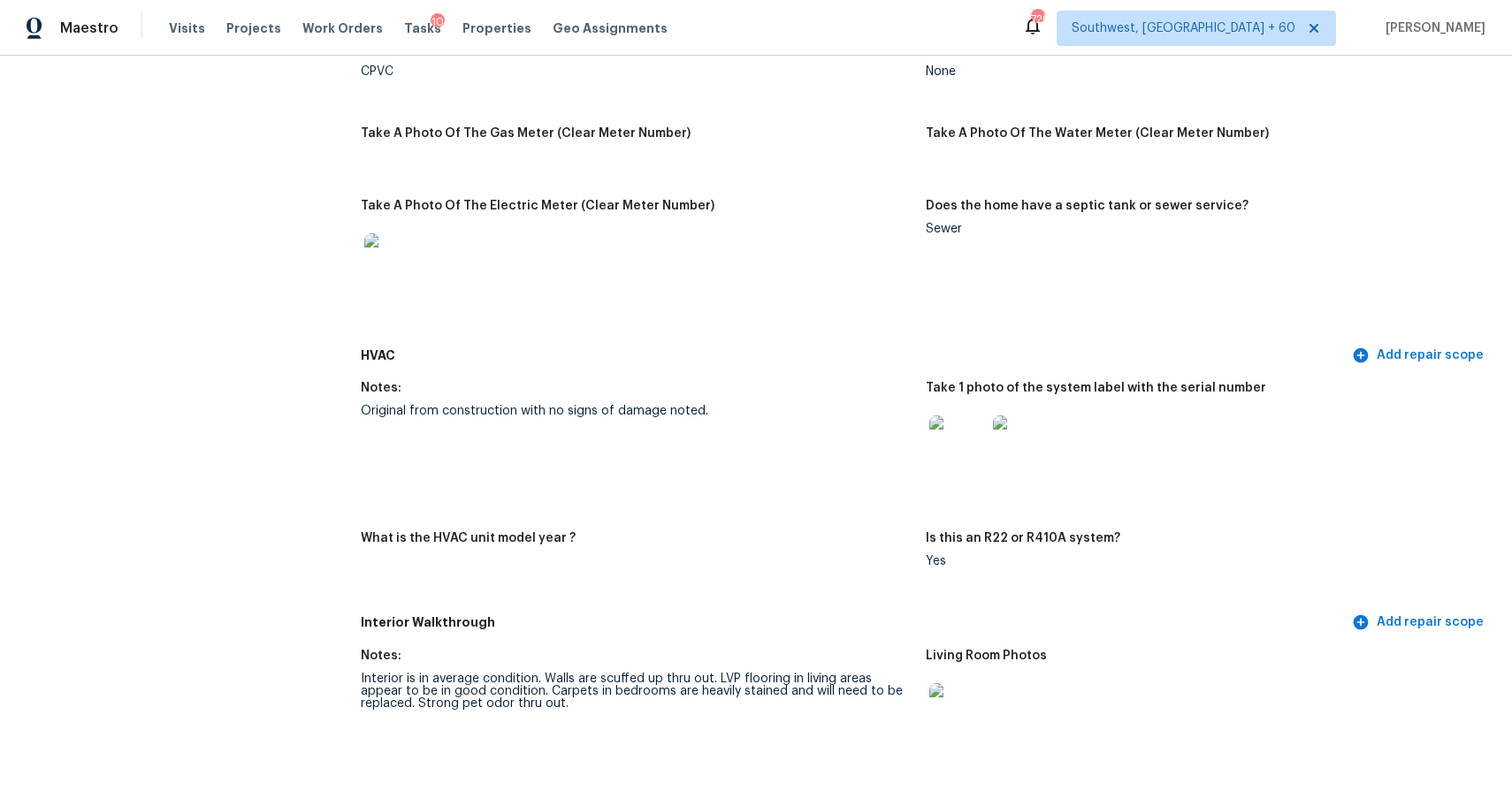
click at [948, 702] on img at bounding box center [957, 712] width 57 height 57
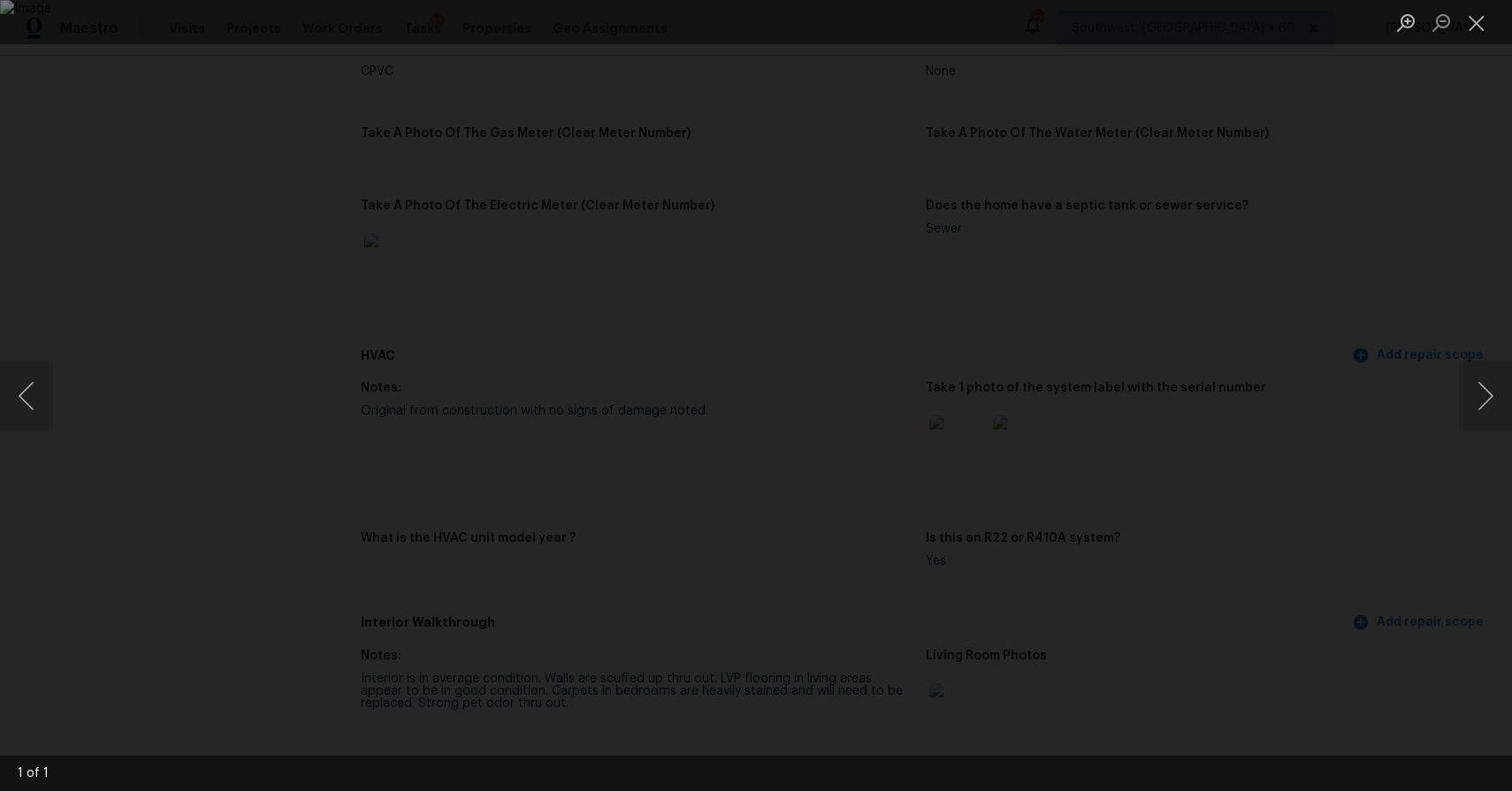
click at [1280, 417] on div "Lightbox" at bounding box center [756, 395] width 1512 height 791
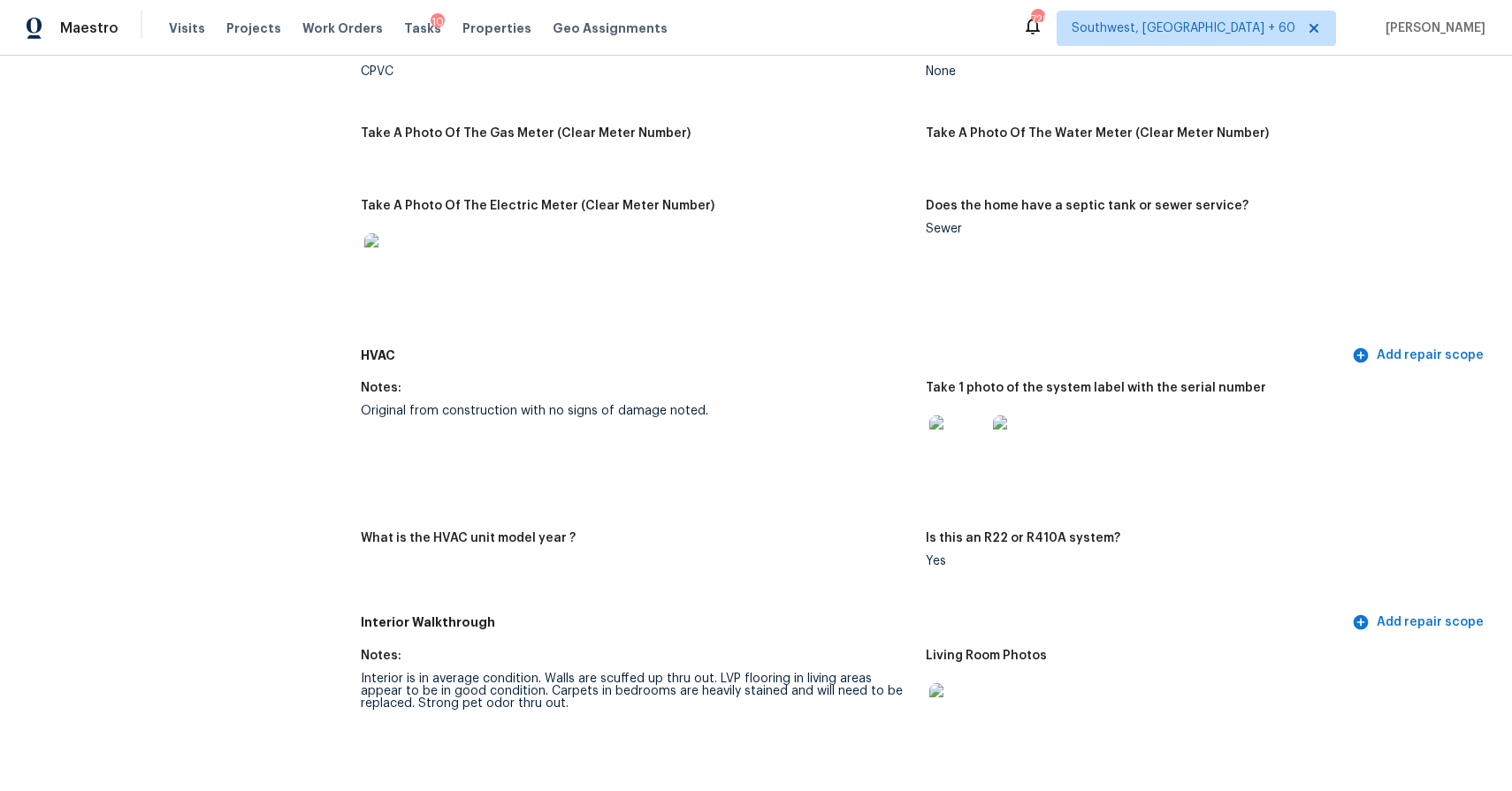
scroll to position [1494, 0]
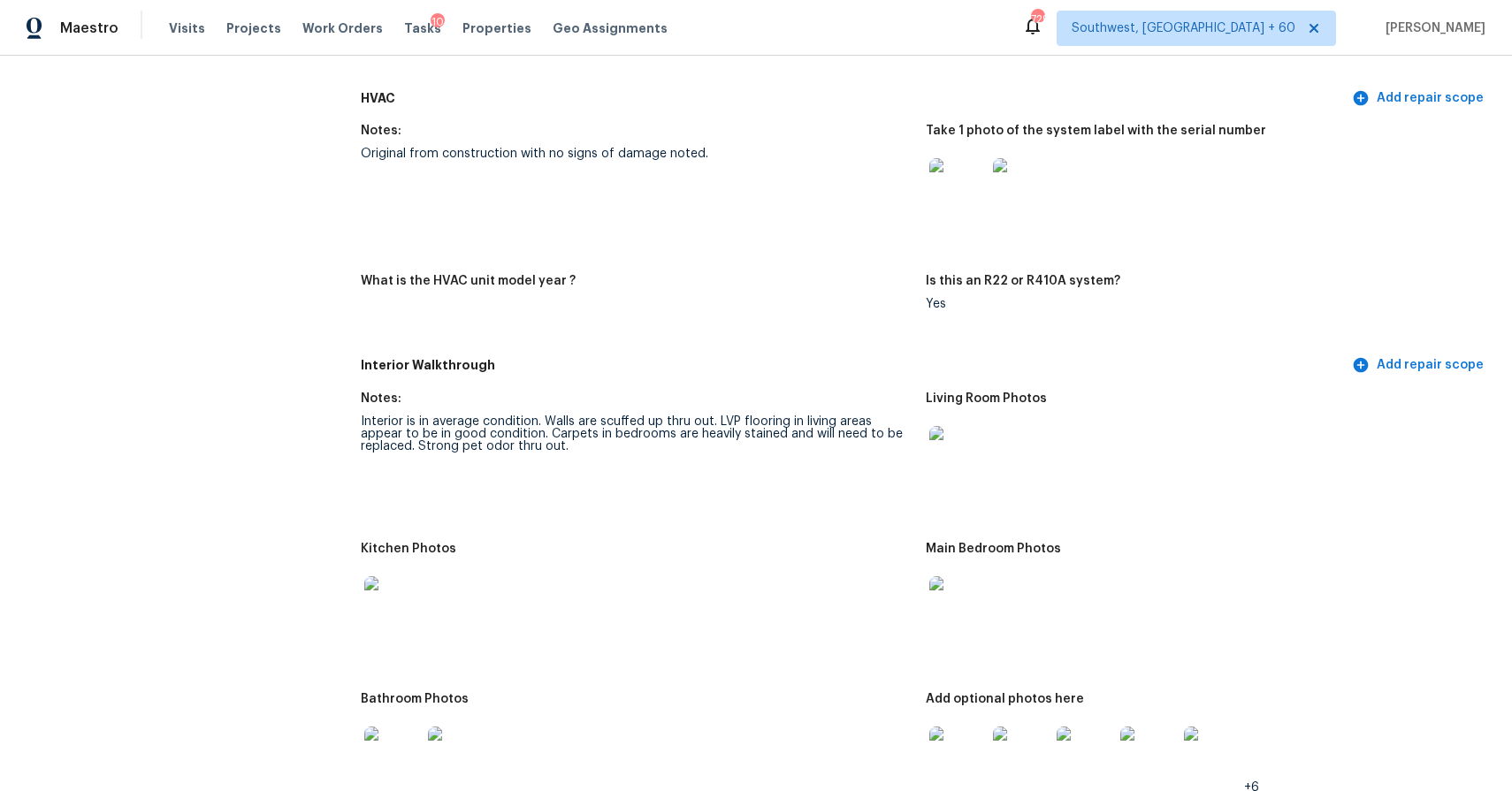
click at [968, 598] on img at bounding box center [957, 605] width 57 height 57
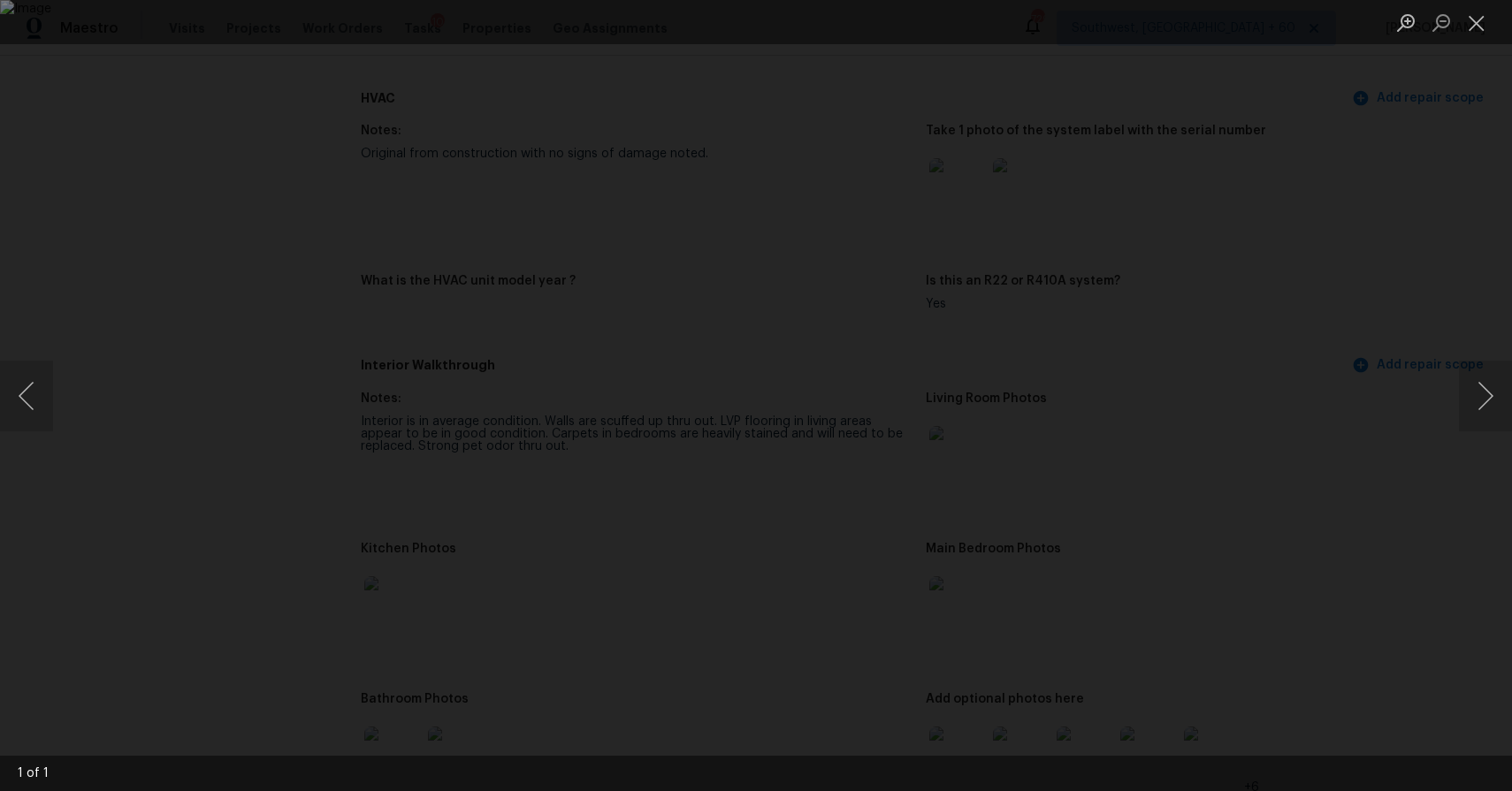
click at [1352, 456] on div "Lightbox" at bounding box center [756, 395] width 1512 height 791
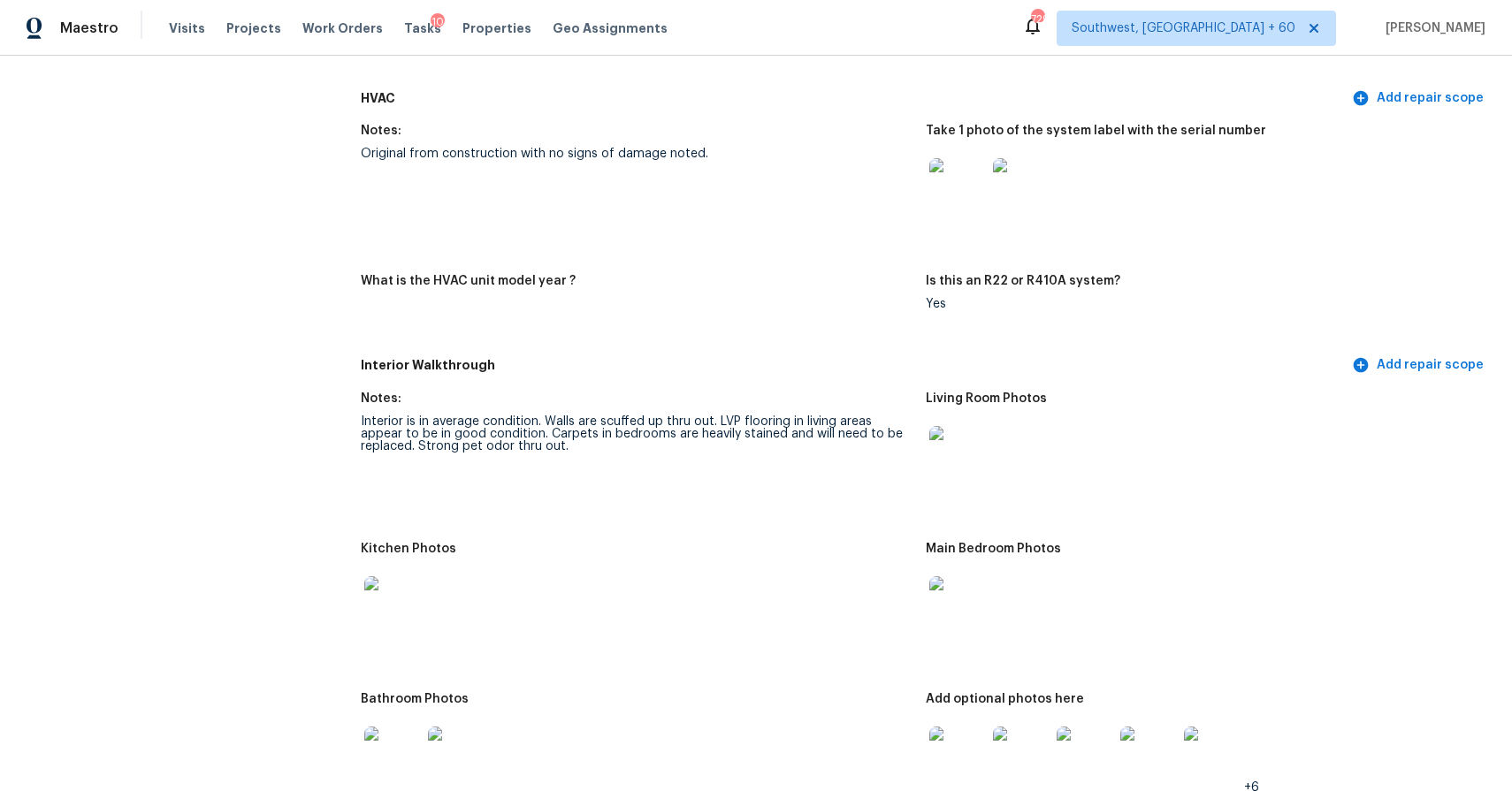
click at [1352, 456] on div "Lightbox" at bounding box center [756, 395] width 1512 height 791
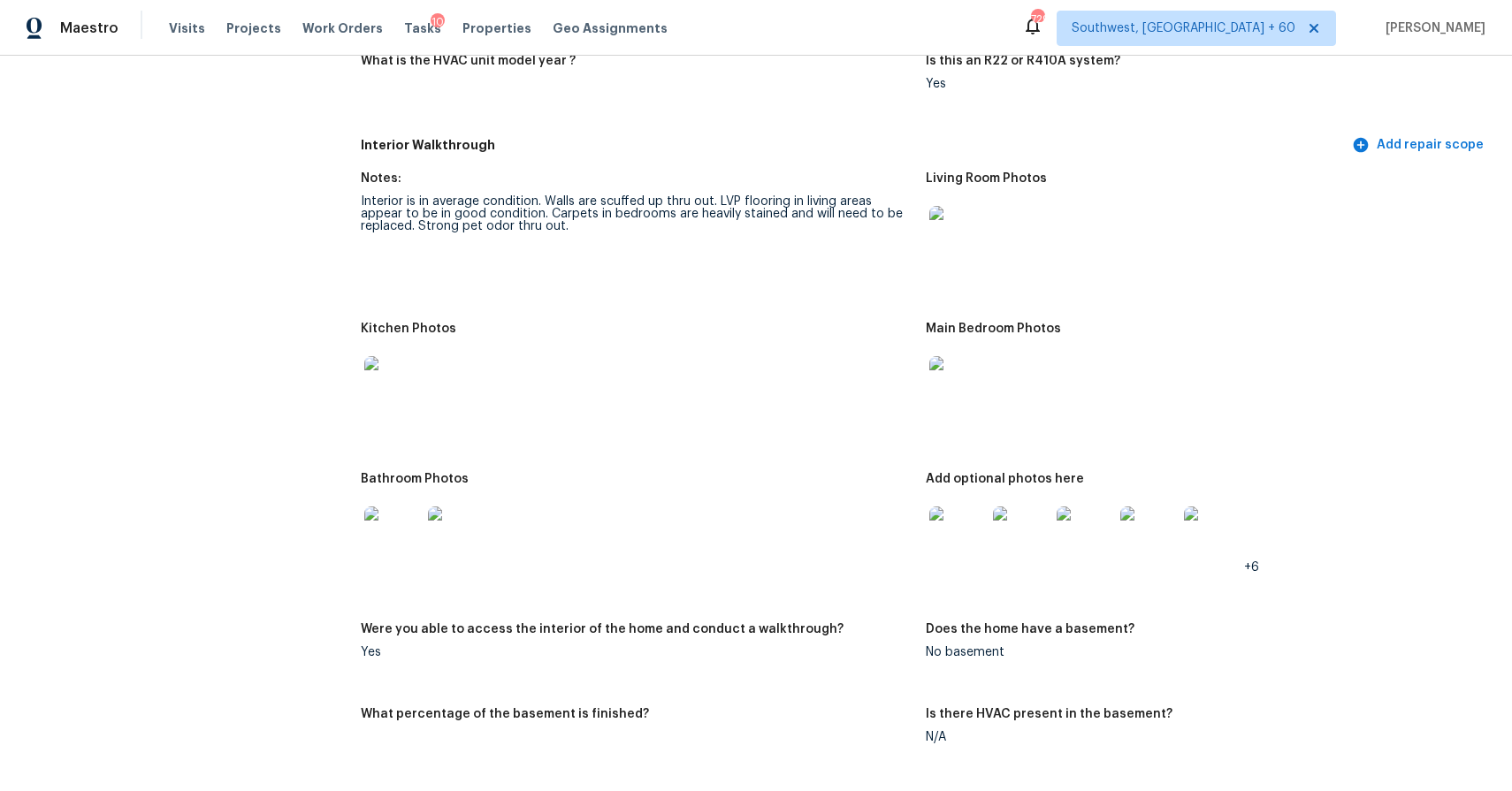
scroll to position [1806, 0]
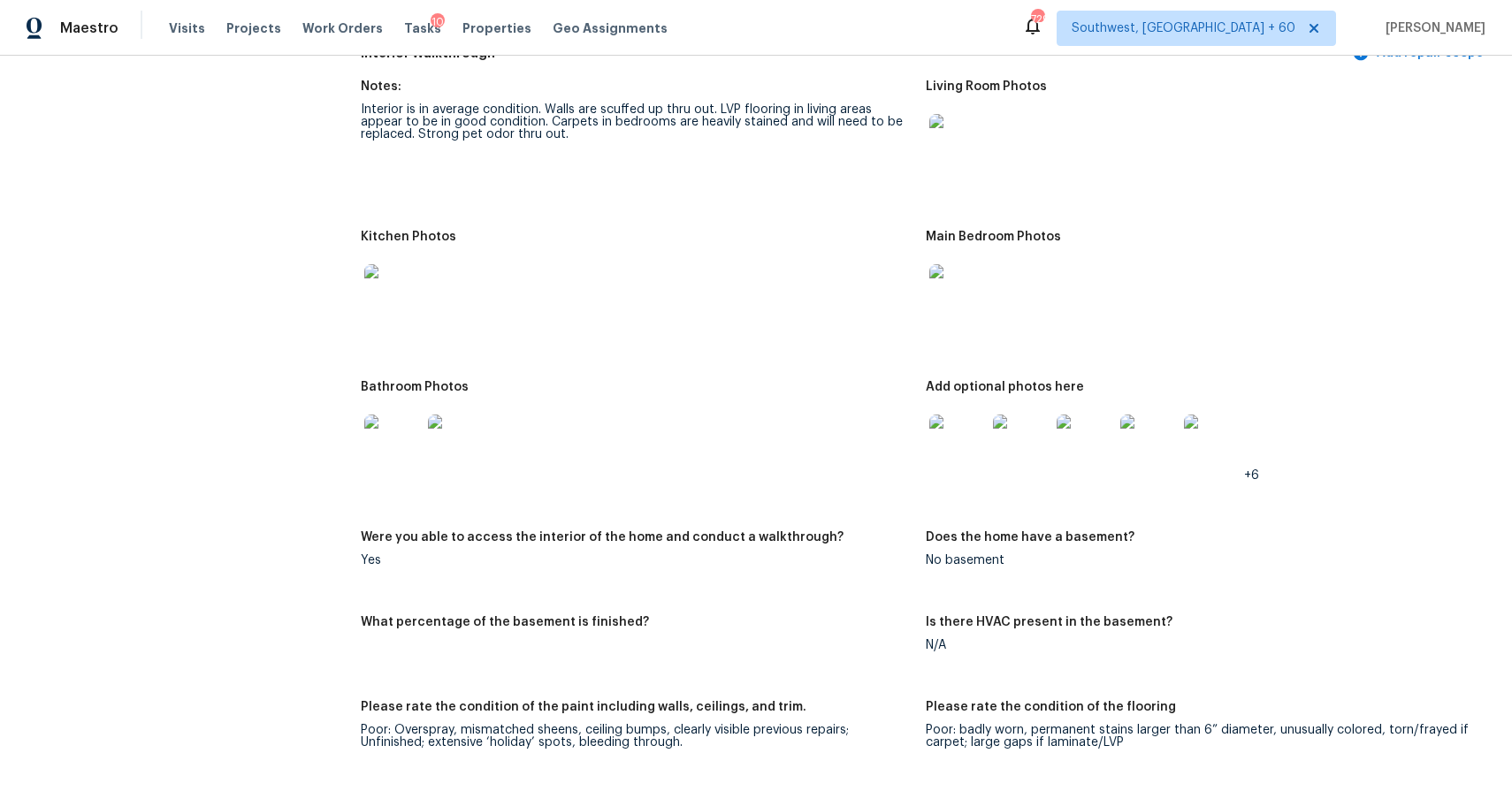
click at [954, 433] on img at bounding box center [957, 443] width 57 height 57
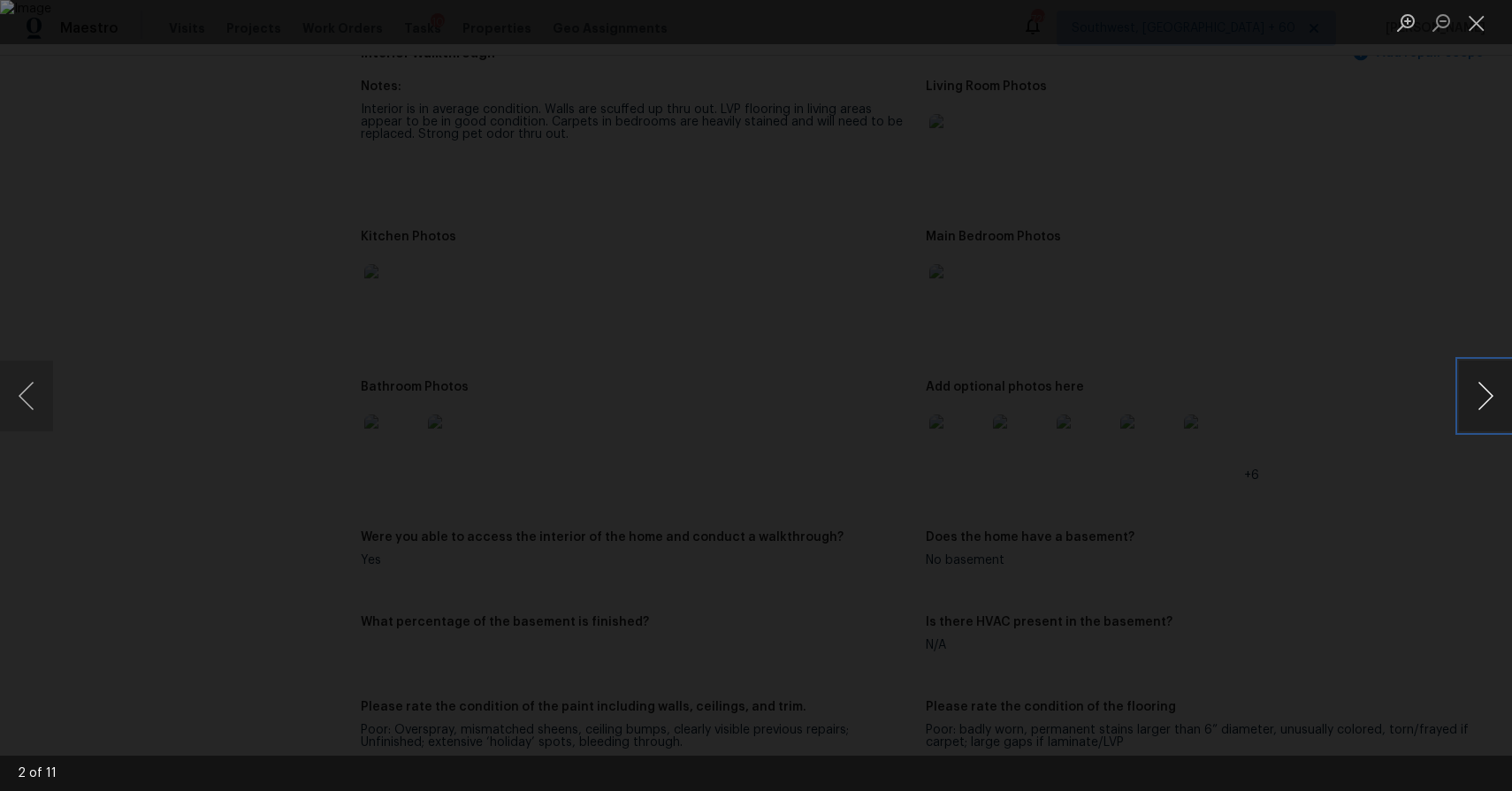
click at [1485, 385] on button "Next image" at bounding box center [1486, 396] width 53 height 71
click at [1479, 387] on button "Next image" at bounding box center [1486, 396] width 53 height 71
click at [654, 170] on img "Lightbox" at bounding box center [756, 395] width 1512 height 791
click at [1280, 171] on div "Lightbox" at bounding box center [756, 395] width 1512 height 791
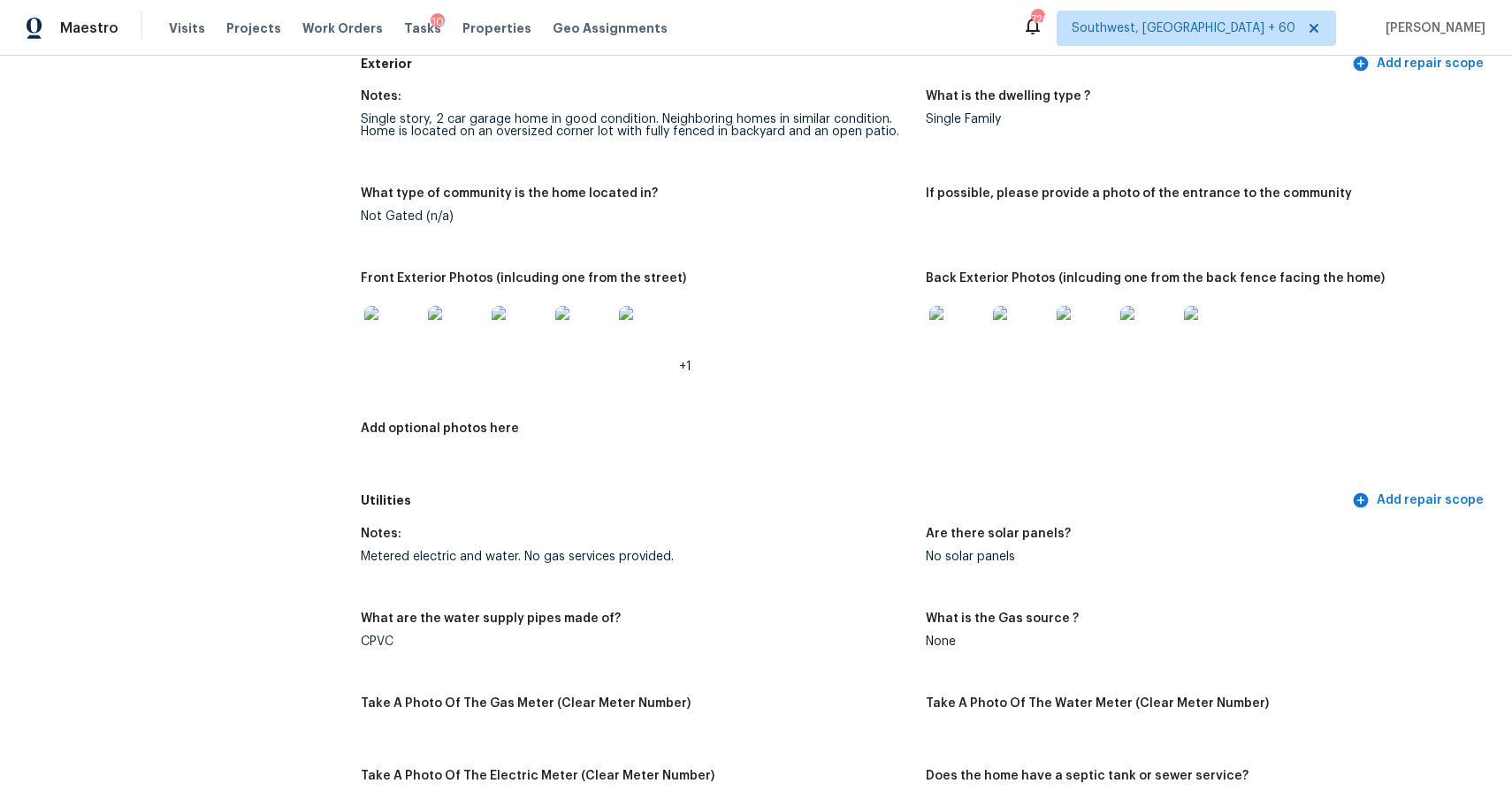
scroll to position [661, 0]
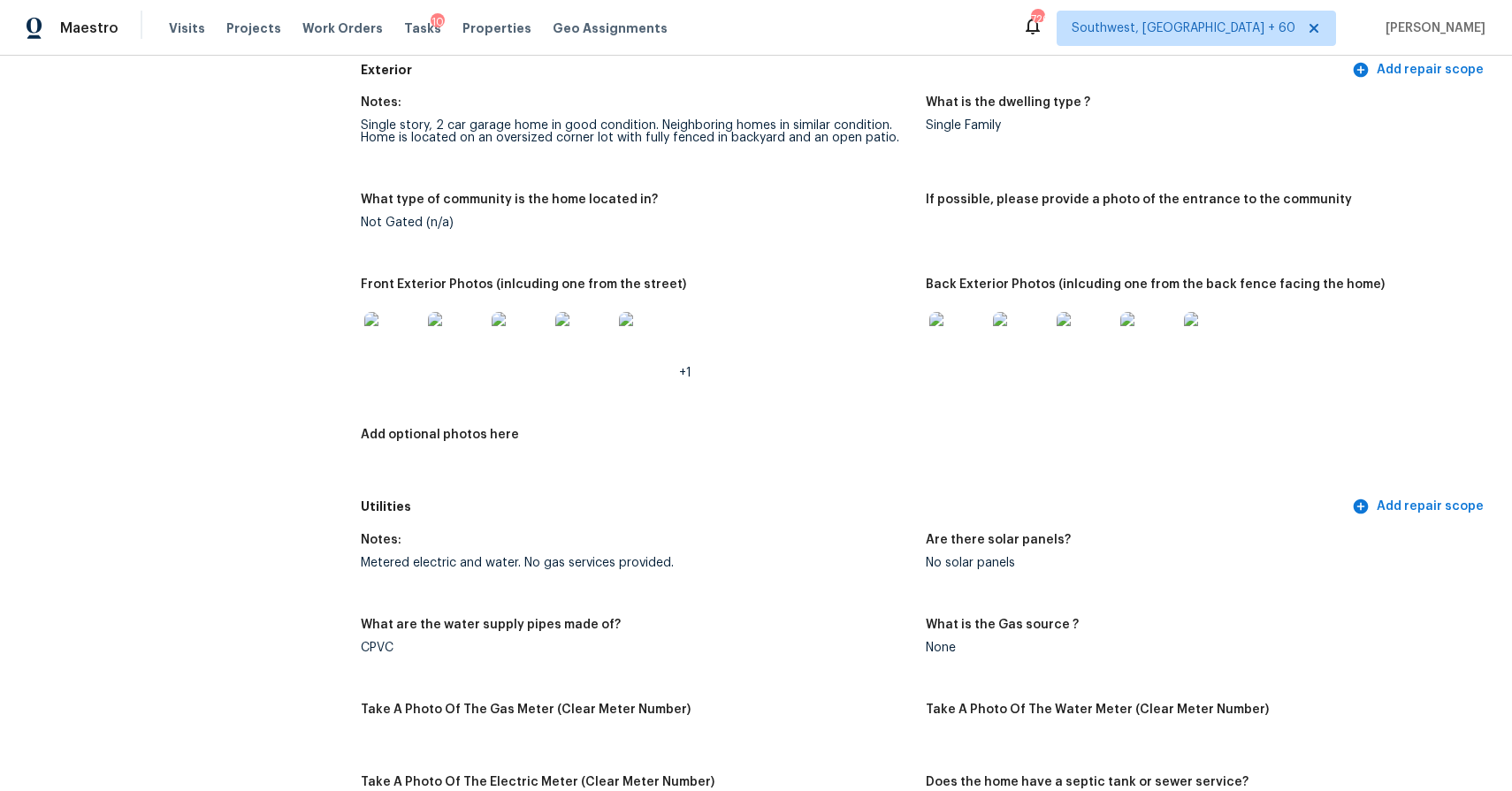
click at [378, 335] on img at bounding box center [392, 340] width 57 height 57
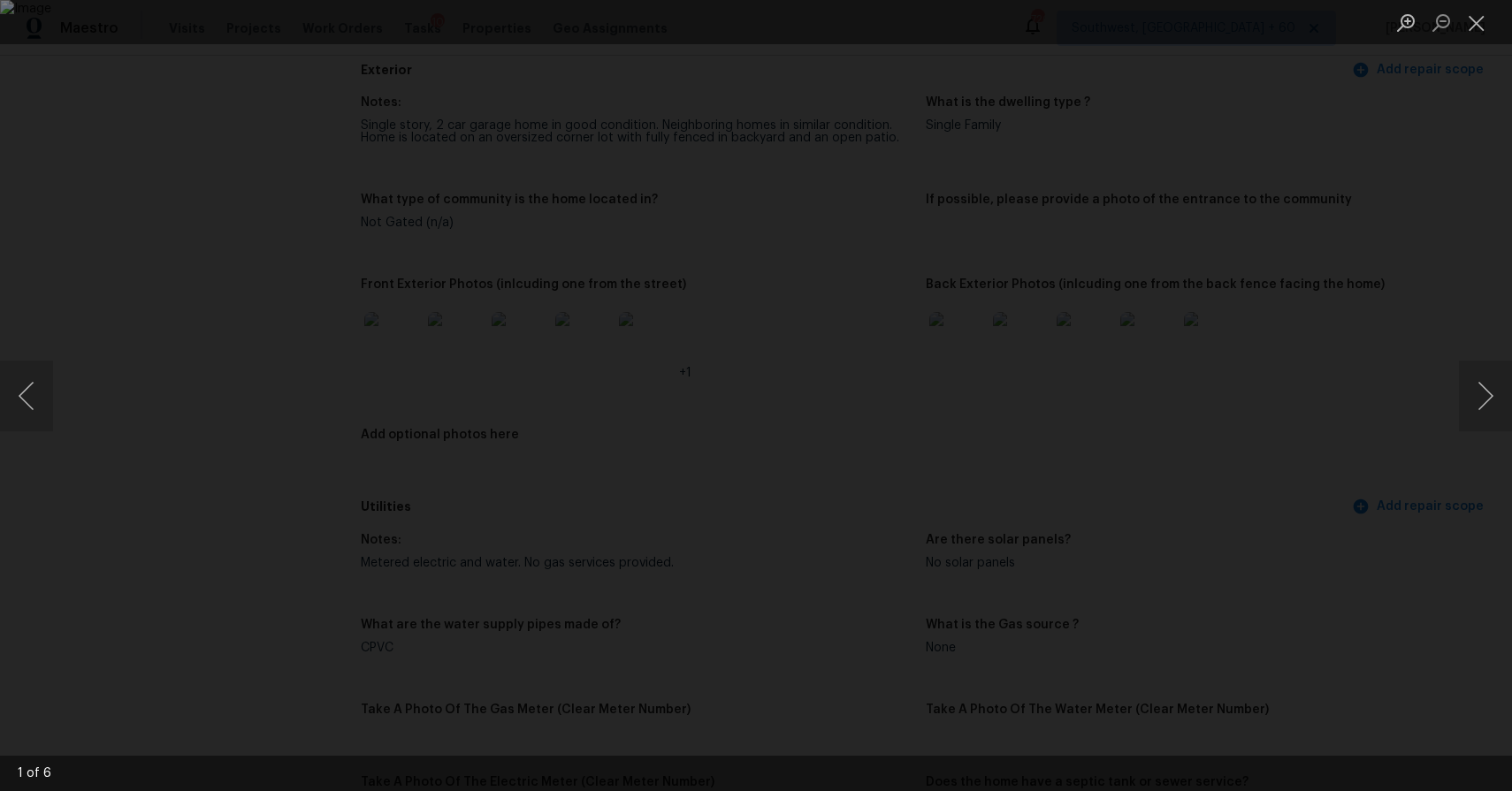
click at [1344, 362] on div "Lightbox" at bounding box center [756, 395] width 1512 height 791
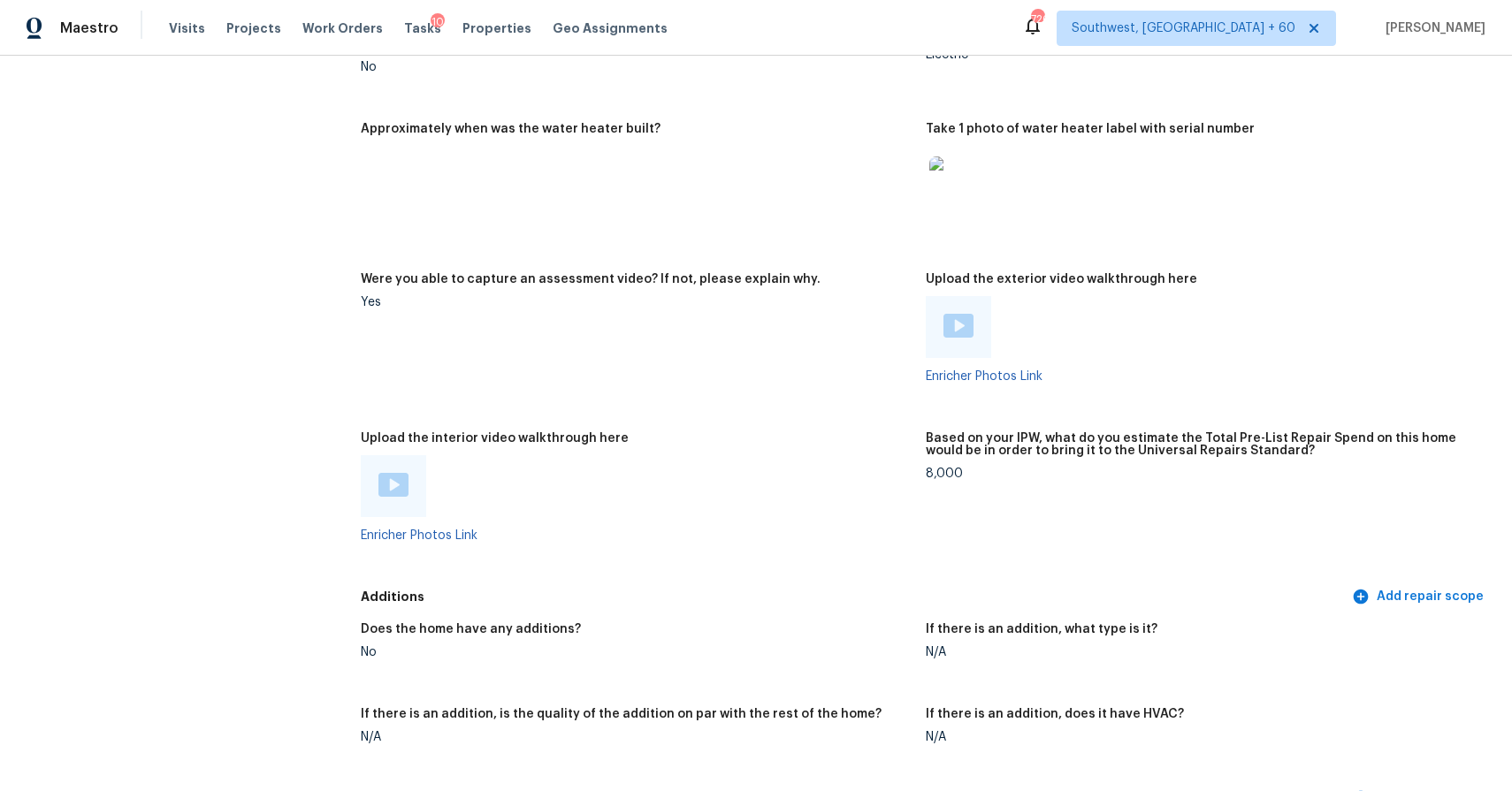
scroll to position [2532, 0]
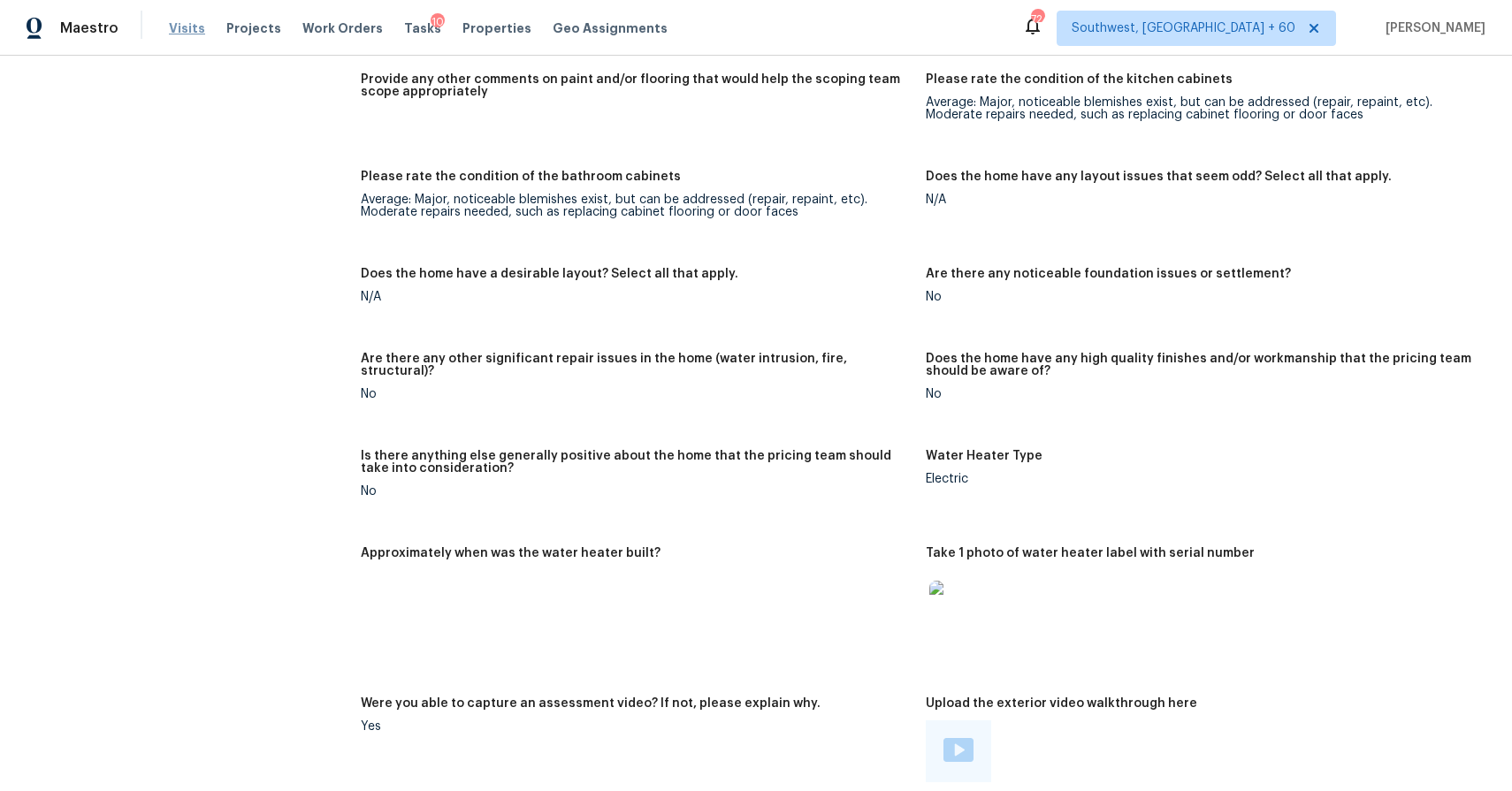
click at [170, 31] on span "Visits" at bounding box center [187, 28] width 36 height 18
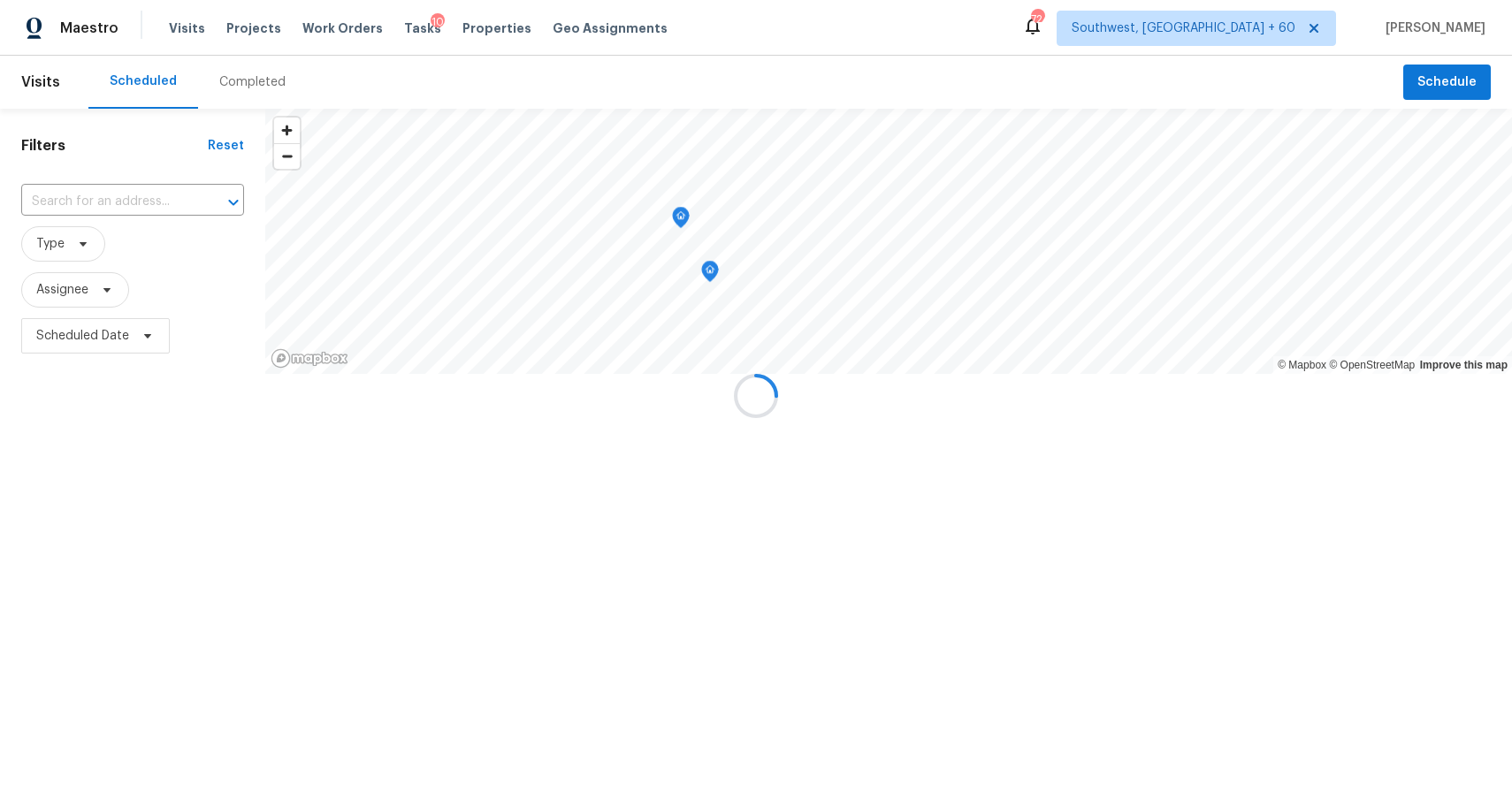
click at [231, 71] on div at bounding box center [756, 395] width 1512 height 791
click at [251, 75] on div at bounding box center [756, 395] width 1512 height 791
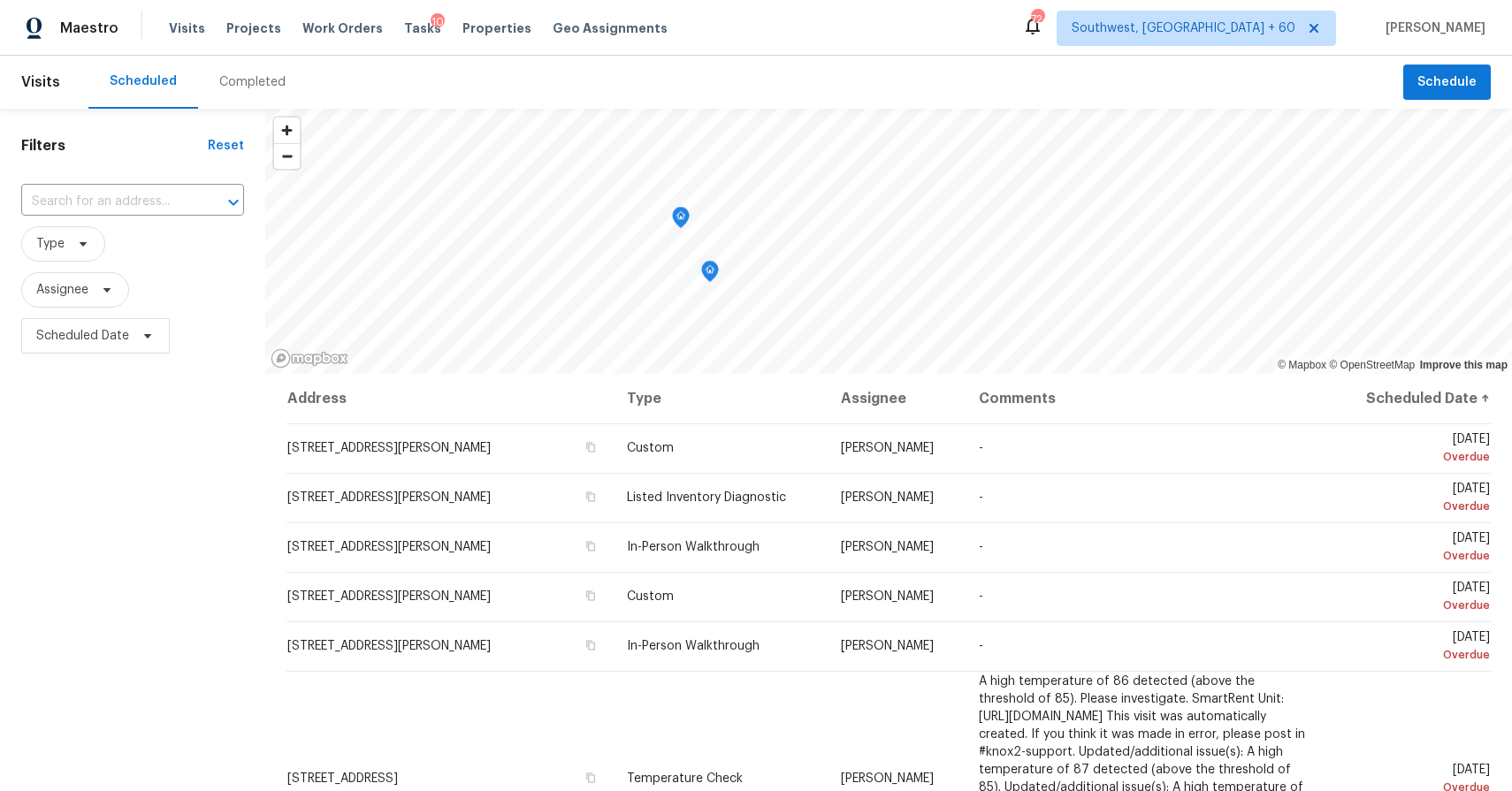
click at [274, 56] on div "Completed" at bounding box center [252, 82] width 109 height 53
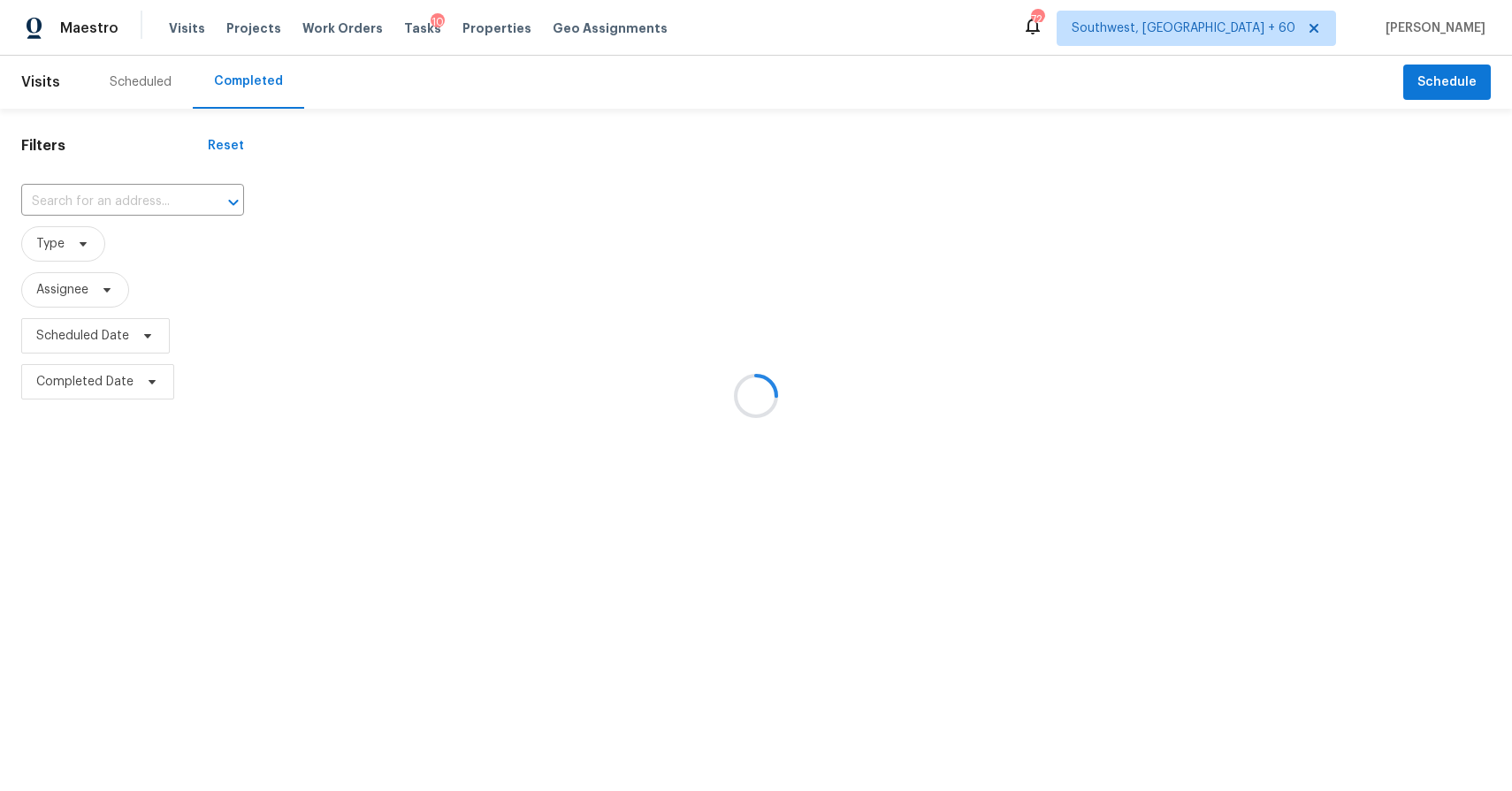
click at [124, 195] on div at bounding box center [756, 395] width 1512 height 791
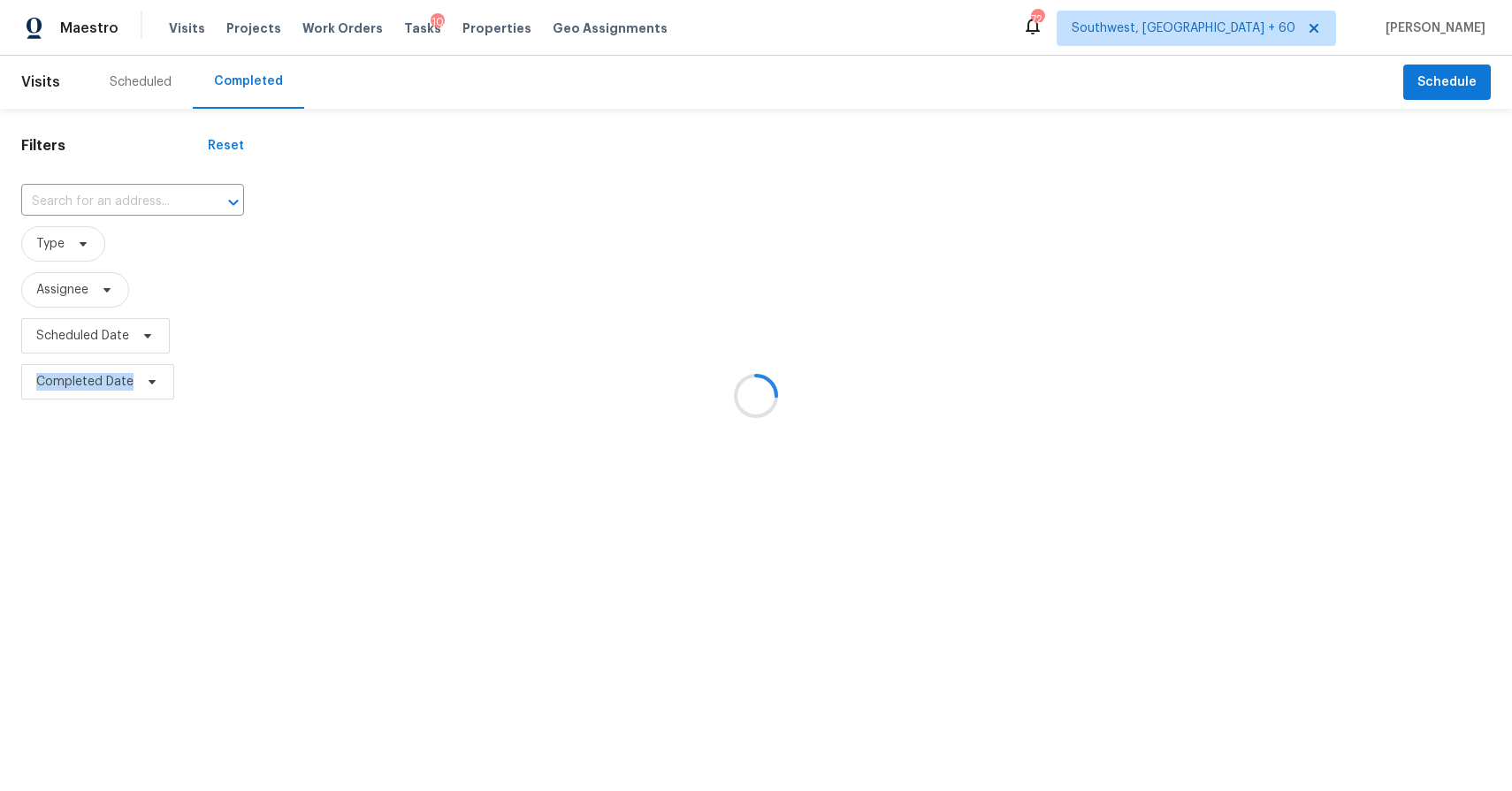
click at [124, 195] on div at bounding box center [756, 395] width 1512 height 791
click at [99, 196] on div at bounding box center [756, 395] width 1512 height 791
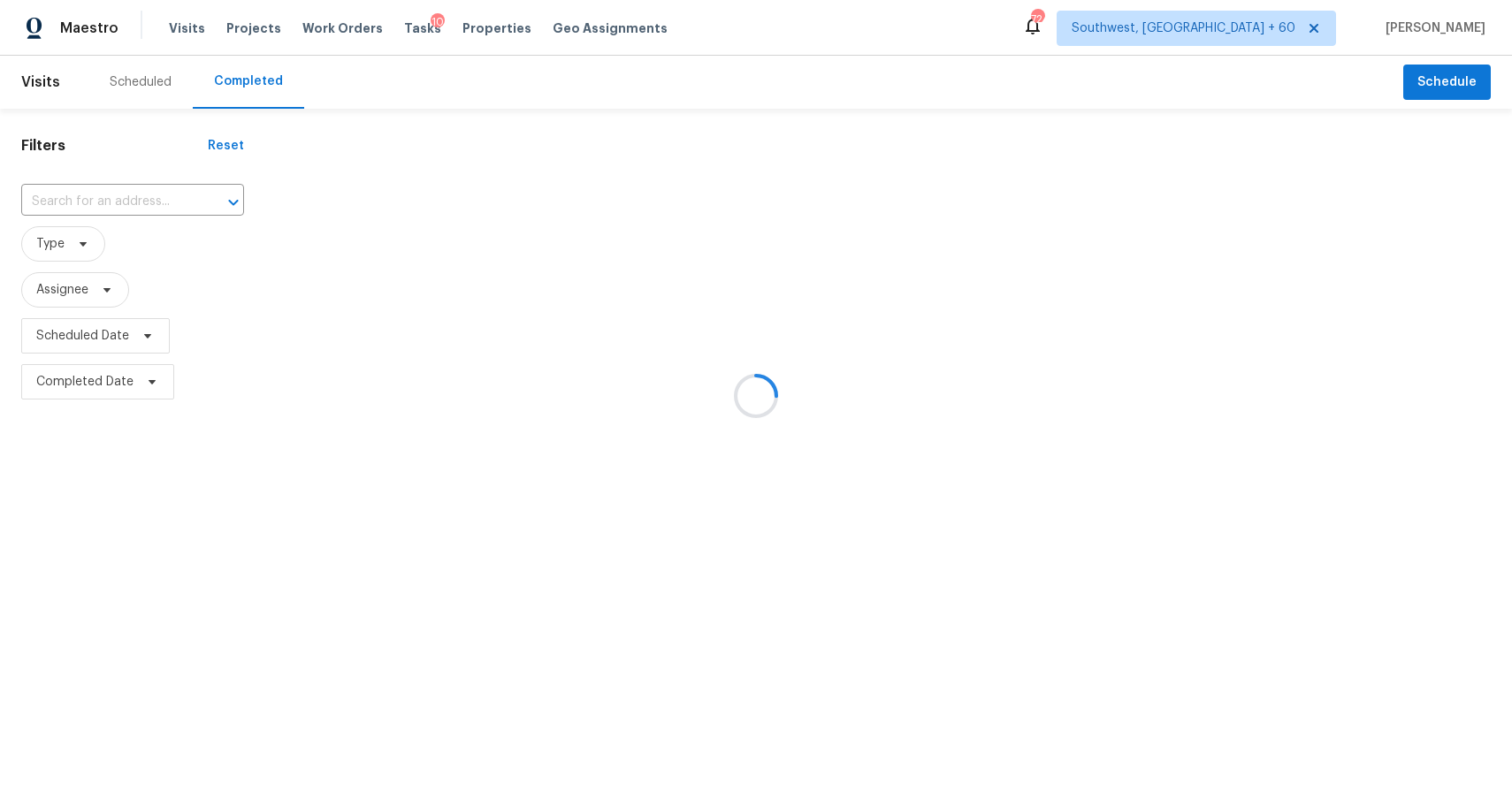
click at [99, 196] on div at bounding box center [756, 395] width 1512 height 791
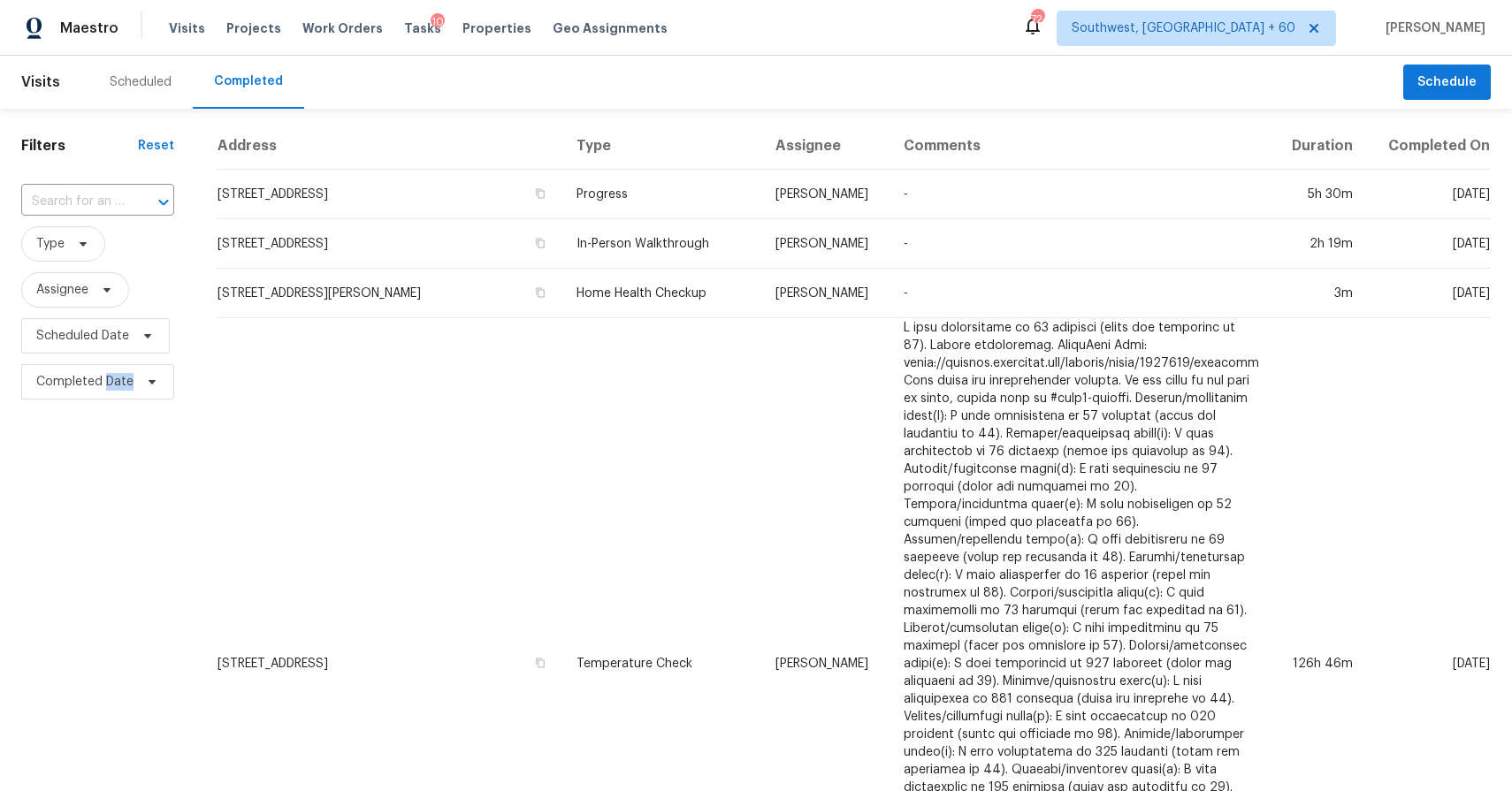
click at [99, 196] on input "text" at bounding box center [72, 201] width 103 height 27
paste input "610 S 8th St Lake Wales, FL, 33853"
type input "610 S 8th St Lake Wales, FL, 33853"
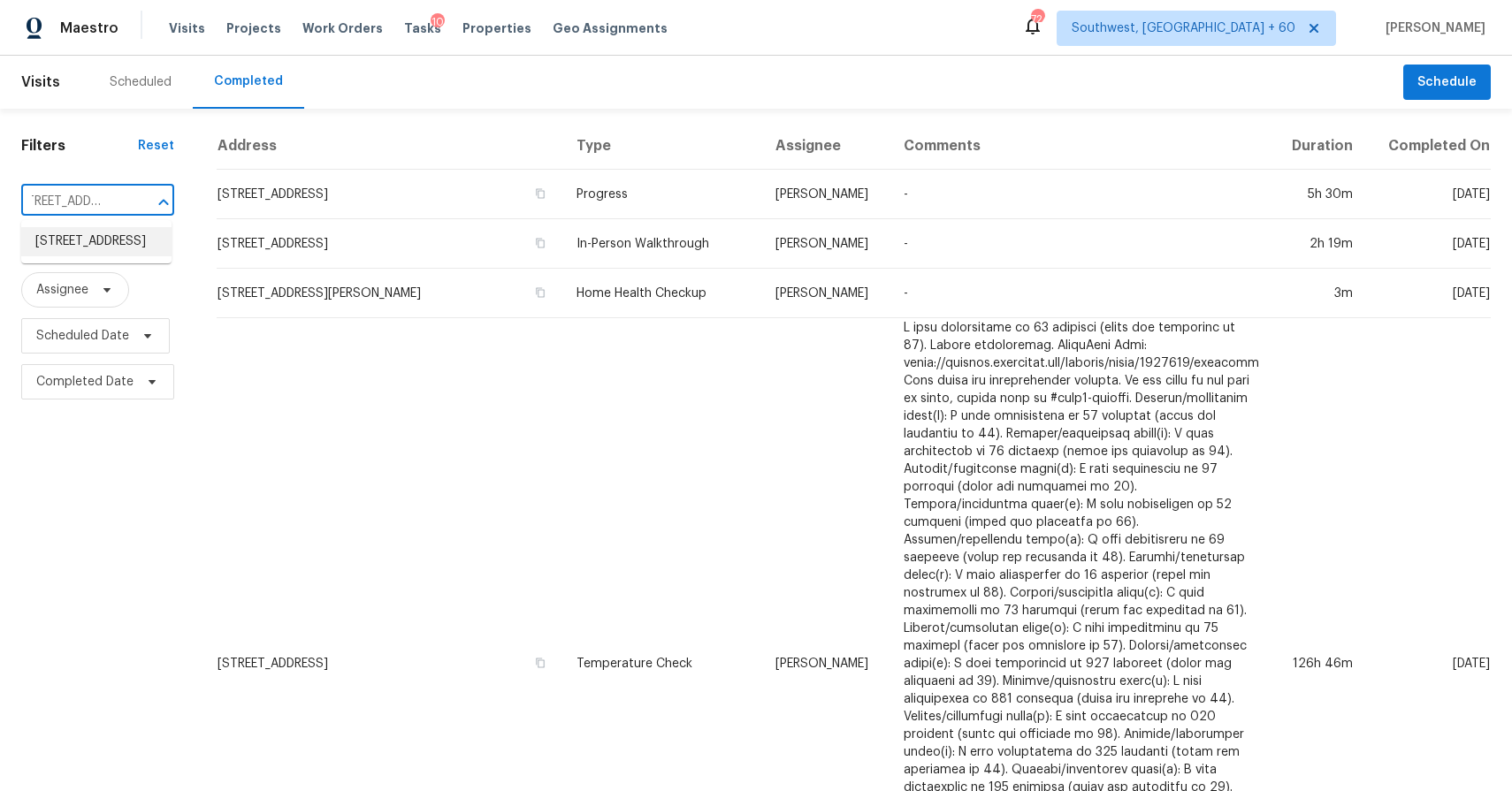
click at [97, 236] on li "610 S 8th St, Lake Wales, FL 33853" at bounding box center [95, 241] width 150 height 29
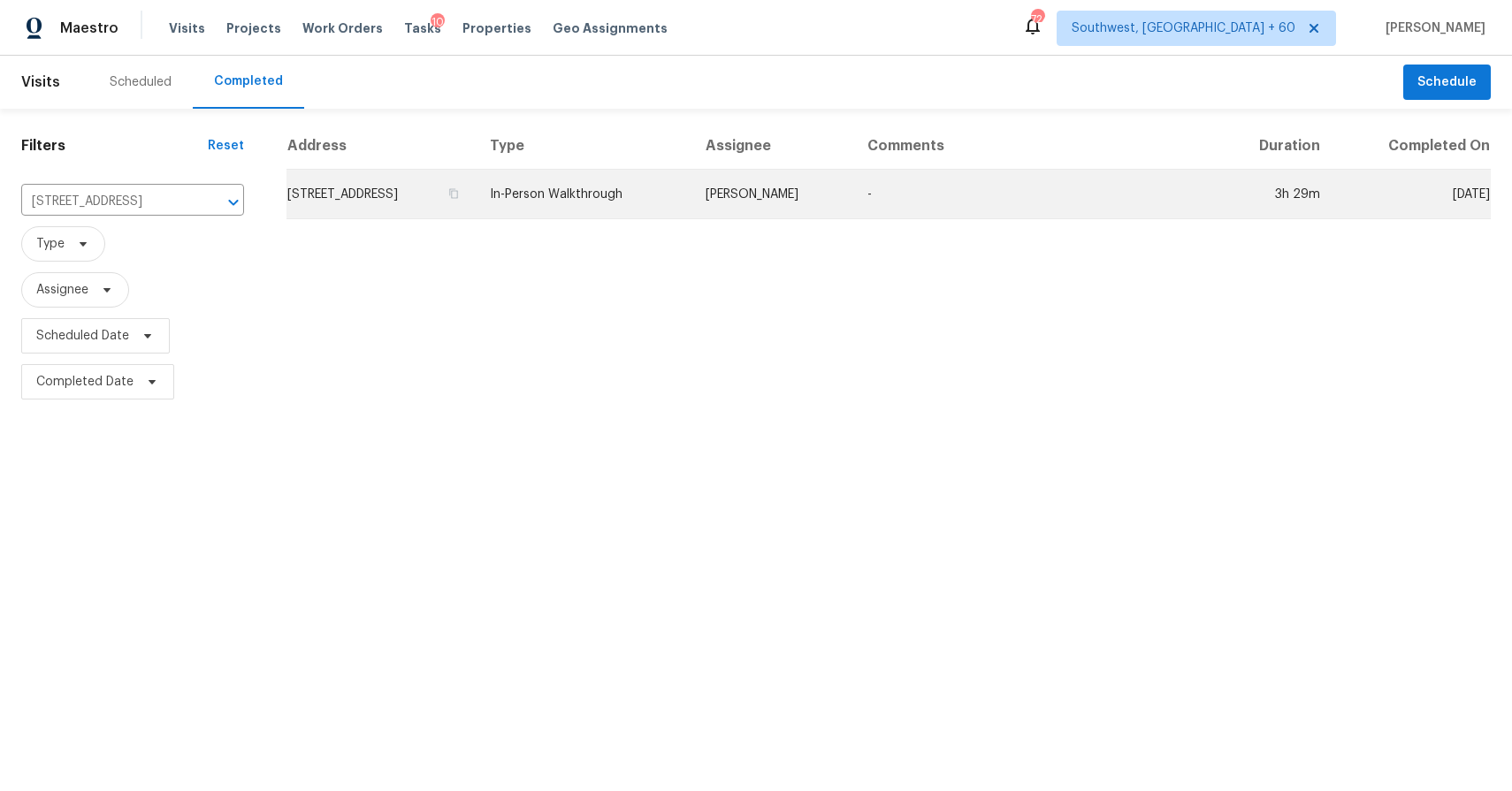
click at [692, 181] on td "In-Person Walkthrough" at bounding box center [583, 195] width 215 height 49
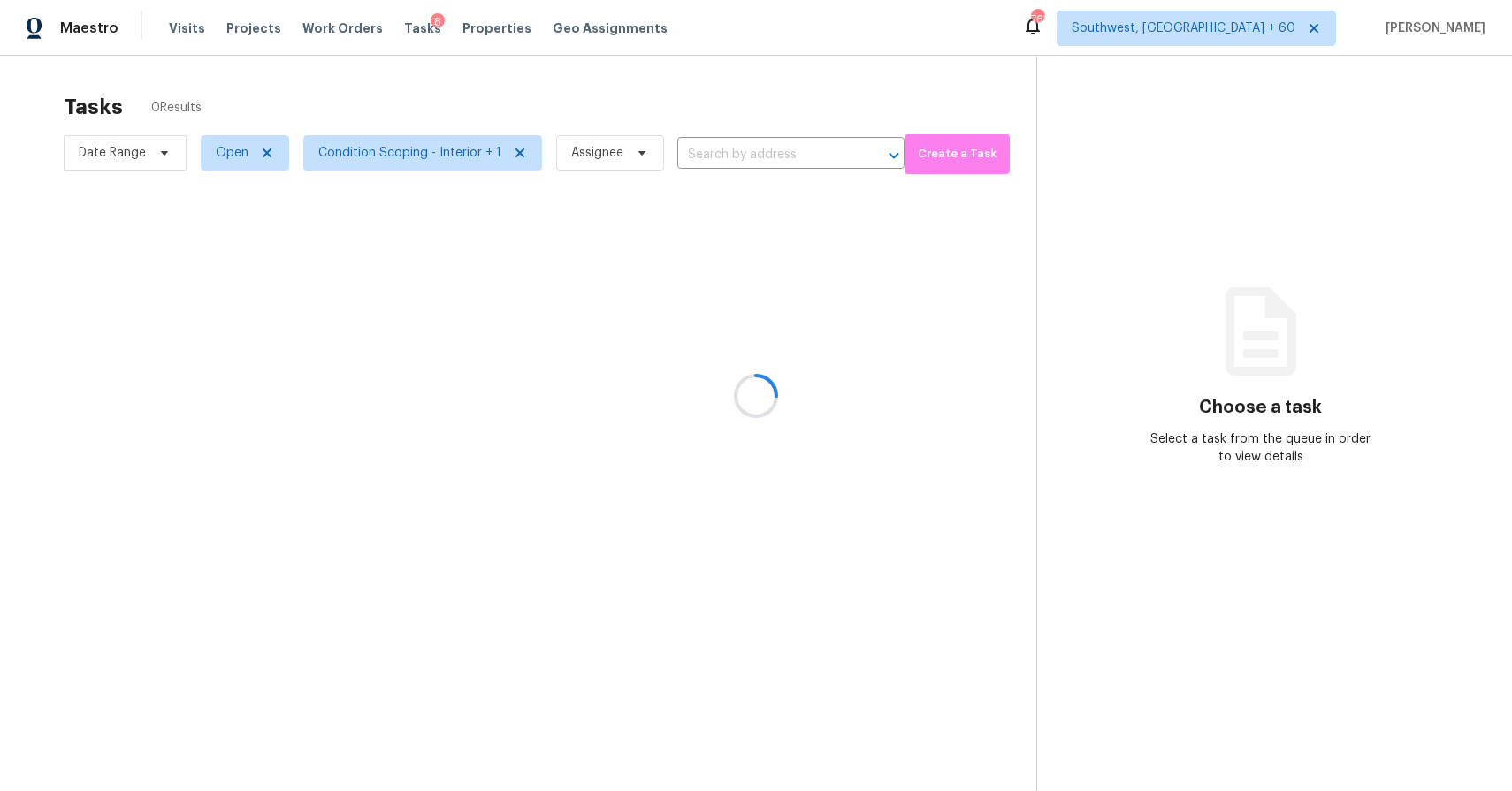
click at [154, 148] on div at bounding box center [756, 395] width 1512 height 791
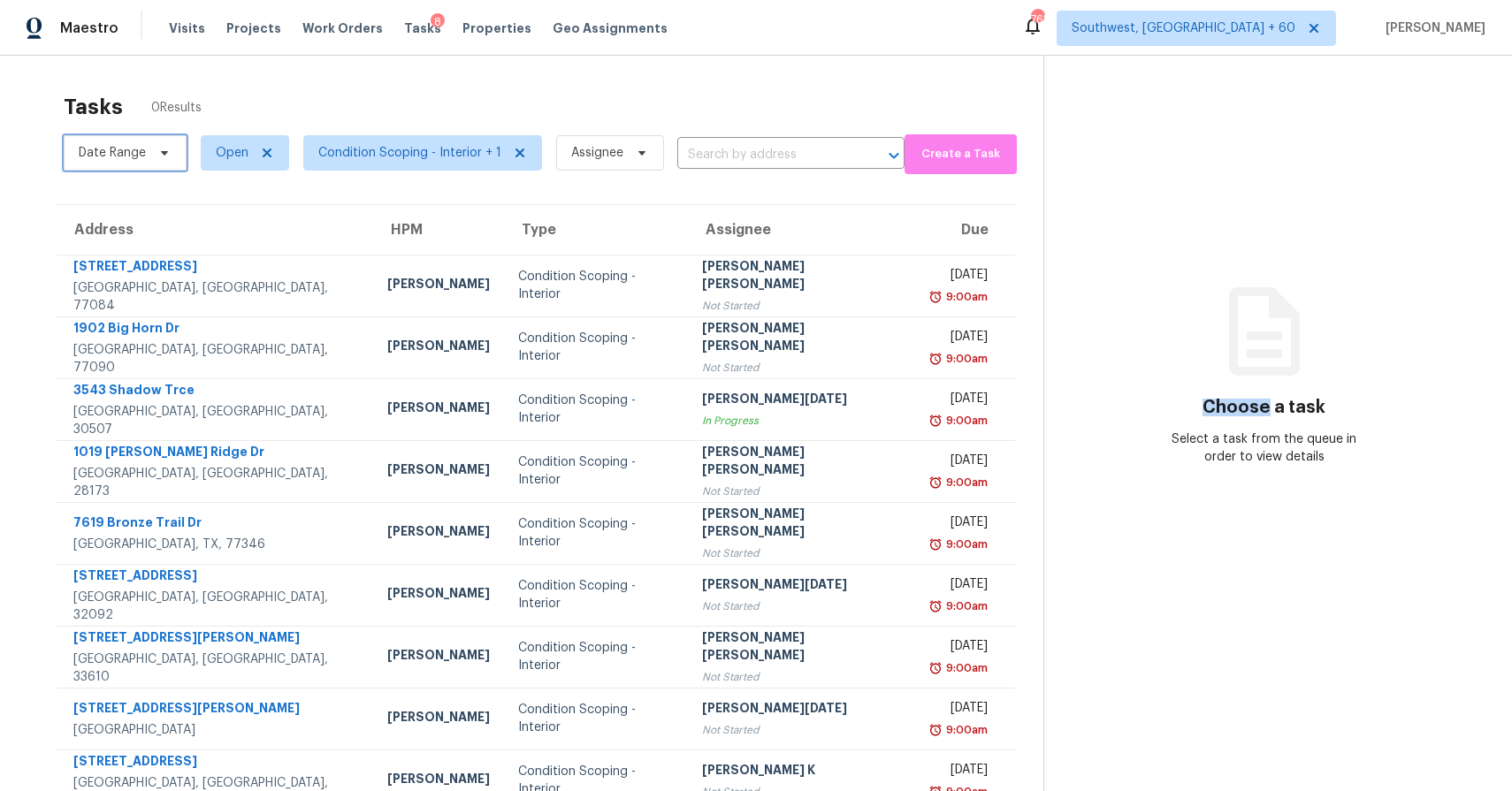
click at [146, 140] on span "Date Range" at bounding box center [125, 152] width 123 height 35
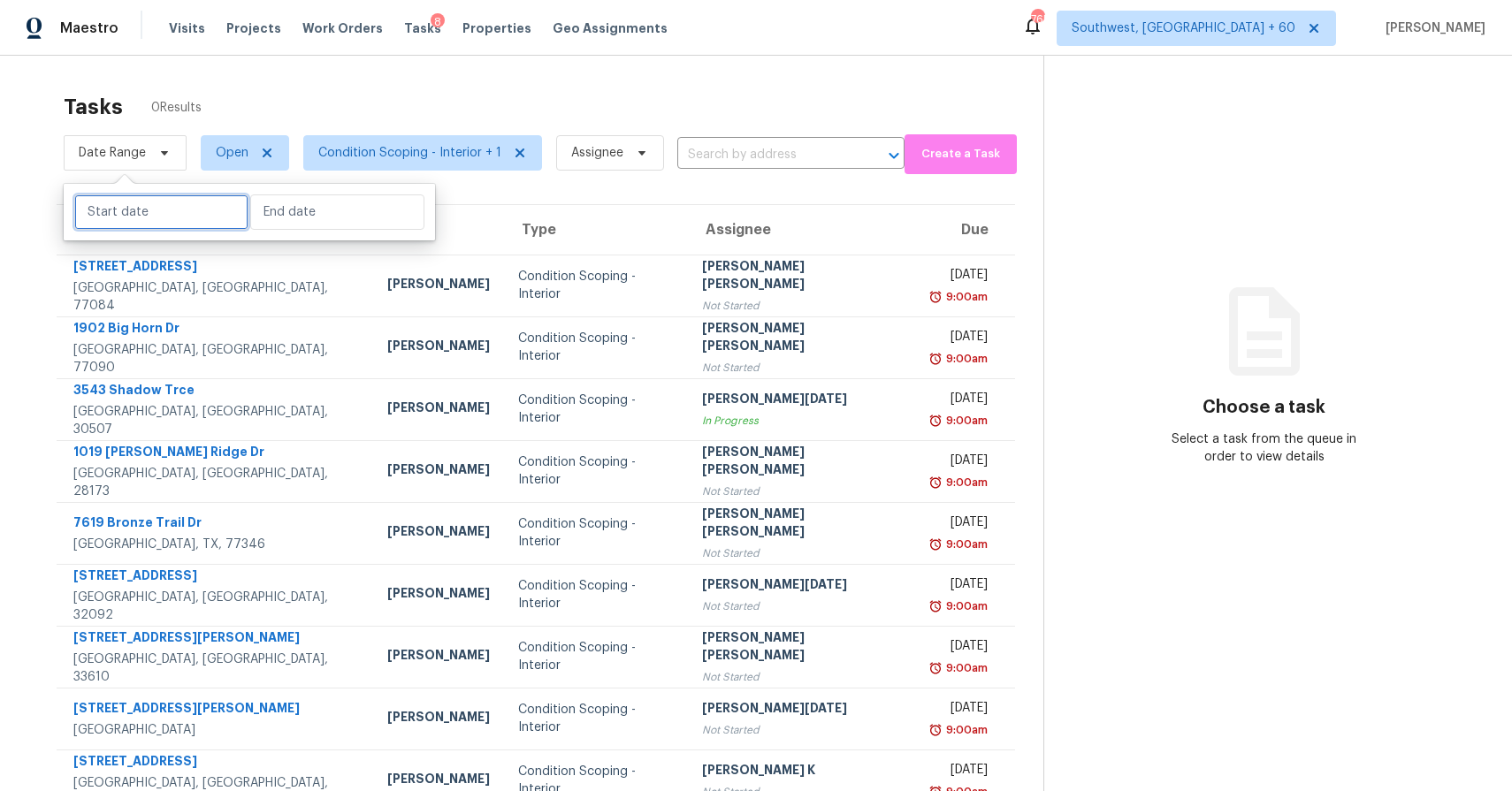
click at [146, 199] on input "text" at bounding box center [162, 212] width 174 height 35
select select "7"
select select "2025"
select select "8"
select select "2025"
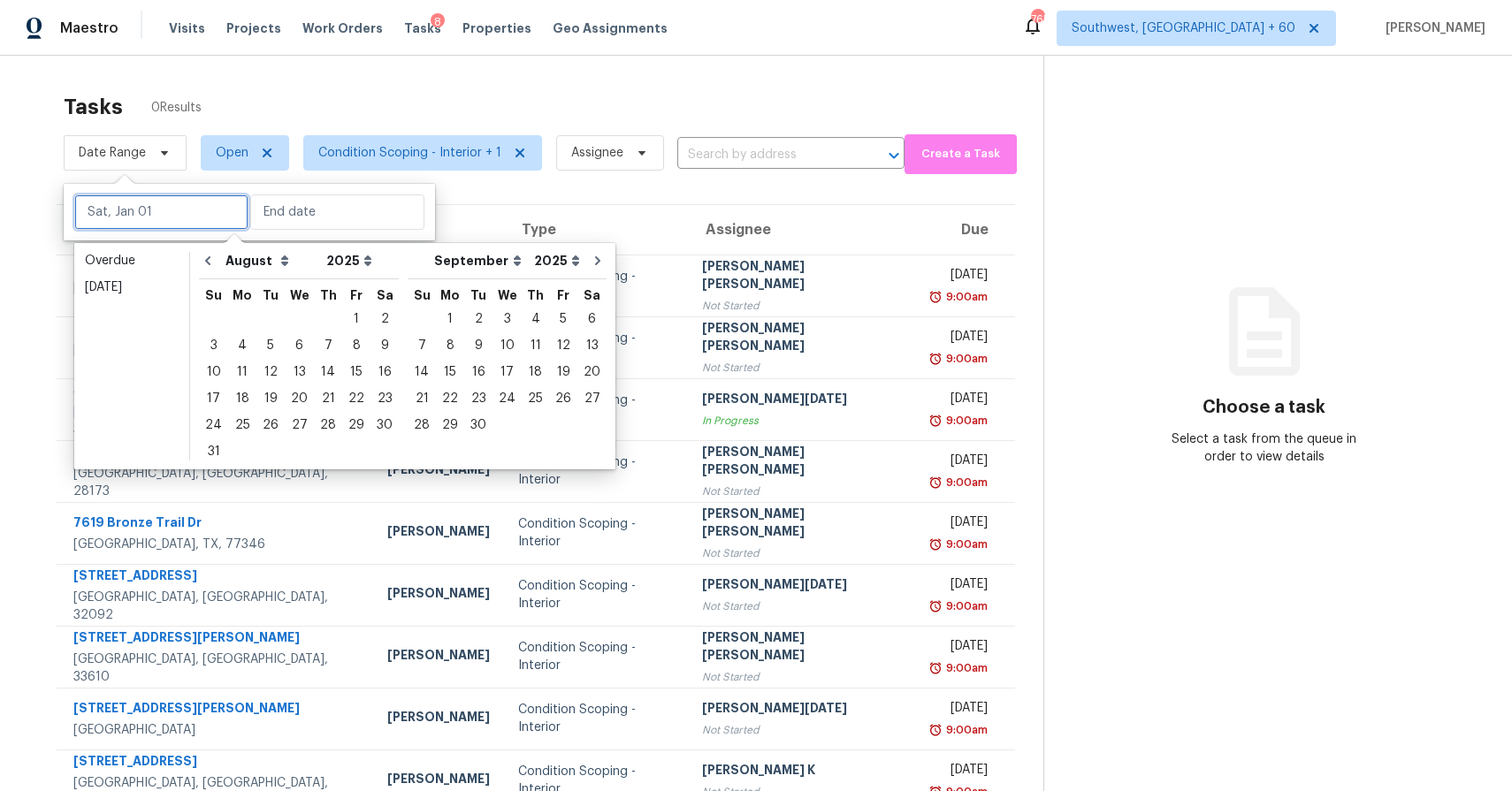
click at [147, 198] on input "text" at bounding box center [162, 212] width 174 height 35
click at [239, 368] on div "11" at bounding box center [242, 372] width 28 height 25
type input "Mon, Aug 11"
click at [239, 368] on div "11" at bounding box center [242, 372] width 28 height 25
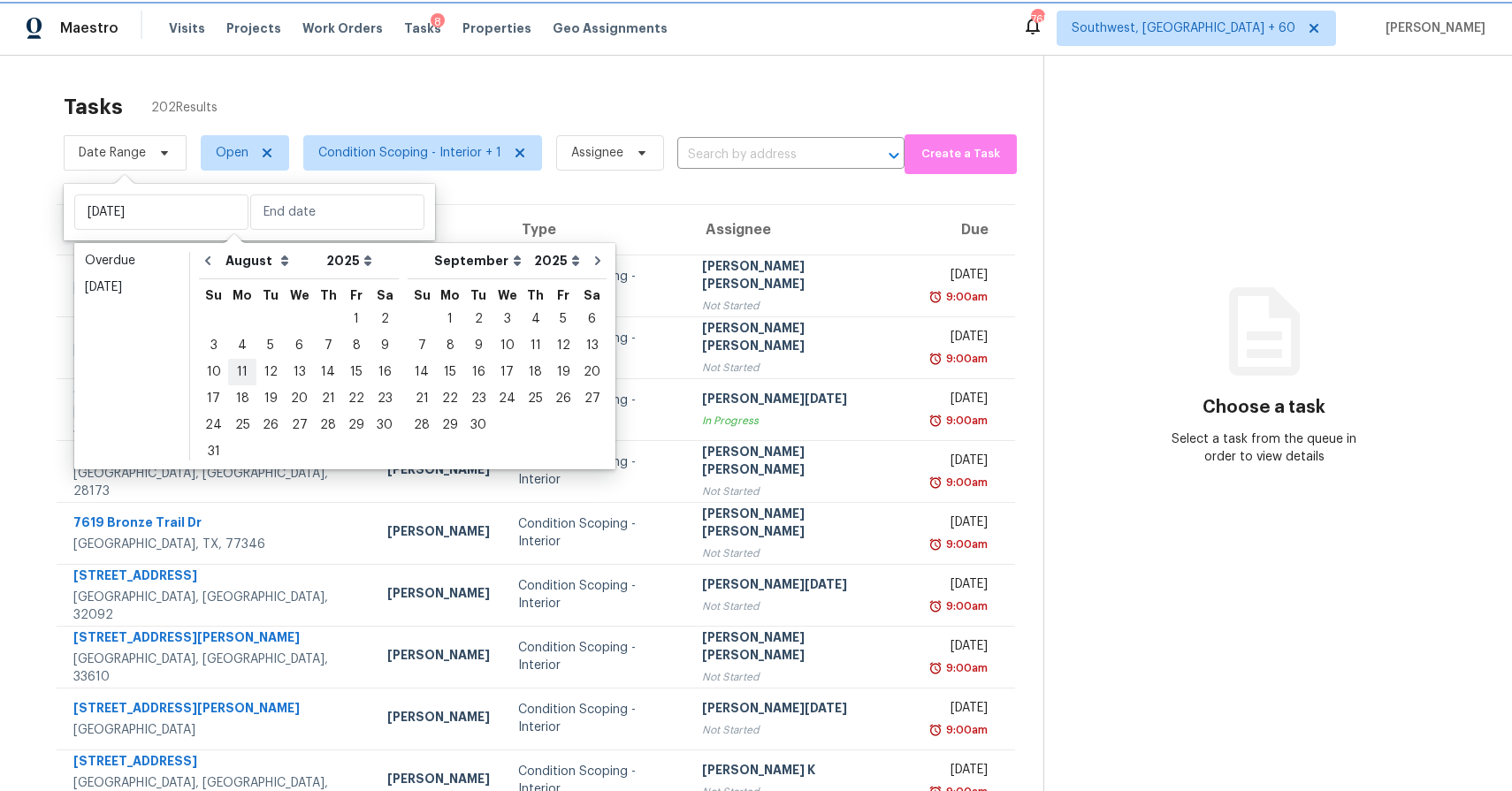
type input "Mon, Aug 11"
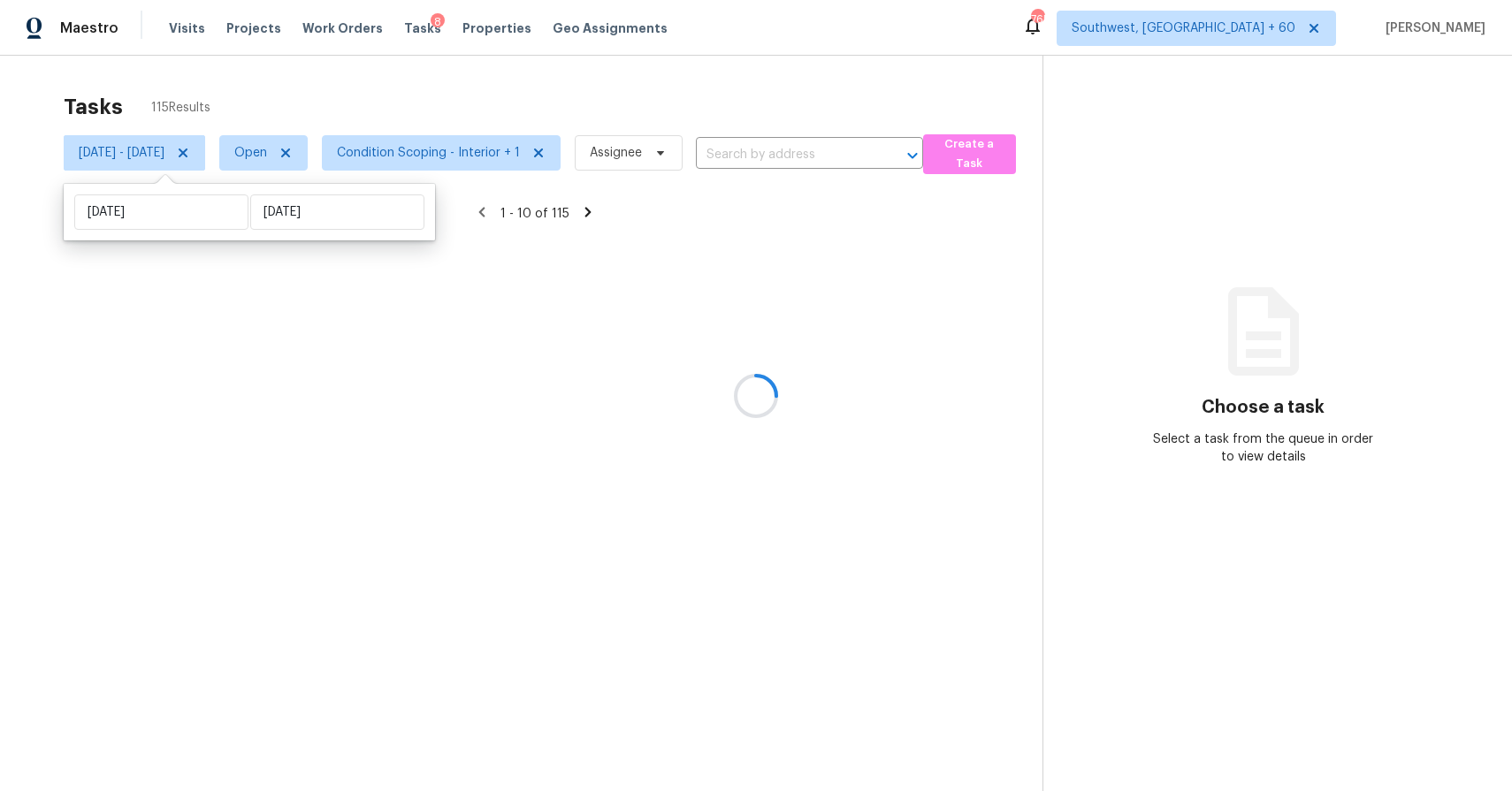
click at [465, 72] on div at bounding box center [756, 395] width 1512 height 791
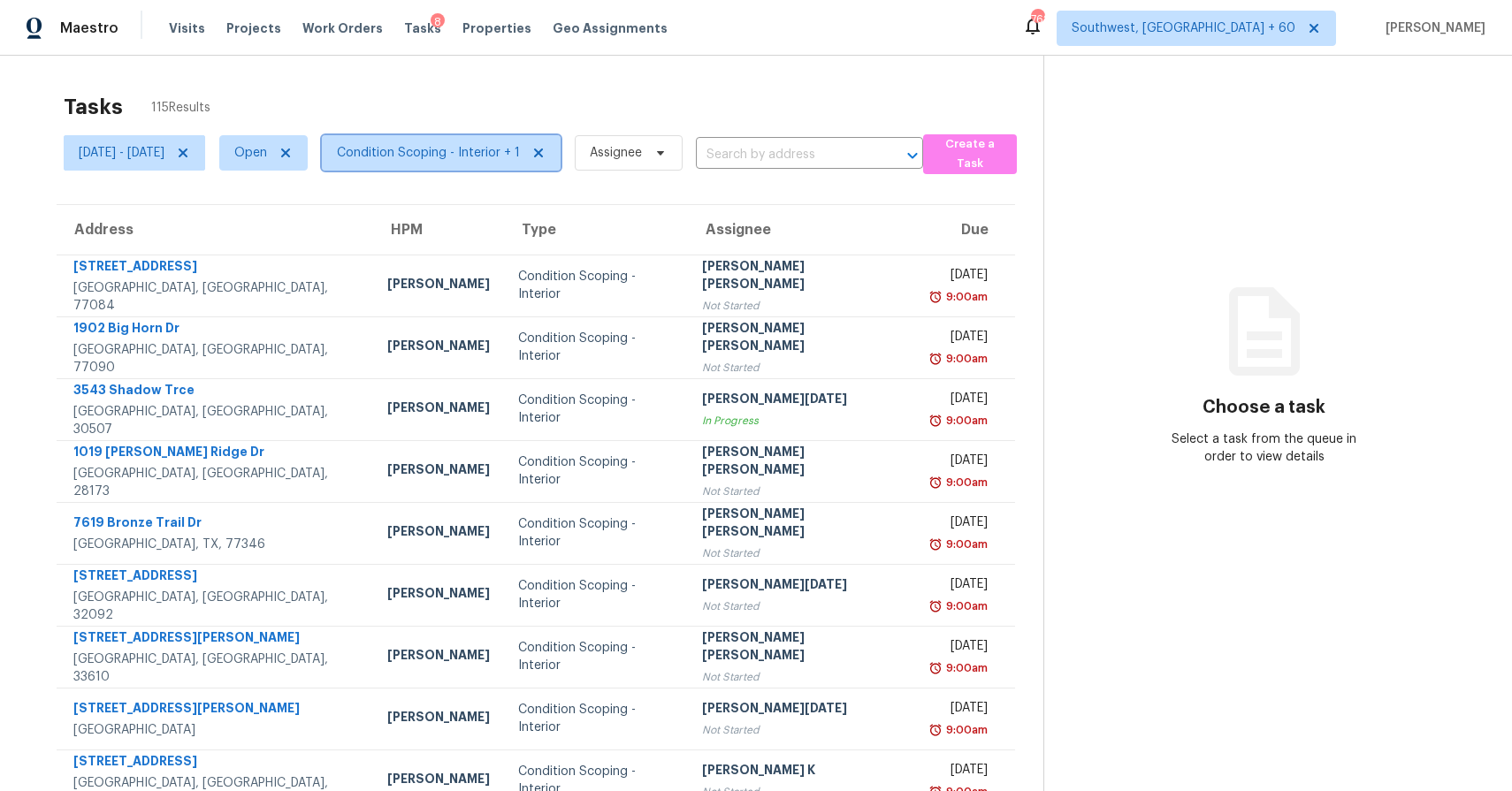
click at [515, 158] on span "Condition Scoping - Interior + 1" at bounding box center [428, 153] width 183 height 18
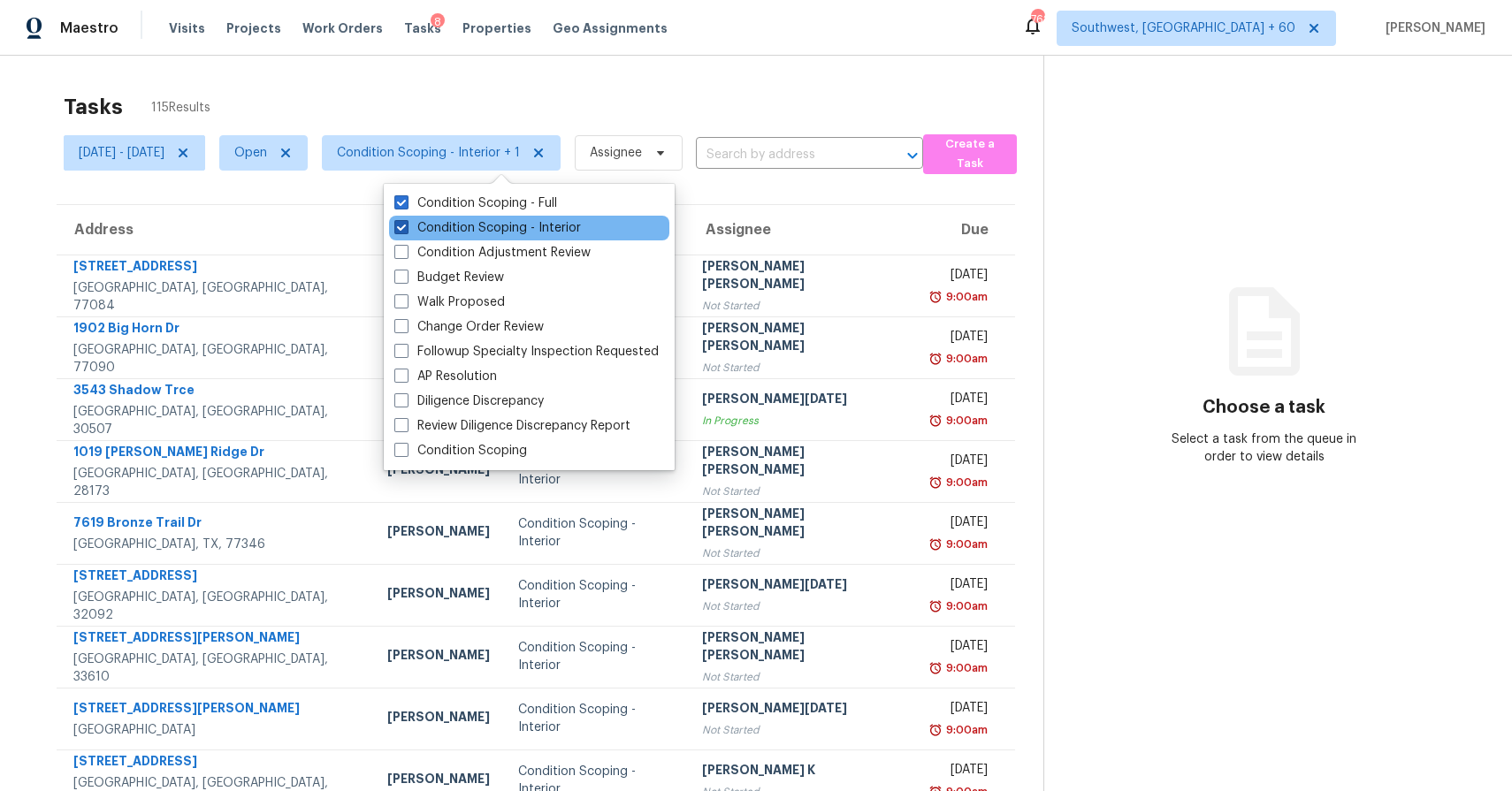
click at [539, 234] on label "Condition Scoping - Interior" at bounding box center [487, 228] width 186 height 18
click at [405, 231] on input "Condition Scoping - Interior" at bounding box center [400, 225] width 11 height 11
checkbox input "false"
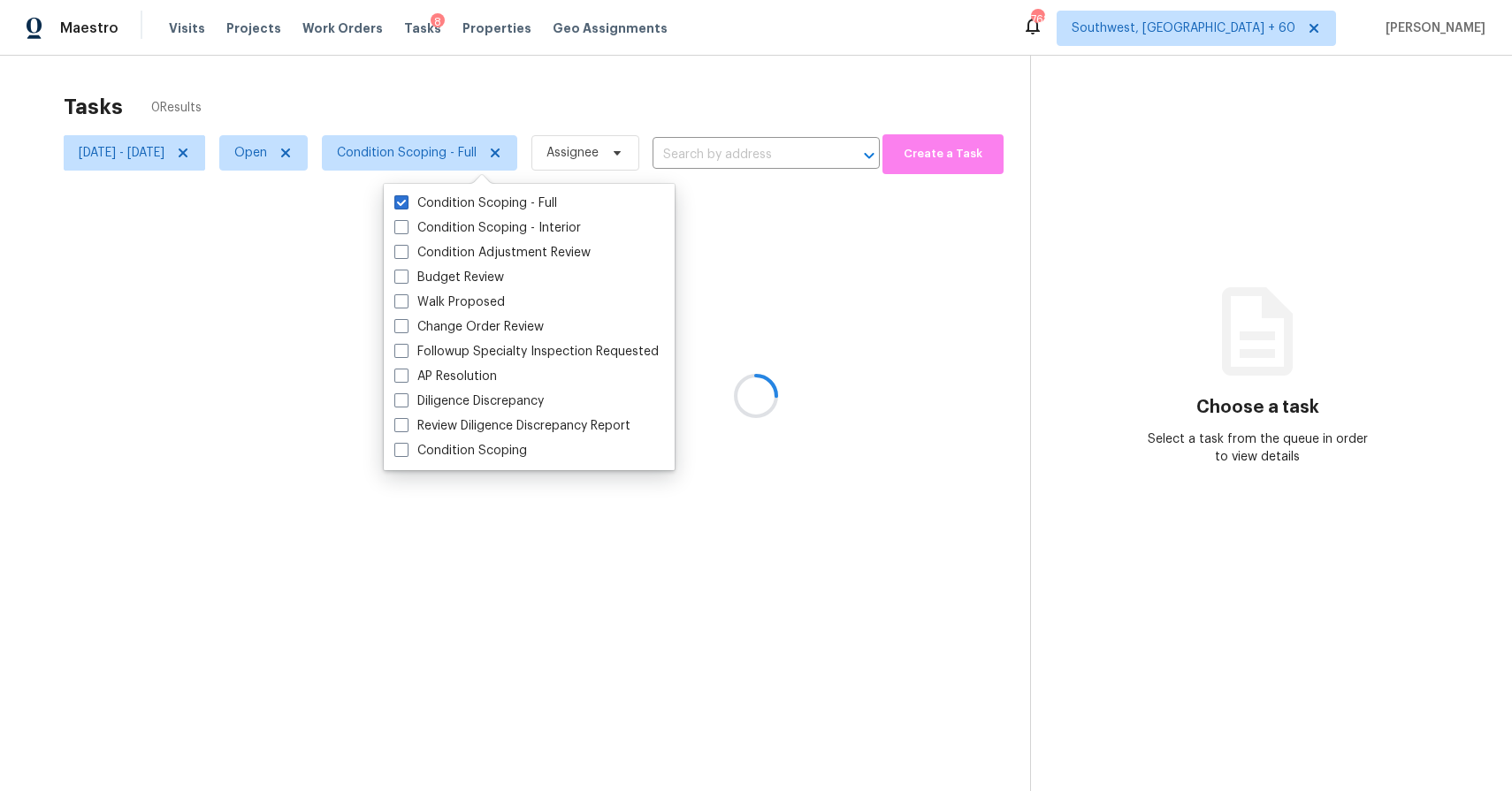
click at [586, 85] on div at bounding box center [756, 395] width 1512 height 791
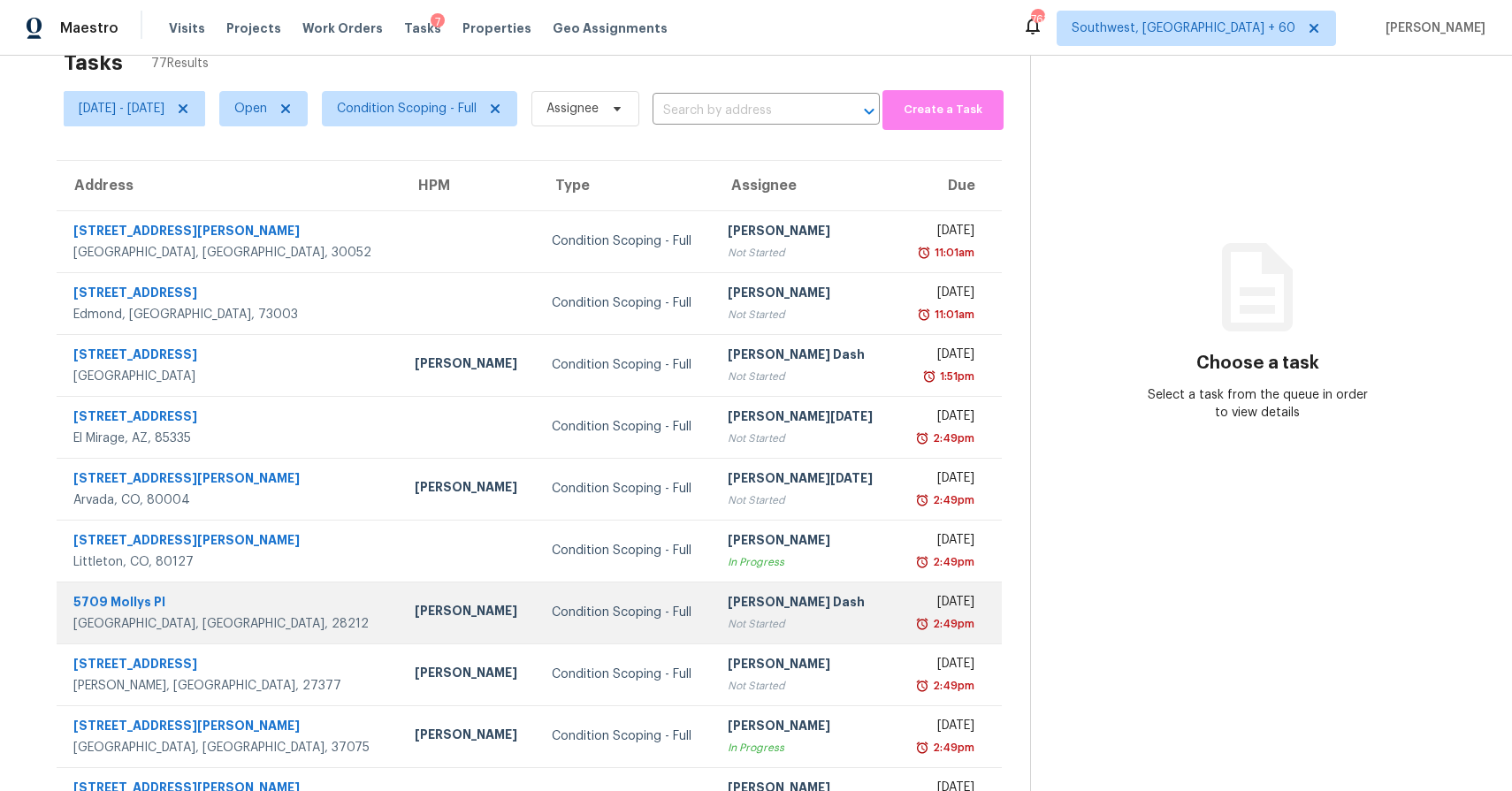
scroll to position [129, 0]
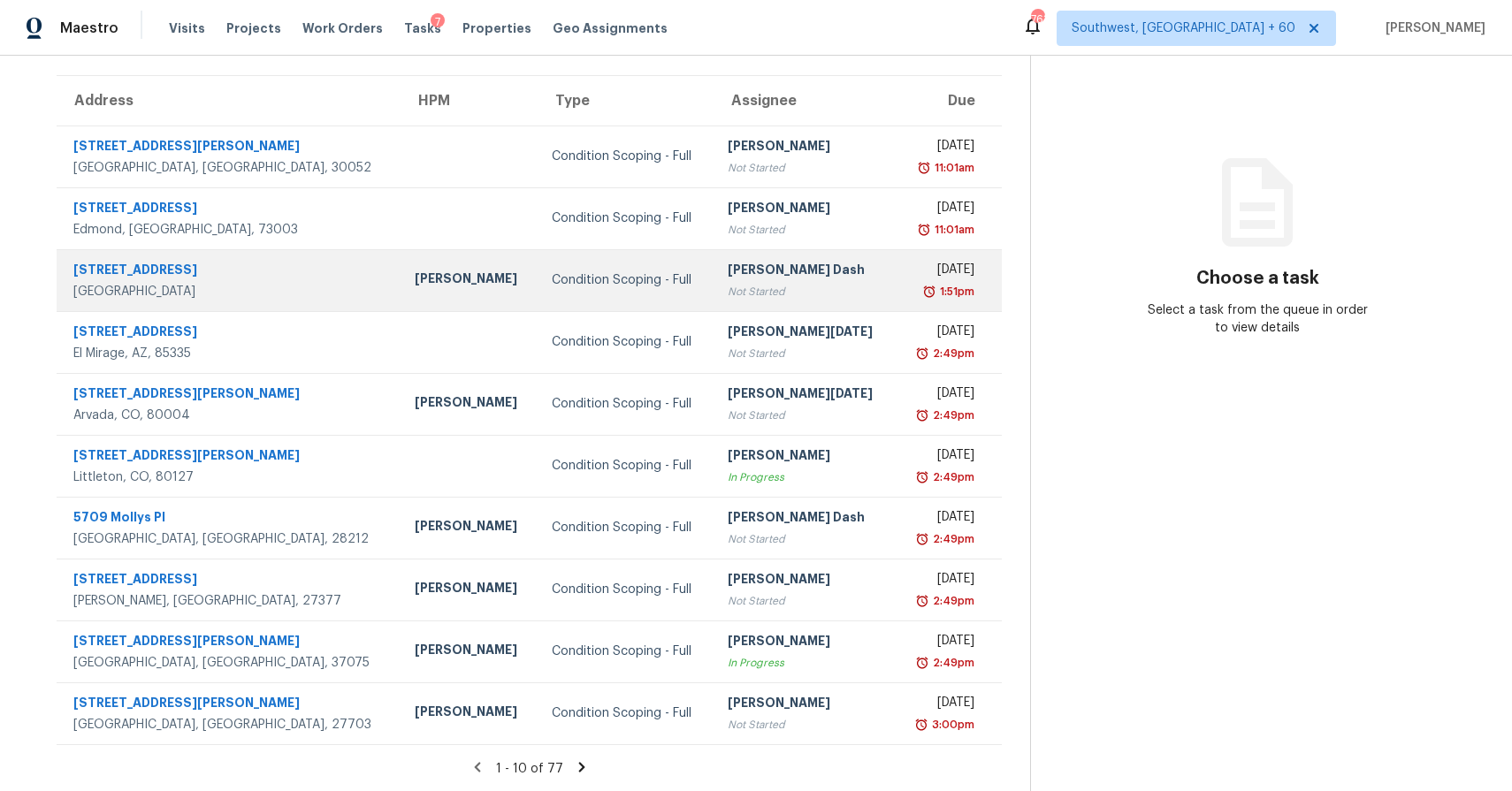
click at [713, 256] on td "Soumya Ranjan Dash Not Started" at bounding box center [804, 280] width 181 height 61
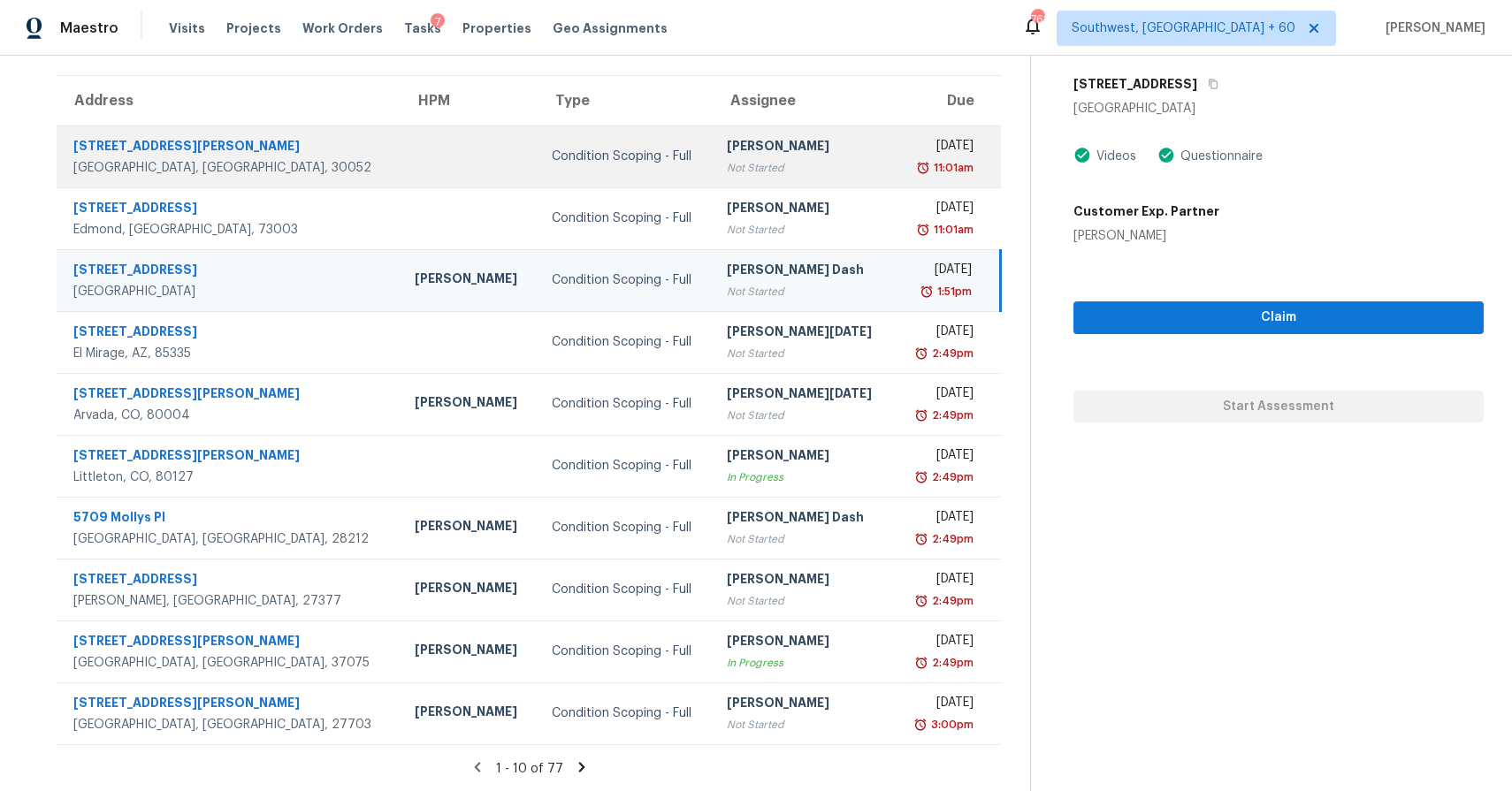
scroll to position [0, 0]
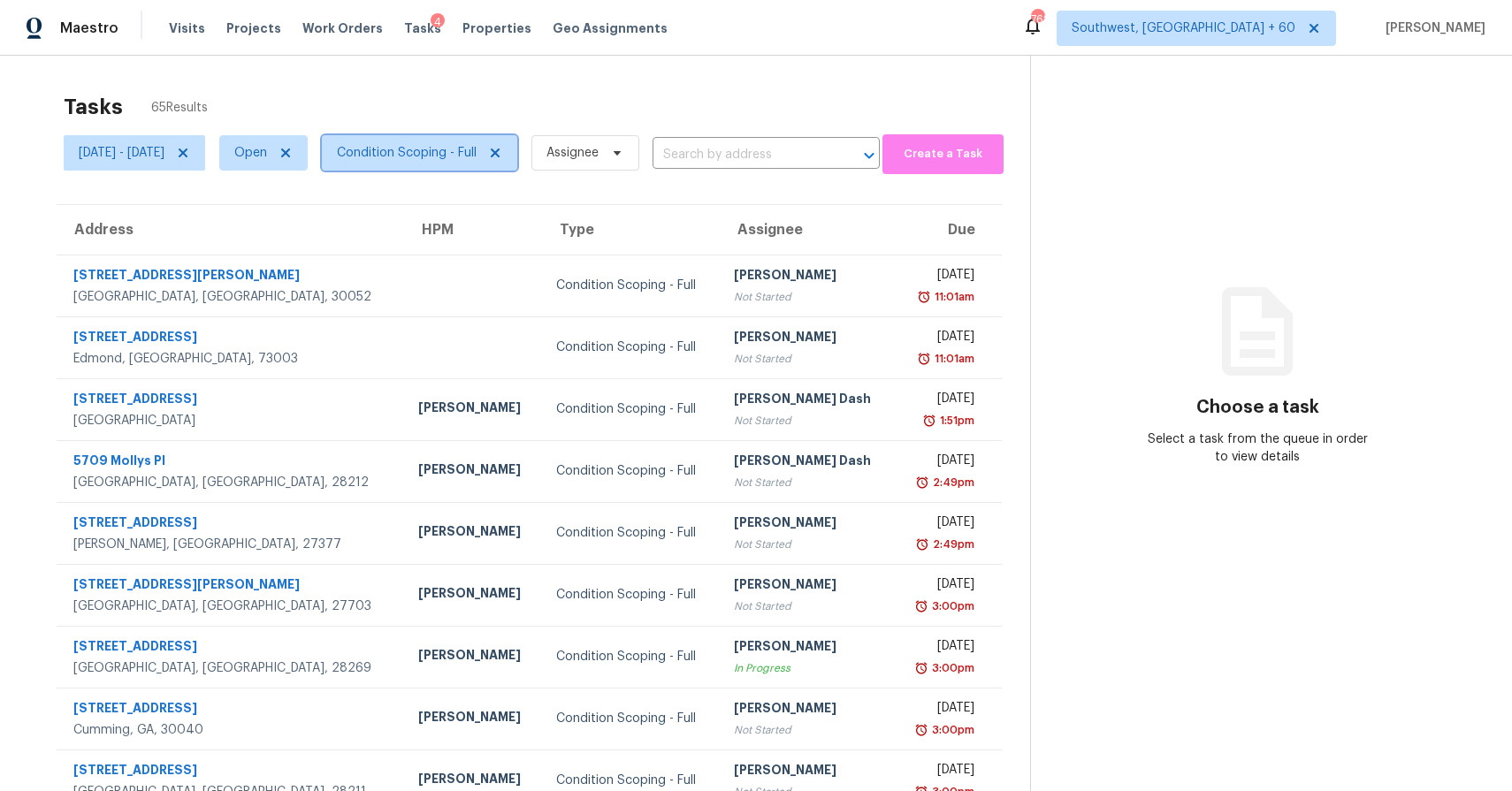
click at [476, 158] on span "Condition Scoping - Full" at bounding box center [406, 153] width 140 height 18
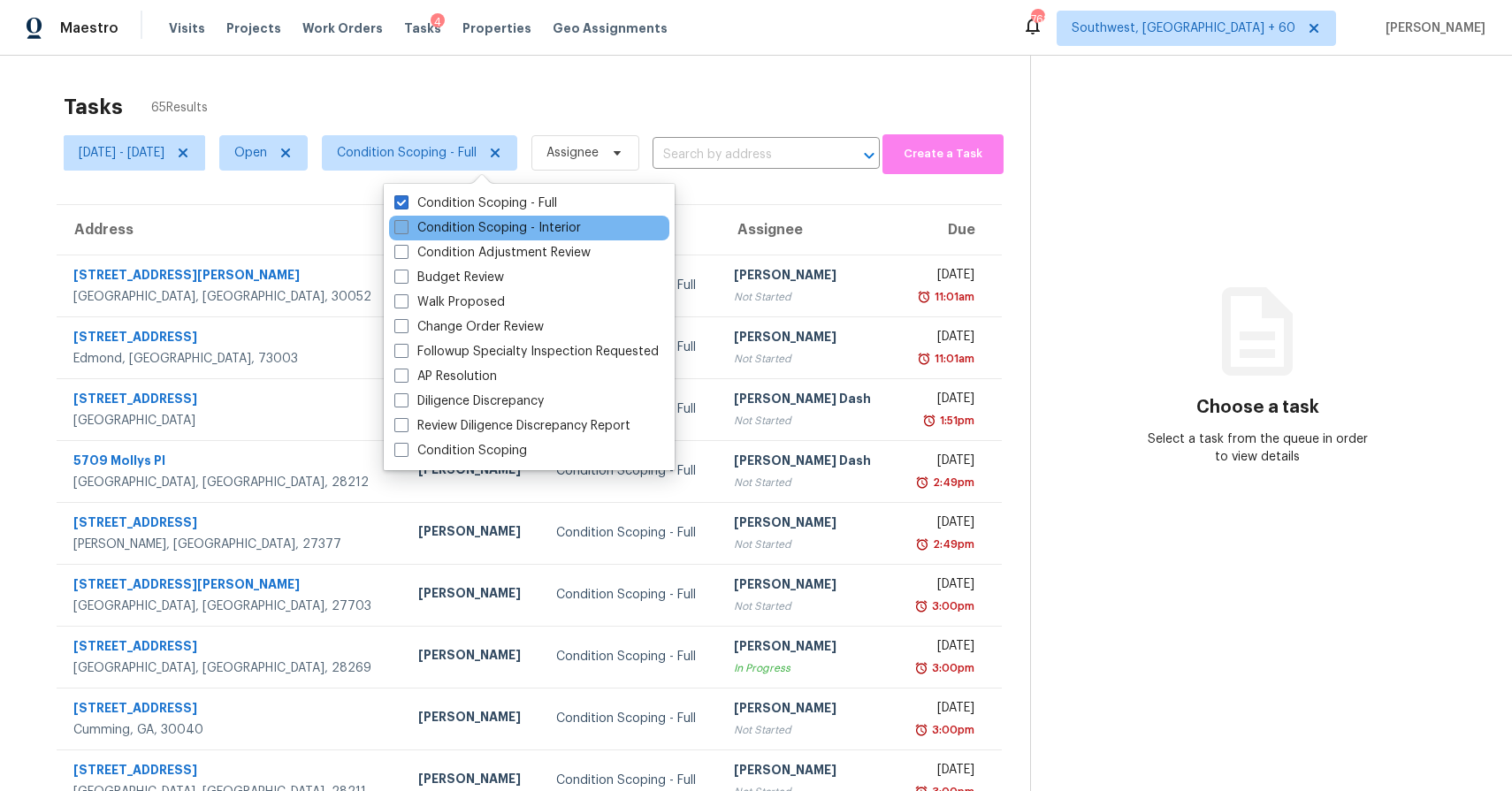
click at [545, 229] on label "Condition Scoping - Interior" at bounding box center [487, 228] width 186 height 18
click at [405, 229] on input "Condition Scoping - Interior" at bounding box center [400, 225] width 11 height 11
checkbox input "true"
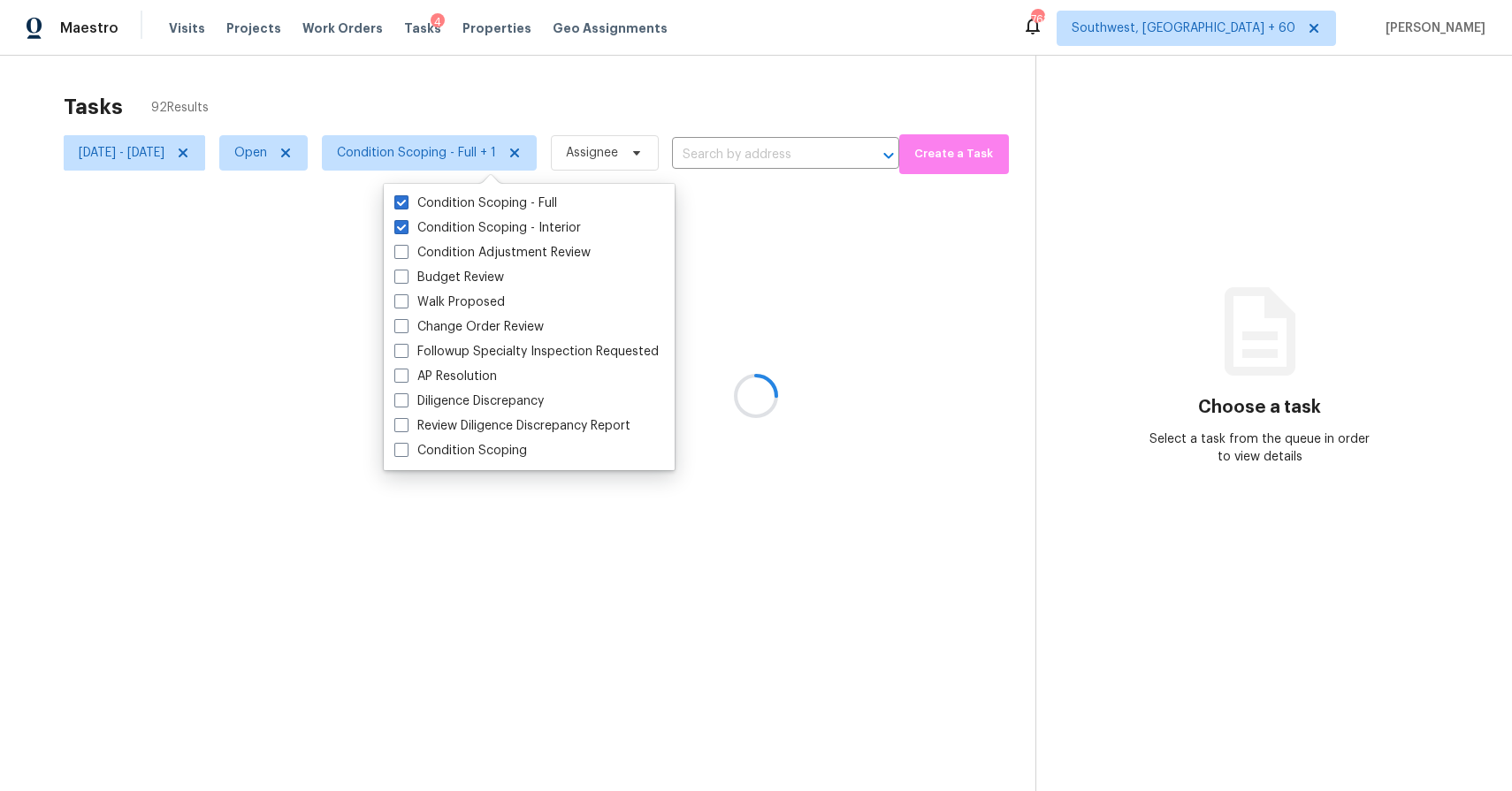
click at [642, 88] on div at bounding box center [756, 395] width 1512 height 791
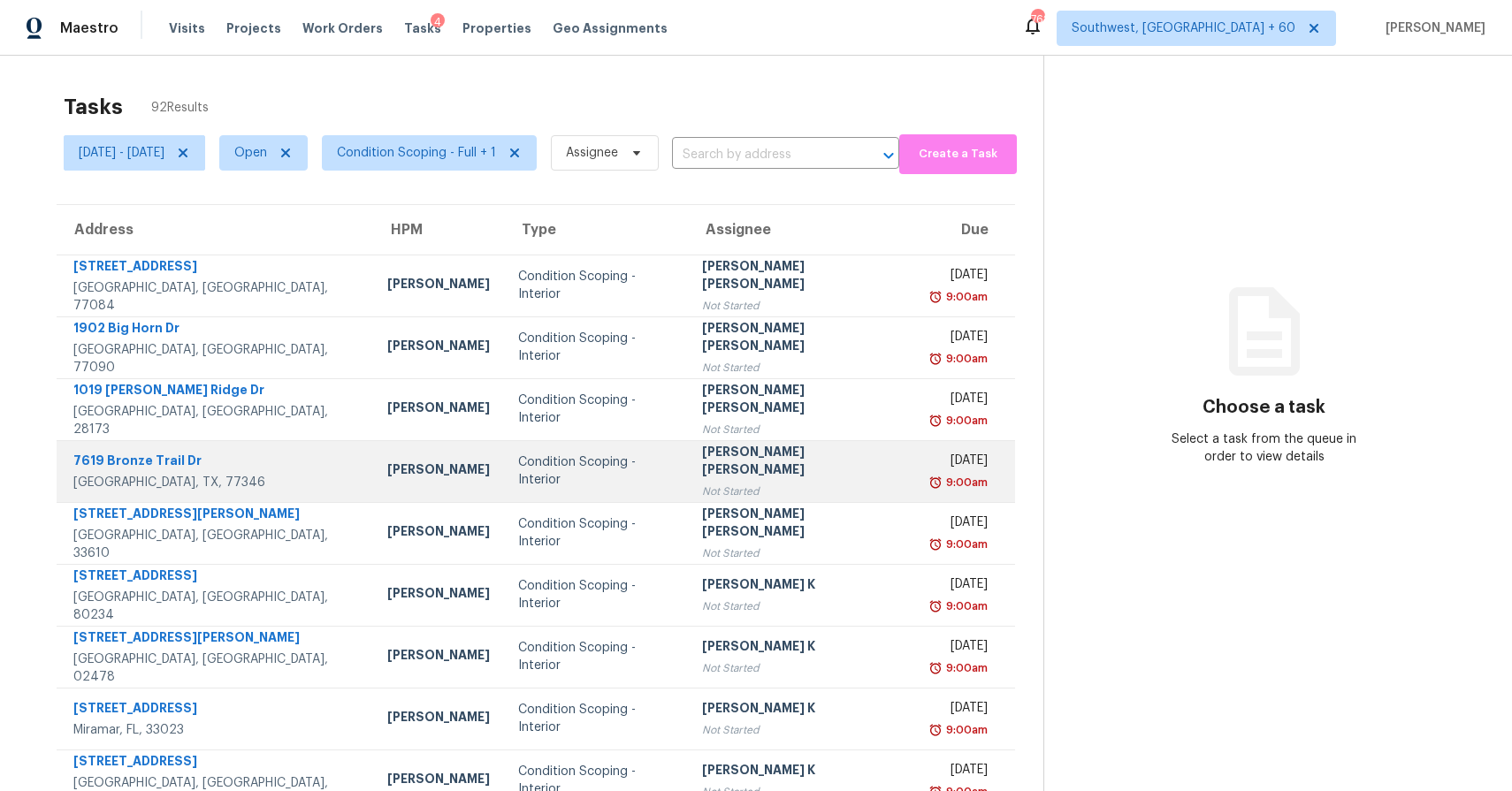
scroll to position [129, 0]
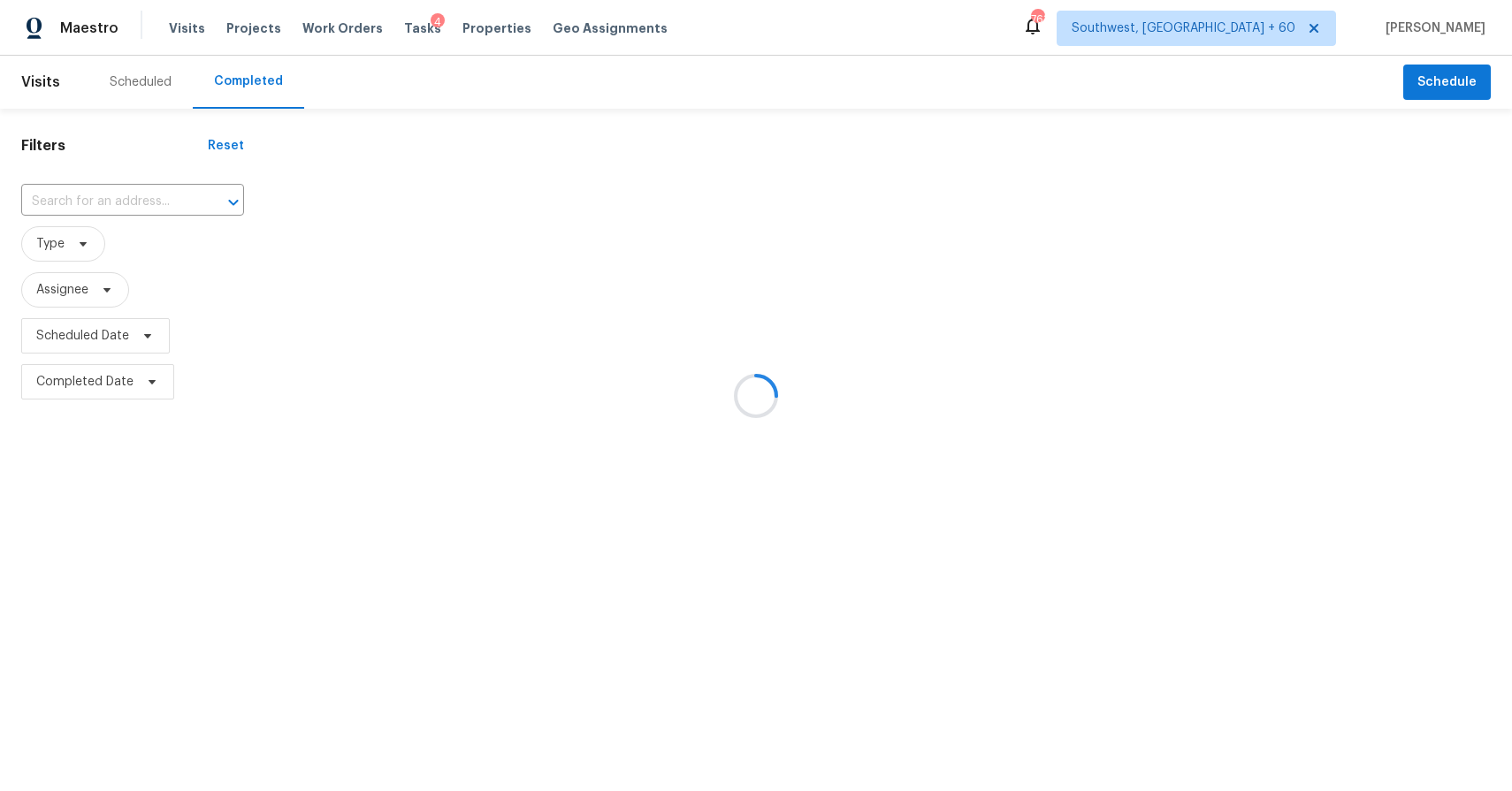
click at [154, 199] on div at bounding box center [756, 395] width 1512 height 791
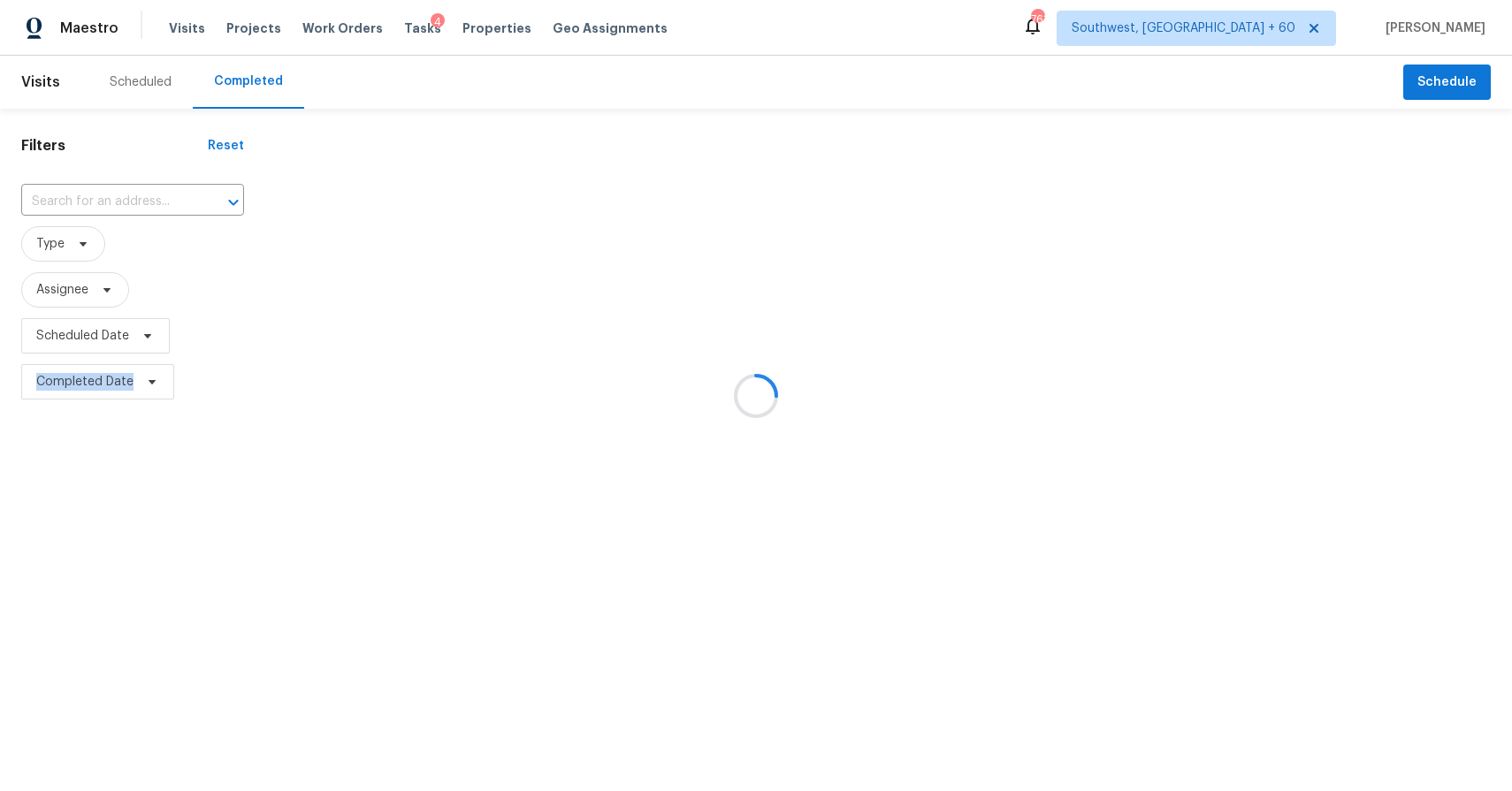
click at [154, 199] on div at bounding box center [756, 395] width 1512 height 791
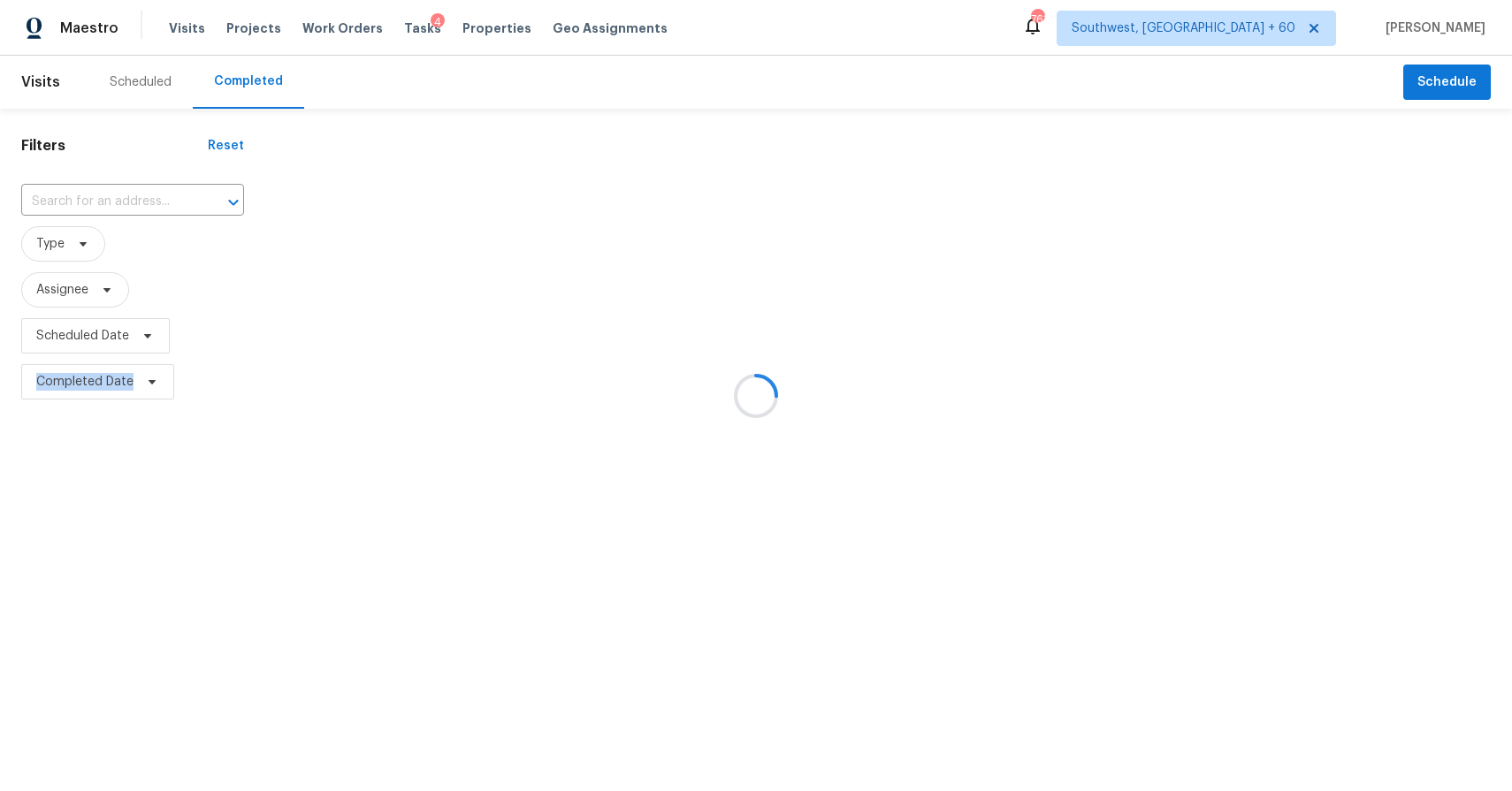
click at [133, 199] on div at bounding box center [756, 395] width 1512 height 791
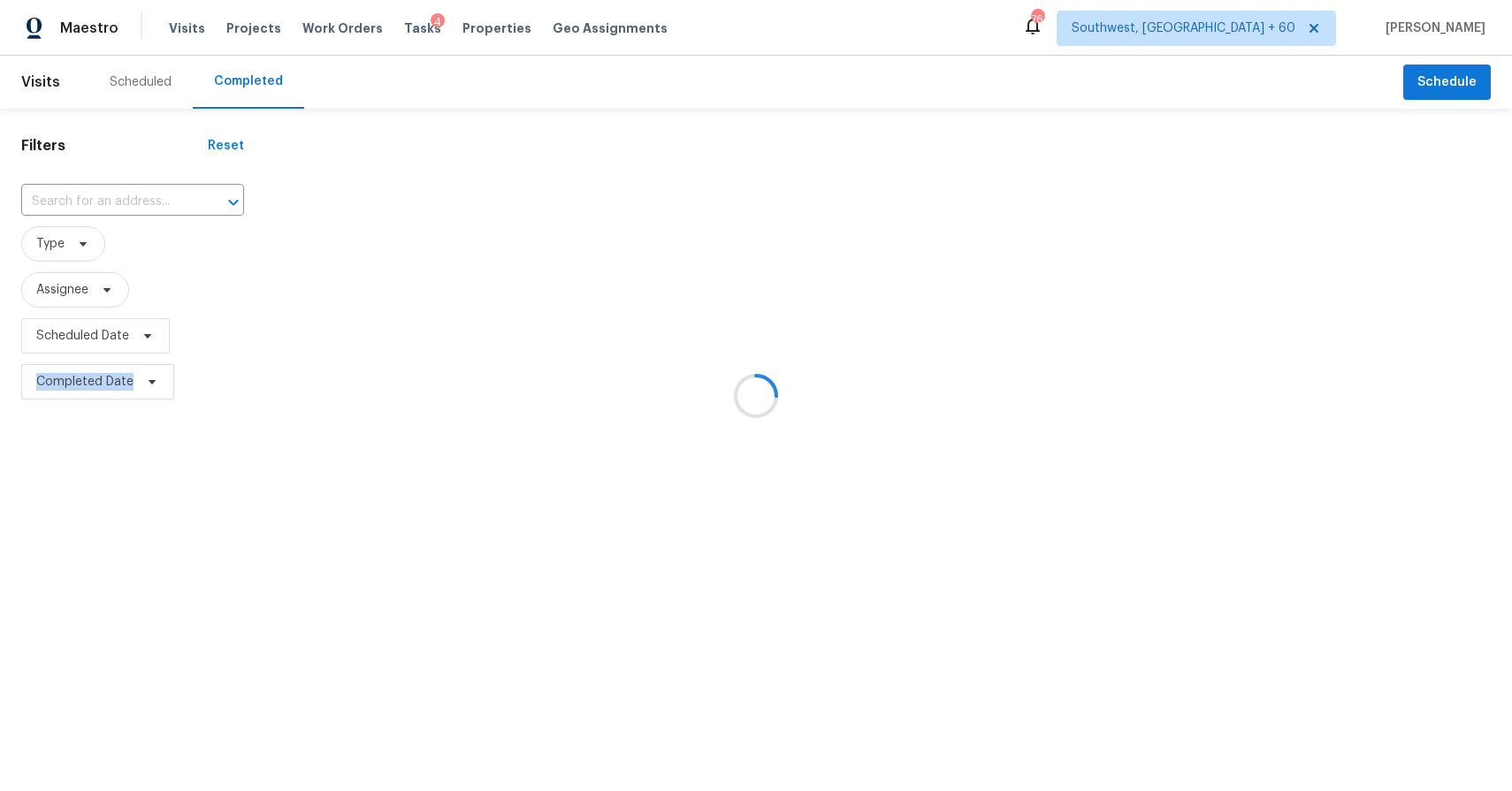
click at [133, 199] on div at bounding box center [756, 395] width 1512 height 791
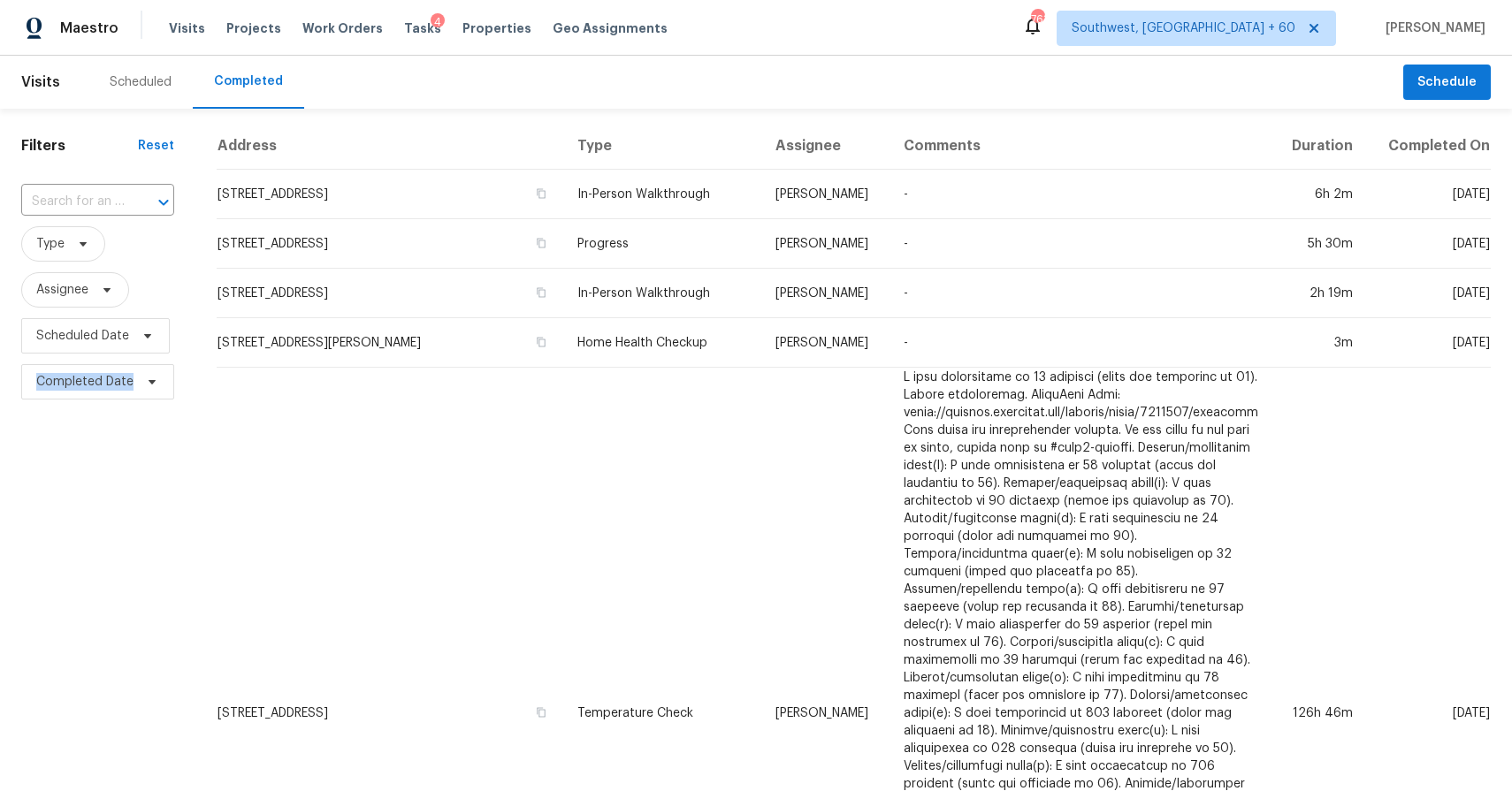
click at [133, 199] on div at bounding box center [151, 202] width 46 height 25
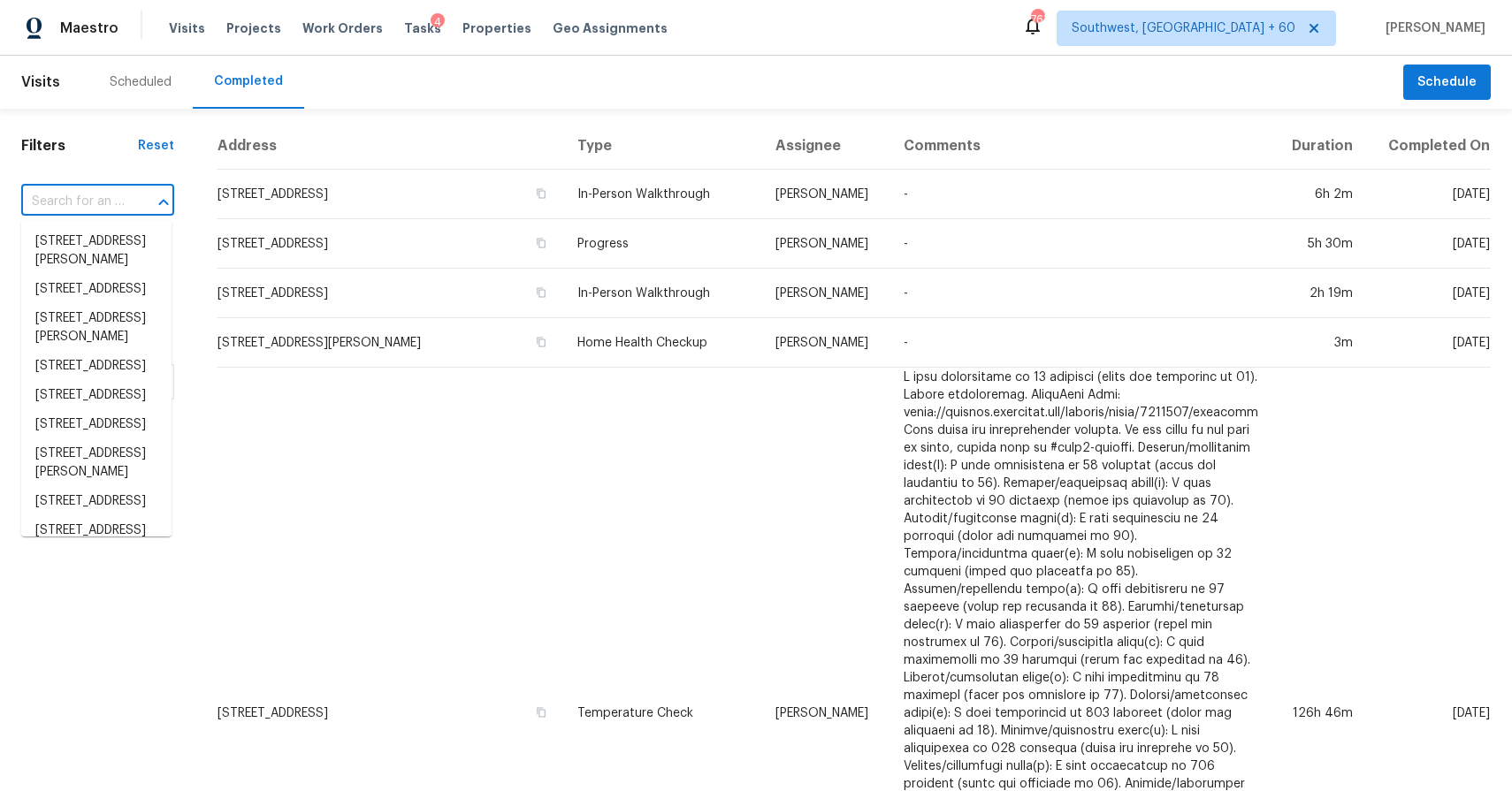
click at [133, 199] on div at bounding box center [151, 202] width 46 height 25
paste input "4601 Magnolia Preserve Loop Winter Haven, FL, 33880"
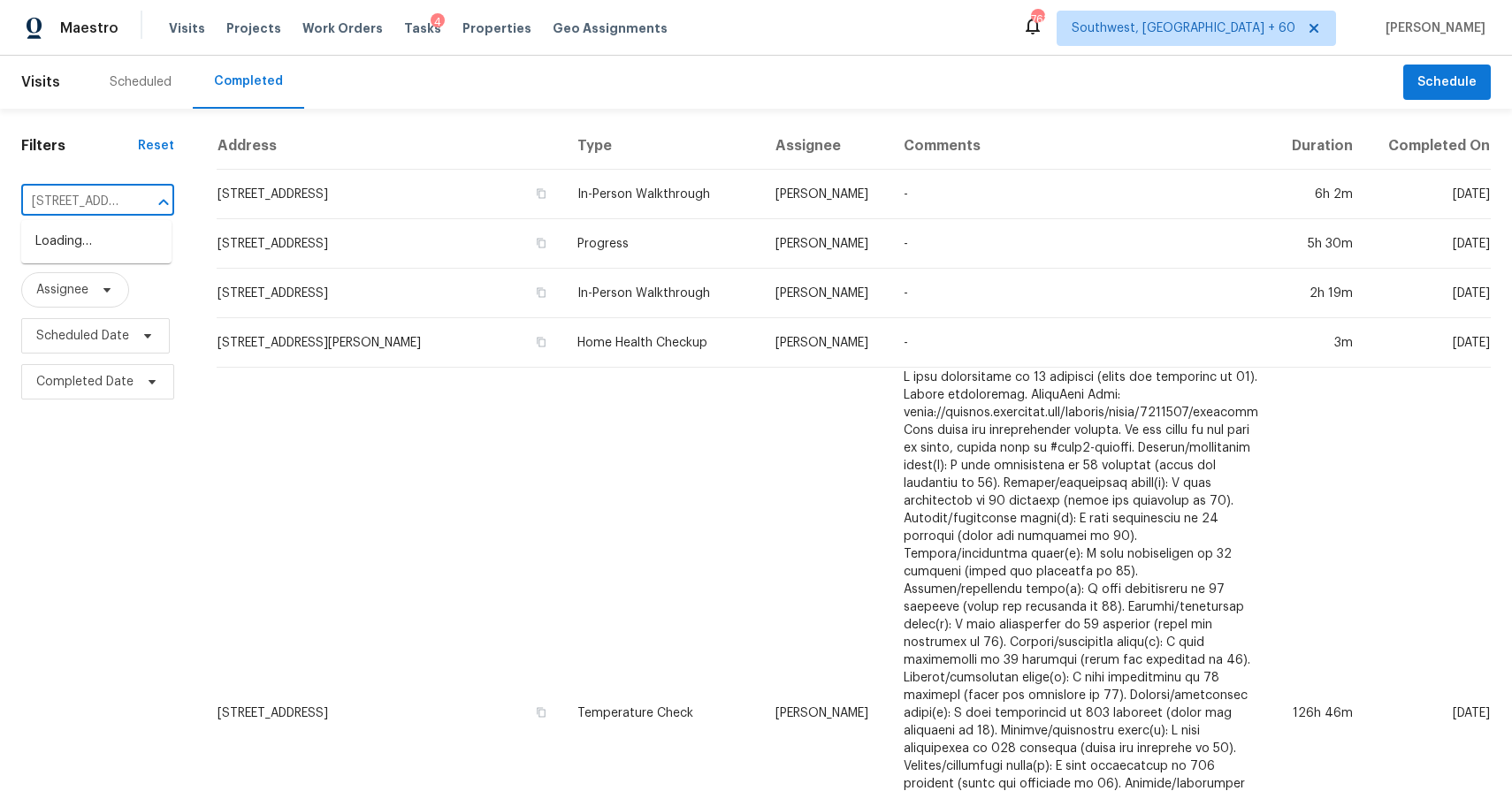
scroll to position [0, 226]
type input "4601 Magnolia Preserve Loop Winter Haven, FL, 33880"
click at [92, 204] on input "text" at bounding box center [72, 201] width 103 height 27
paste input "4601 Magnolia Preserve Loop Winter Haven, FL, 33880"
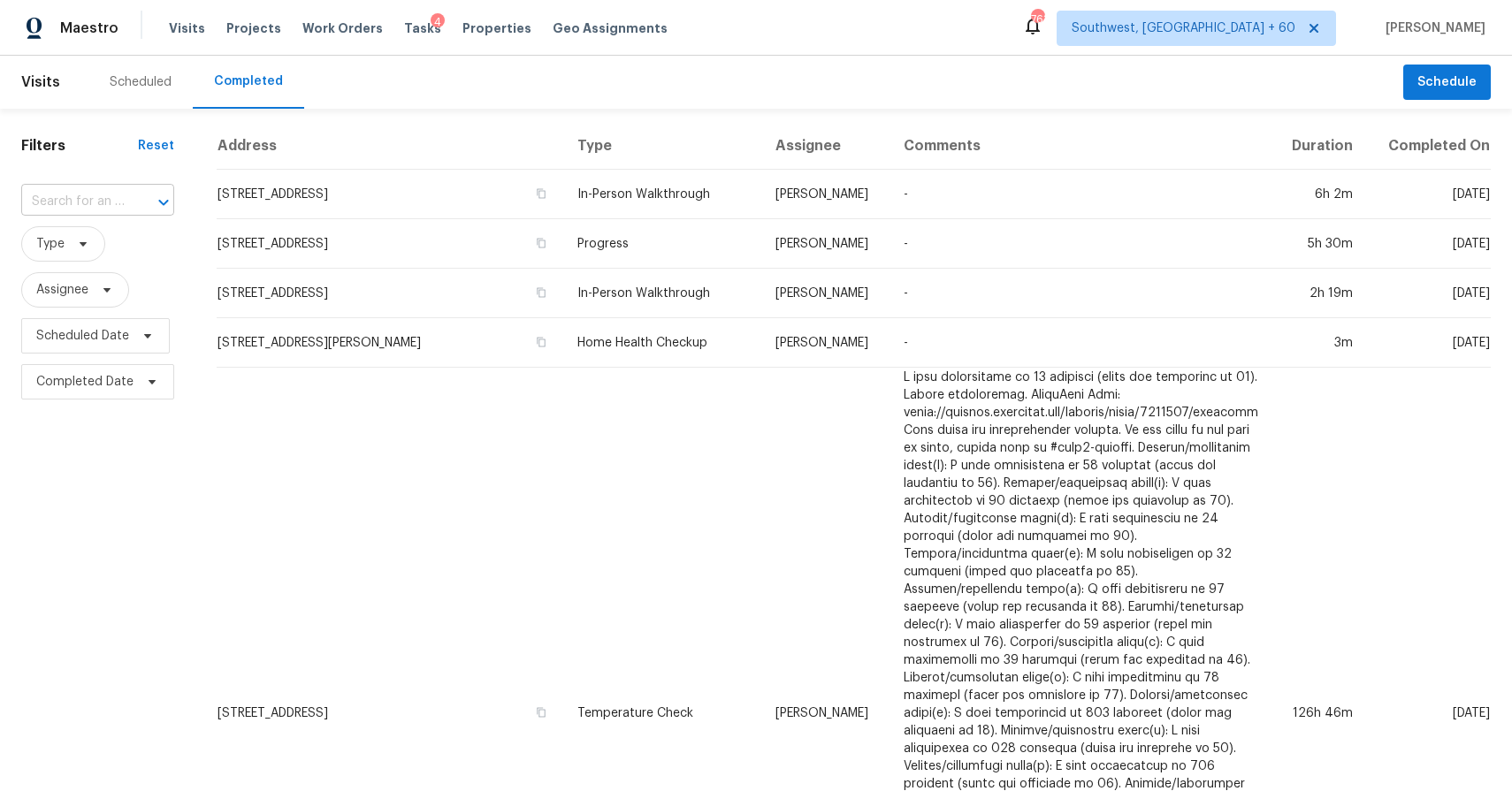
type input "4601 Magnolia Preserve Loop Winter Haven, FL, 33880"
click at [145, 256] on li "4601 Magnolia Preserve Loop, Winter Haven, FL 33880" at bounding box center [95, 241] width 150 height 29
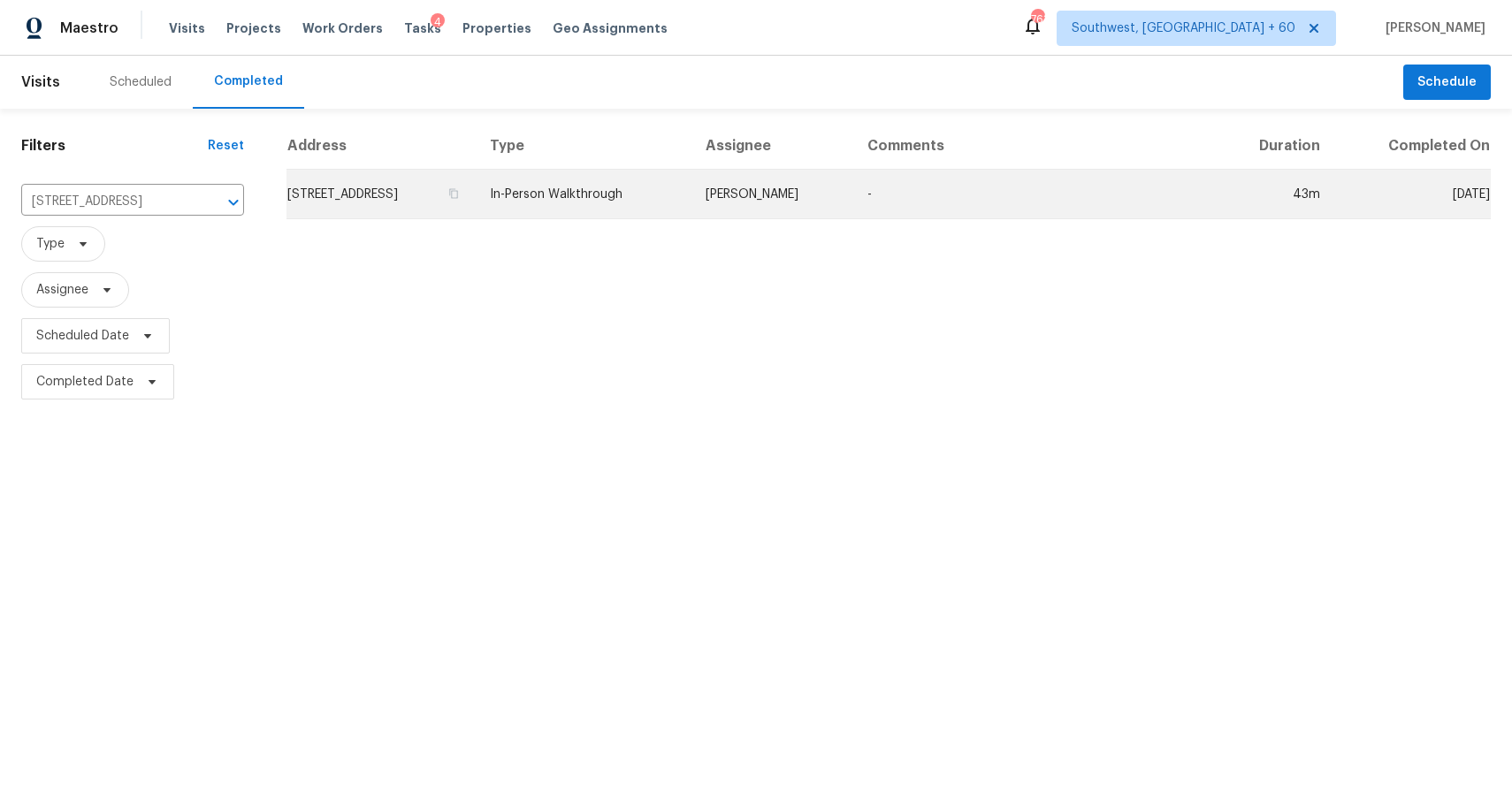
click at [853, 195] on td "Nick Christian" at bounding box center [772, 195] width 162 height 49
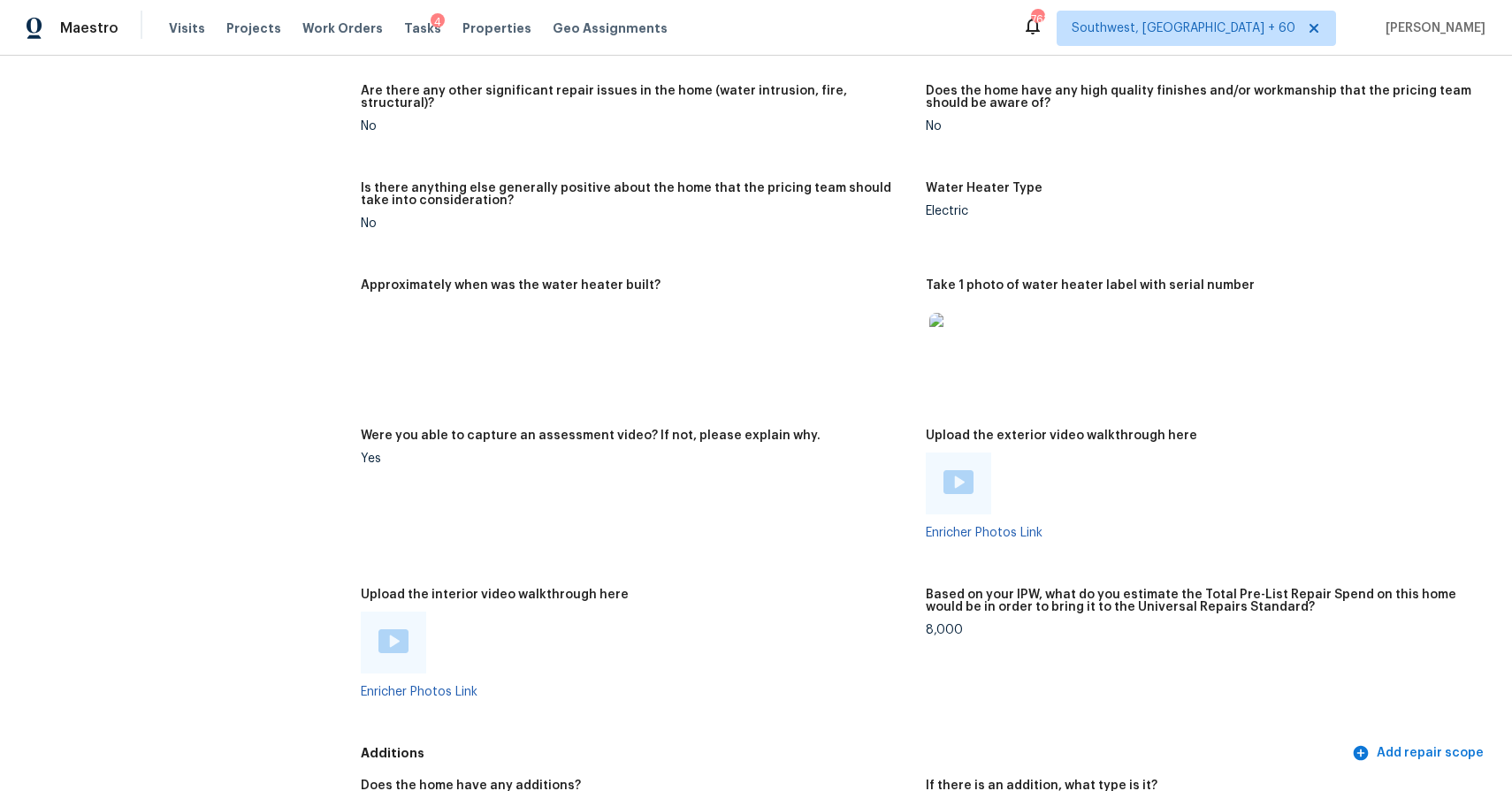
scroll to position [2121, 0]
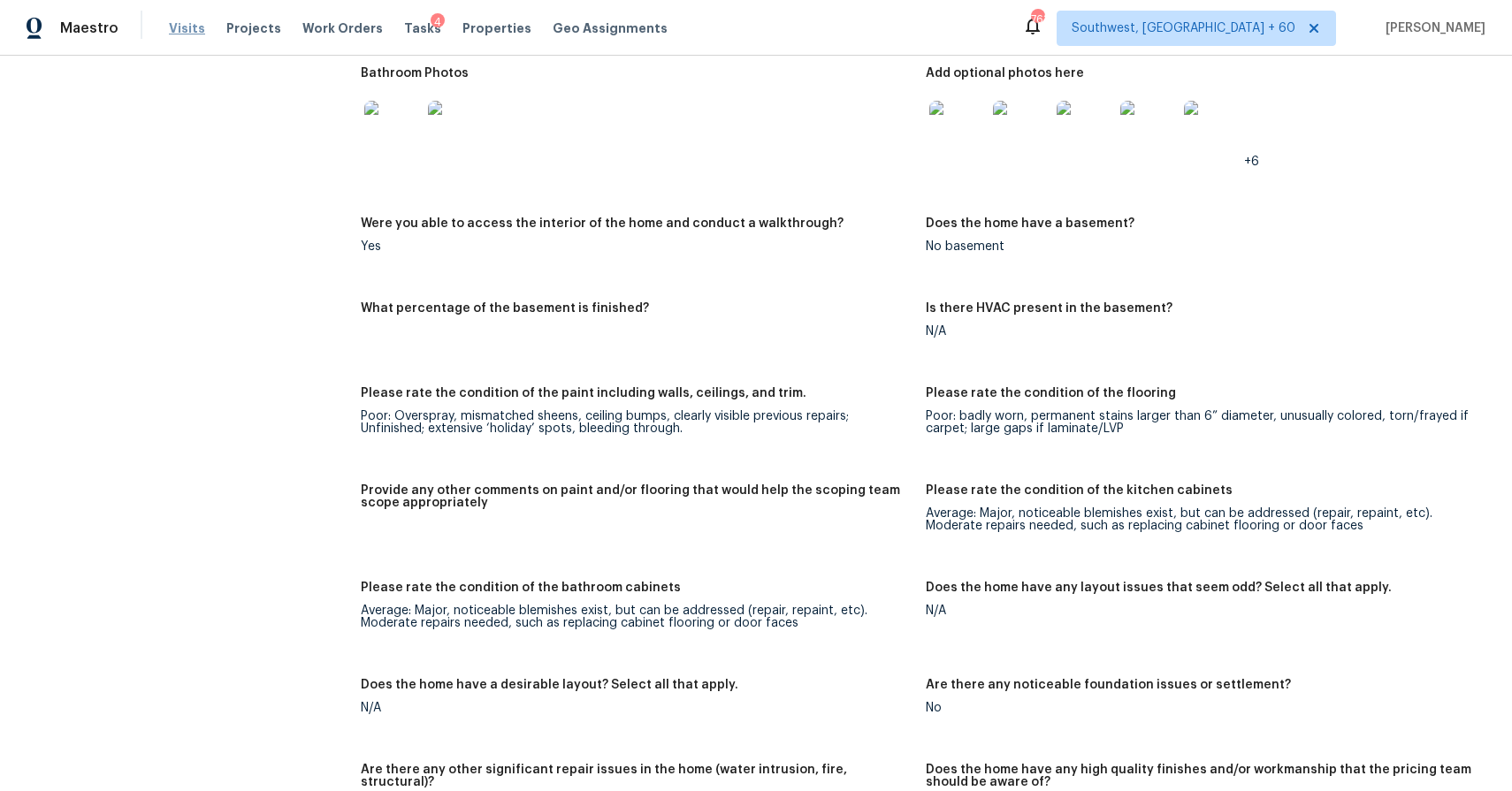
click at [188, 34] on span "Visits" at bounding box center [187, 28] width 36 height 18
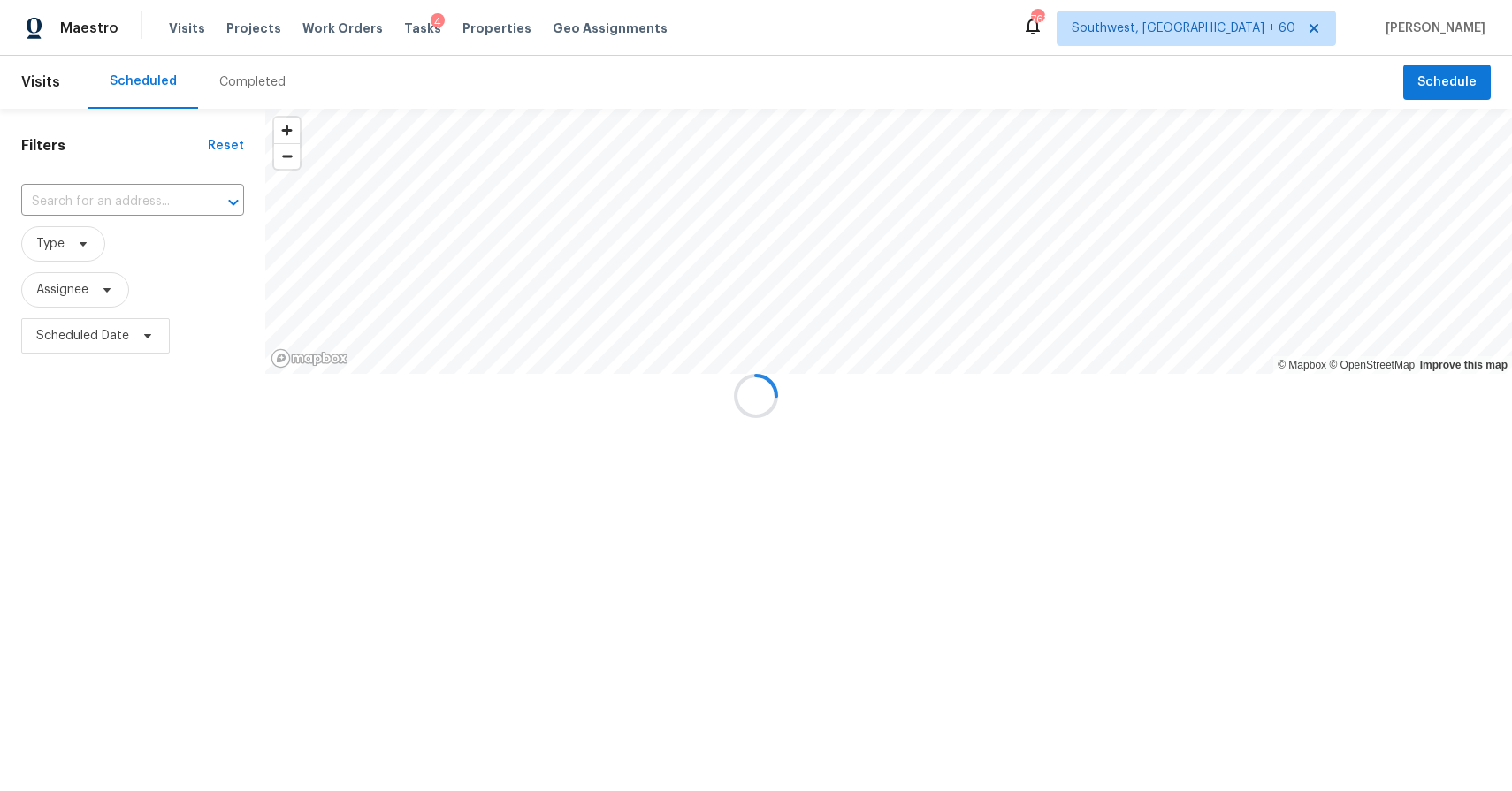
click at [263, 93] on div at bounding box center [756, 395] width 1512 height 791
click at [266, 65] on div at bounding box center [756, 395] width 1512 height 791
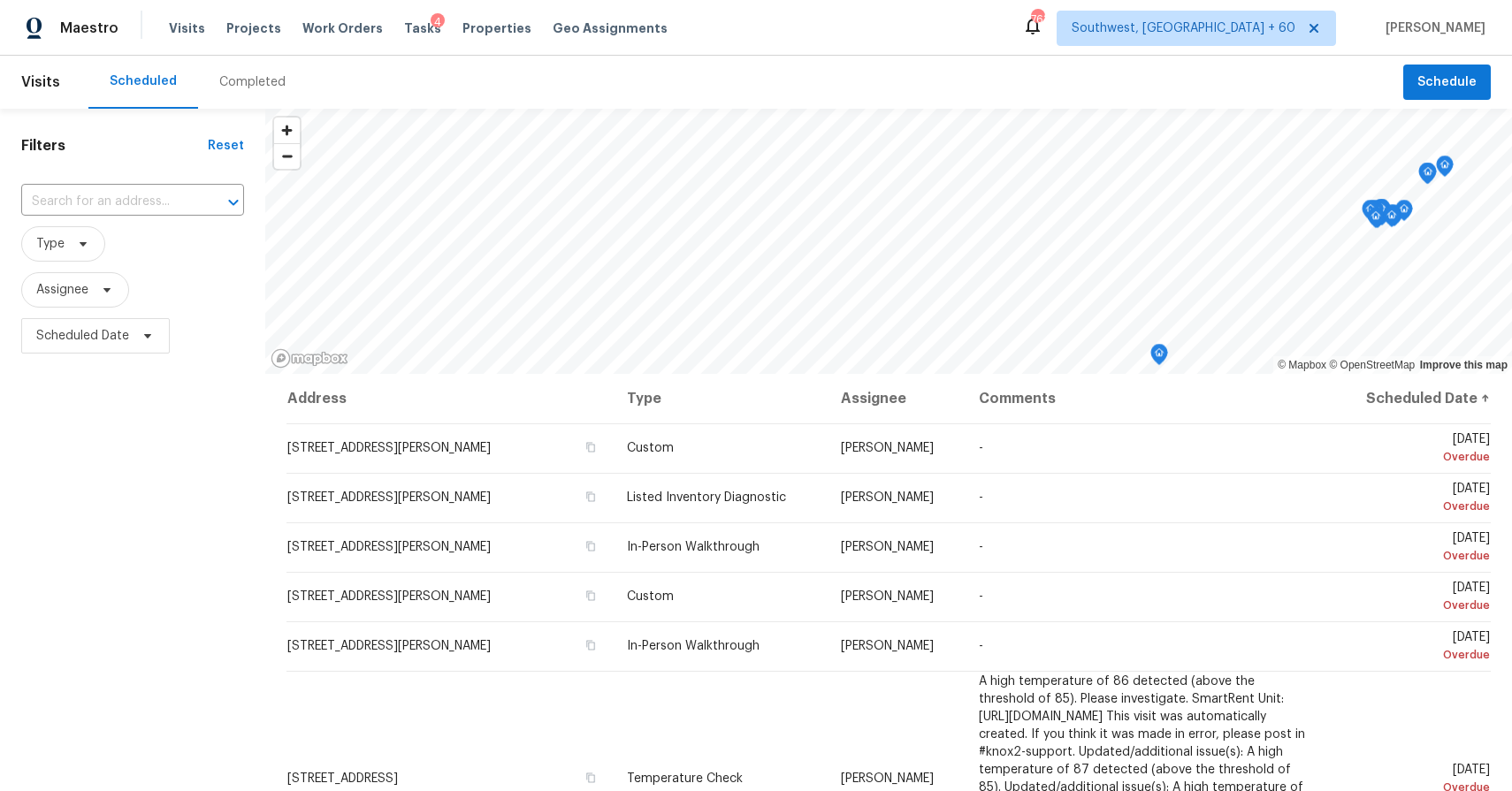
click at [275, 87] on div "Completed" at bounding box center [252, 82] width 66 height 18
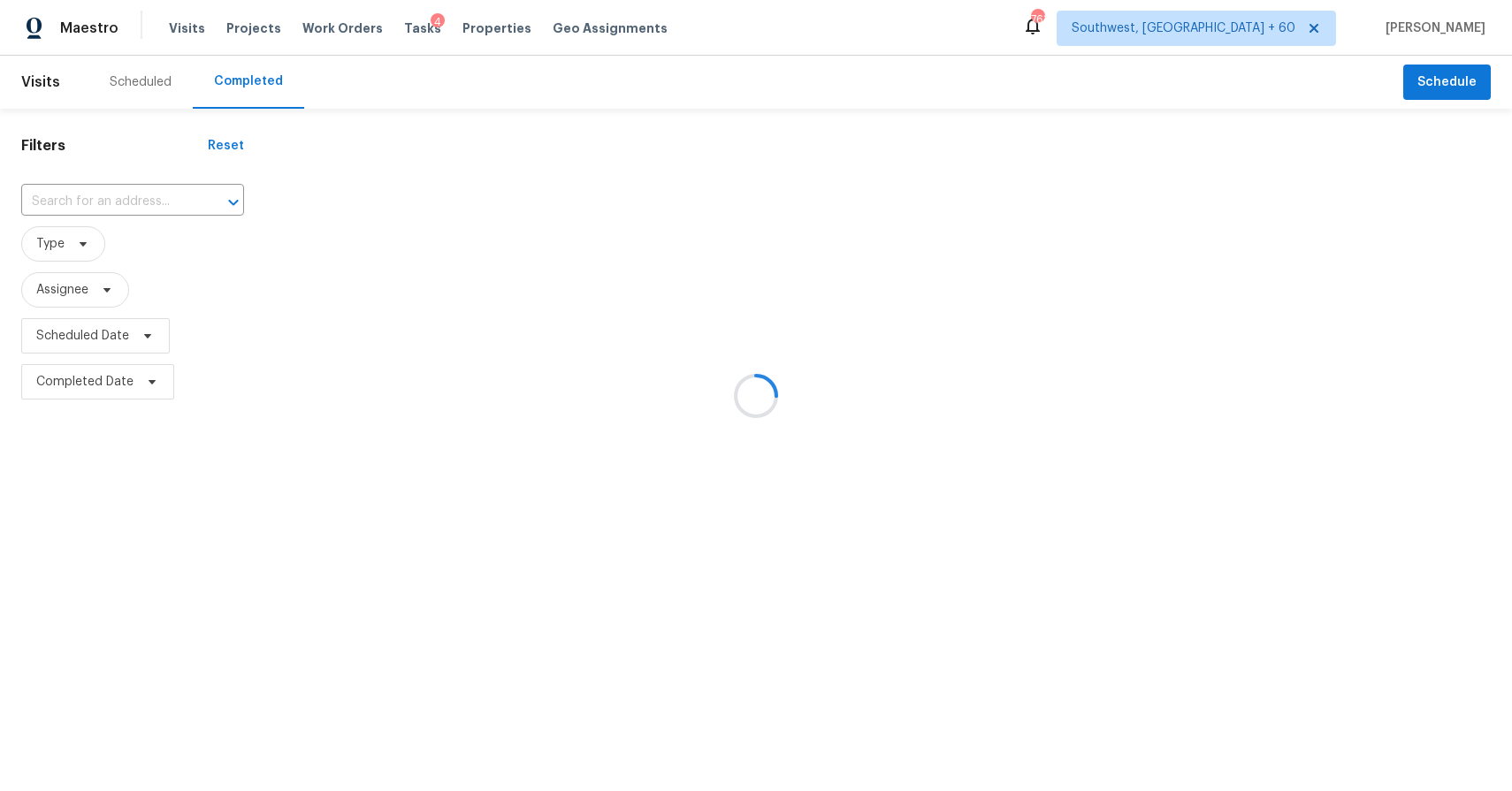
click at [128, 181] on div at bounding box center [756, 395] width 1512 height 791
click at [141, 195] on div at bounding box center [756, 395] width 1512 height 791
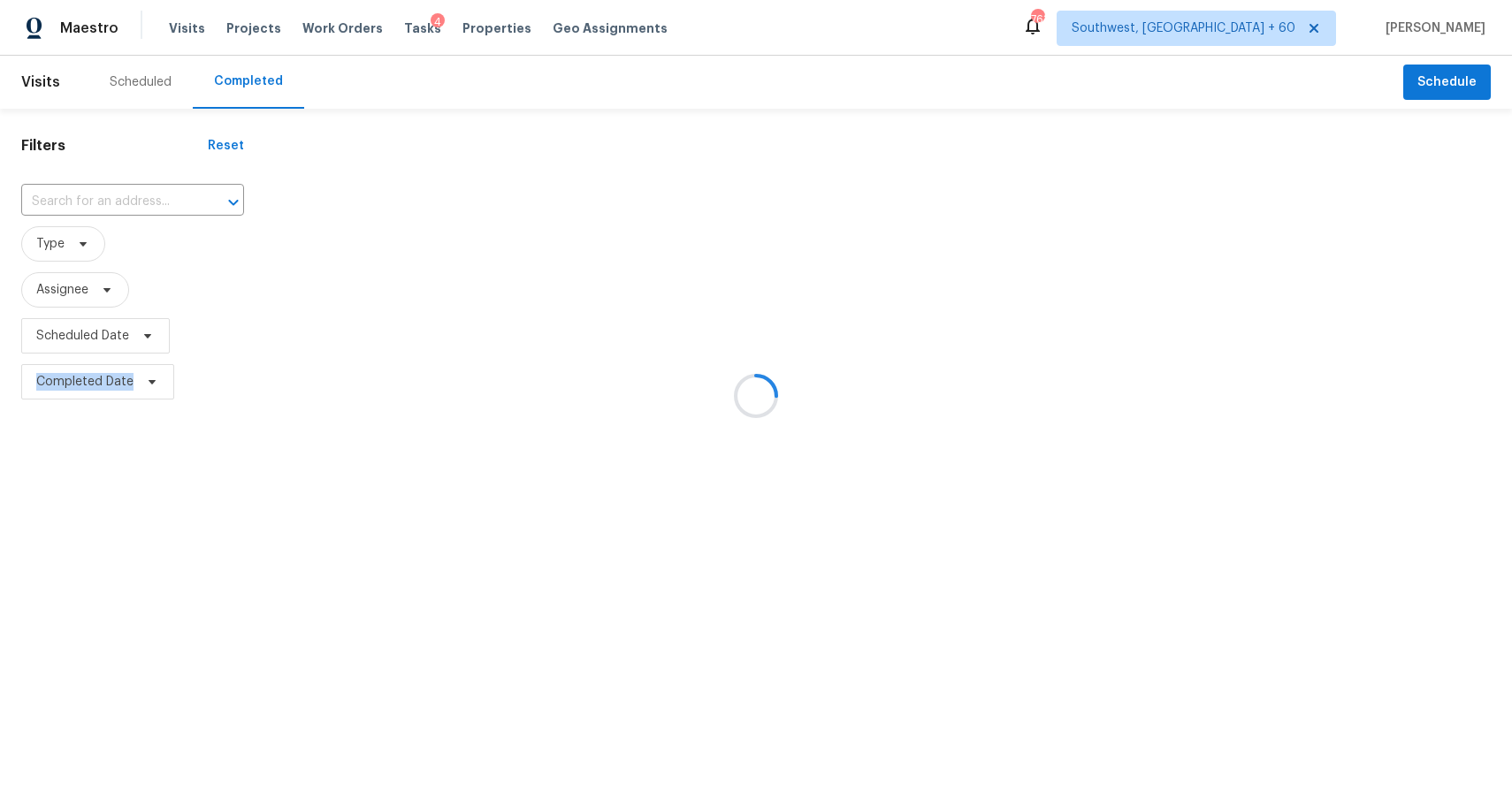
click at [141, 195] on div at bounding box center [756, 395] width 1512 height 791
click at [198, 195] on div at bounding box center [221, 202] width 46 height 25
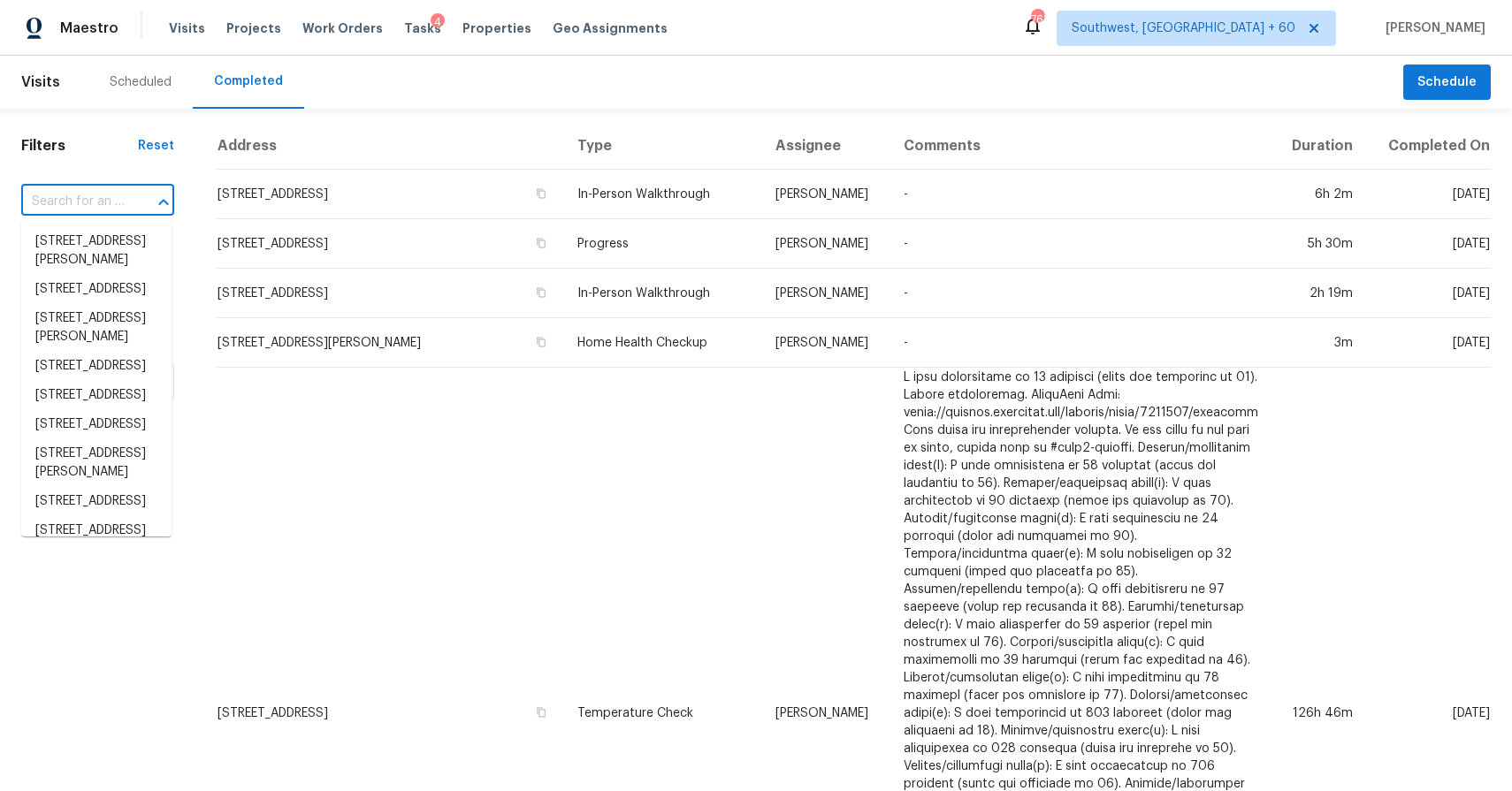
click at [141, 195] on div at bounding box center [151, 202] width 46 height 25
paste input "610 S 8th St, Lake Wales, FL 33853"
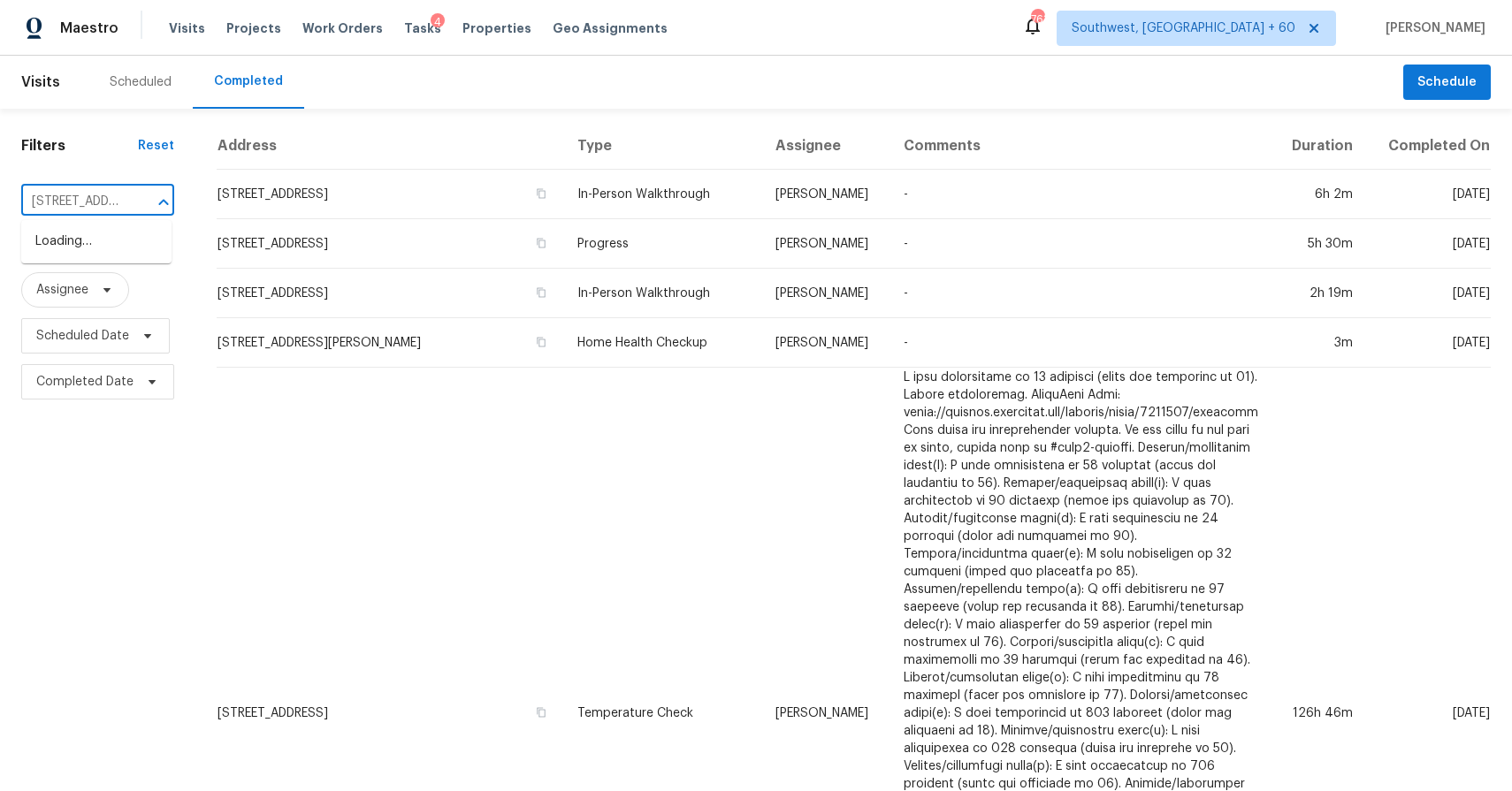
scroll to position [0, 111]
type input "610 S 8th St, Lake Wales, FL 33853"
click at [116, 191] on input "text" at bounding box center [72, 201] width 103 height 27
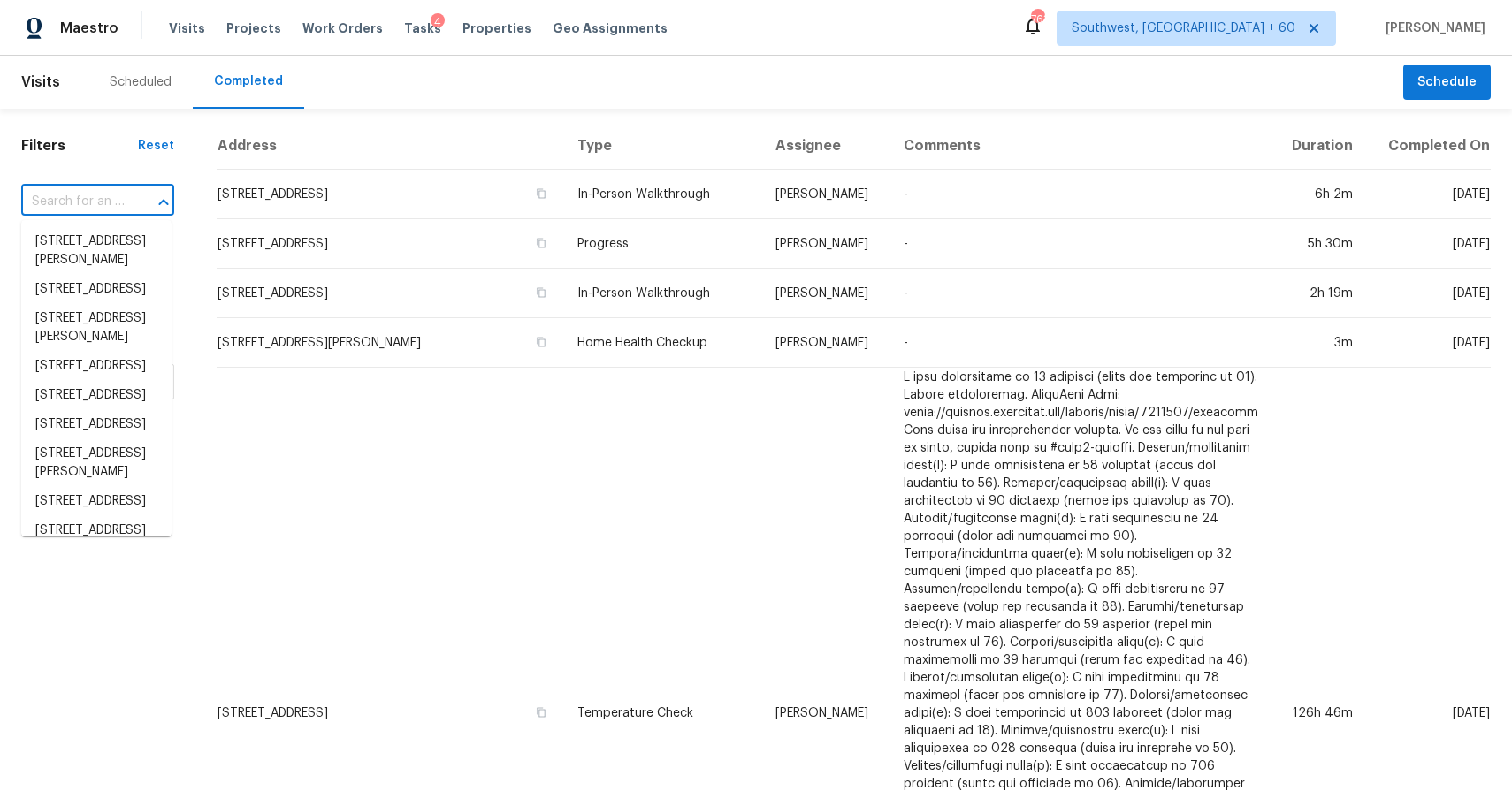
paste input "610 S 8th St, Lake Wales, FL 33853"
type input "610 S 8th St, Lake Wales, FL 33853"
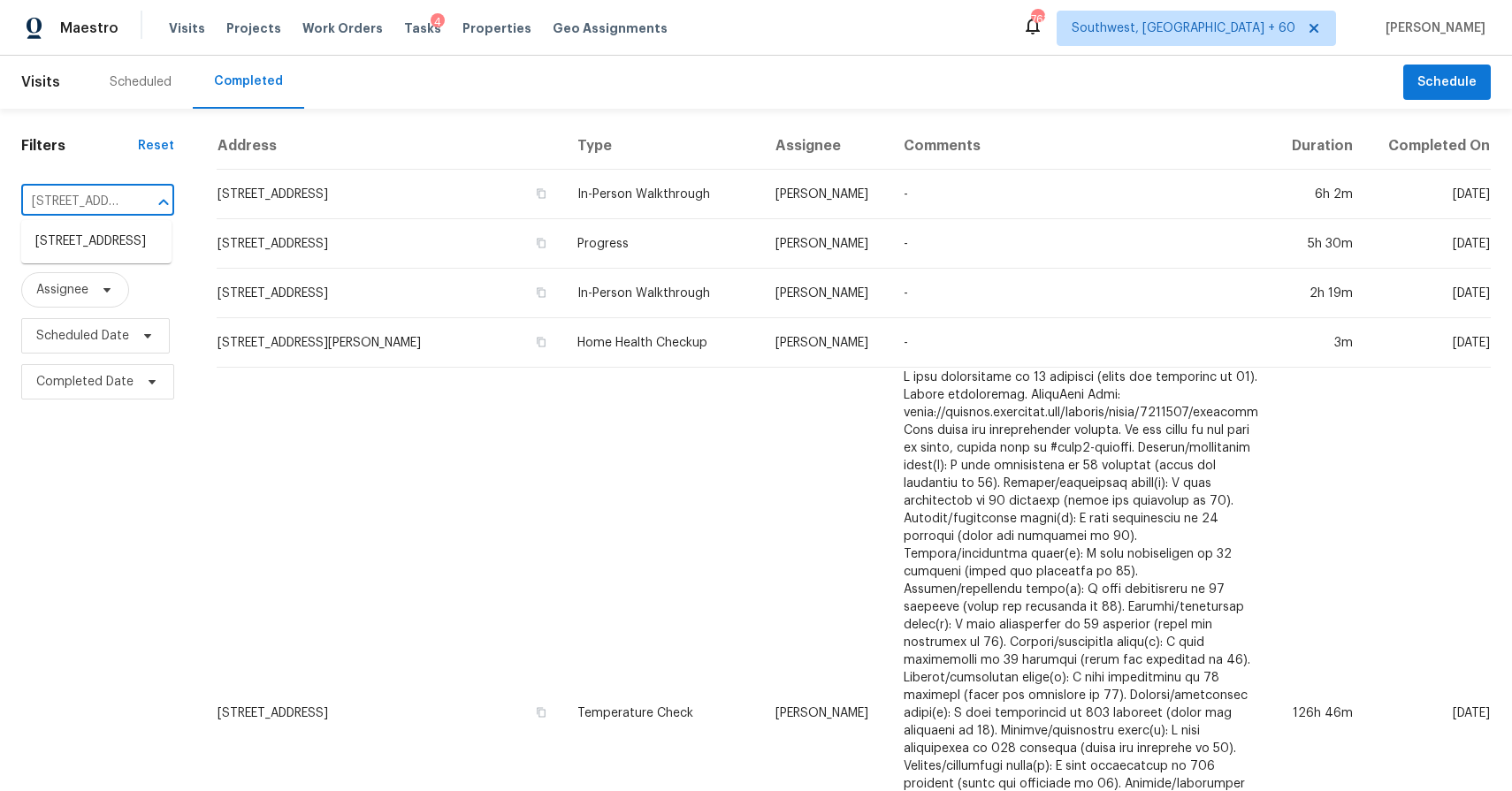
scroll to position [0, 111]
click at [122, 243] on li "610 S 8th St, Lake Wales, FL 33853" at bounding box center [95, 241] width 150 height 29
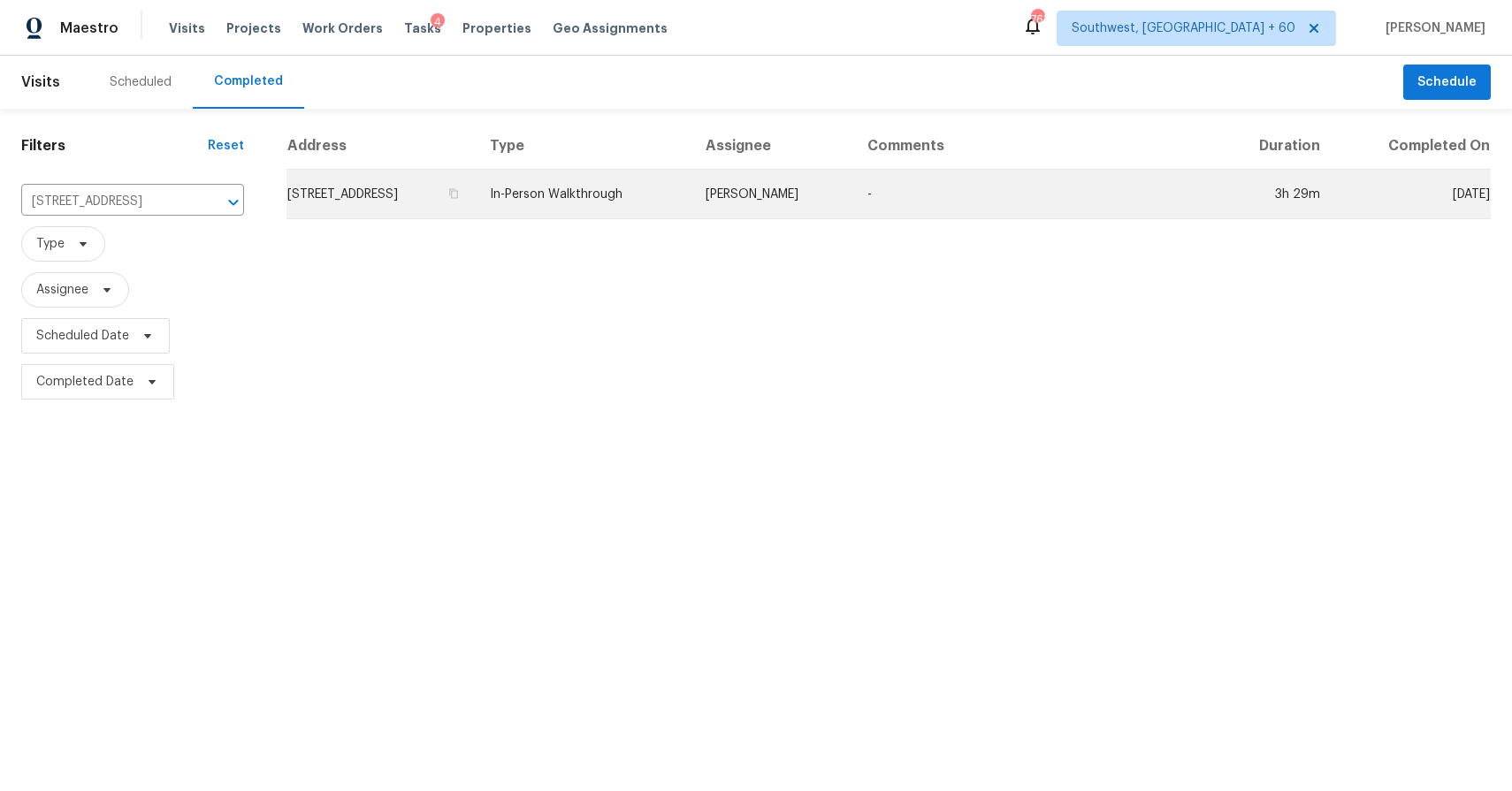
click at [692, 199] on td "In-Person Walkthrough" at bounding box center [583, 195] width 215 height 49
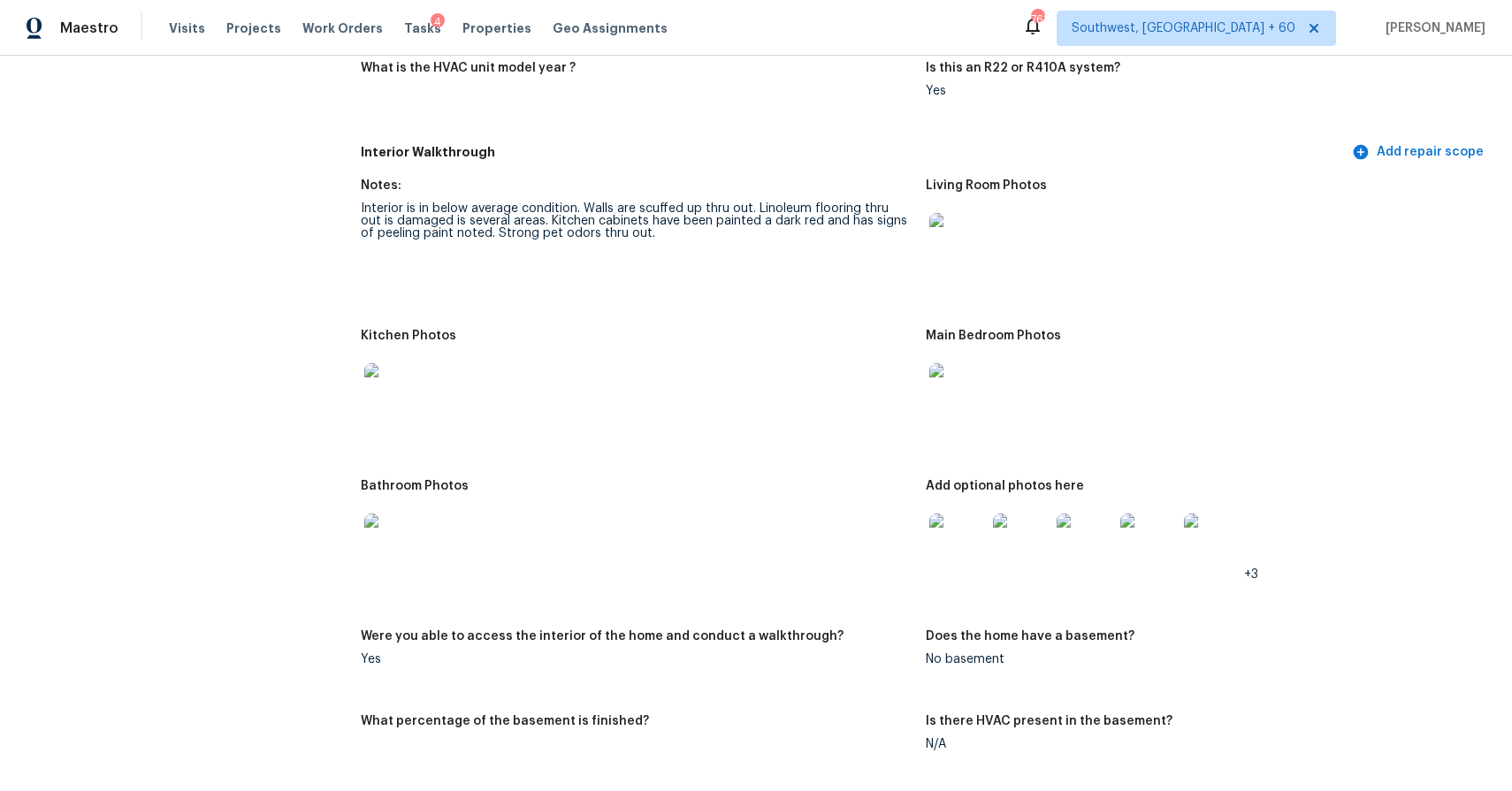
scroll to position [1722, 0]
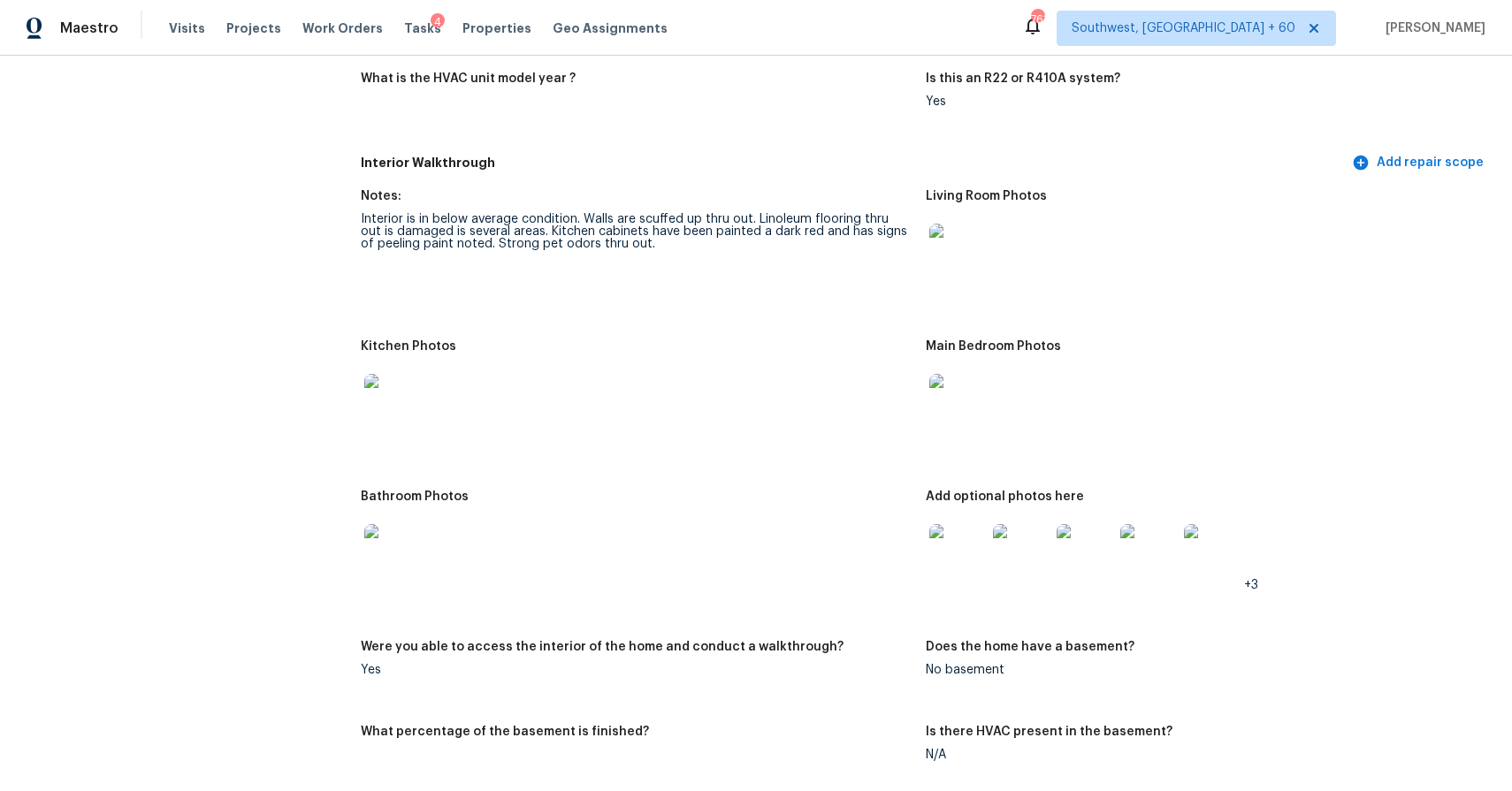
click at [973, 245] on img at bounding box center [957, 252] width 57 height 57
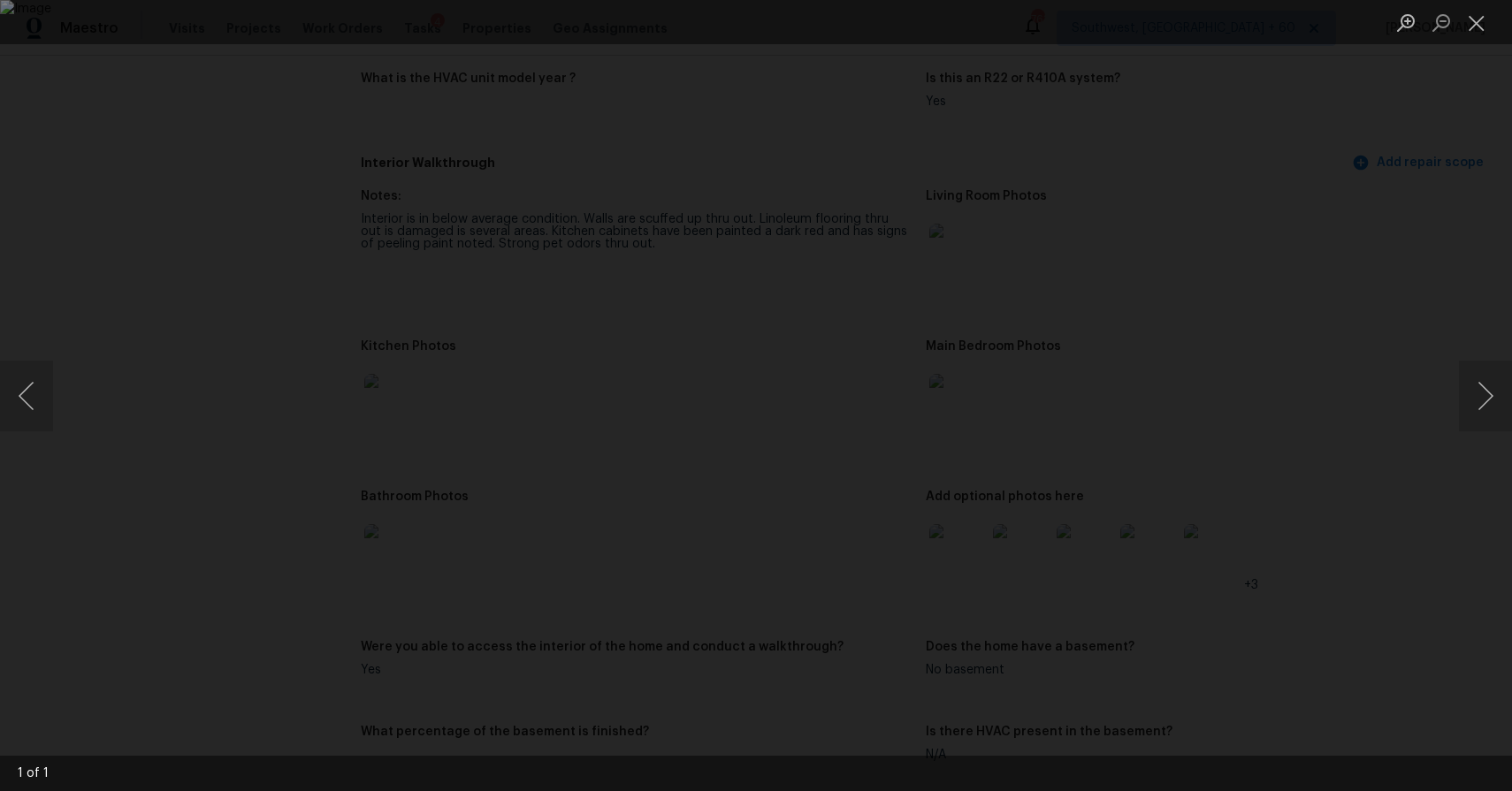
click at [1310, 393] on div "Lightbox" at bounding box center [756, 395] width 1512 height 791
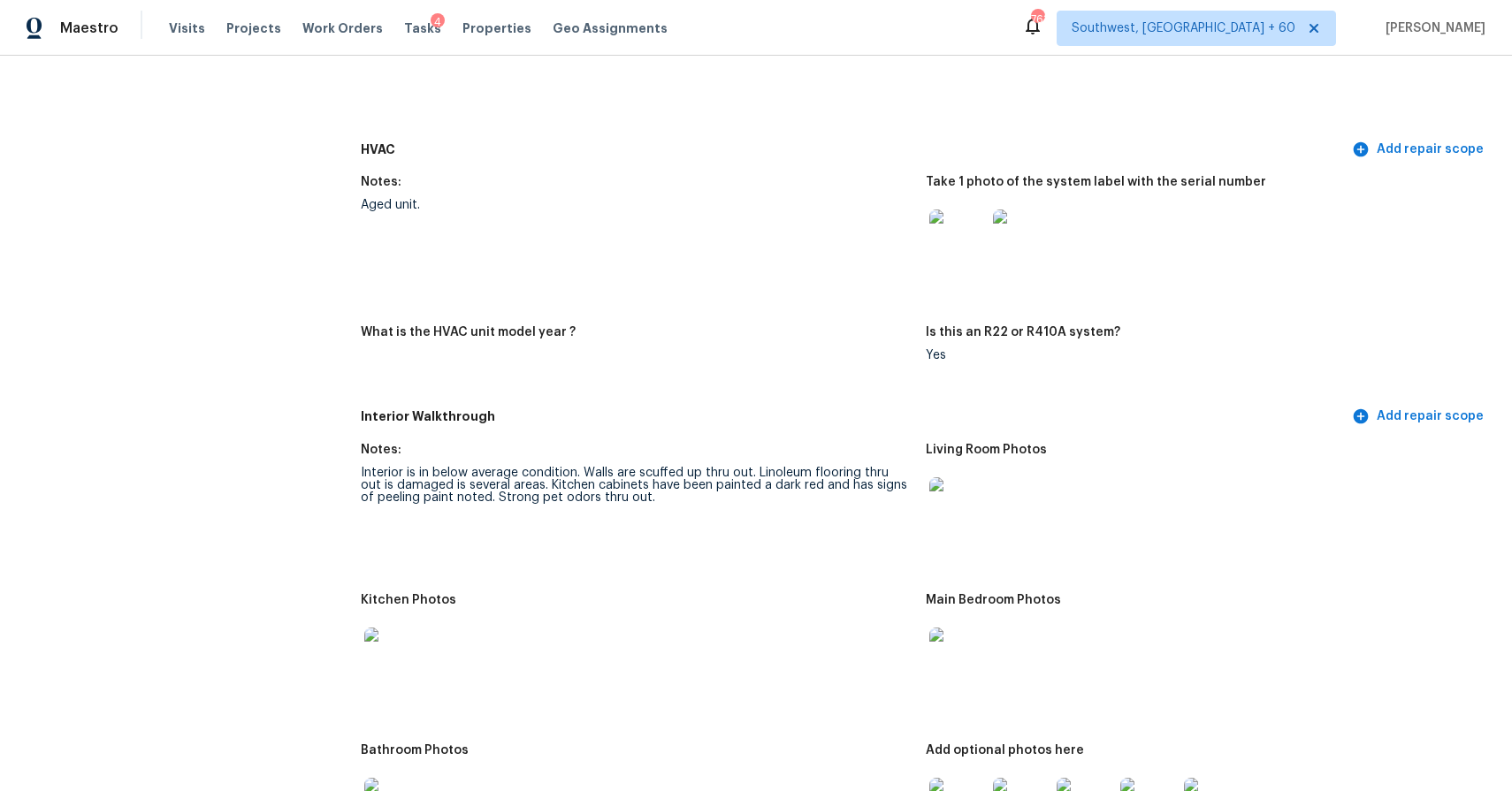
scroll to position [1470, 0]
click at [951, 472] on div at bounding box center [957, 504] width 63 height 77
click at [961, 505] on img at bounding box center [957, 504] width 57 height 57
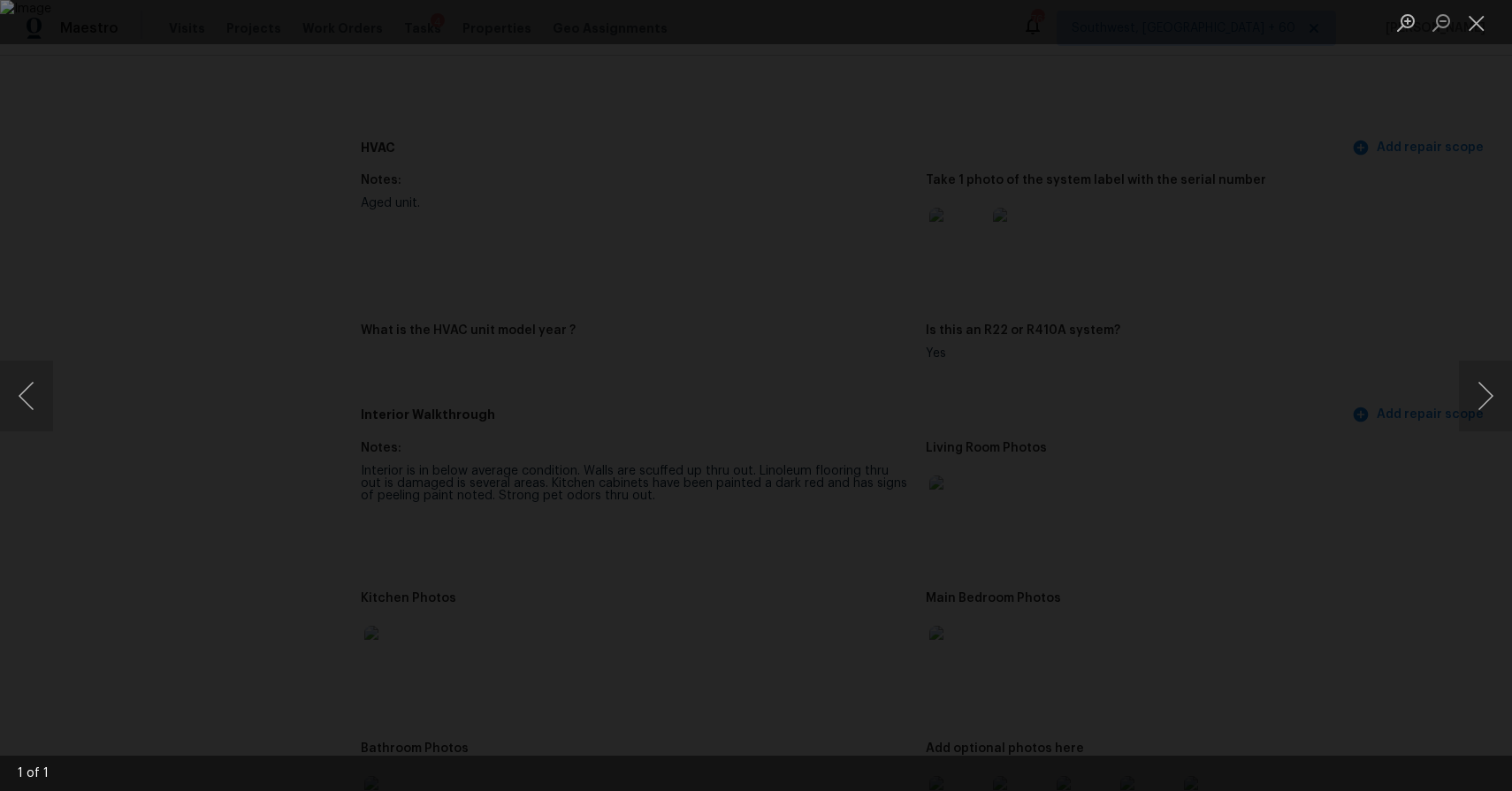
click at [1404, 399] on div "Lightbox" at bounding box center [756, 395] width 1512 height 791
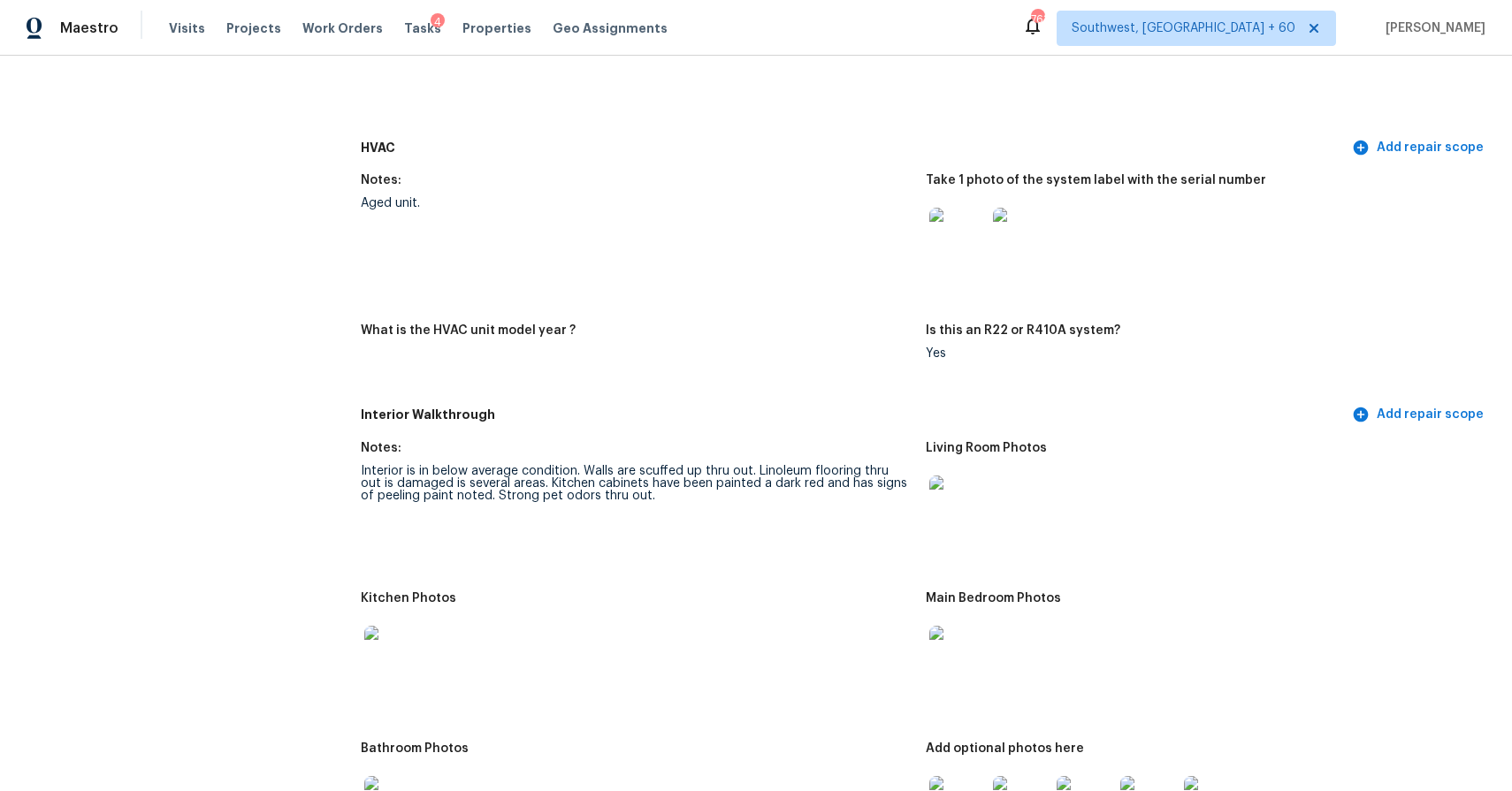
click at [970, 654] on img at bounding box center [957, 654] width 57 height 57
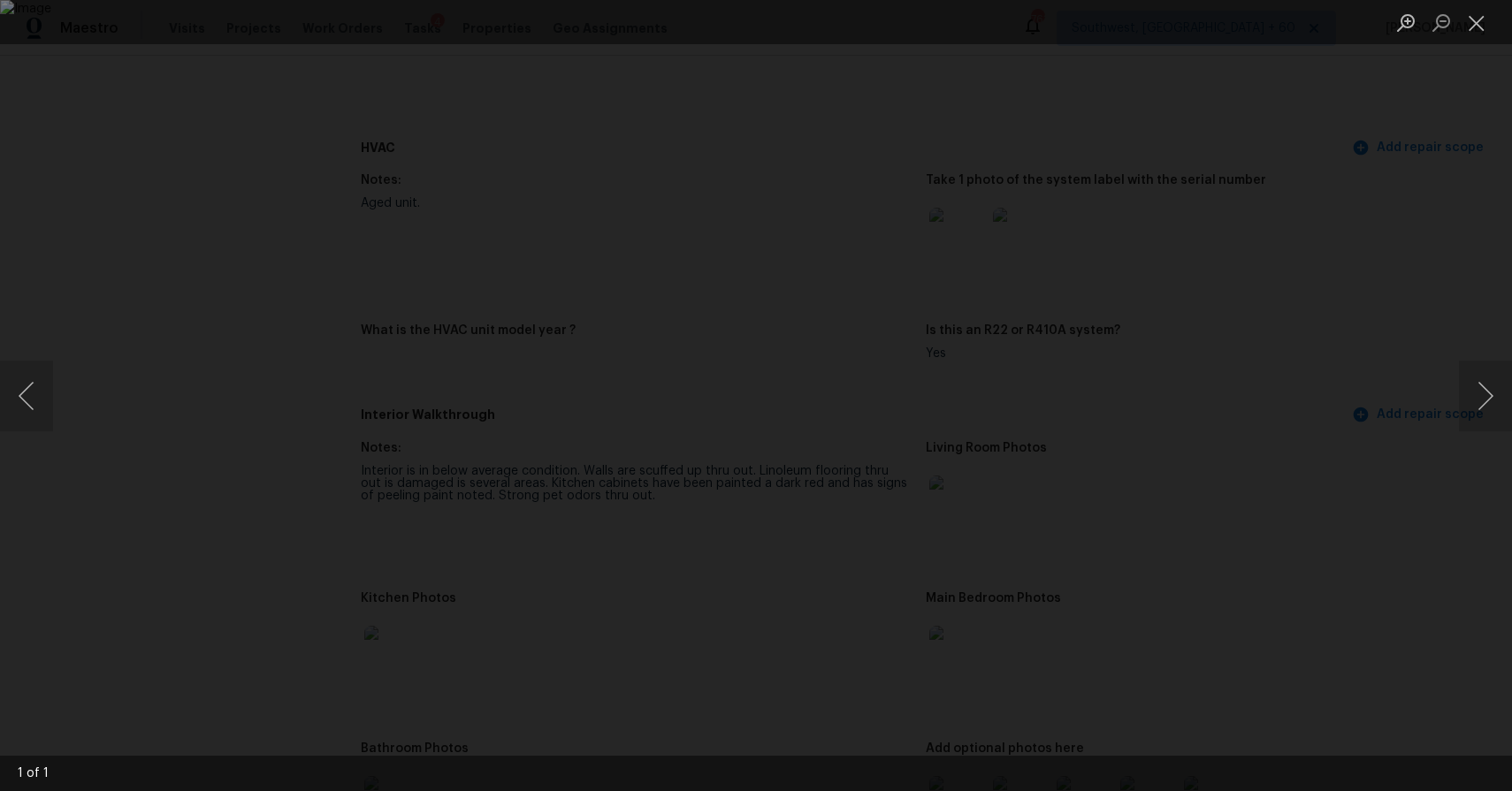
click at [1400, 491] on div "Lightbox" at bounding box center [756, 395] width 1512 height 791
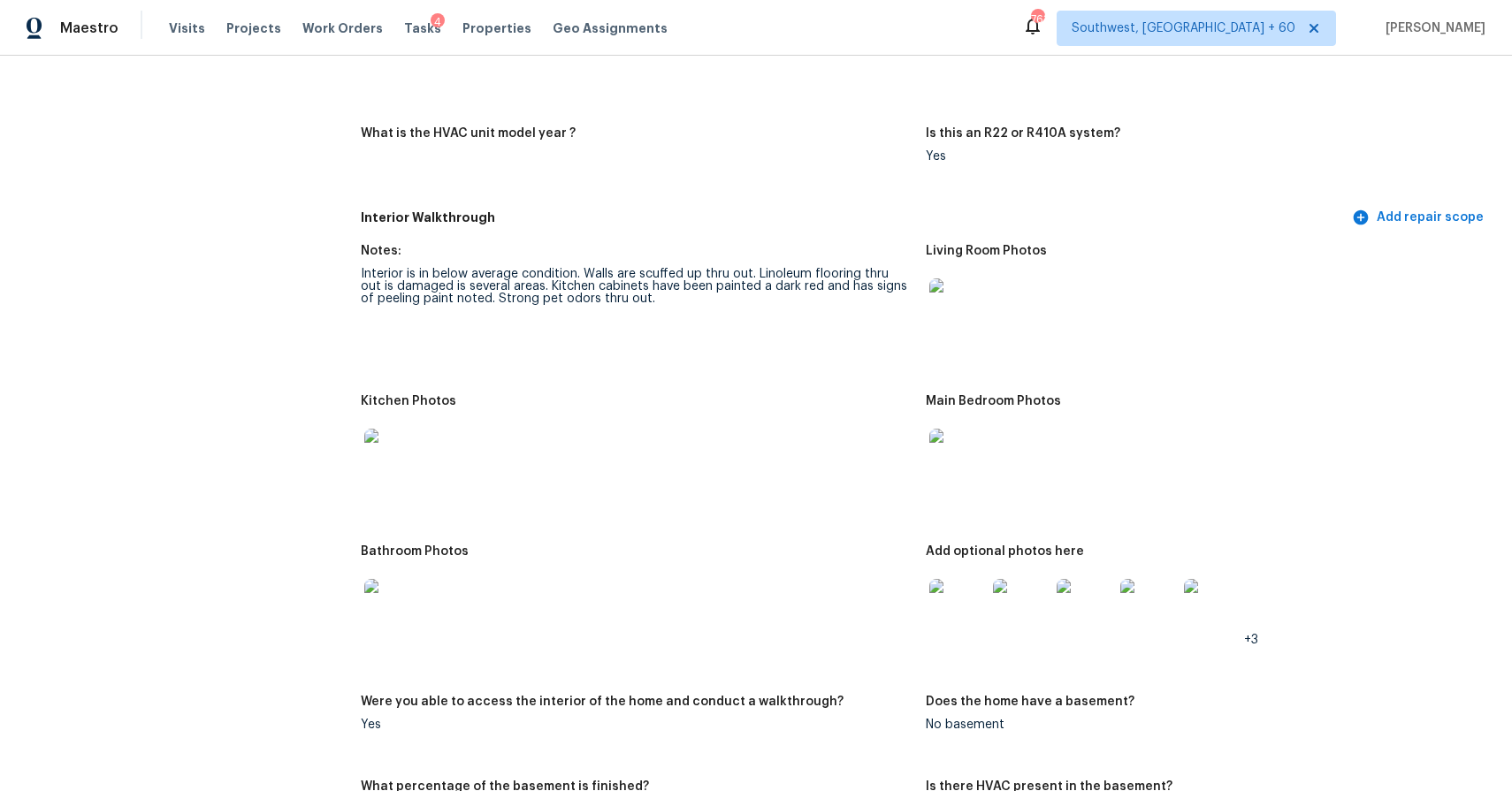
scroll to position [1947, 0]
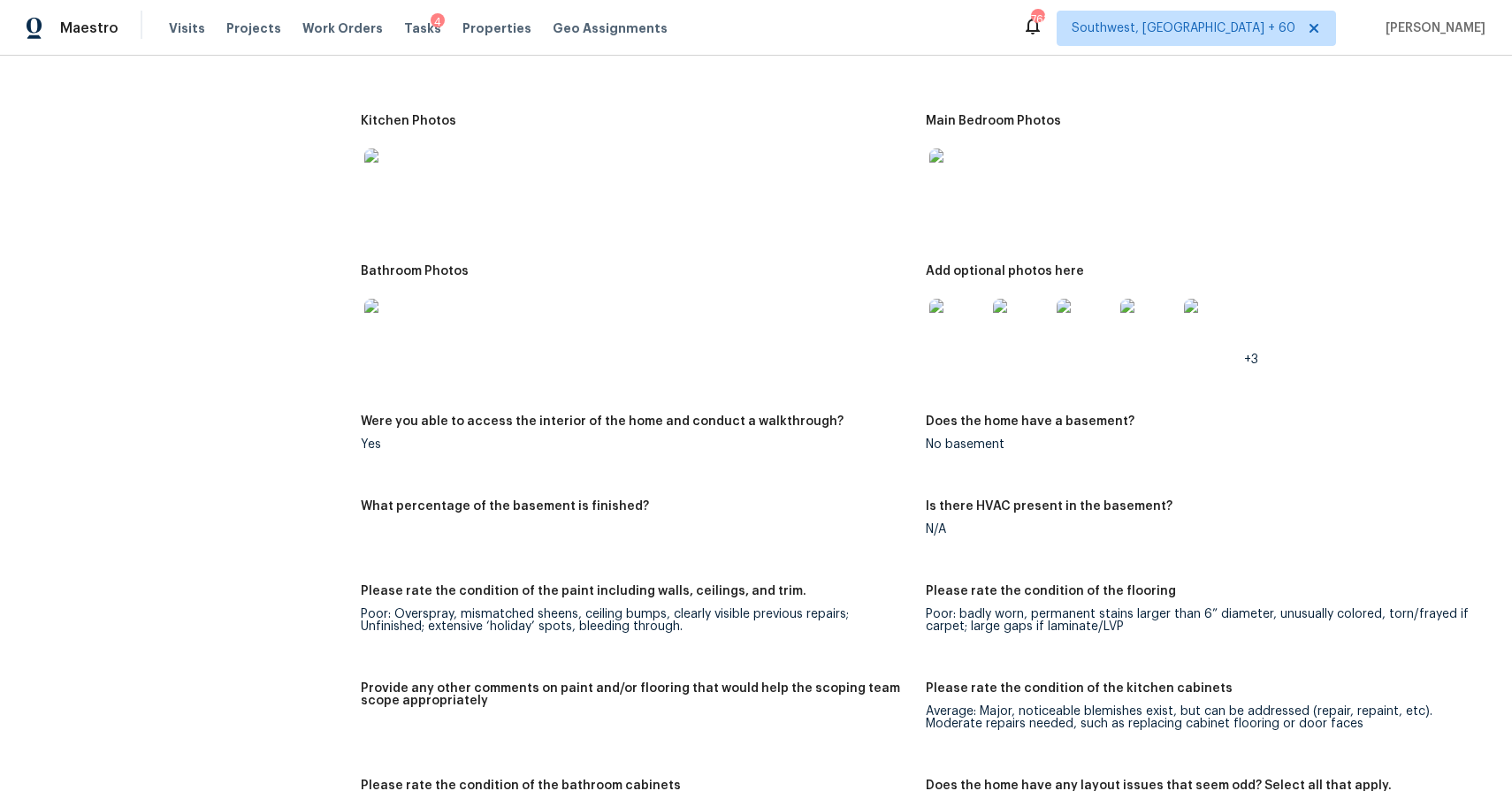
click at [941, 330] on img at bounding box center [957, 327] width 57 height 57
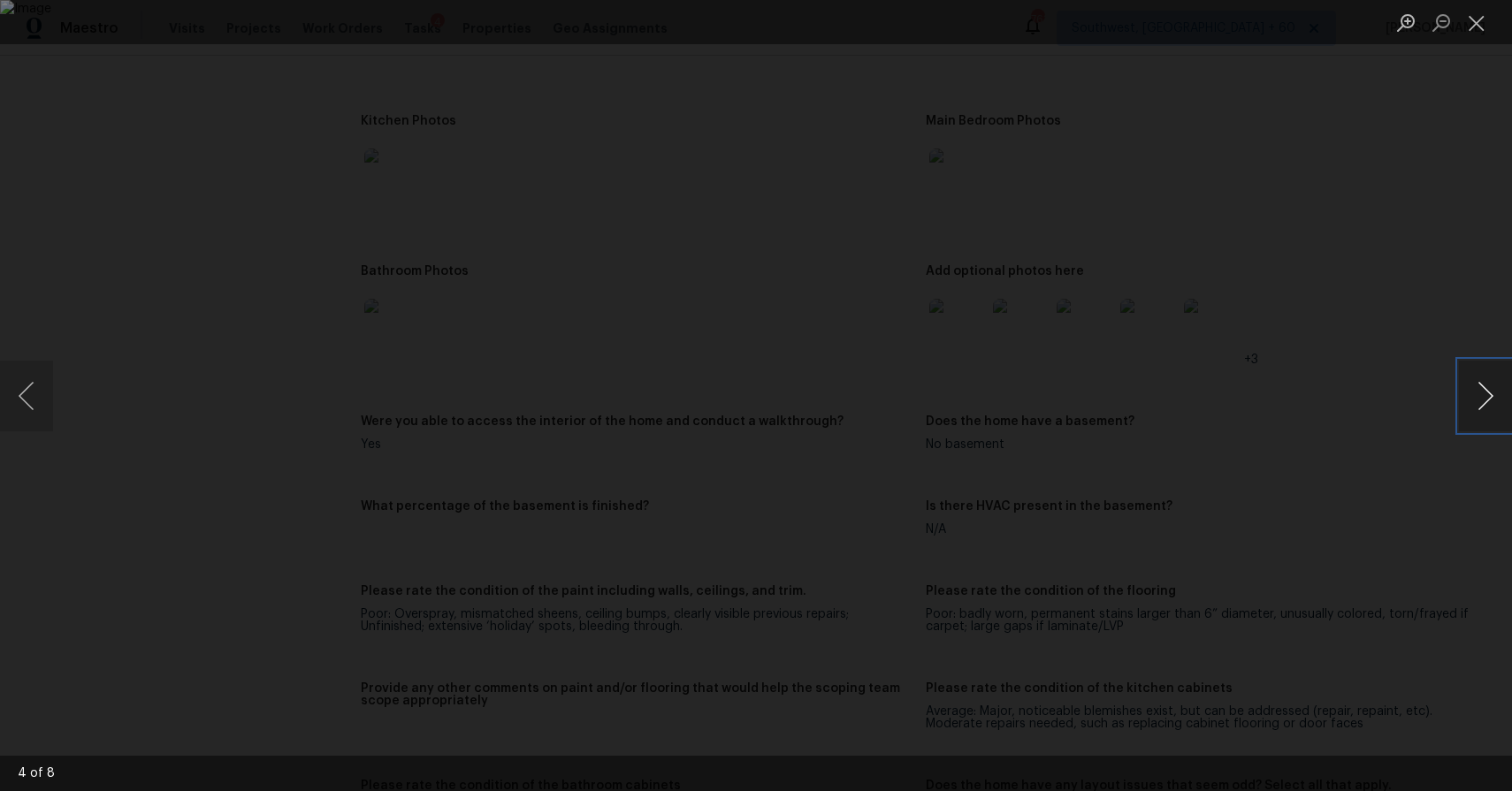
click at [1477, 400] on button "Next image" at bounding box center [1486, 396] width 53 height 71
click at [1468, 391] on button "Next image" at bounding box center [1486, 396] width 53 height 71
click at [1476, 411] on button "Next image" at bounding box center [1486, 396] width 53 height 71
click at [1472, 28] on button "Close lightbox" at bounding box center [1476, 22] width 35 height 31
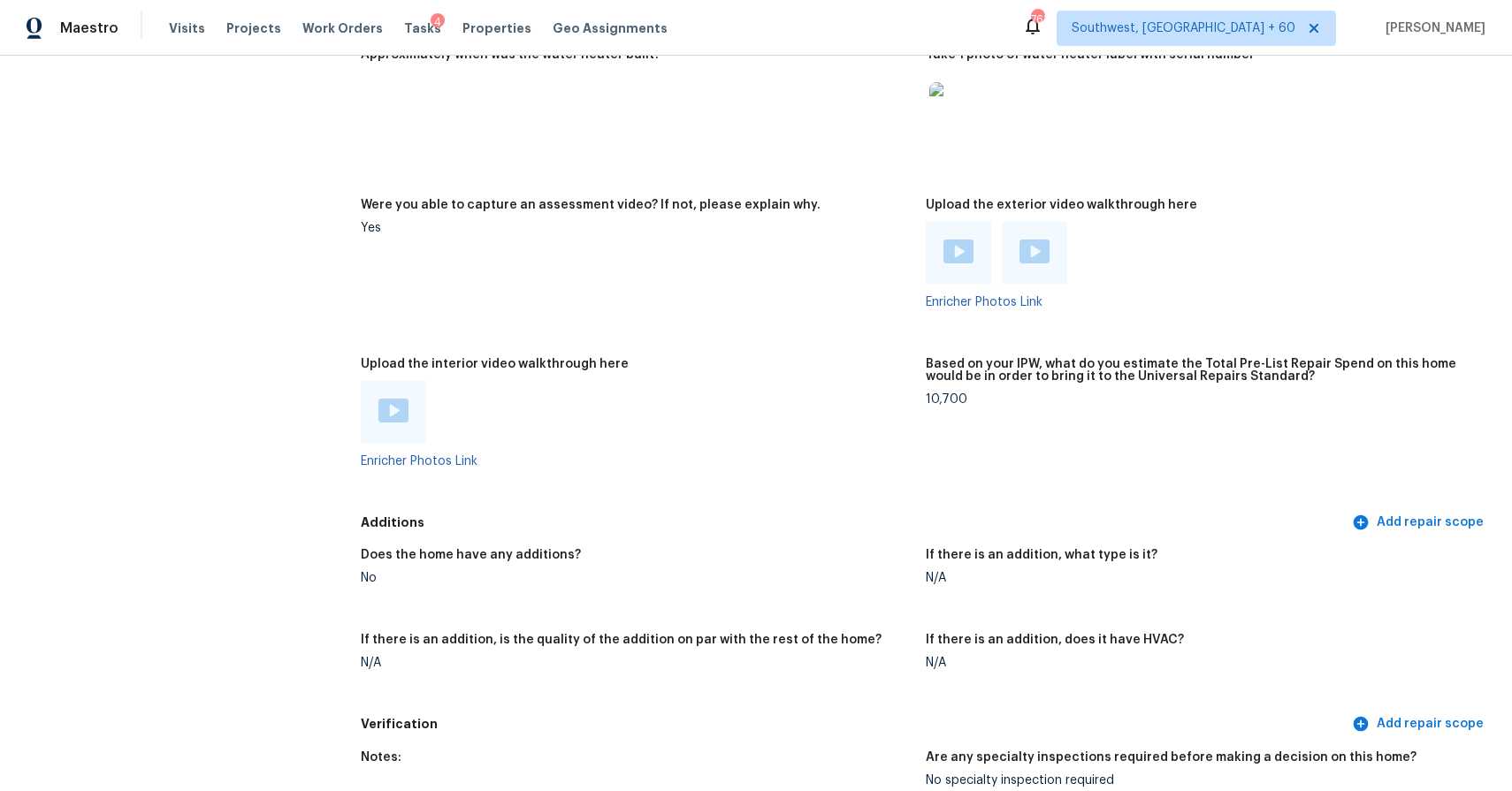
scroll to position [3026, 0]
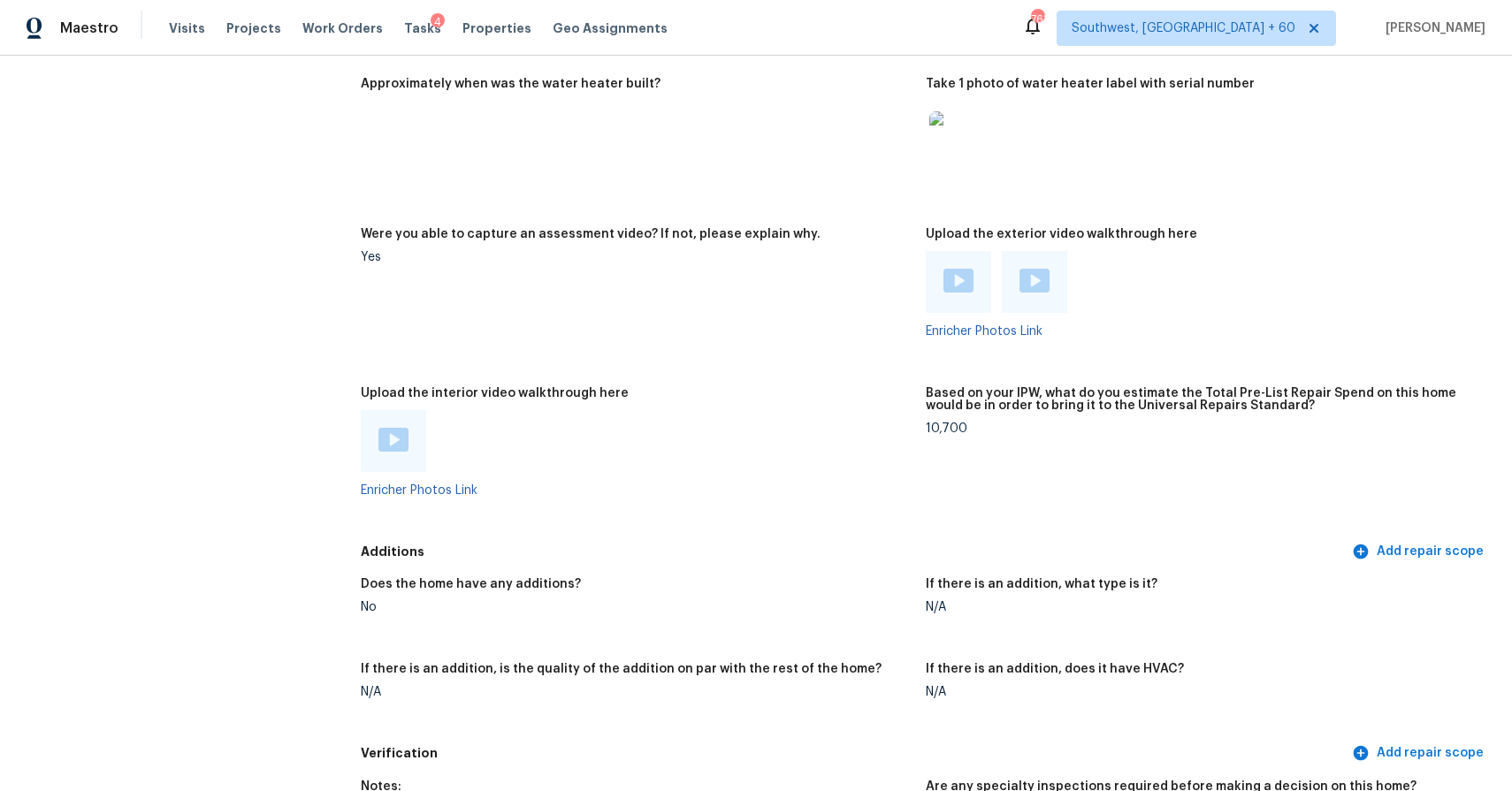
click at [398, 438] on img at bounding box center [393, 439] width 30 height 24
click at [1494, 181] on div "All visits 610 S 8th St Lake Wales, FL 33853 Home details Other Visits No previ…" at bounding box center [756, 423] width 1512 height 735
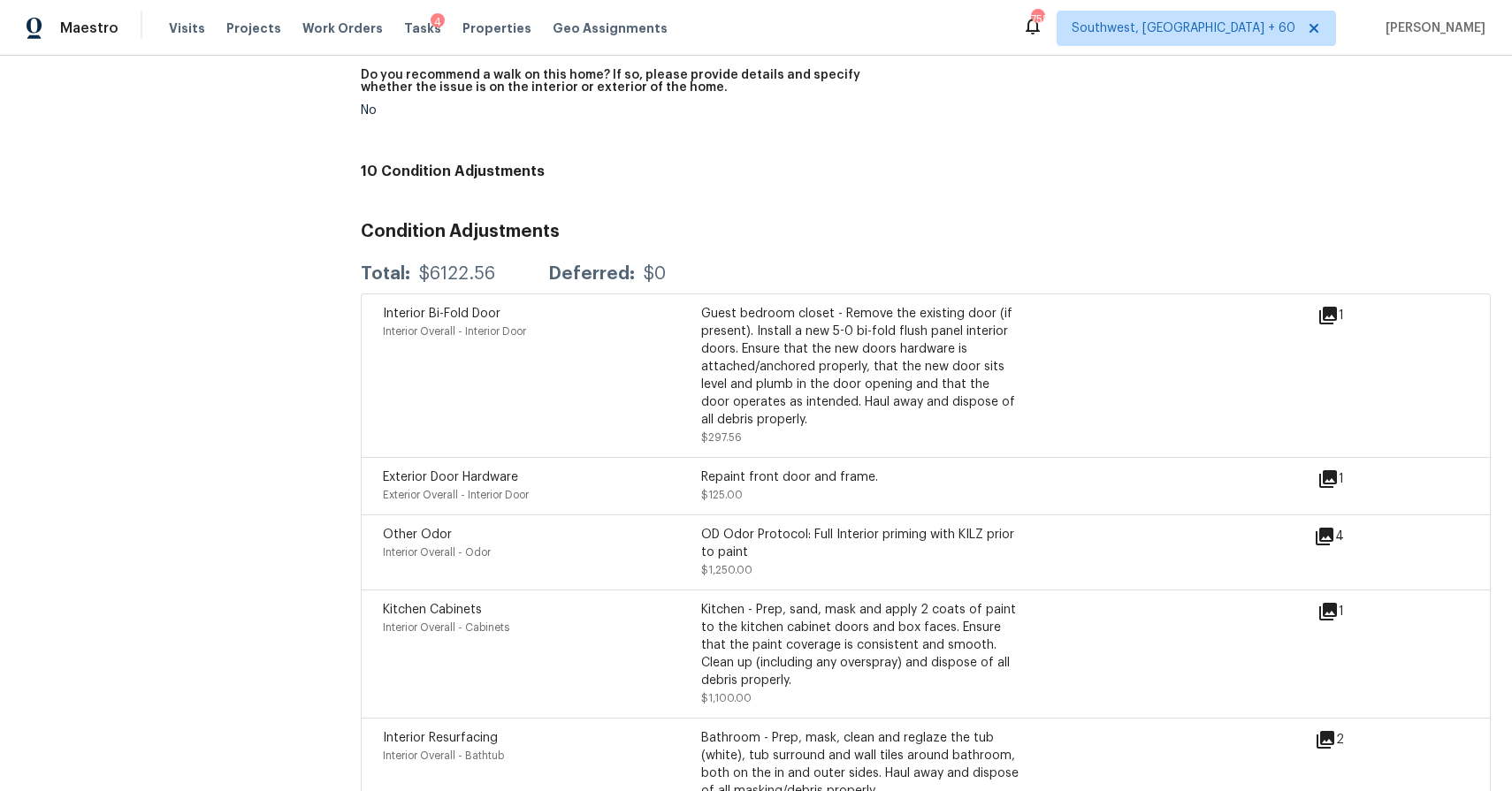
scroll to position [4189, 0]
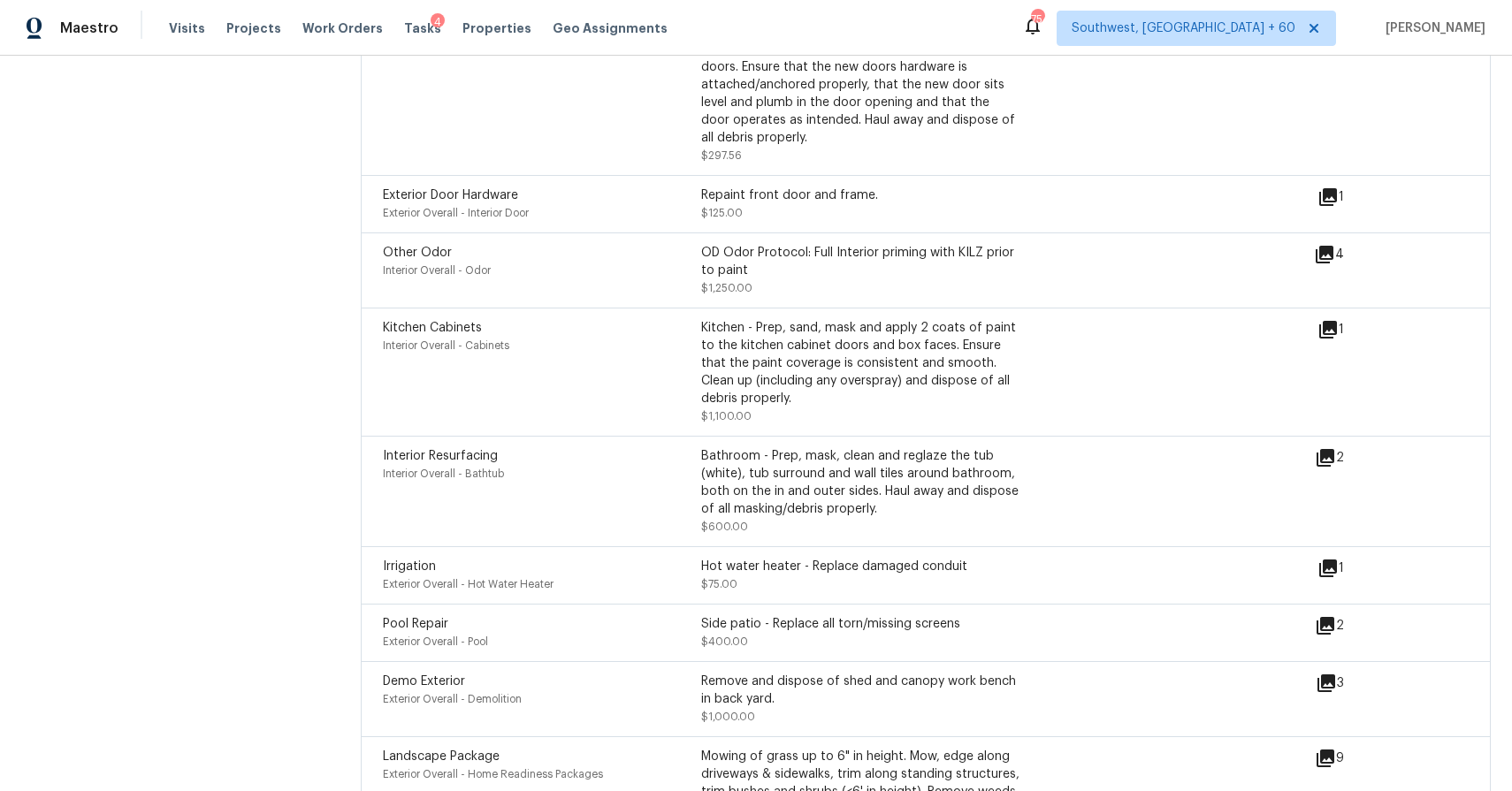
click at [176, 16] on div "Visits Projects Work Orders Tasks 4 Properties Geo Assignments" at bounding box center [429, 27] width 520 height 35
click at [187, 28] on span "Visits" at bounding box center [187, 28] width 36 height 18
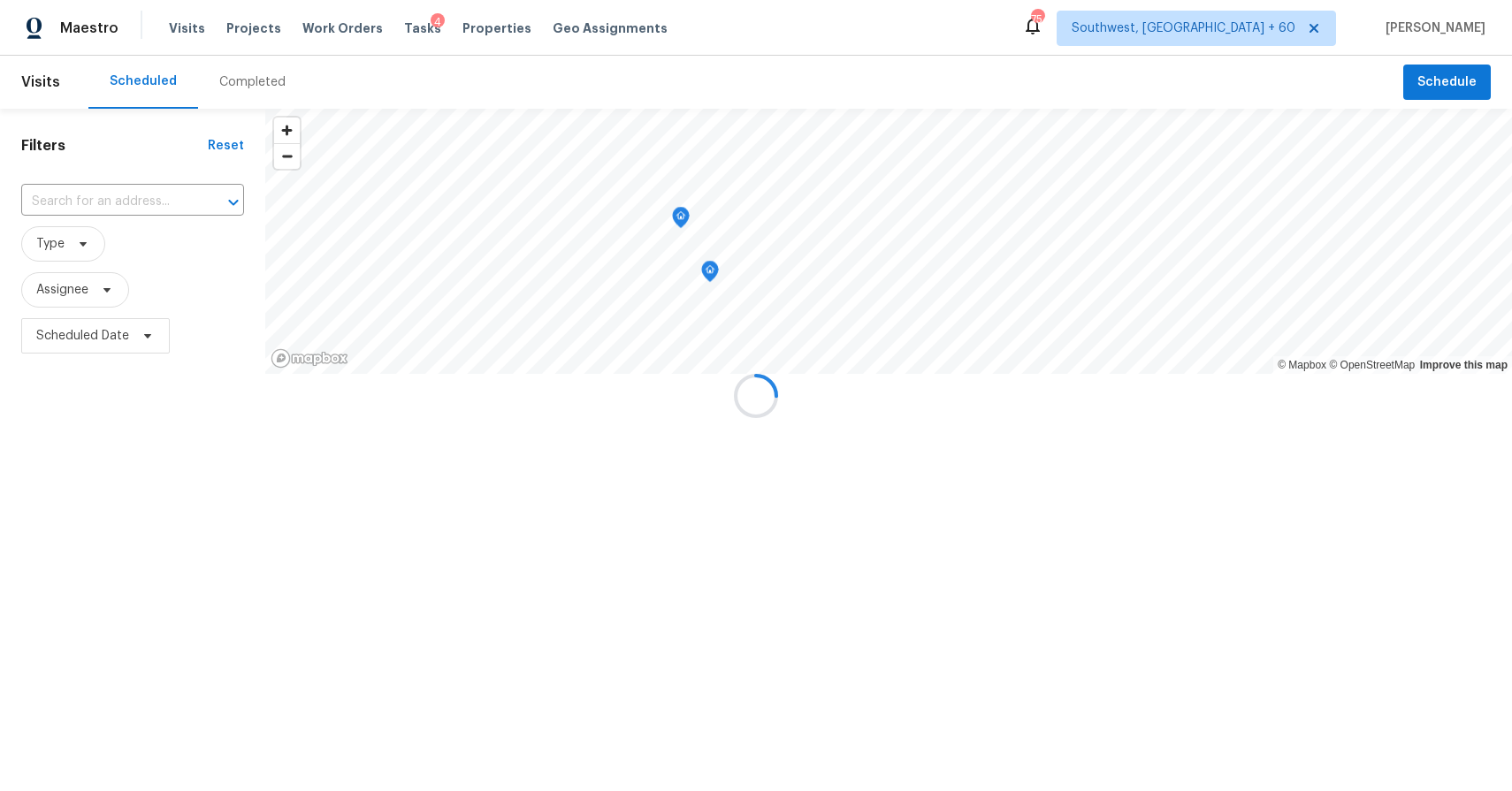
click at [234, 86] on div at bounding box center [756, 395] width 1512 height 791
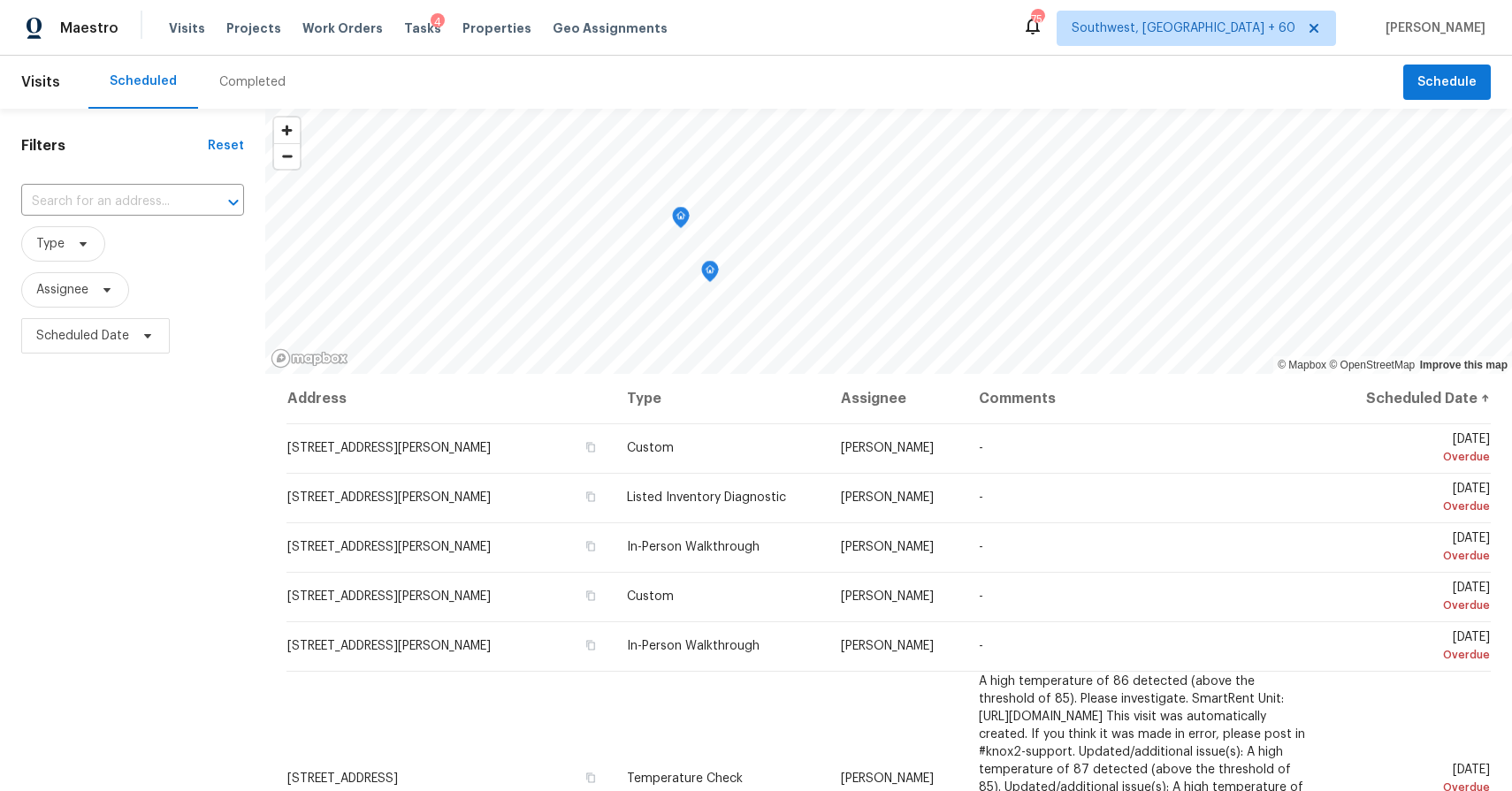
click at [234, 81] on div "Completed" at bounding box center [252, 82] width 66 height 18
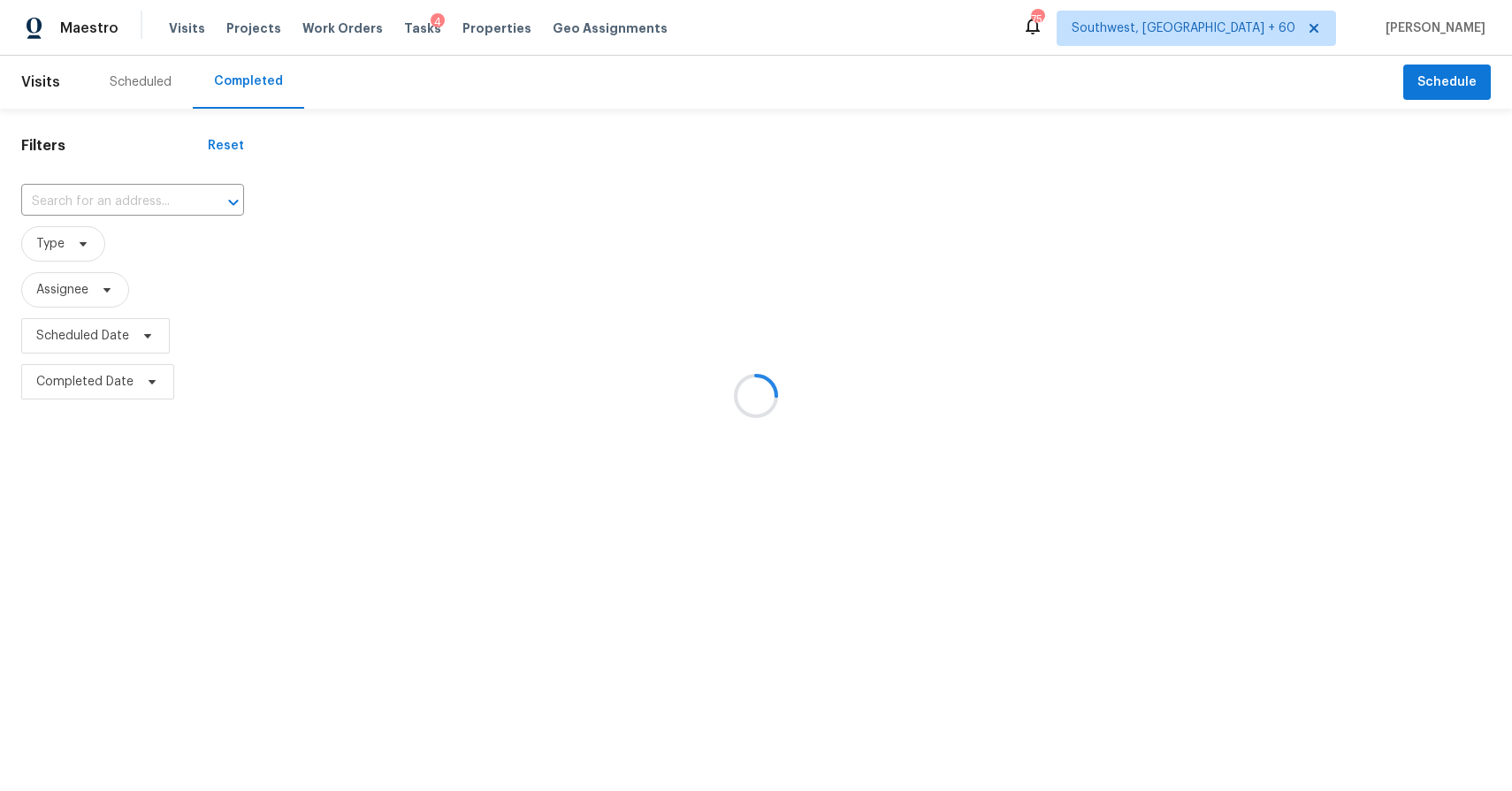
click at [234, 81] on div at bounding box center [756, 395] width 1512 height 791
click at [148, 198] on div at bounding box center [756, 395] width 1512 height 791
click at [119, 204] on div at bounding box center [756, 395] width 1512 height 791
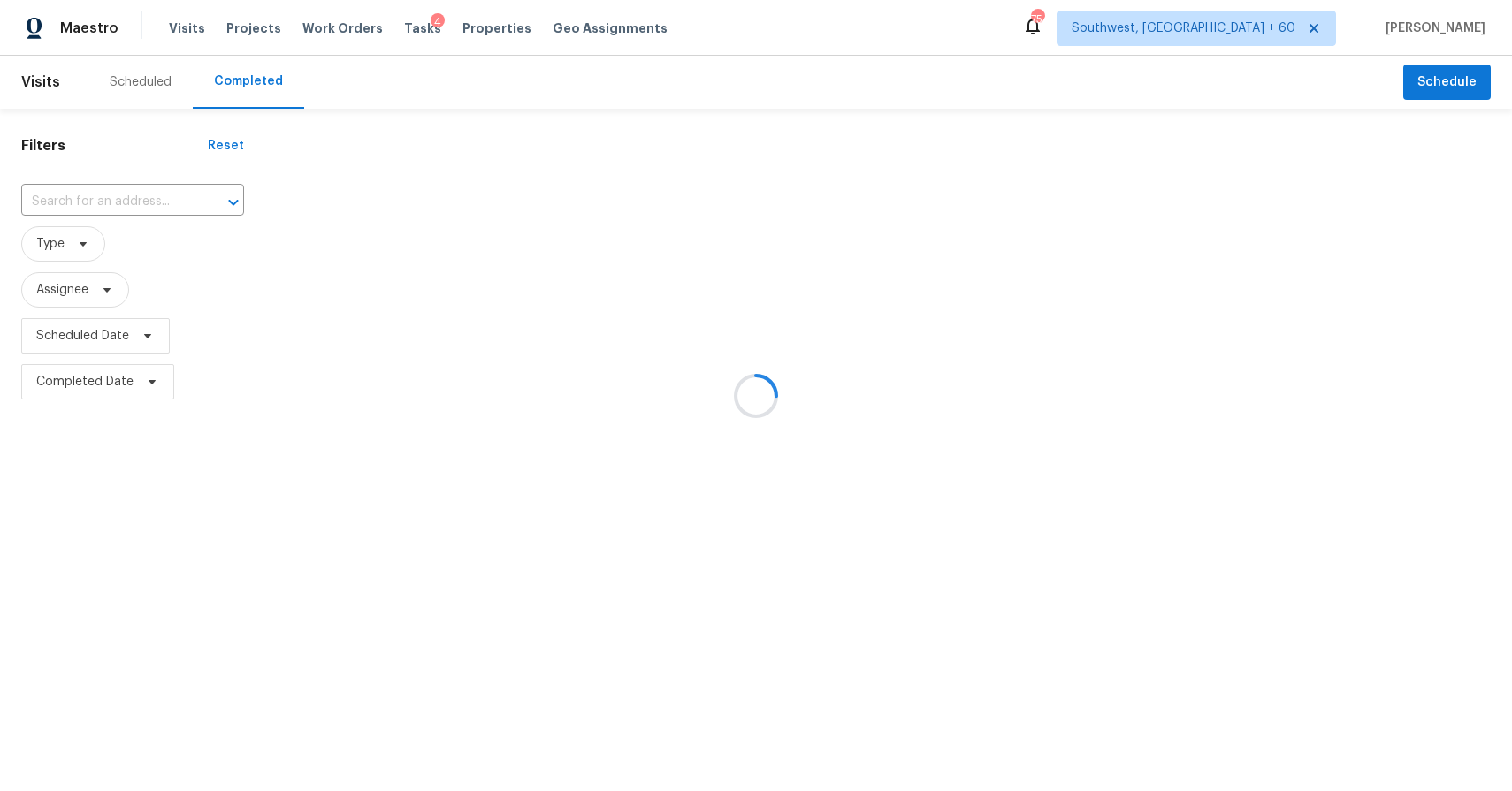
click at [119, 204] on div at bounding box center [756, 395] width 1512 height 791
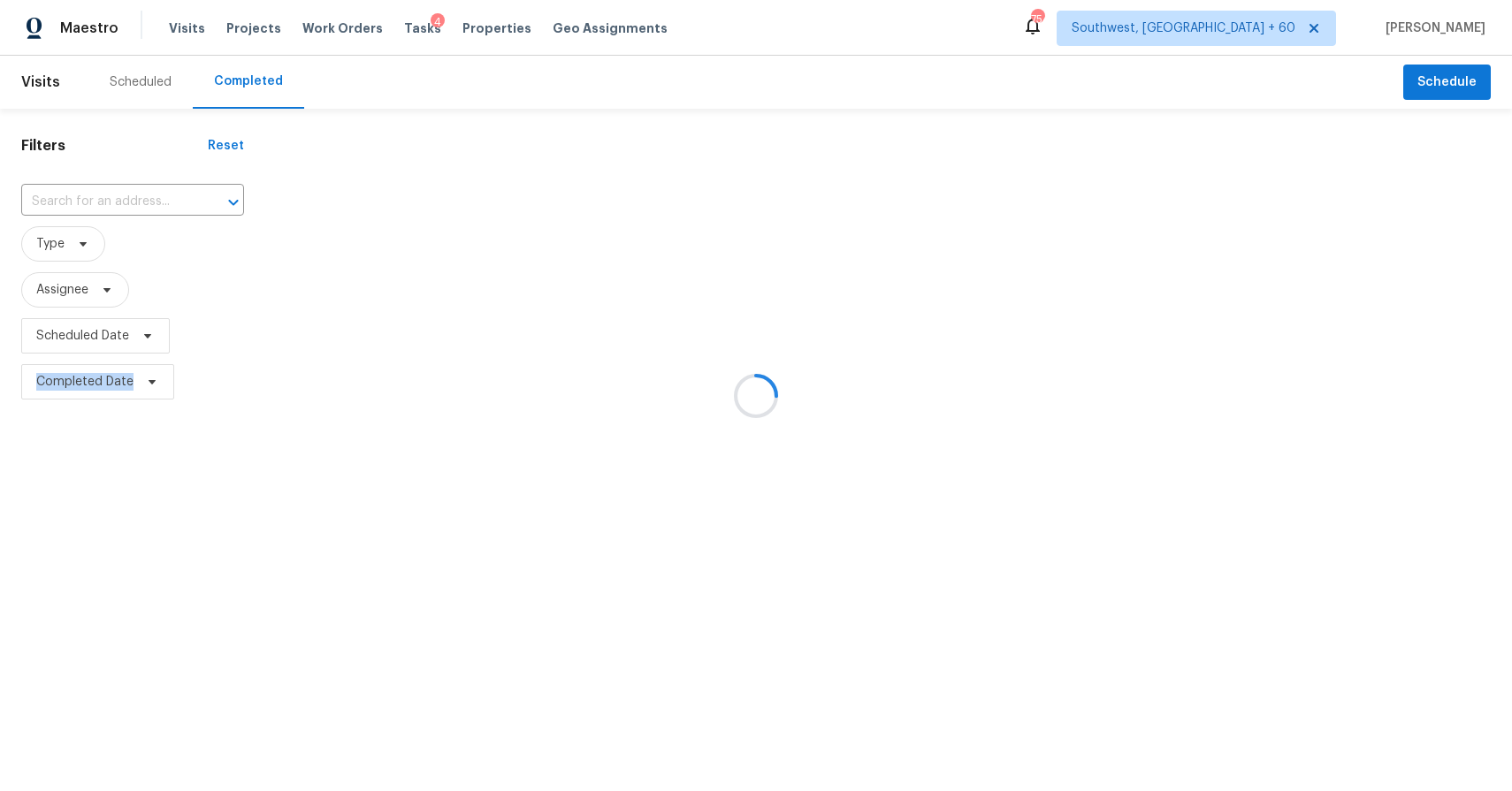
click at [120, 194] on input "text" at bounding box center [107, 201] width 173 height 27
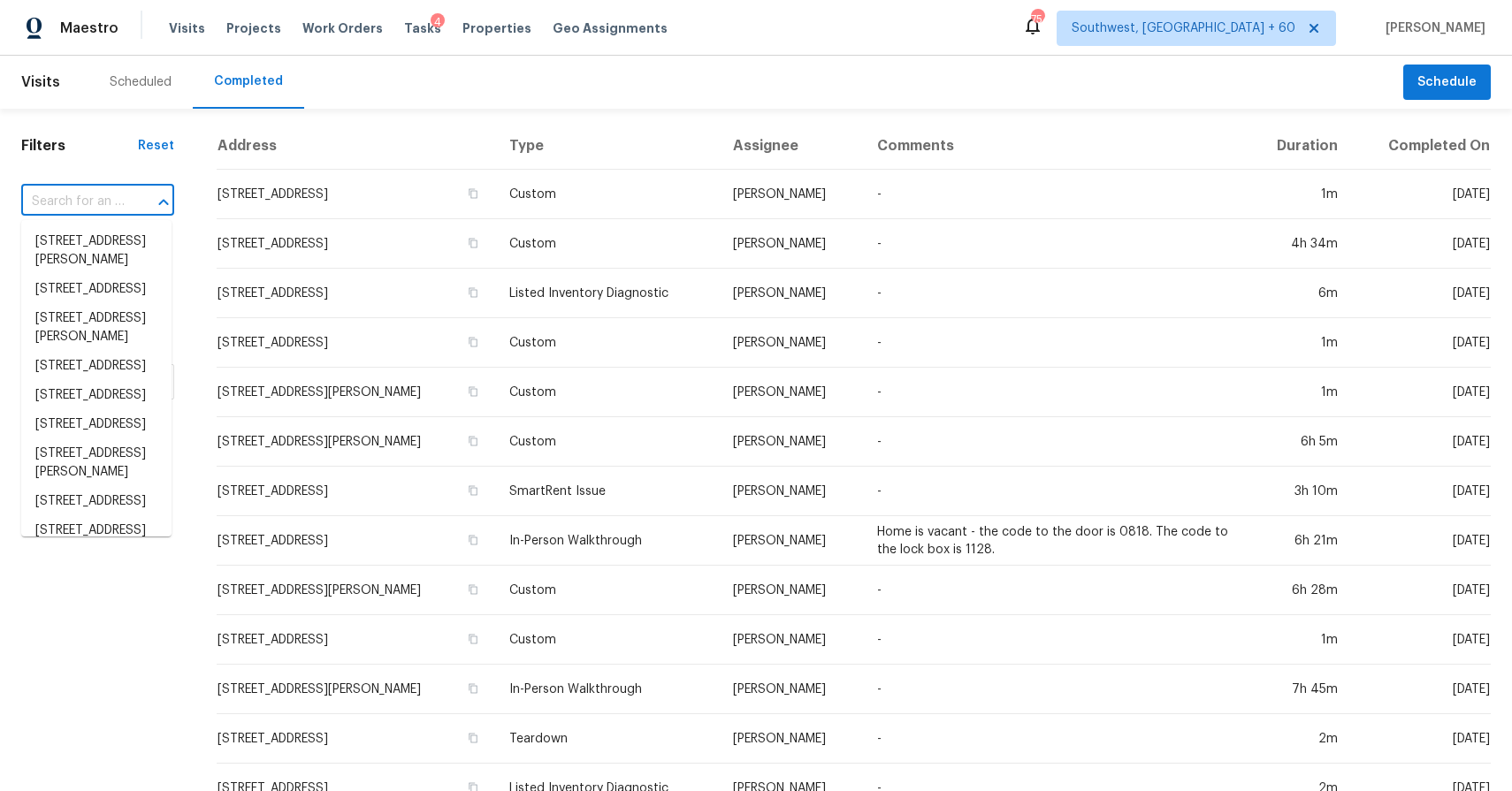
click at [120, 194] on input "text" at bounding box center [72, 201] width 103 height 27
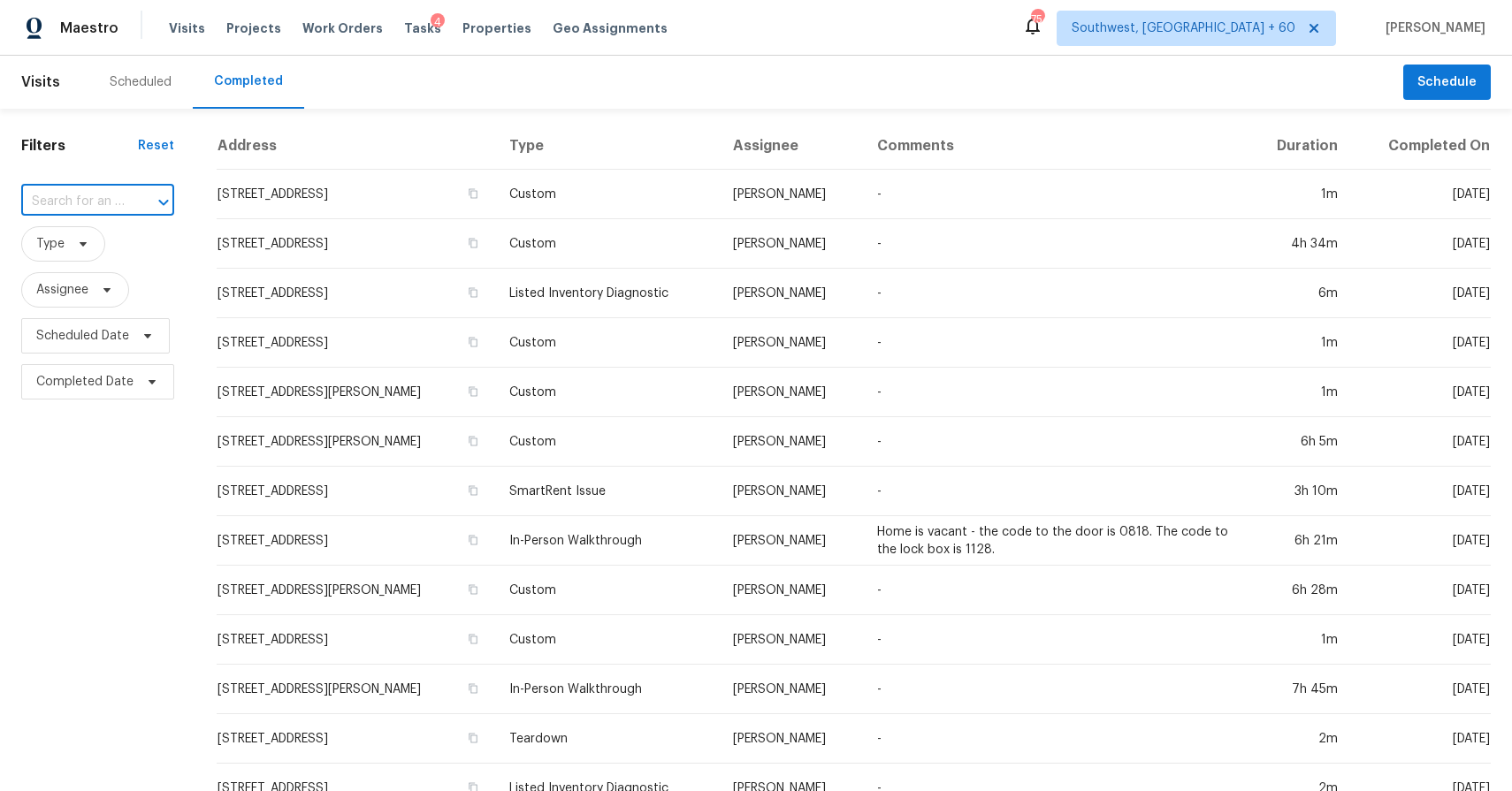
paste input "3915 Cameron Run Ln, Matthews, NC 28105"
type input "3915 Cameron Run Ln, Matthews, NC 28105"
click at [93, 249] on li "3915 Cameron Run Ln, Matthews, NC 28105" at bounding box center [95, 241] width 150 height 29
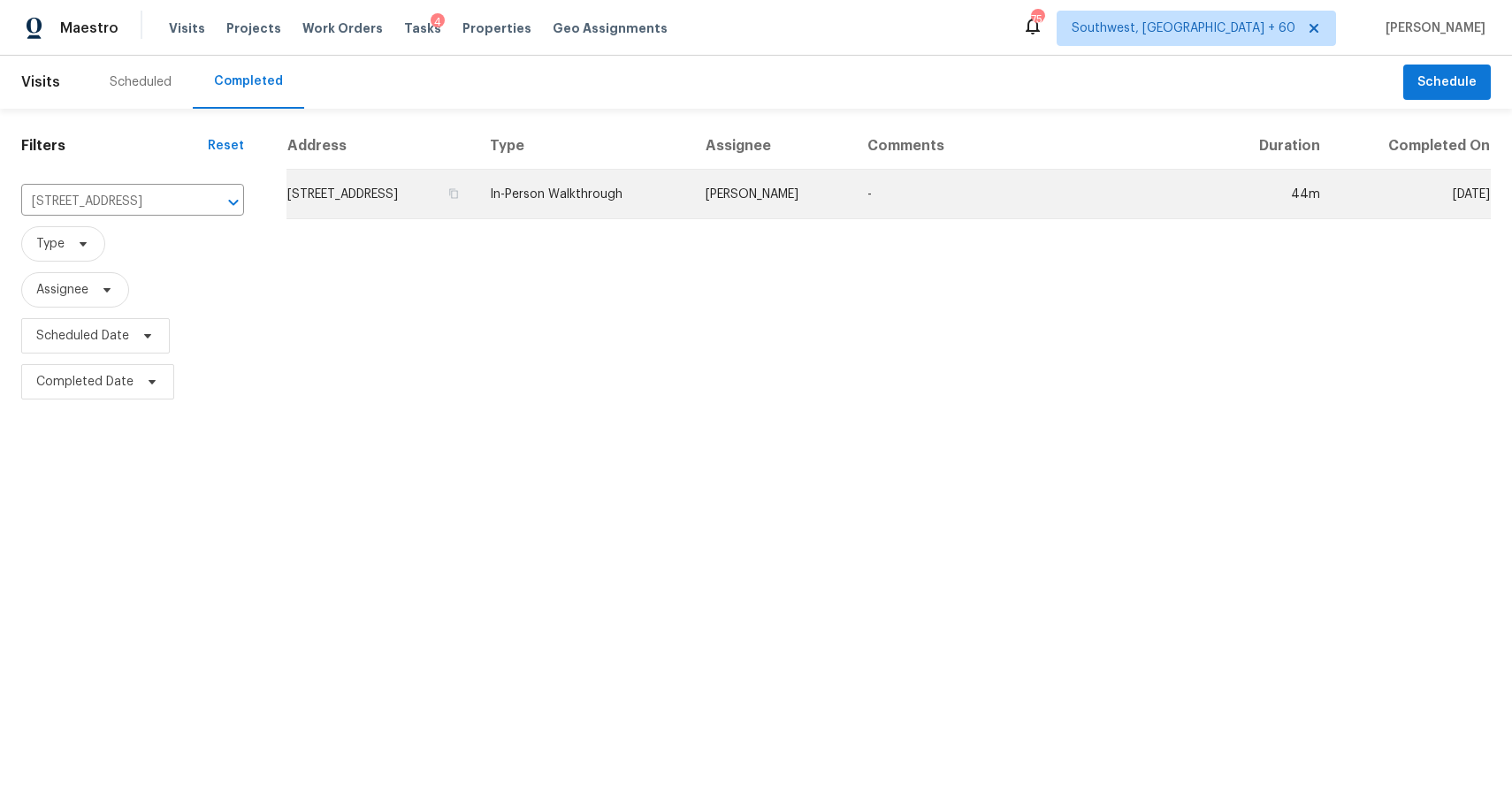
click at [692, 203] on td "In-Person Walkthrough" at bounding box center [583, 195] width 215 height 49
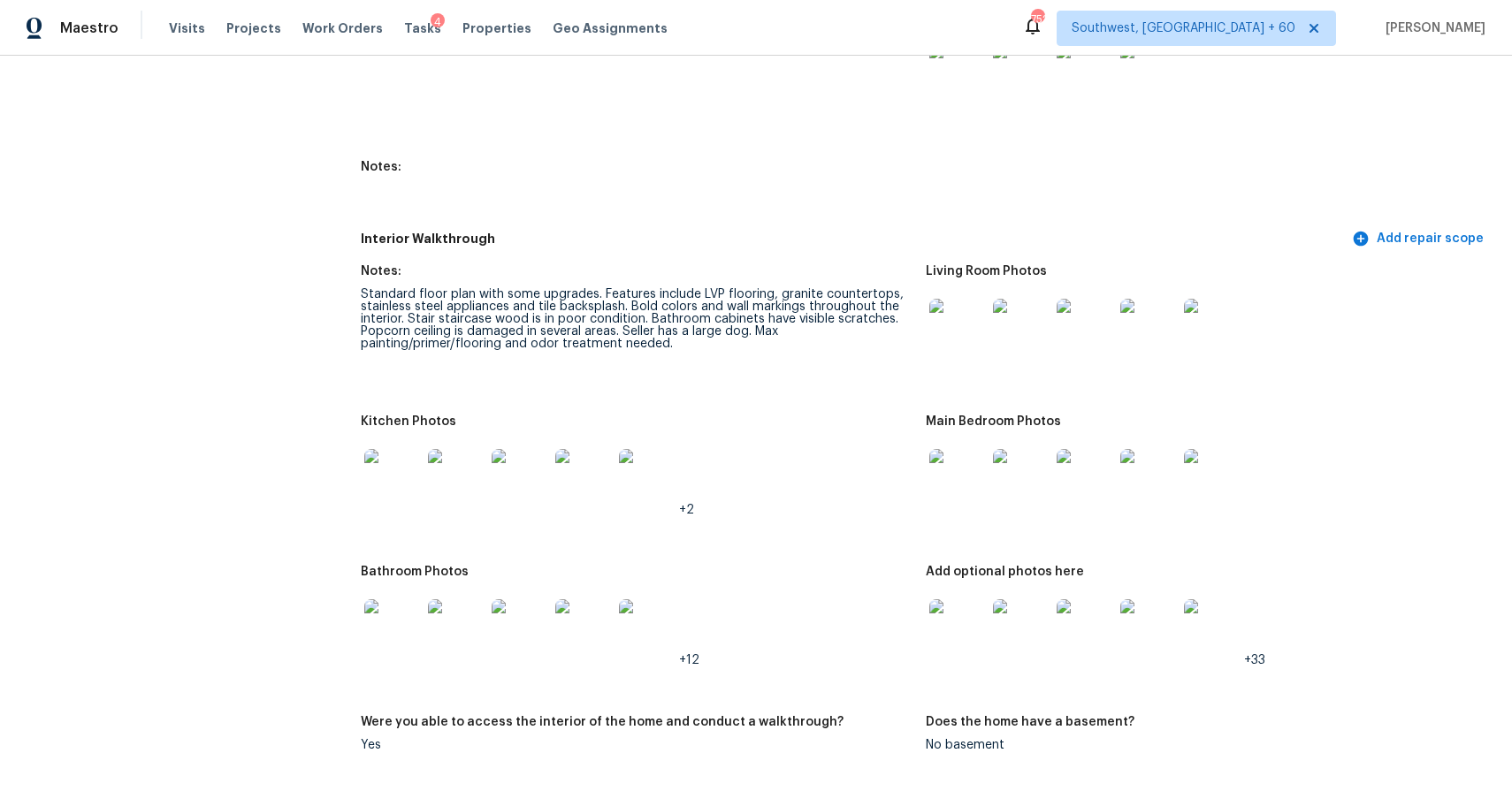
scroll to position [1953, 0]
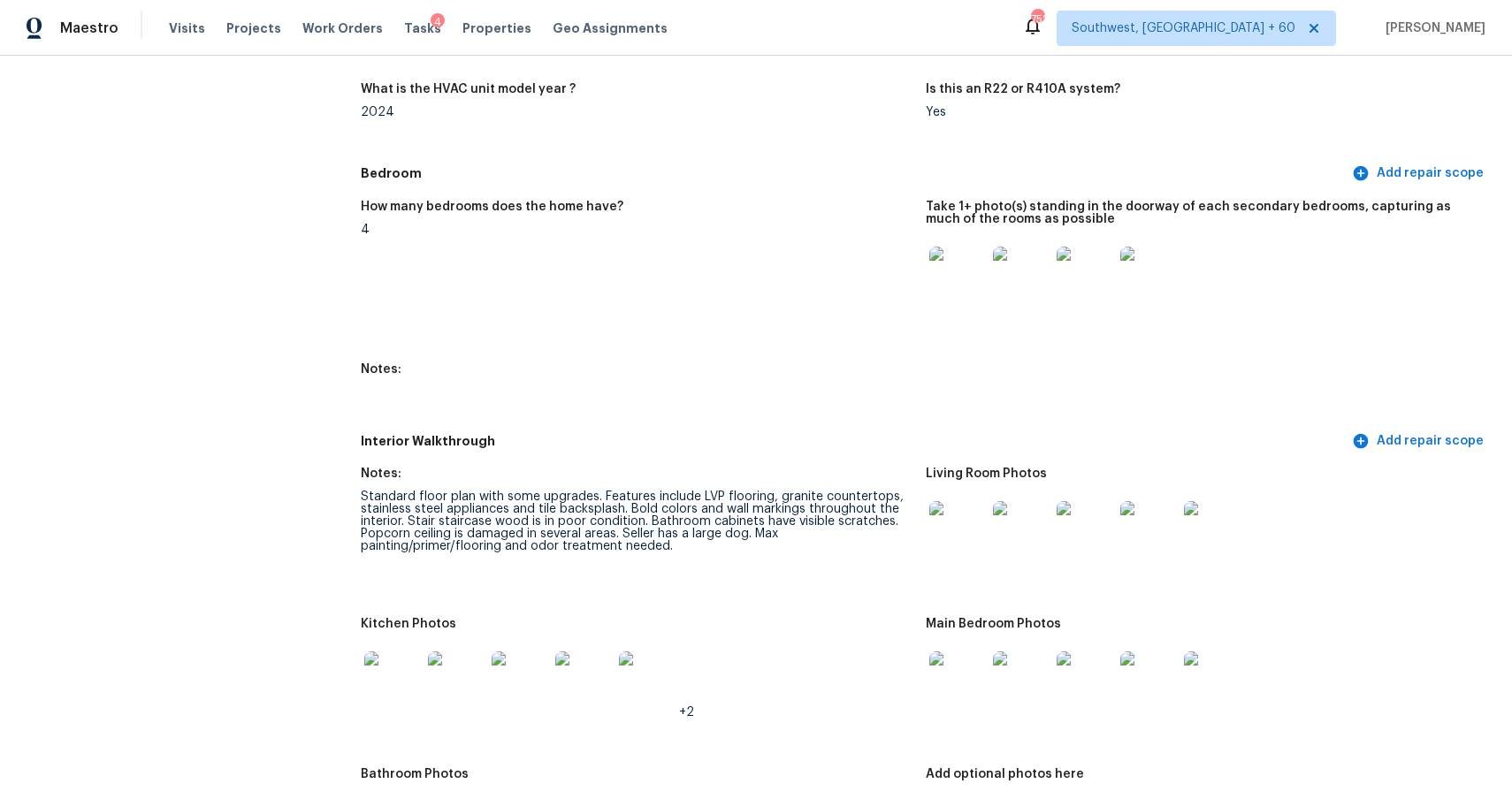
click at [947, 524] on img at bounding box center [957, 529] width 57 height 57
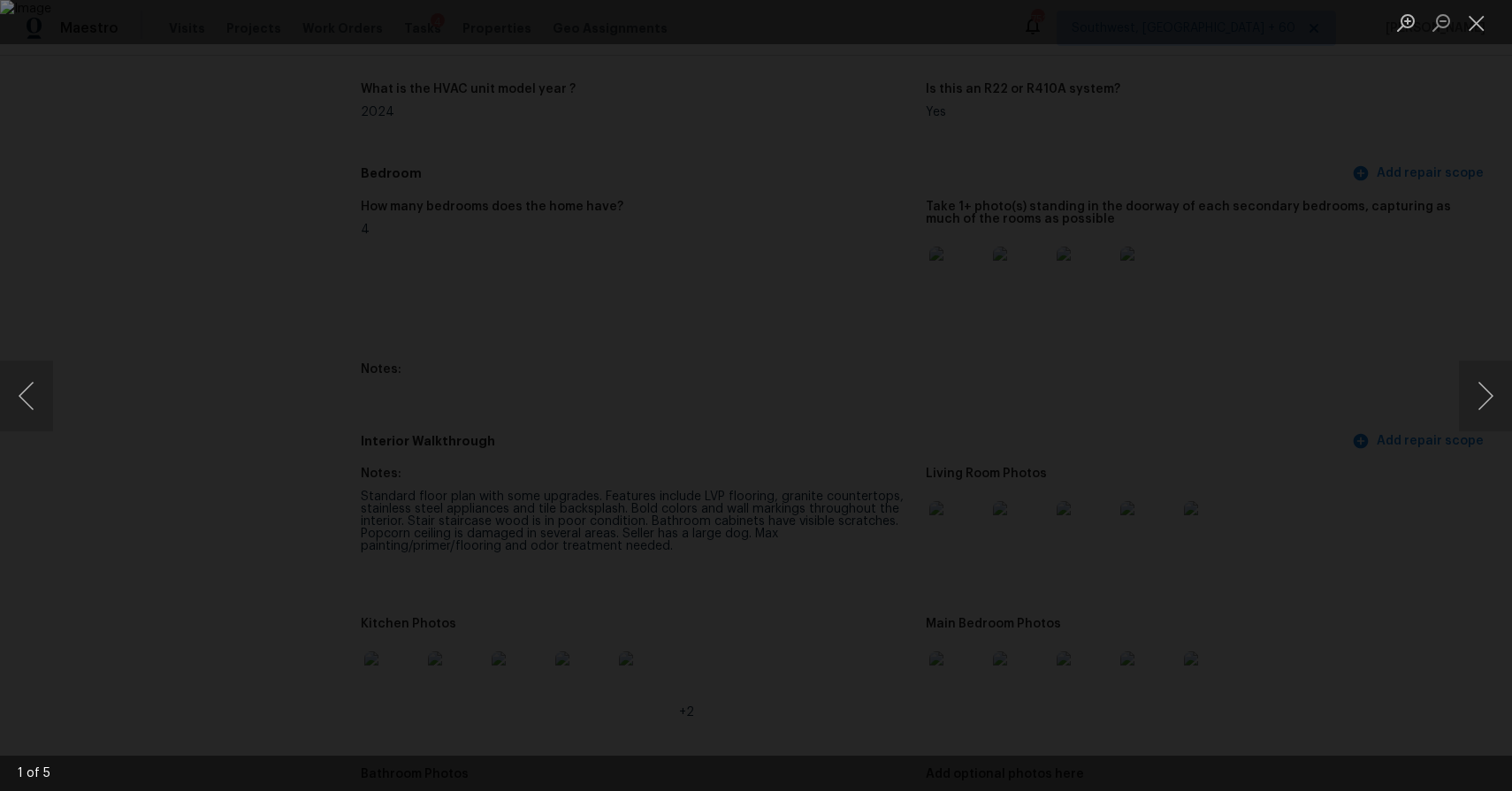
click at [1313, 375] on div "Lightbox" at bounding box center [756, 395] width 1512 height 791
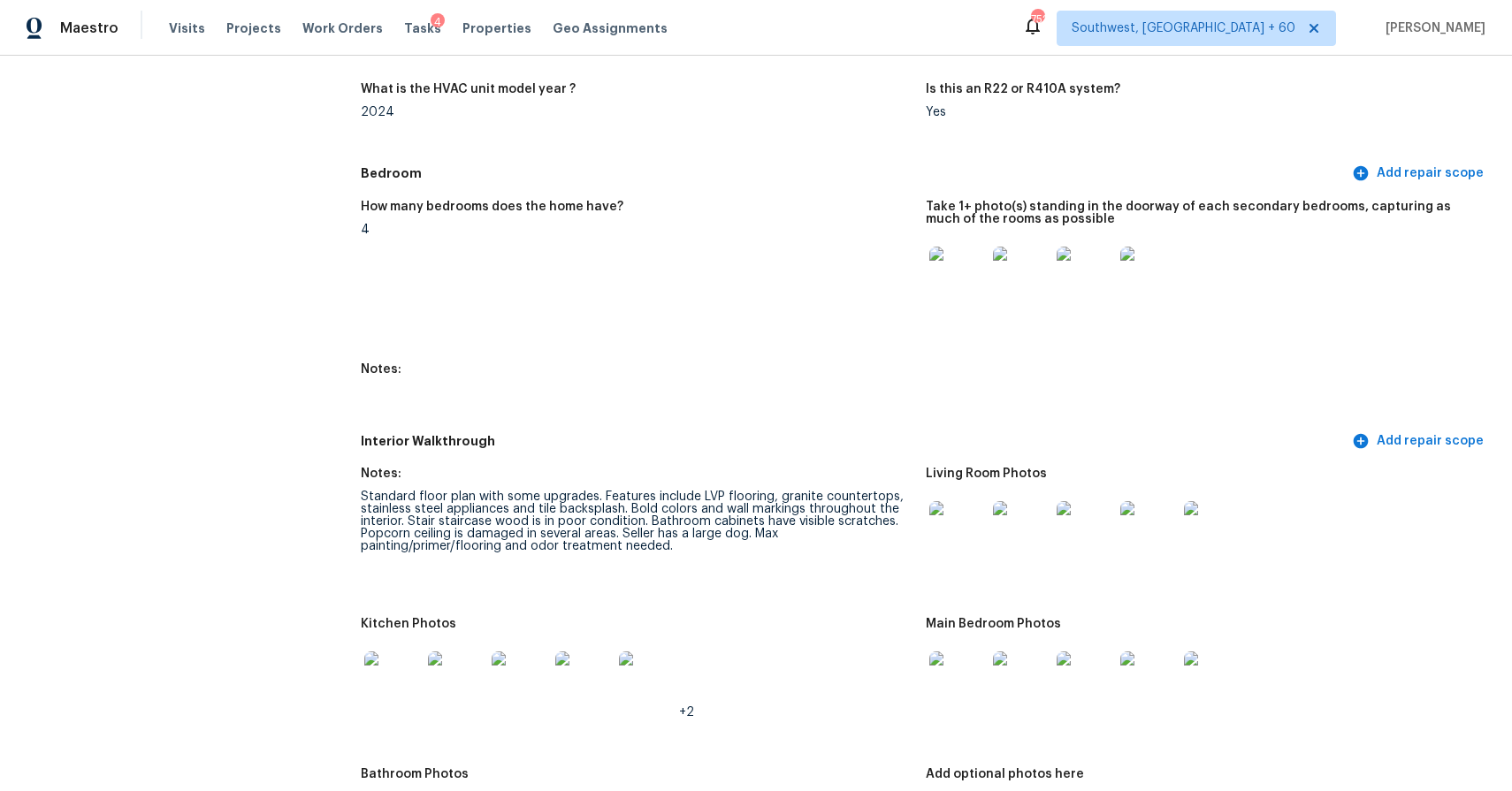
click at [962, 696] on img at bounding box center [957, 680] width 57 height 57
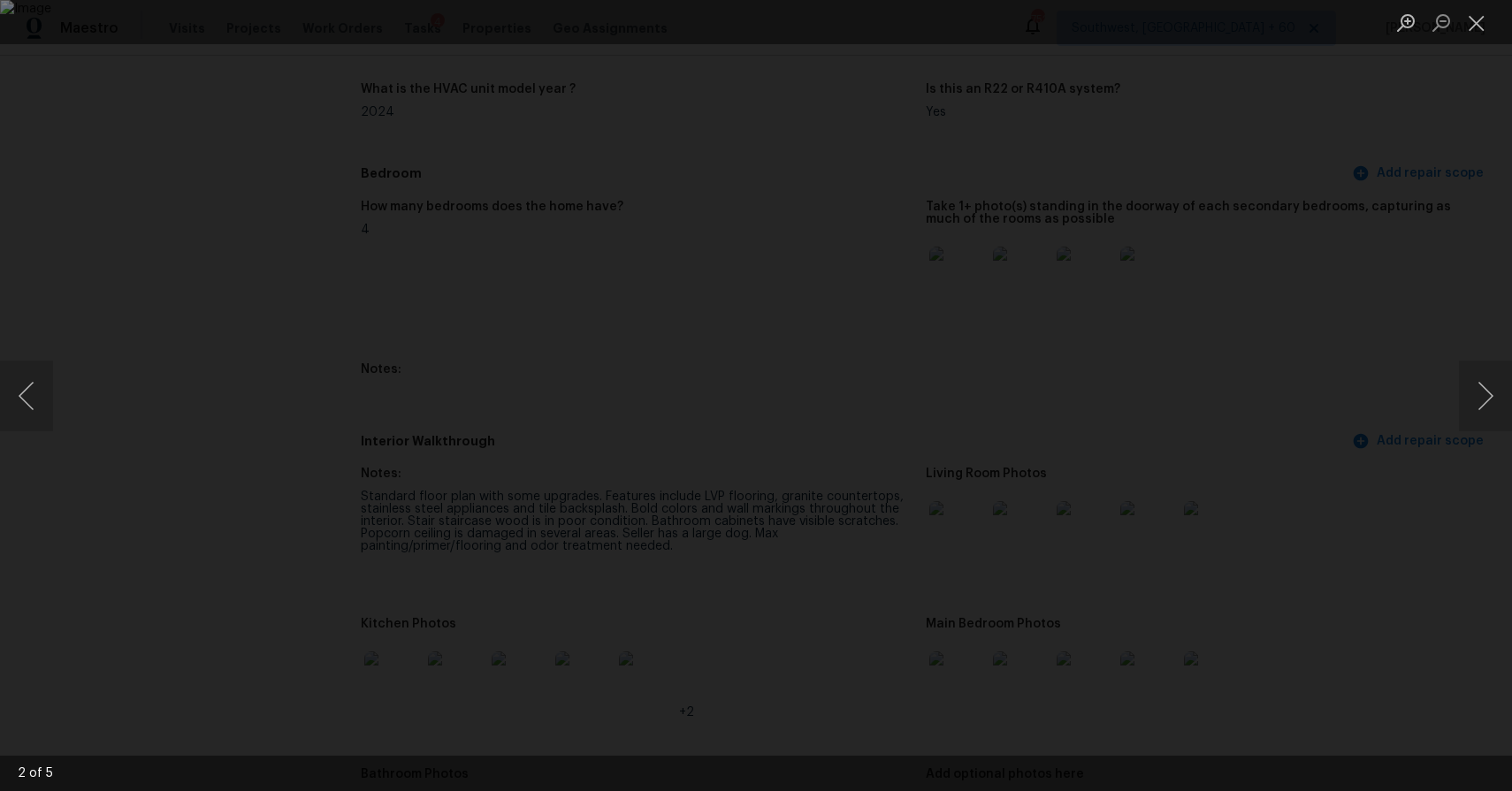
click at [1300, 440] on div "Lightbox" at bounding box center [756, 395] width 1512 height 791
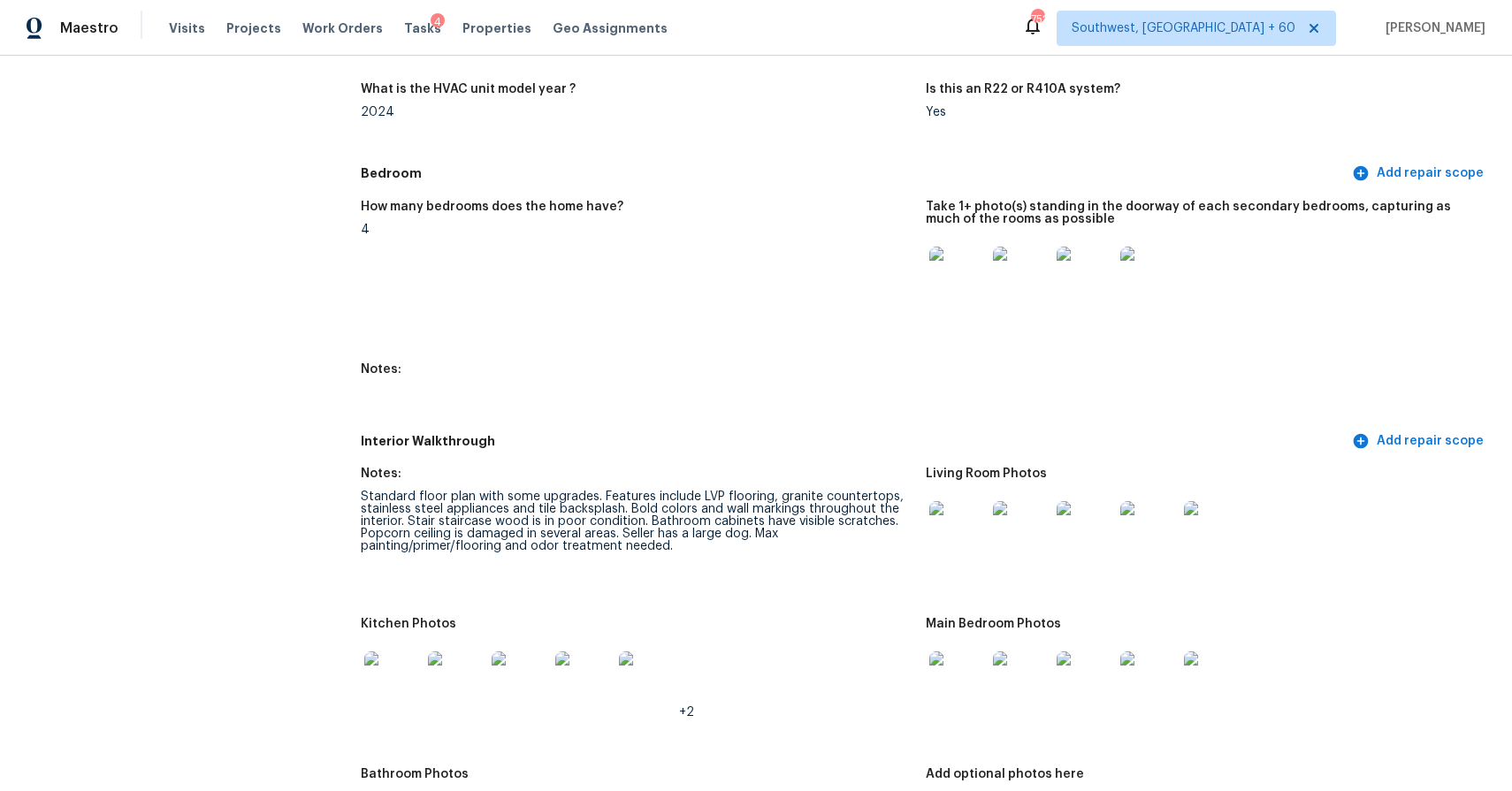
click at [955, 678] on img at bounding box center [957, 680] width 57 height 57
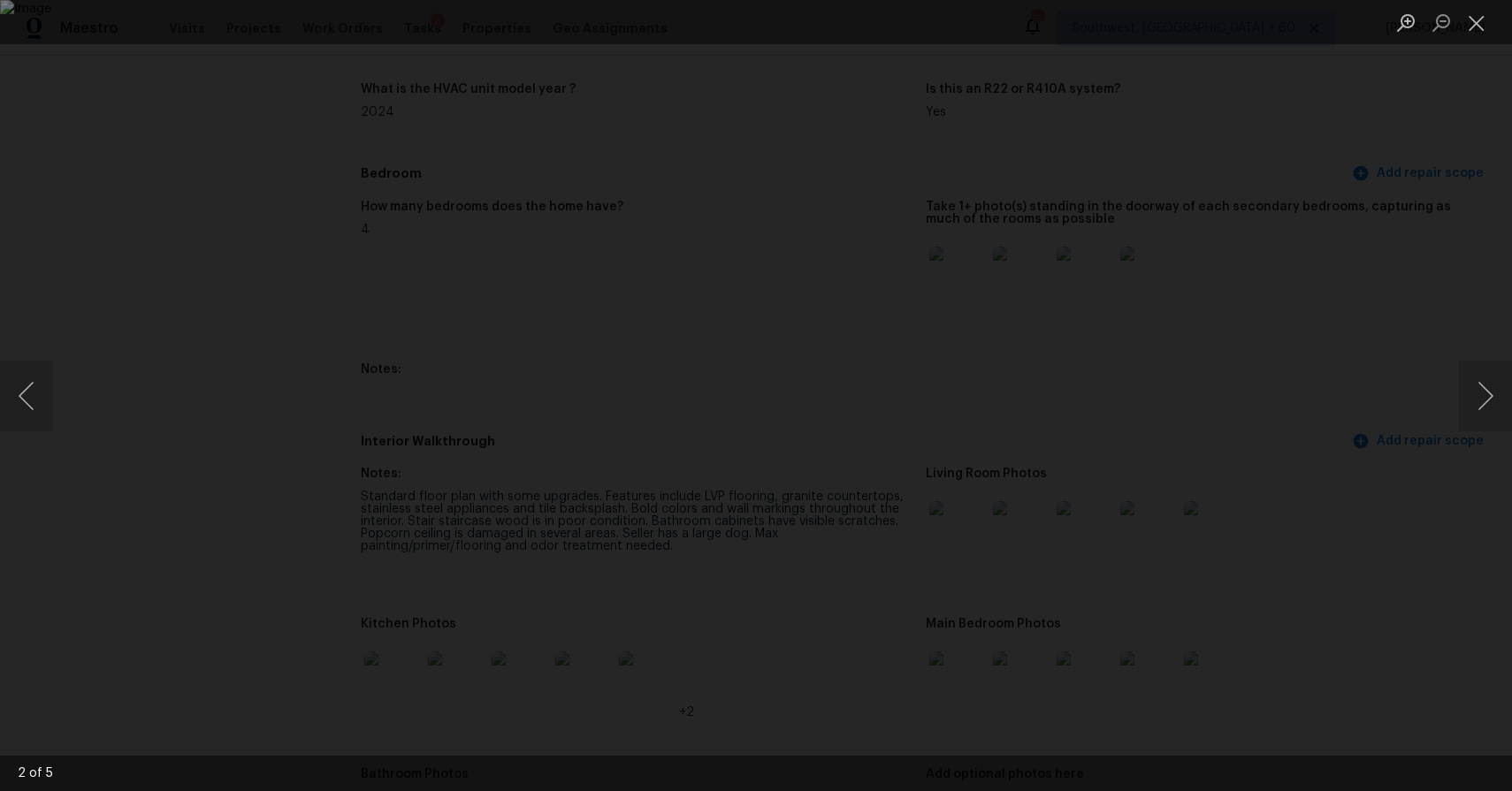
click at [1307, 528] on div "Lightbox" at bounding box center [756, 395] width 1512 height 791
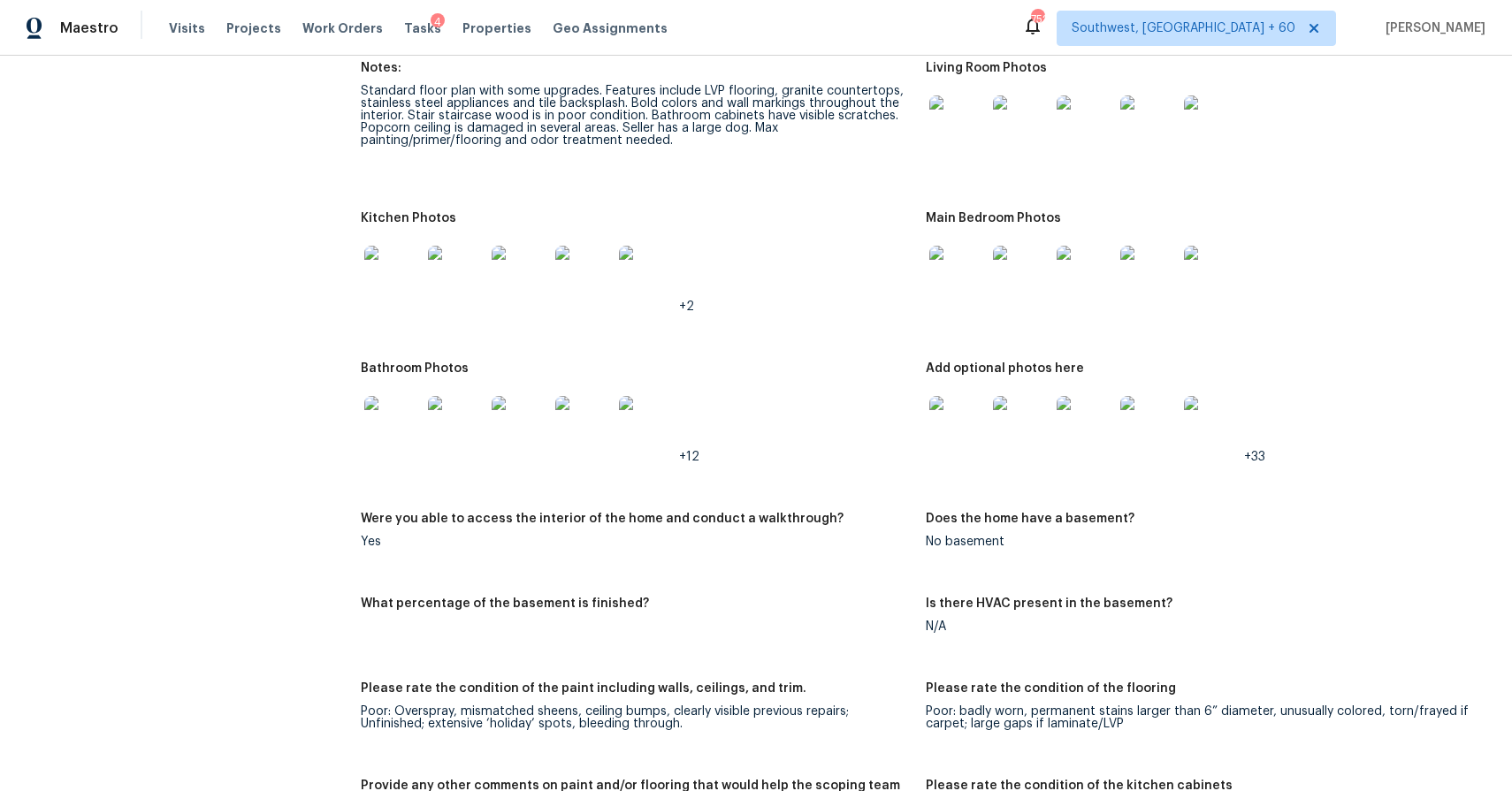
scroll to position [2415, 0]
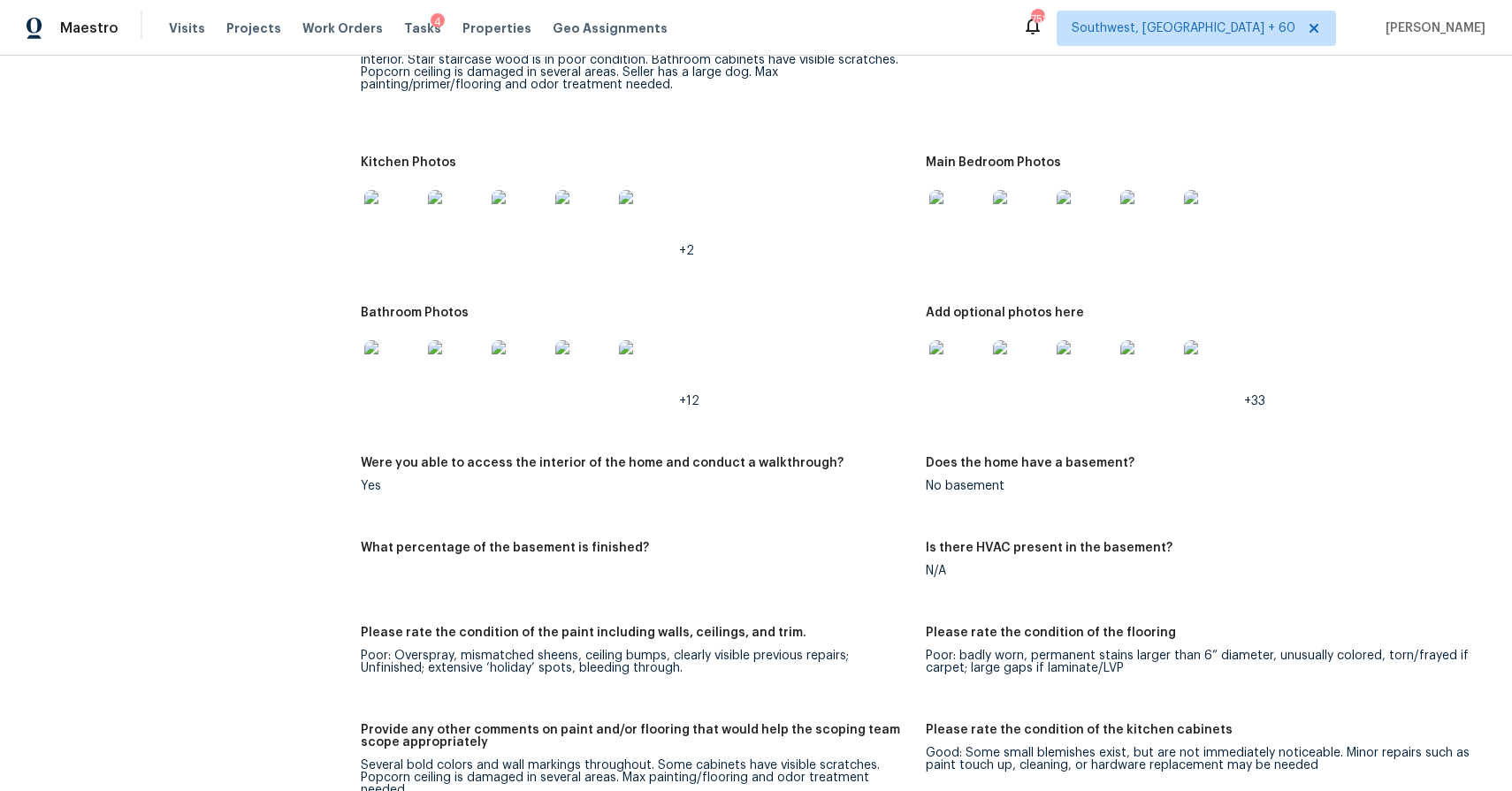
click at [954, 373] on img at bounding box center [957, 369] width 57 height 57
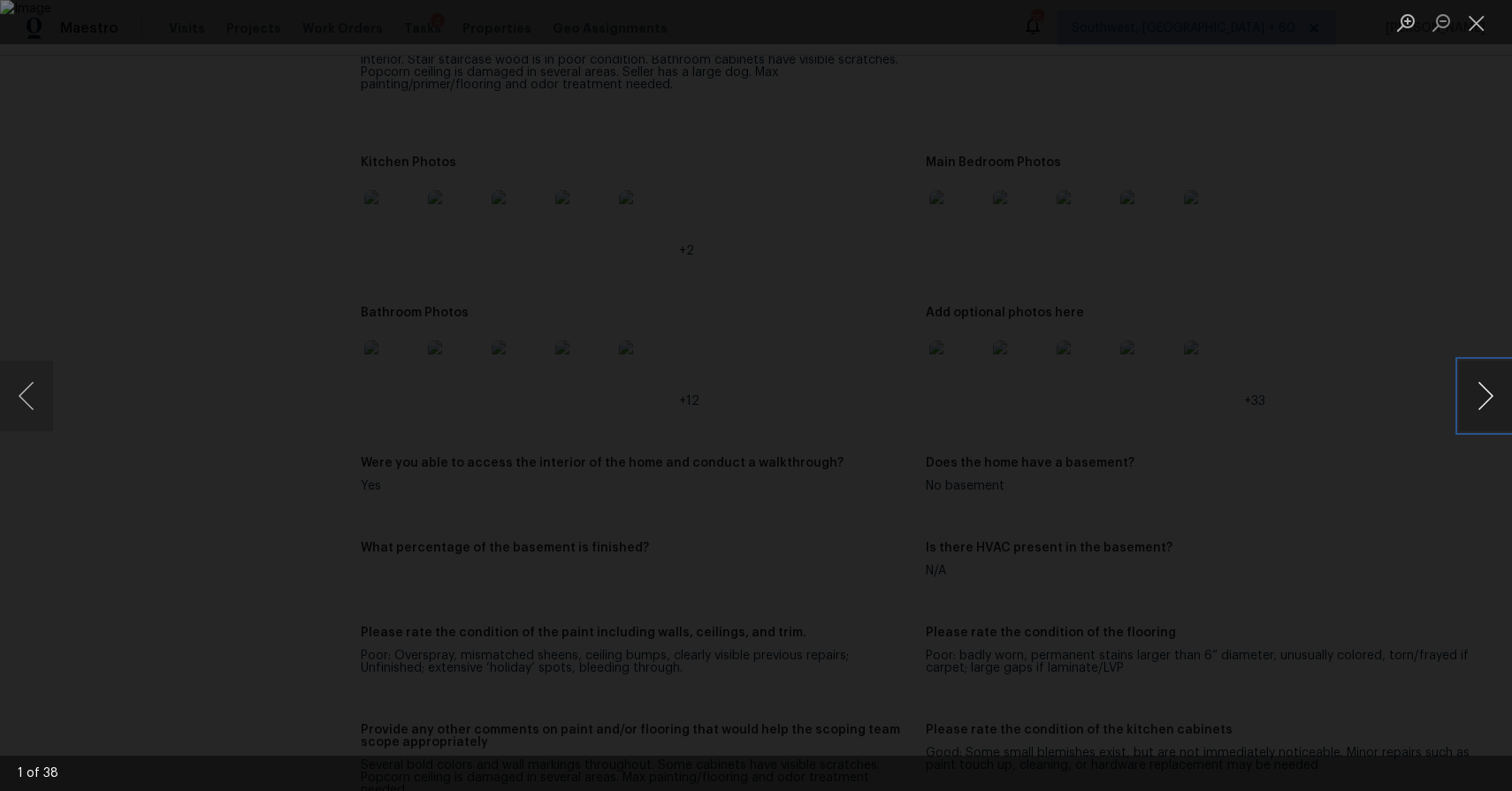
click at [1497, 383] on button "Next image" at bounding box center [1486, 396] width 53 height 71
click at [1496, 401] on button "Next image" at bounding box center [1486, 396] width 53 height 71
click at [1358, 249] on div "Lightbox" at bounding box center [756, 395] width 1512 height 791
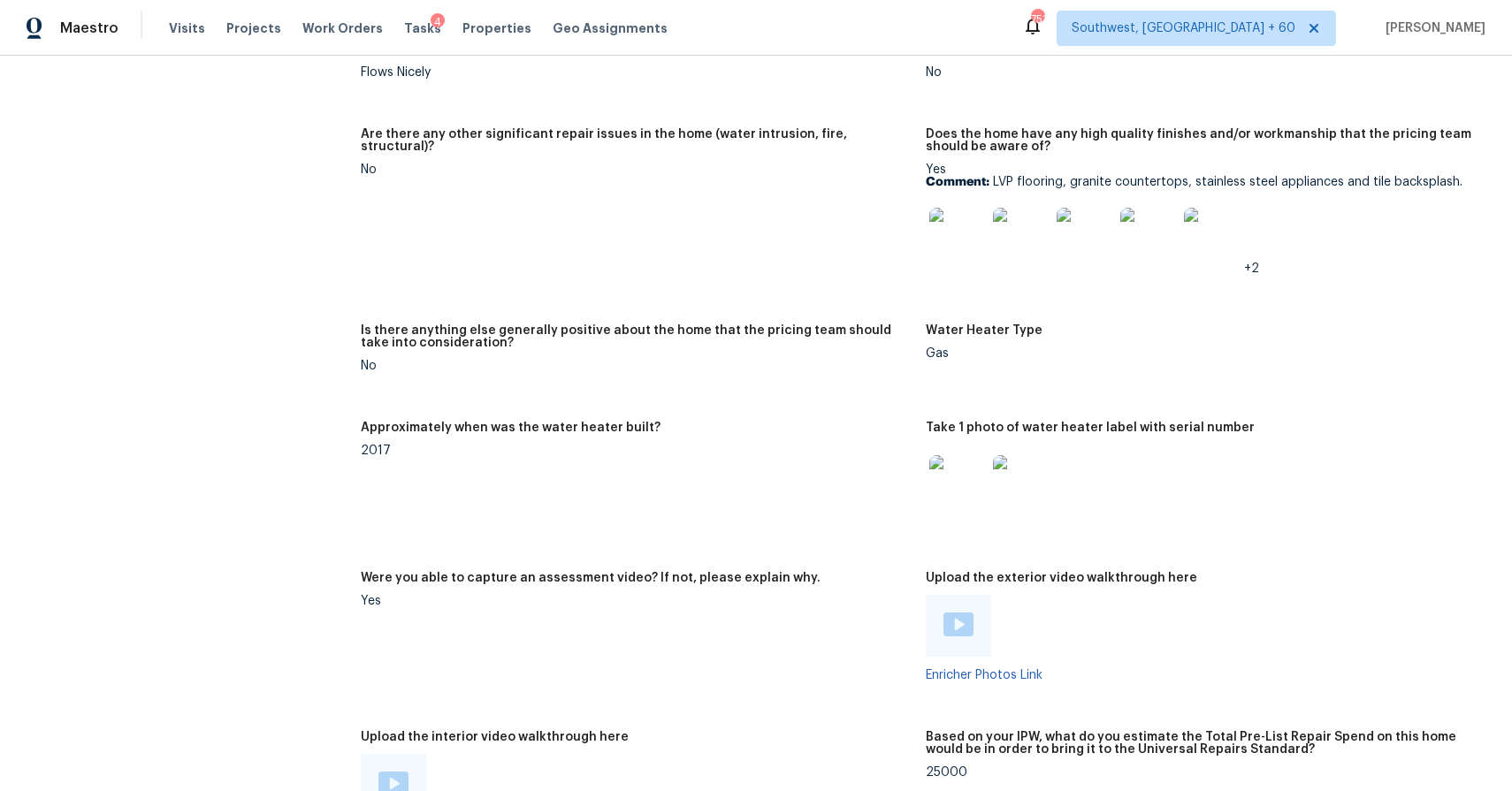
scroll to position [3319, 0]
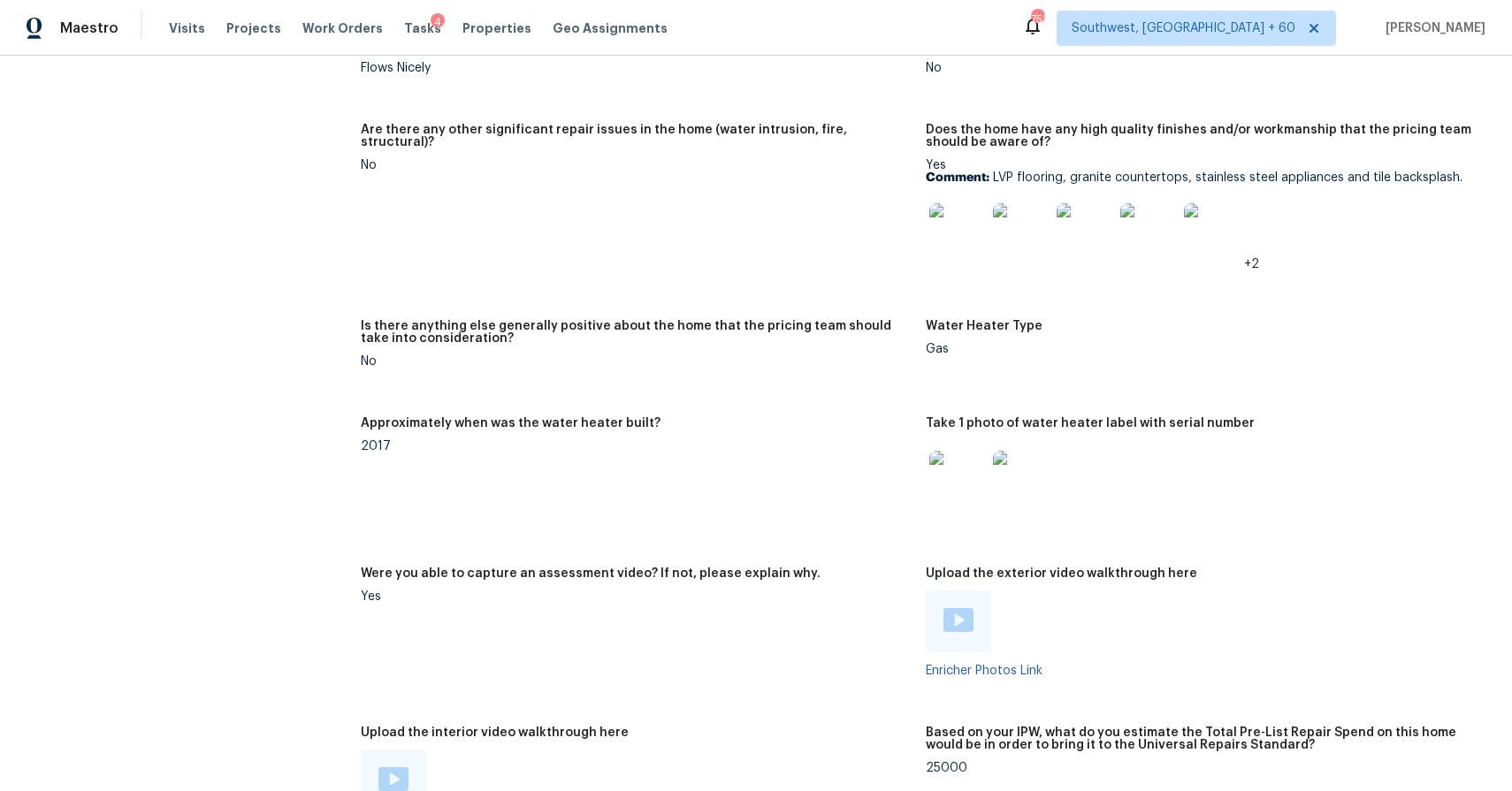
click at [959, 246] on img at bounding box center [957, 232] width 57 height 57
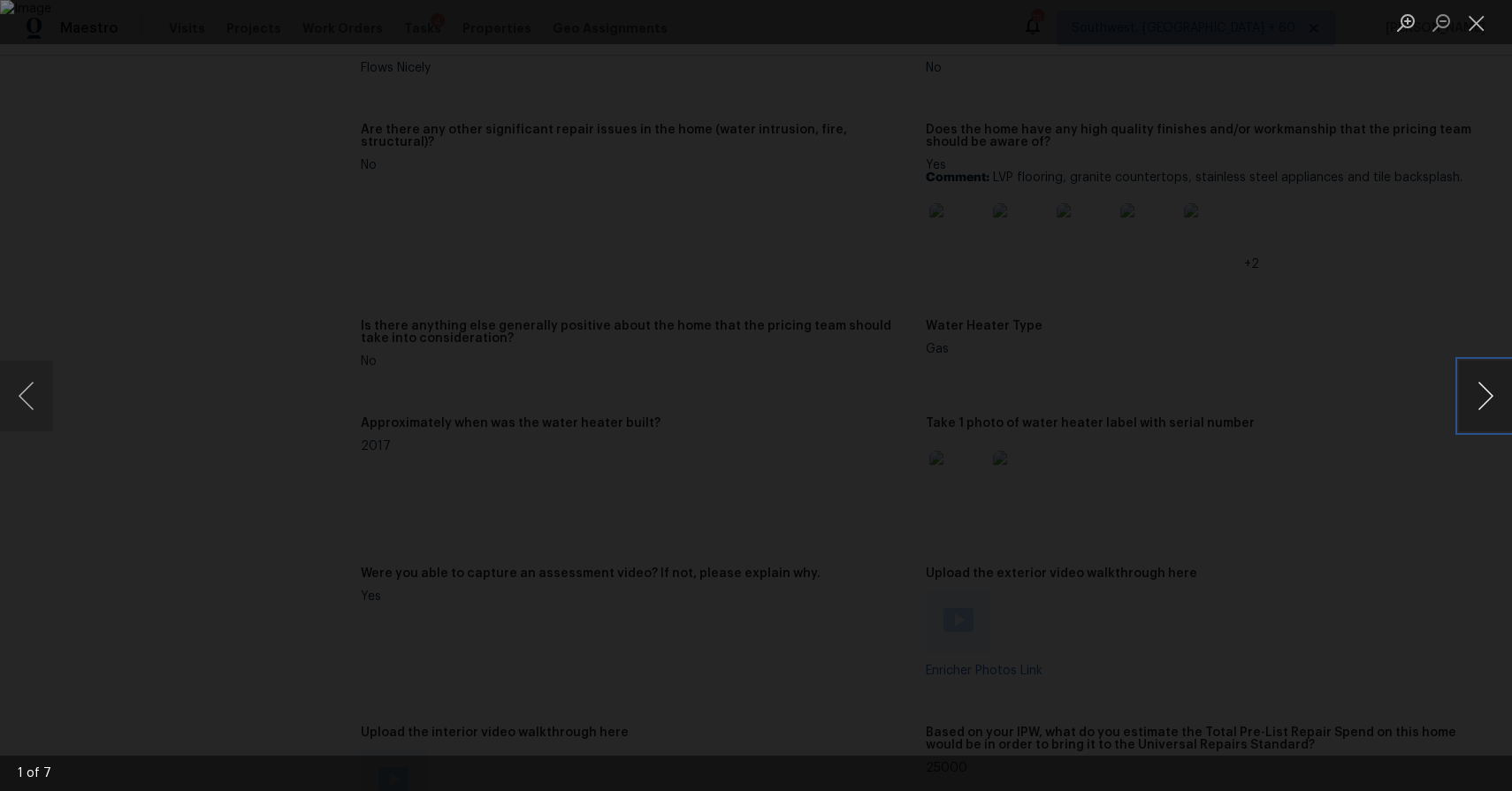
click at [1462, 382] on button "Next image" at bounding box center [1486, 396] width 53 height 71
click at [1391, 244] on div "Lightbox" at bounding box center [756, 395] width 1512 height 791
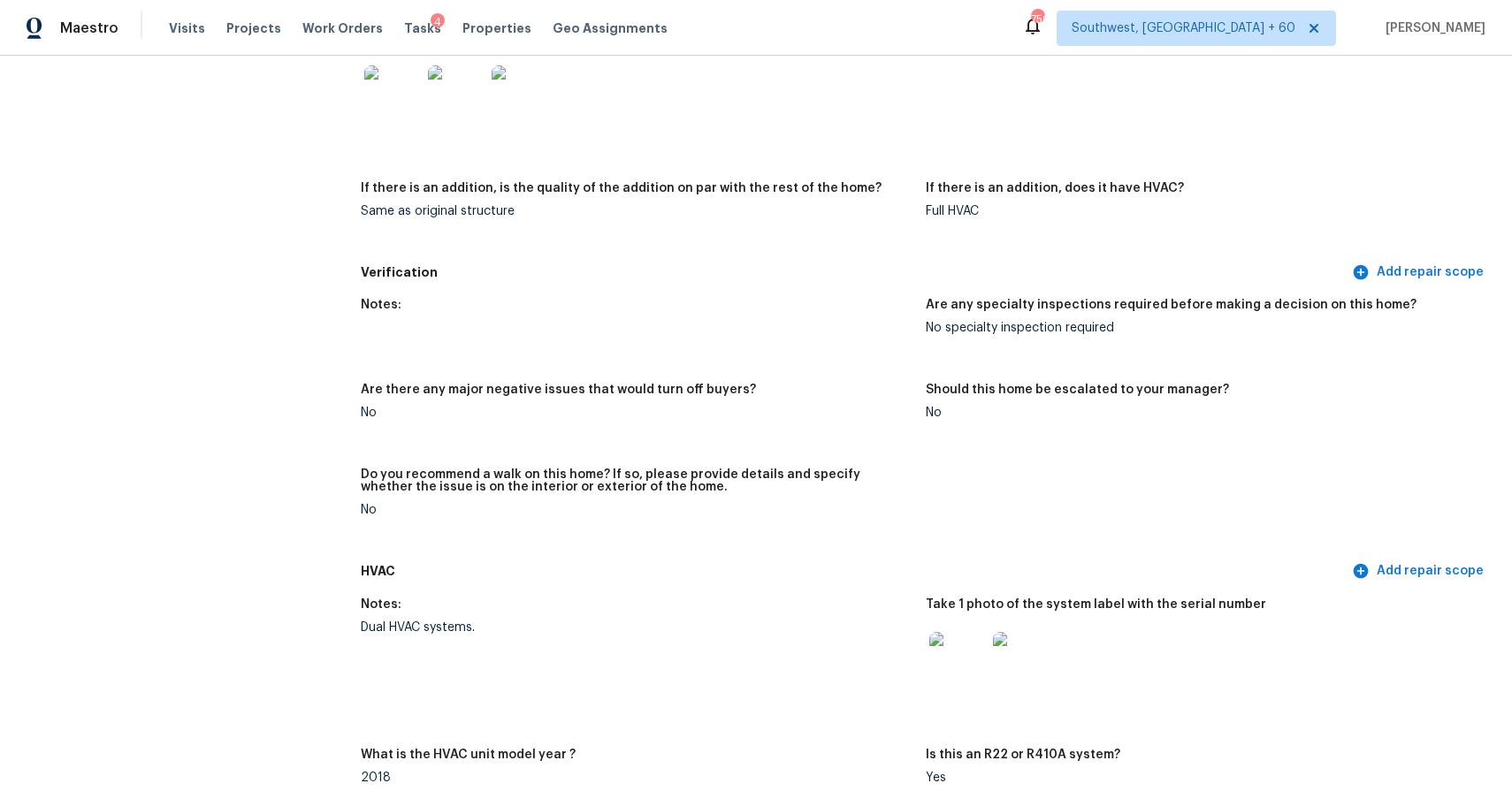
scroll to position [3960, 0]
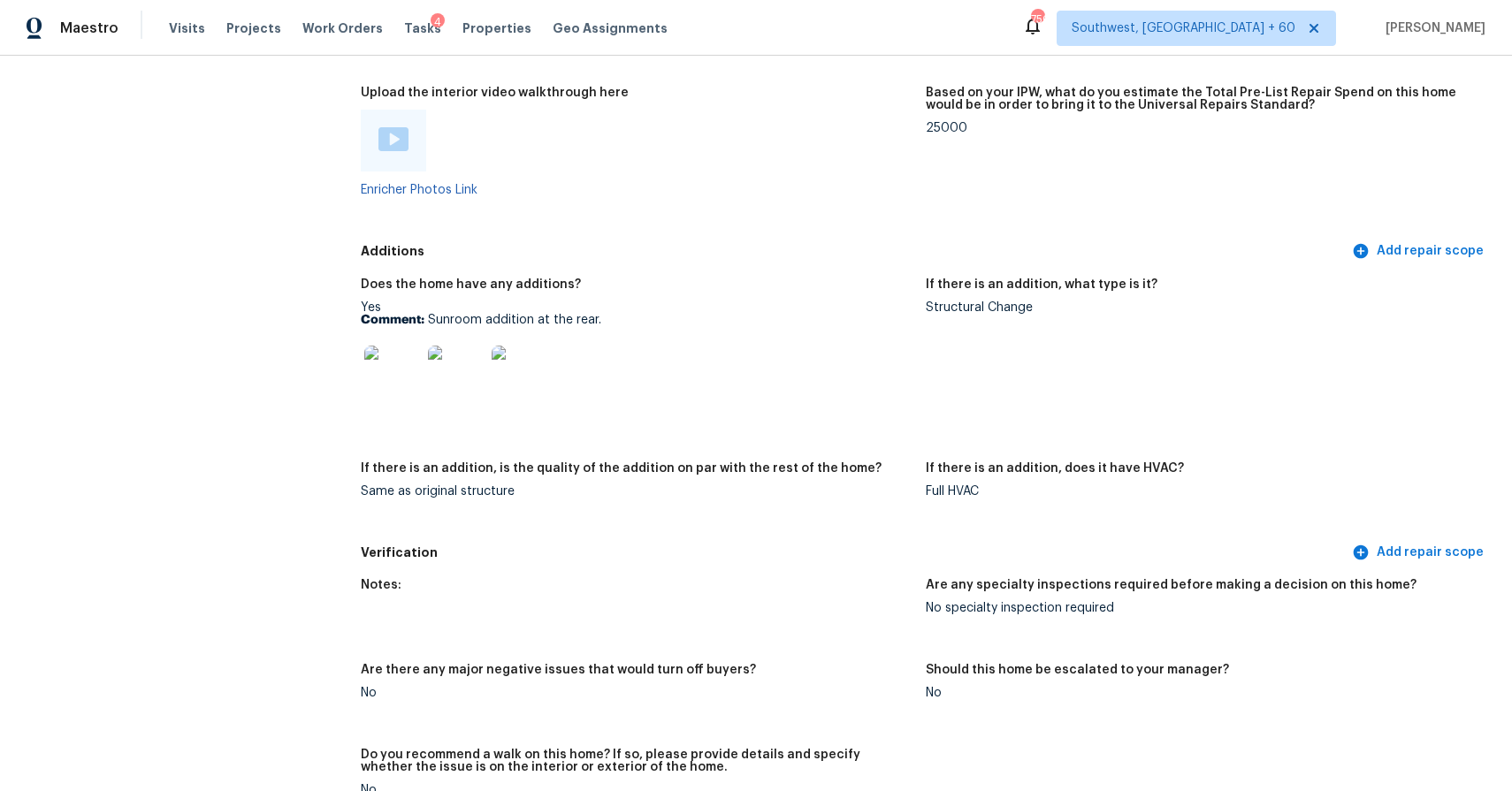
click at [393, 378] on img at bounding box center [392, 374] width 57 height 57
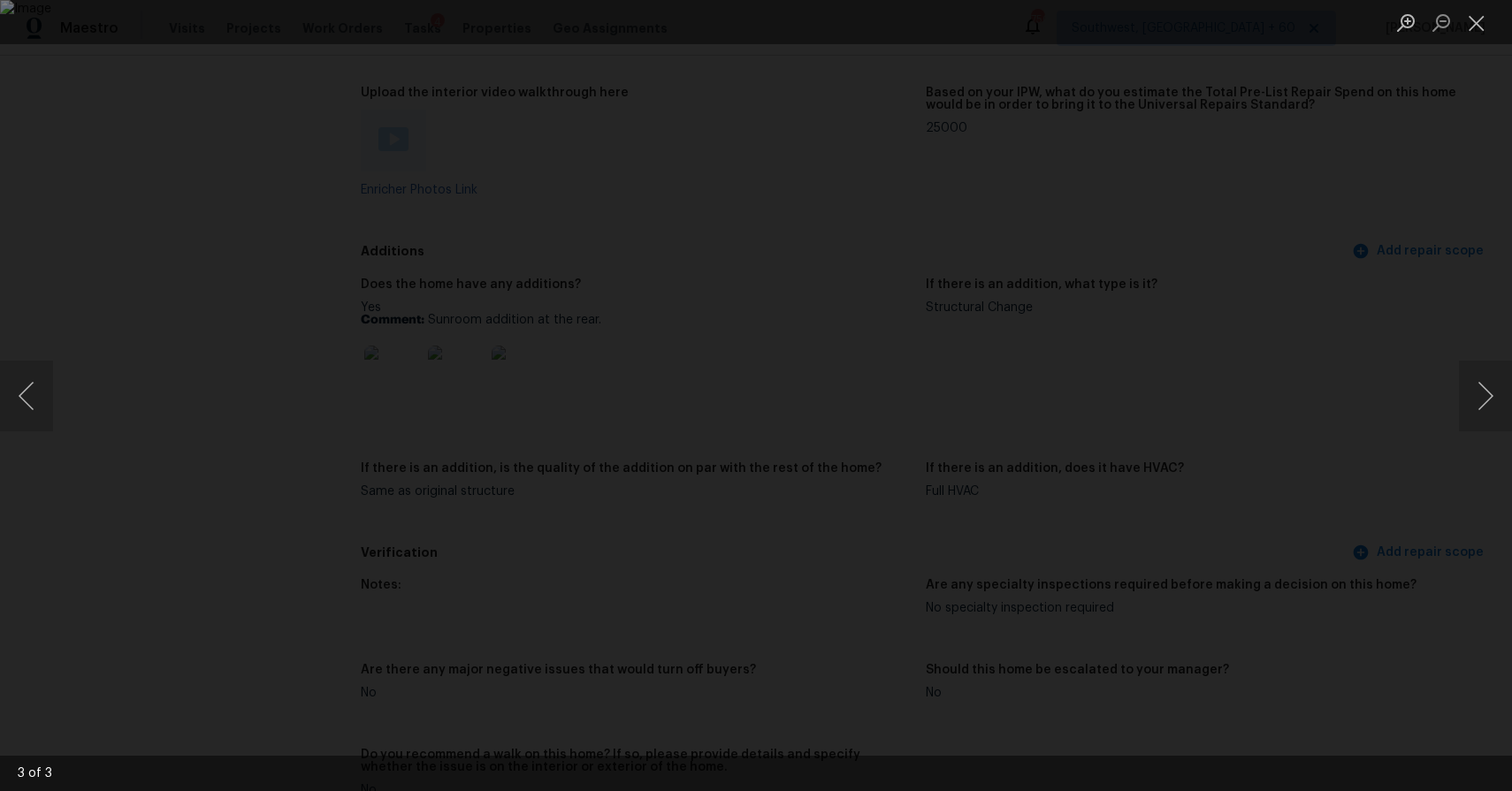
click at [1326, 376] on div "Lightbox" at bounding box center [756, 395] width 1512 height 791
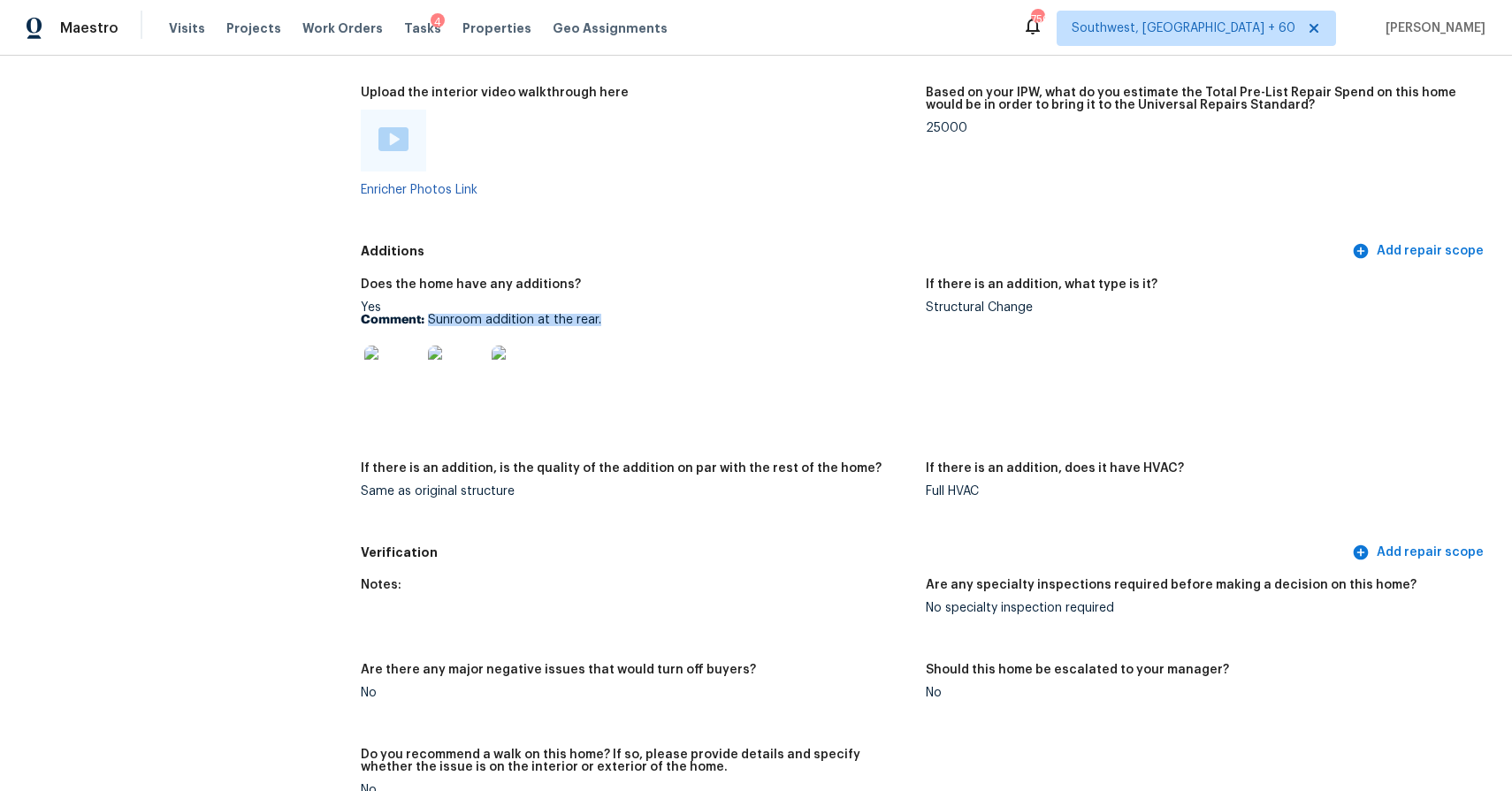
drag, startPoint x: 428, startPoint y: 318, endPoint x: 635, endPoint y: 319, distance: 207.0
click at [633, 319] on p "Comment: Sunroom addition at the rear." at bounding box center [636, 319] width 551 height 12
copy p "Sunroom addition at the rear."
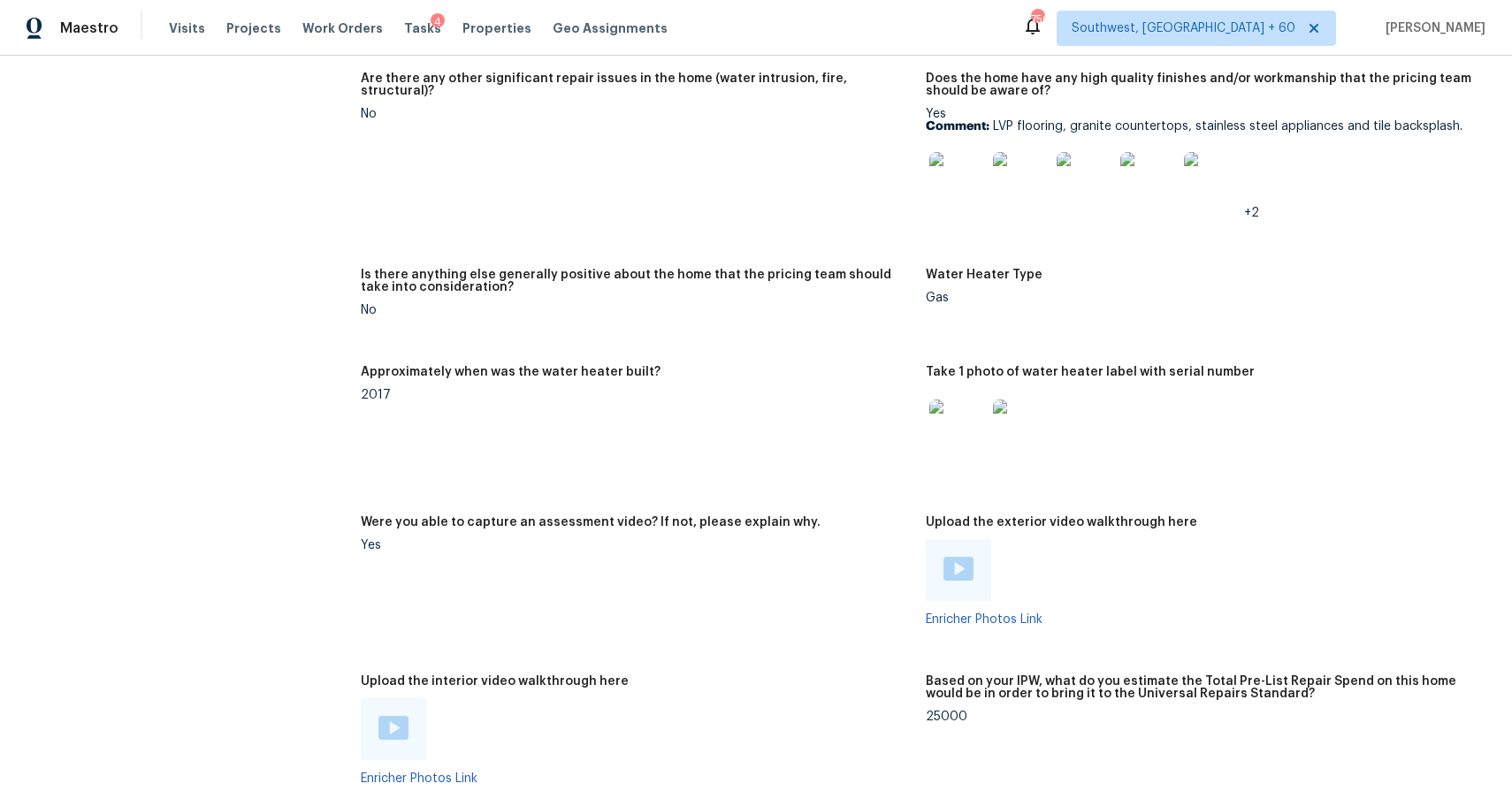
scroll to position [3428, 0]
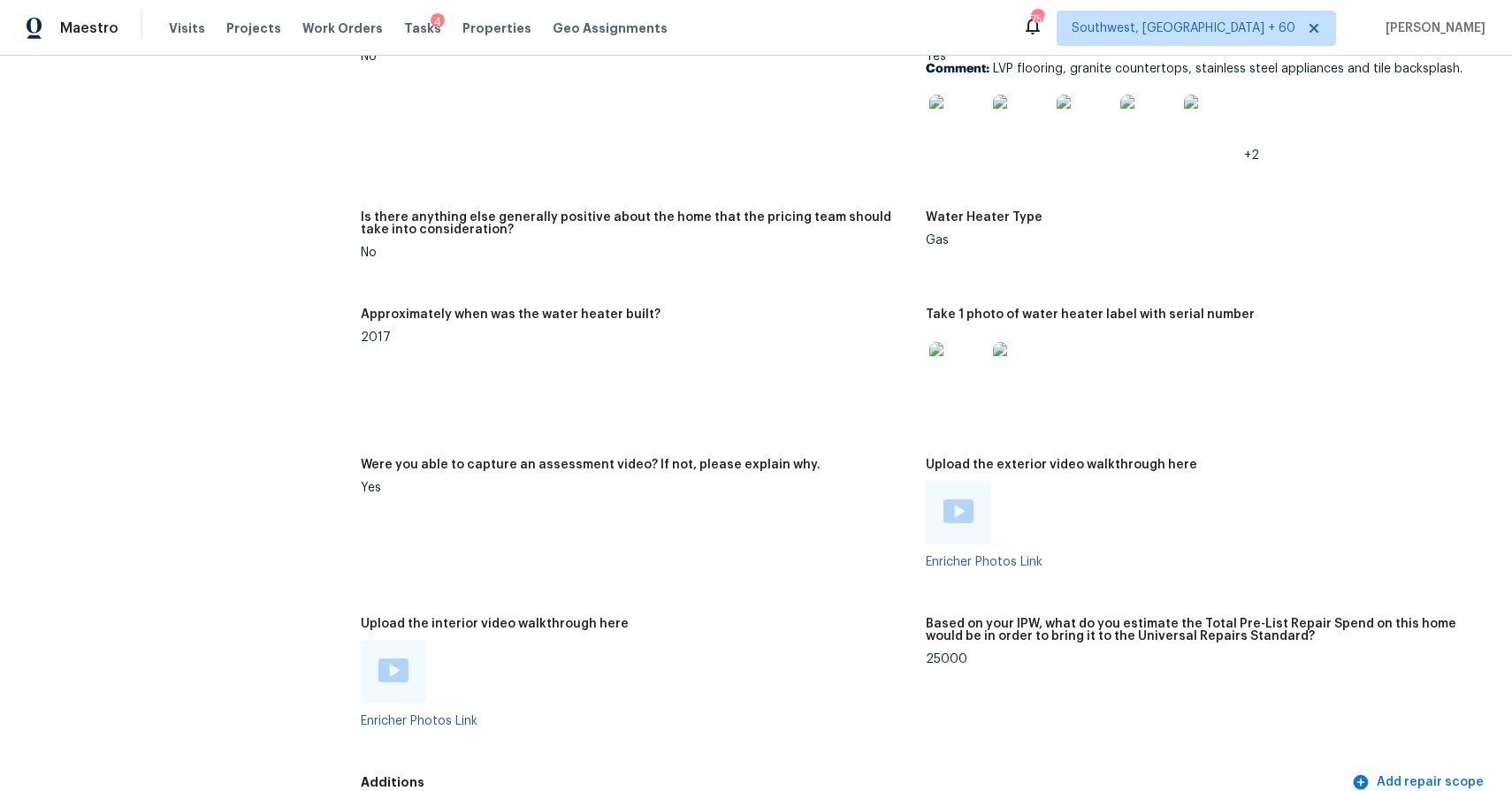
click at [394, 675] on img at bounding box center [393, 670] width 30 height 24
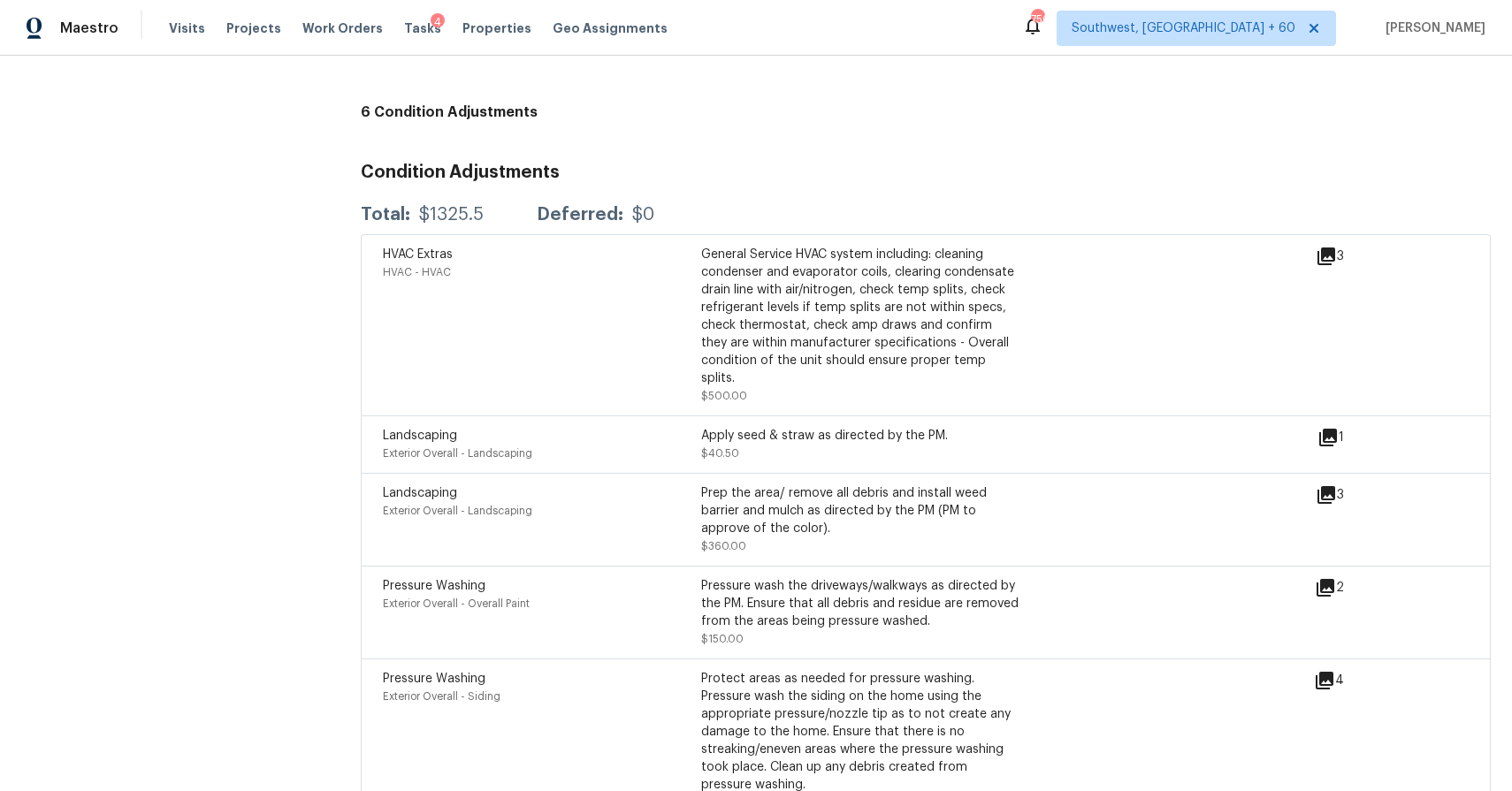
scroll to position [5127, 0]
